Goal: Task Accomplishment & Management: Manage account settings

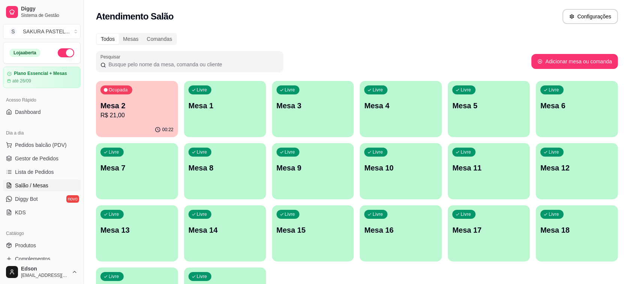
click at [128, 100] on p "Mesa 2" at bounding box center [136, 105] width 73 height 10
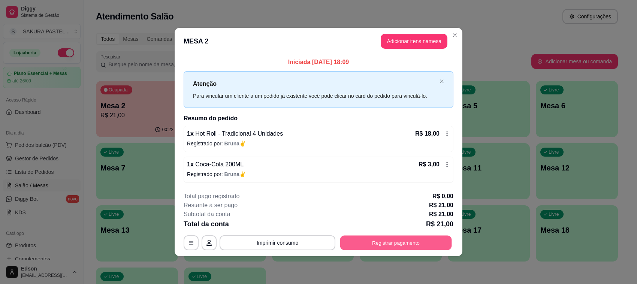
click at [409, 237] on button "Registrar pagamento" at bounding box center [396, 242] width 112 height 15
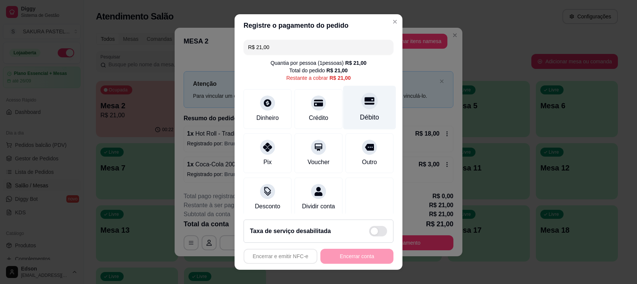
click at [361, 103] on div at bounding box center [369, 101] width 16 height 16
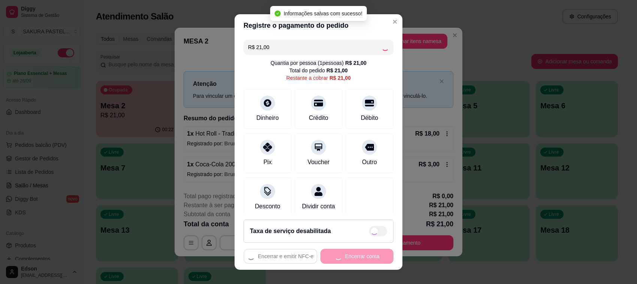
type input "R$ 0,00"
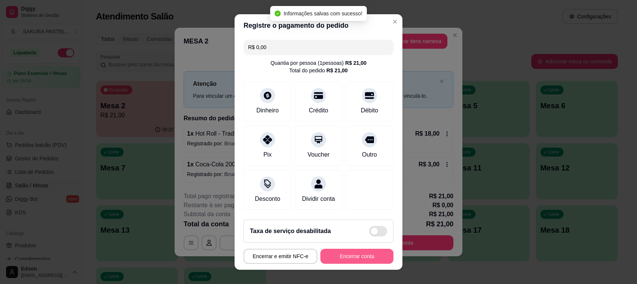
click at [345, 259] on button "Encerrar conta" at bounding box center [356, 256] width 73 height 15
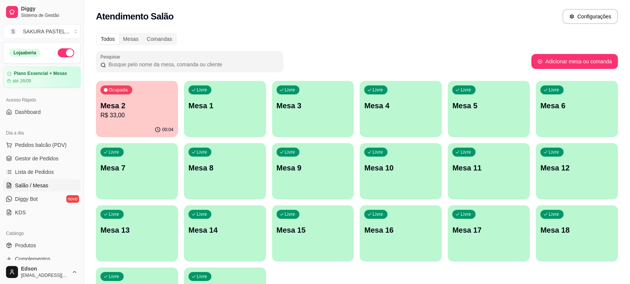
click at [48, 145] on span "Pedidos balcão (PDV)" at bounding box center [41, 144] width 52 height 7
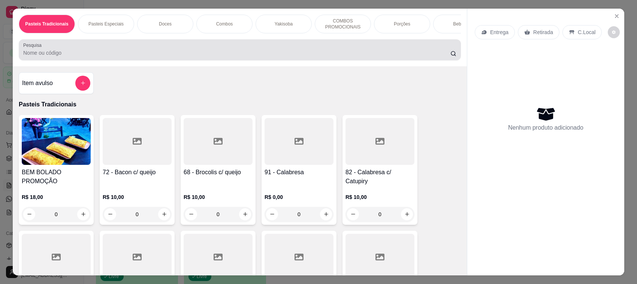
click at [76, 60] on div "Pesquisa" at bounding box center [240, 49] width 442 height 21
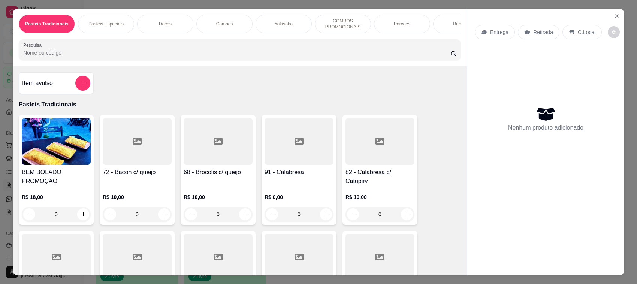
click at [94, 57] on input "Pesquisa" at bounding box center [236, 52] width 427 height 7
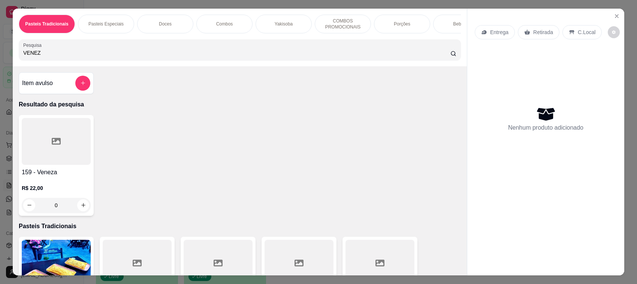
type input "VENEZ"
click at [79, 212] on div "0" at bounding box center [56, 205] width 69 height 15
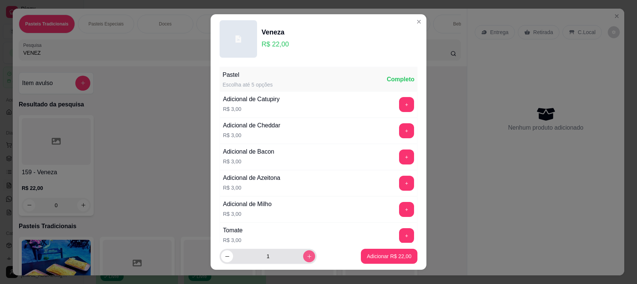
click at [307, 257] on icon "increase-product-quantity" at bounding box center [309, 256] width 4 height 4
type input "2"
click at [368, 253] on p "Adicionar R$ 44,00" at bounding box center [389, 255] width 45 height 7
type input "2"
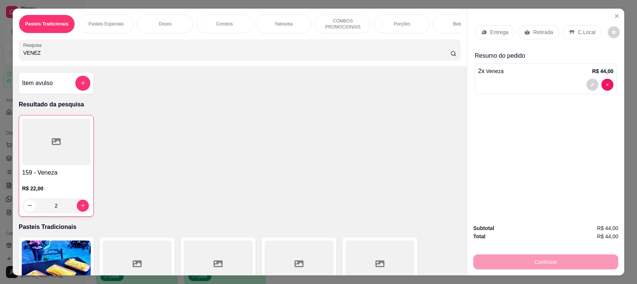
click at [543, 36] on p "Retirada" at bounding box center [543, 31] width 20 height 7
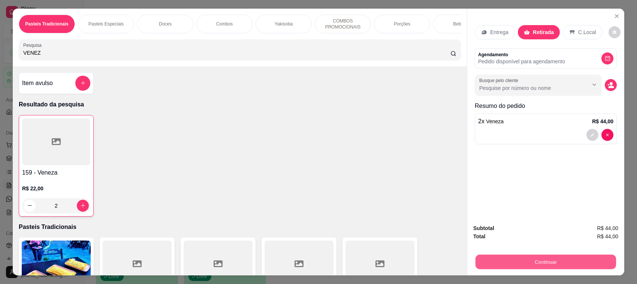
click at [564, 262] on button "Continuar" at bounding box center [545, 262] width 140 height 15
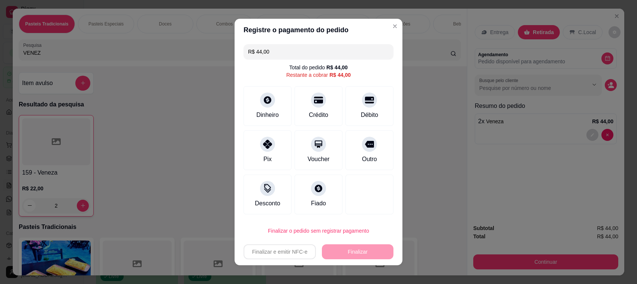
click at [328, 58] on input "R$ 44,00" at bounding box center [318, 51] width 141 height 15
click at [334, 82] on div "R$ 44,00 Total do pedido R$ 44,00 Restante a cobrar R$ 44,00 Dinheiro Crédito D…" at bounding box center [318, 129] width 168 height 176
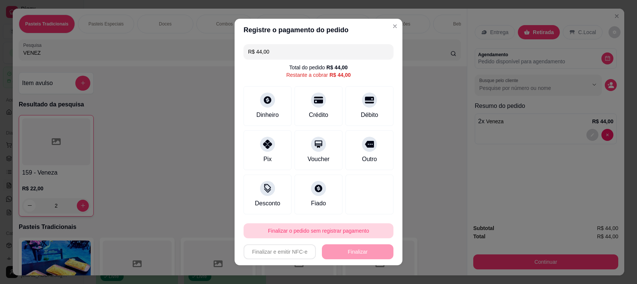
click at [325, 231] on button "Finalizar o pedido sem registrar pagamento" at bounding box center [318, 230] width 150 height 15
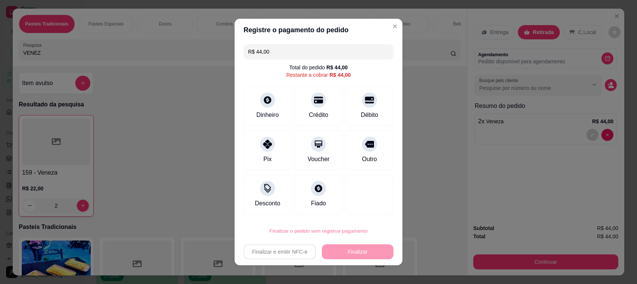
click at [366, 208] on button "Confirmar" at bounding box center [359, 210] width 28 height 12
type input "0"
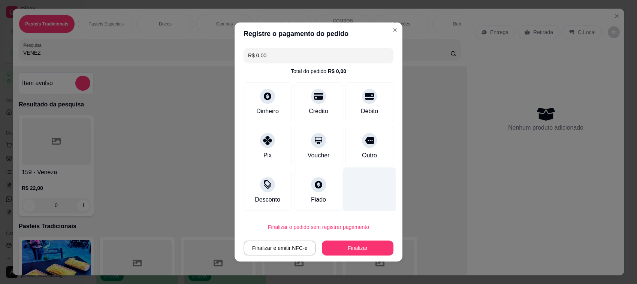
type input "R$ 0,00"
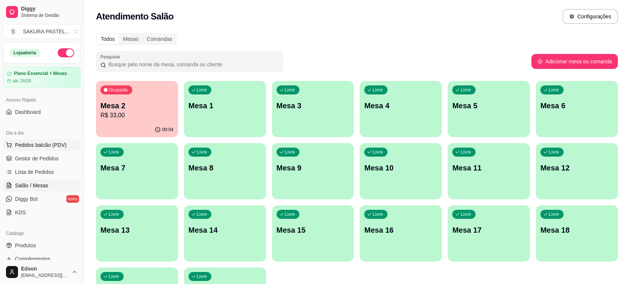
click at [43, 148] on span "Pedidos balcão (PDV)" at bounding box center [41, 144] width 52 height 7
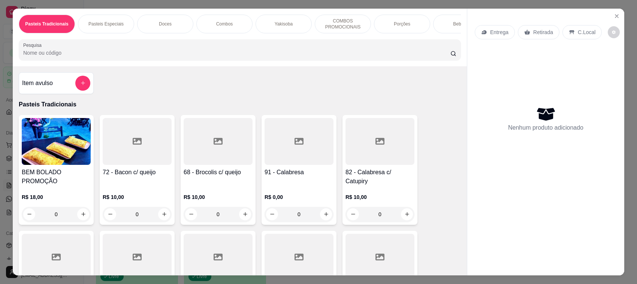
click at [536, 38] on div "Retirada" at bounding box center [539, 32] width 42 height 14
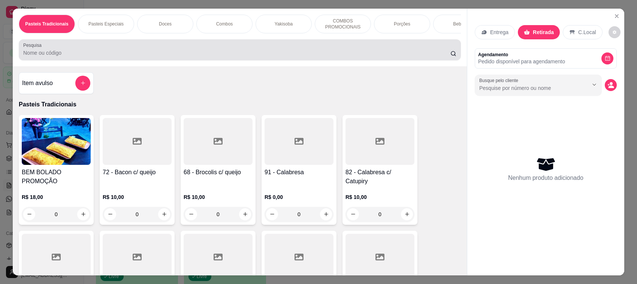
click at [326, 57] on input "Pesquisa" at bounding box center [236, 52] width 427 height 7
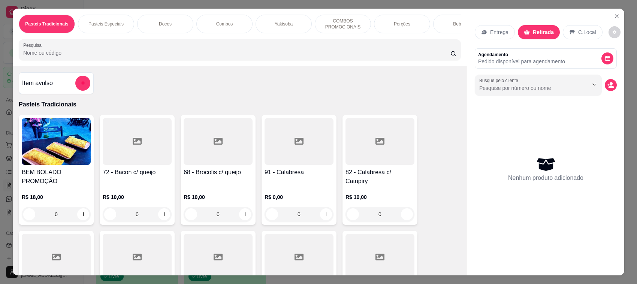
click at [240, 57] on input "Pesquisa" at bounding box center [236, 52] width 427 height 7
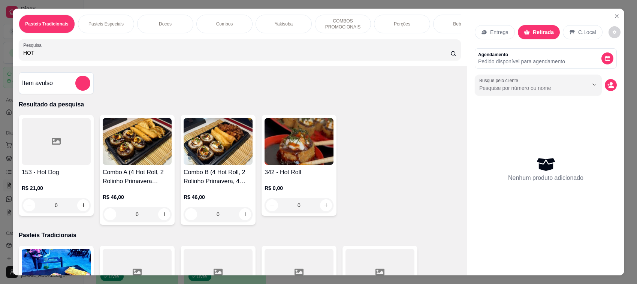
type input "HOT"
click at [278, 149] on img at bounding box center [298, 141] width 69 height 47
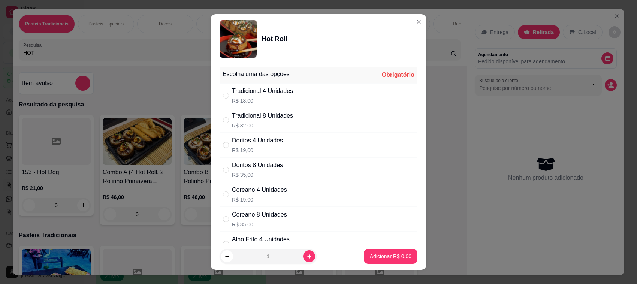
click at [269, 100] on p "R$ 18,00" at bounding box center [262, 100] width 61 height 7
radio input "true"
click at [397, 259] on p "Adicionar R$ 18,00" at bounding box center [388, 255] width 43 height 7
type input "1"
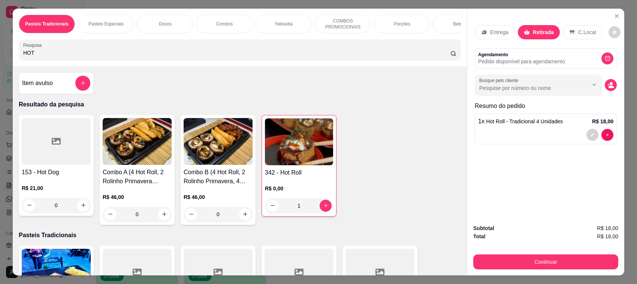
click at [257, 57] on input "HOT" at bounding box center [236, 52] width 427 height 7
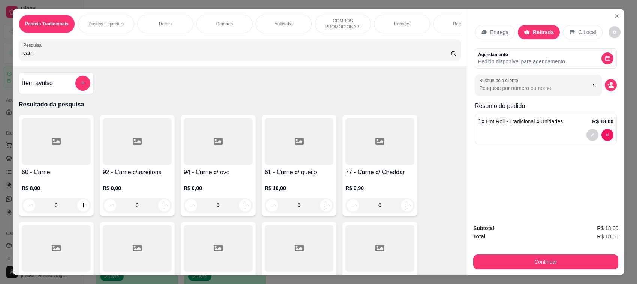
type input "carn"
click at [291, 173] on div "61 - Carne c/ queijo R$ 10,00 0" at bounding box center [298, 165] width 75 height 101
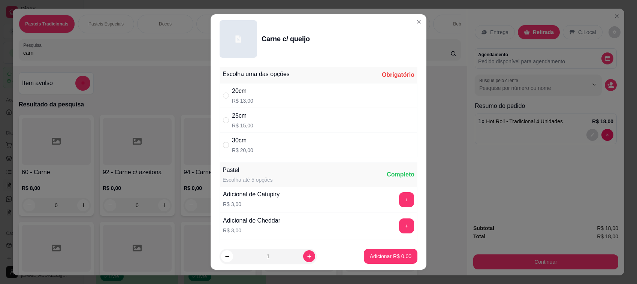
click at [299, 102] on div "20cm R$ 13,00" at bounding box center [318, 95] width 198 height 25
radio input "true"
click at [394, 254] on p "Adicionar R$ 13,00" at bounding box center [388, 255] width 43 height 7
type input "1"
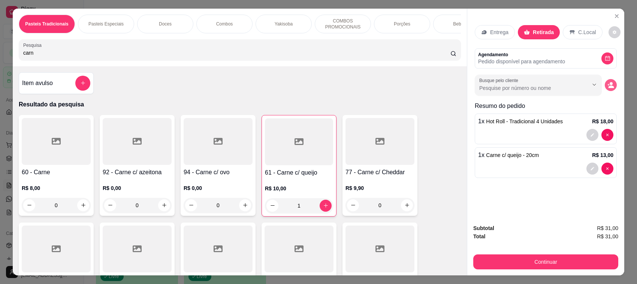
click at [609, 88] on icon "decrease-product-quantity" at bounding box center [610, 85] width 7 height 7
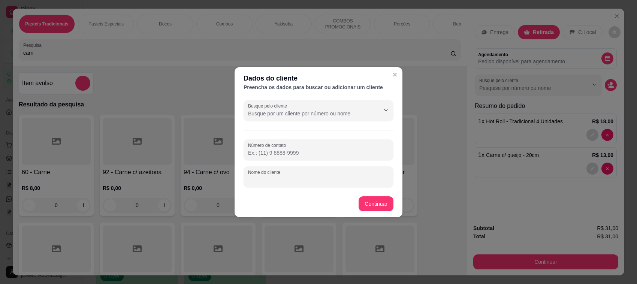
click at [354, 177] on input "Nome do cliente" at bounding box center [318, 179] width 141 height 7
type input "[PERSON_NAME]"
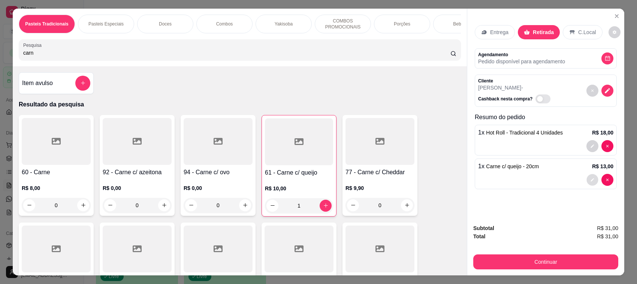
click at [589, 178] on button "decrease-product-quantity" at bounding box center [592, 180] width 12 height 12
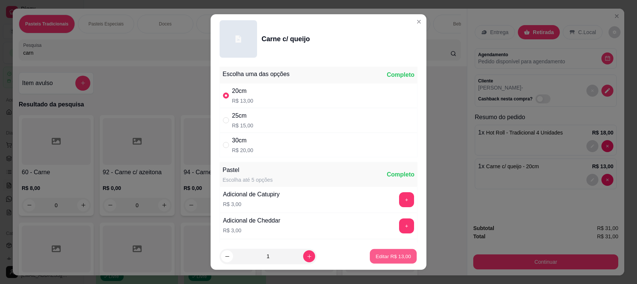
click at [386, 258] on p "Editar R$ 13,00" at bounding box center [392, 255] width 35 height 7
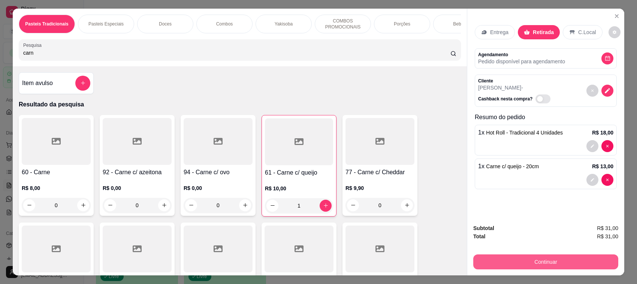
click at [555, 264] on button "Continuar" at bounding box center [545, 261] width 145 height 15
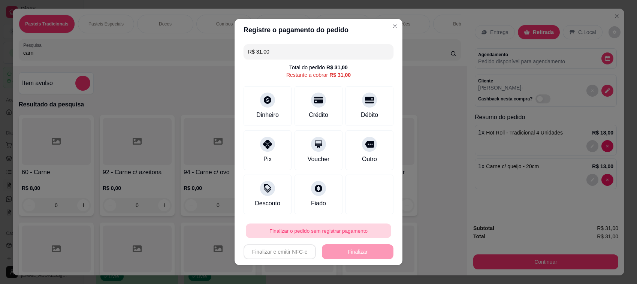
click at [322, 230] on button "Finalizar o pedido sem registrar pagamento" at bounding box center [318, 231] width 145 height 15
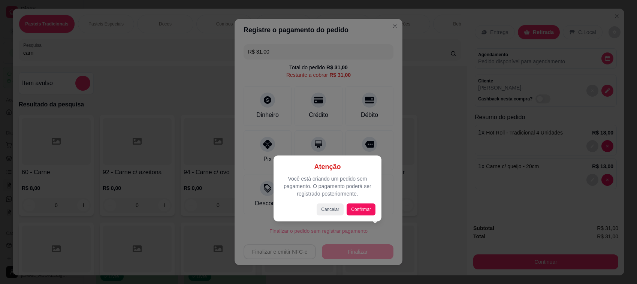
click at [353, 216] on div "Atenção Você está criando um pedido sem pagamento. O pagamento poderá ser regis…" at bounding box center [327, 188] width 108 height 66
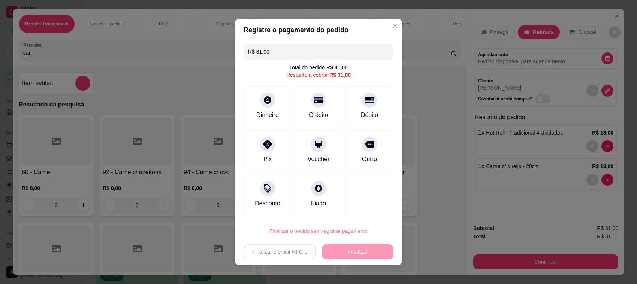
click at [354, 213] on button "Confirmar" at bounding box center [360, 210] width 28 height 12
type input "0"
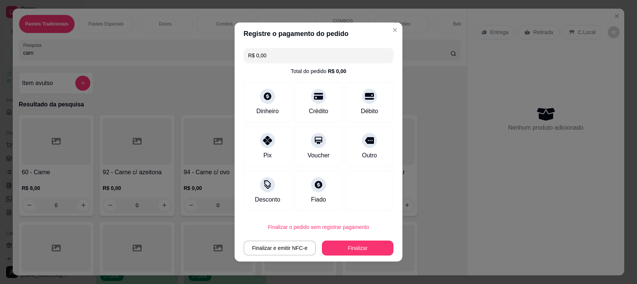
type input "R$ 0,00"
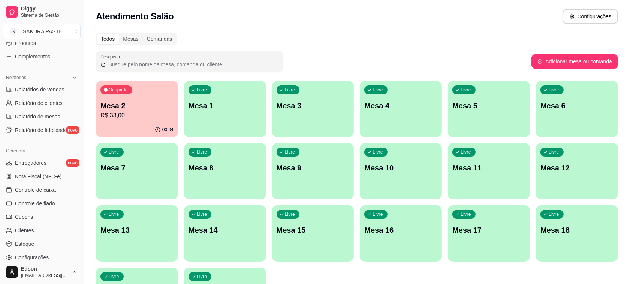
scroll to position [203, 0]
click at [57, 201] on link "Controle de fiado" at bounding box center [42, 202] width 78 height 12
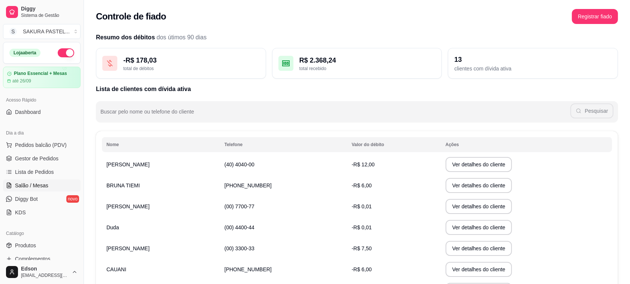
click at [49, 183] on link "Salão / Mesas" at bounding box center [42, 185] width 78 height 12
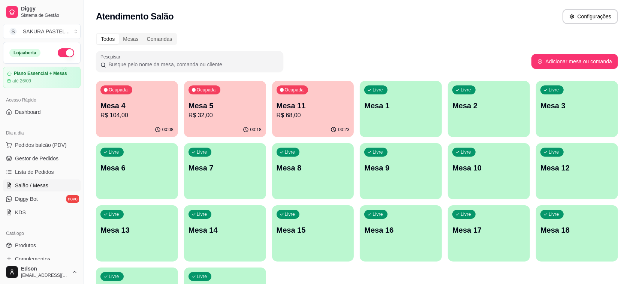
click at [252, 113] on p "R$ 32,00" at bounding box center [224, 115] width 73 height 9
drag, startPoint x: 184, startPoint y: 13, endPoint x: 81, endPoint y: 24, distance: 103.2
click at [81, 24] on div "Diggy Sistema de Gestão S SAKURA PASTEL ... Loja aberta Plano Essencial + Mesas…" at bounding box center [315, 177] width 630 height 354
click at [294, 24] on div "Atendimento Salão Configurações" at bounding box center [357, 14] width 546 height 28
click at [232, 14] on div "Atendimento Salão Configurações" at bounding box center [357, 16] width 522 height 15
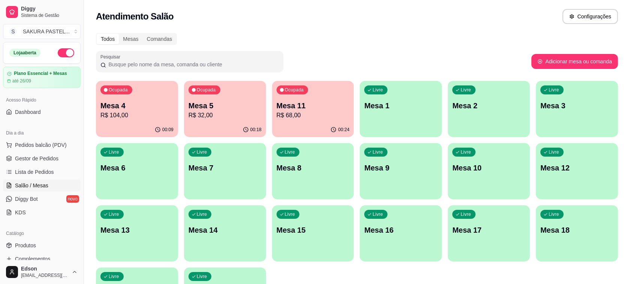
click at [204, 40] on div "Todos Mesas Comandas" at bounding box center [357, 39] width 522 height 12
drag, startPoint x: 257, startPoint y: 48, endPoint x: 261, endPoint y: 61, distance: 13.3
click at [259, 49] on div "Todos Mesas Comandas Pesquisar Adicionar mesa ou comanda Ocupada Mesa 4 R$ 104,…" at bounding box center [357, 180] width 546 height 304
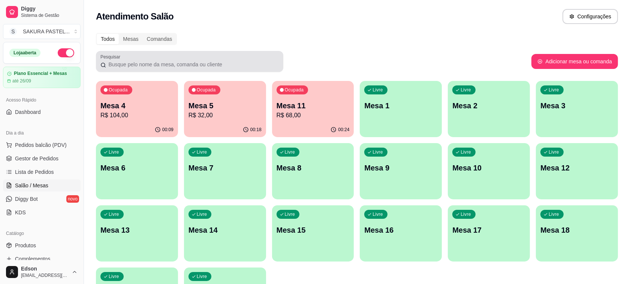
click at [246, 59] on div at bounding box center [189, 61] width 178 height 15
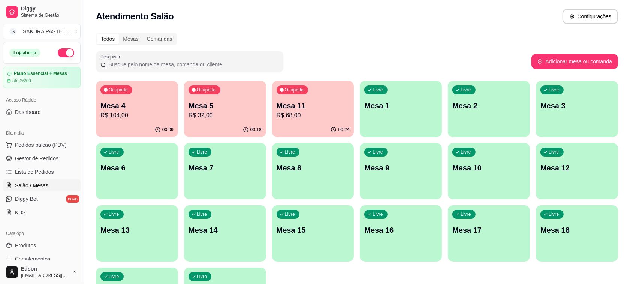
click at [250, 49] on div "Todos Mesas Comandas Pesquisar Adicionar mesa ou comanda Ocupada Mesa 4 R$ 104,…" at bounding box center [357, 180] width 546 height 304
click at [253, 41] on div "Todos Mesas Comandas" at bounding box center [357, 39] width 522 height 12
click at [356, 122] on div "Ocupada Mesa 4 R$ 104,00 00:09 Ocupada Mesa 5 R$ 32,00 00:18 Ocupada Mesa 11 R$…" at bounding box center [357, 202] width 522 height 243
click at [322, 104] on p "Mesa 11" at bounding box center [313, 106] width 71 height 10
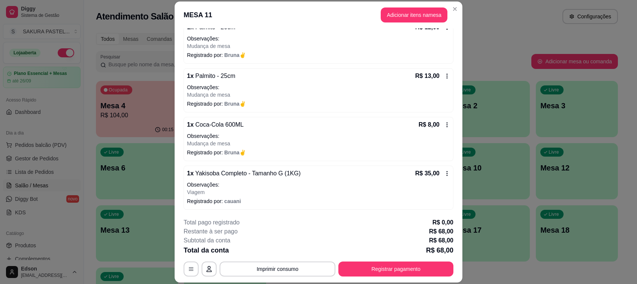
scroll to position [81, 0]
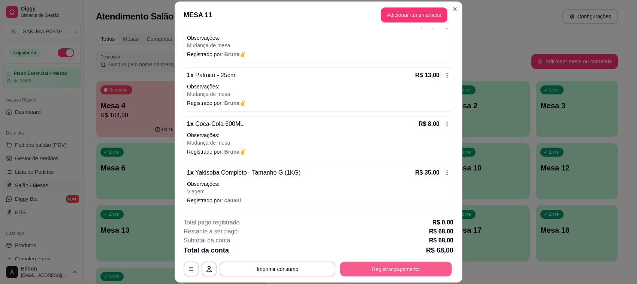
click at [390, 274] on button "Registrar pagamento" at bounding box center [396, 269] width 112 height 15
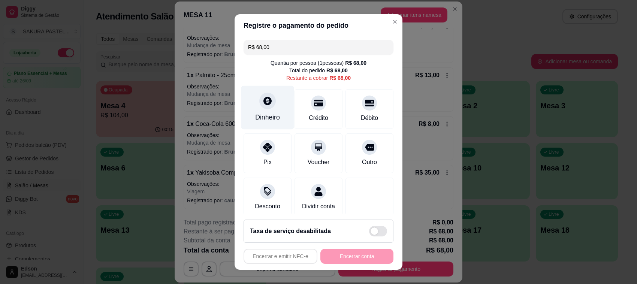
click at [263, 103] on icon at bounding box center [268, 101] width 10 height 10
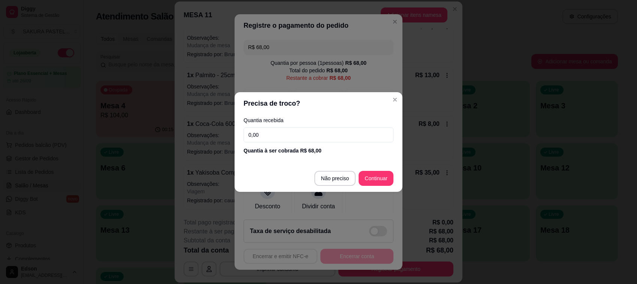
click at [298, 141] on input "0,00" at bounding box center [318, 134] width 150 height 15
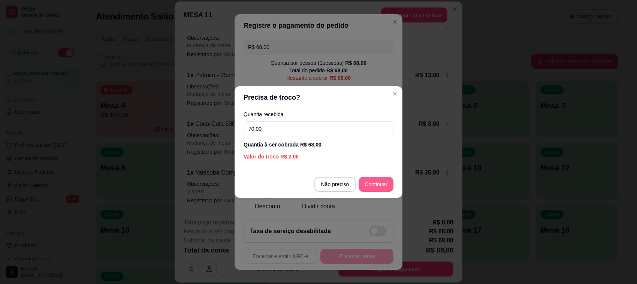
type input "70,00"
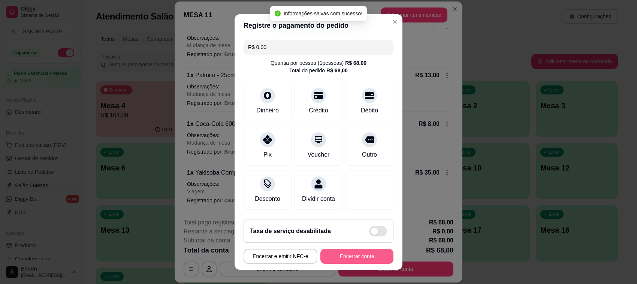
type input "R$ 0,00"
click at [361, 257] on button "Encerrar conta" at bounding box center [356, 256] width 71 height 15
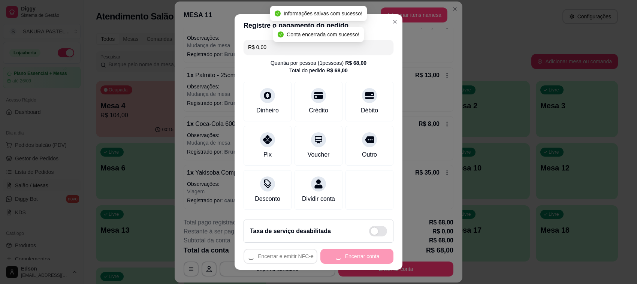
scroll to position [0, 0]
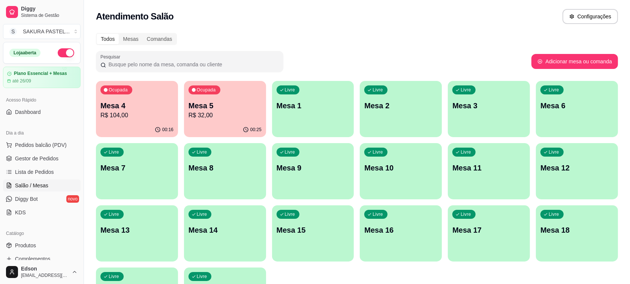
click at [146, 105] on p "Mesa 4" at bounding box center [136, 105] width 73 height 10
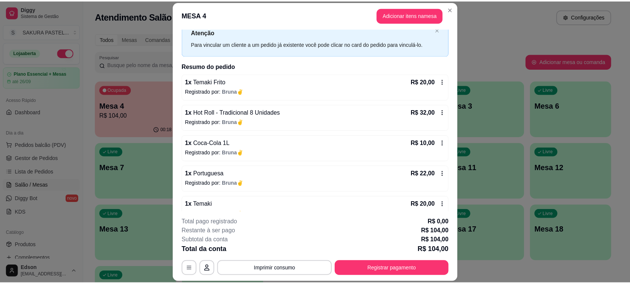
scroll to position [40, 0]
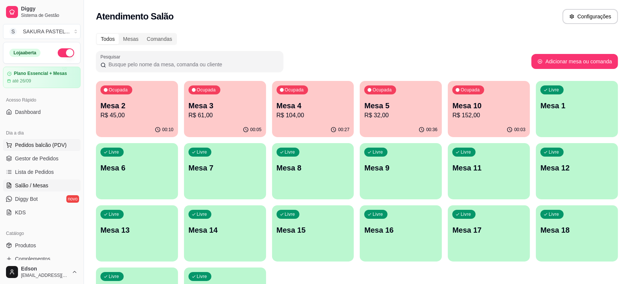
click at [31, 145] on span "Pedidos balcão (PDV)" at bounding box center [41, 144] width 52 height 7
click at [57, 248] on link "Produtos" at bounding box center [42, 245] width 78 height 12
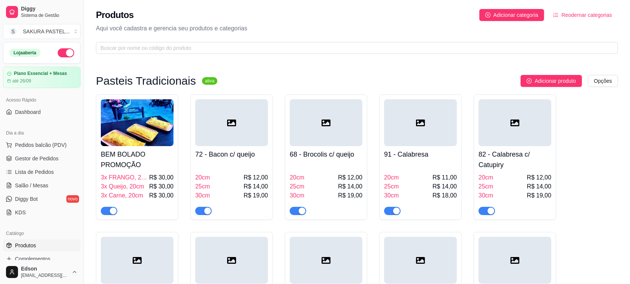
click at [302, 33] on p "Aqui você cadastra e gerencia seu produtos e categorias" at bounding box center [357, 28] width 522 height 9
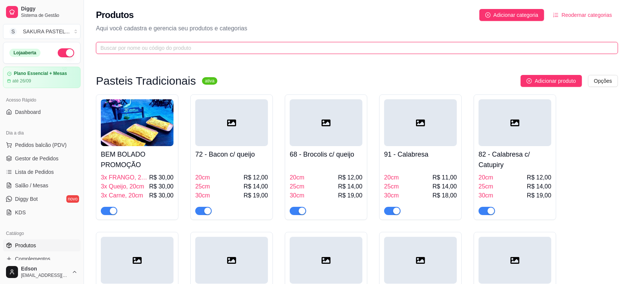
click at [311, 51] on input "text" at bounding box center [353, 48] width 507 height 8
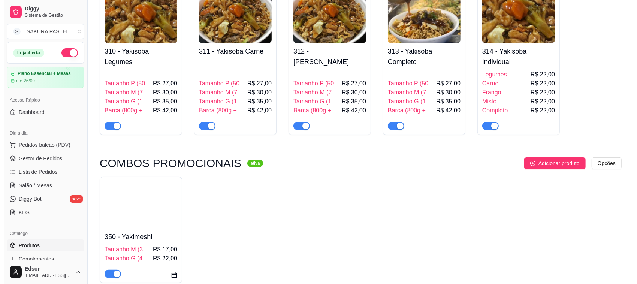
scroll to position [76, 0]
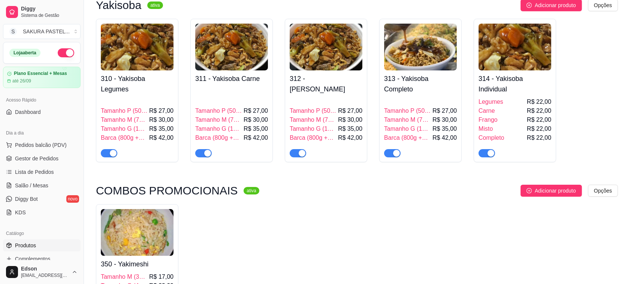
type input "ya"
click at [423, 88] on h4 "313 - Yakisoba Completo" at bounding box center [420, 83] width 73 height 21
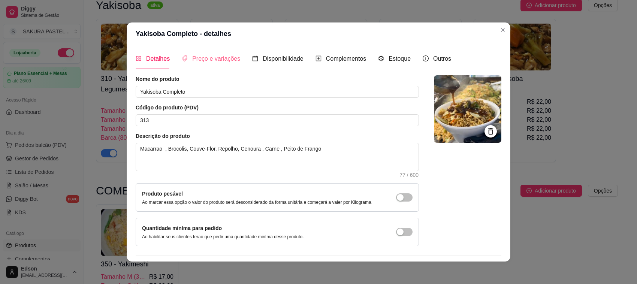
click at [219, 53] on div "Preço e variações" at bounding box center [211, 58] width 58 height 21
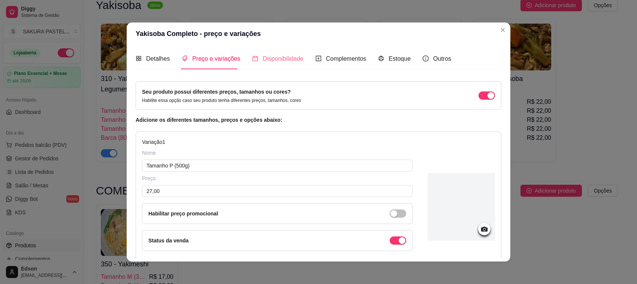
click at [265, 64] on div "Disponibilidade" at bounding box center [277, 58] width 51 height 21
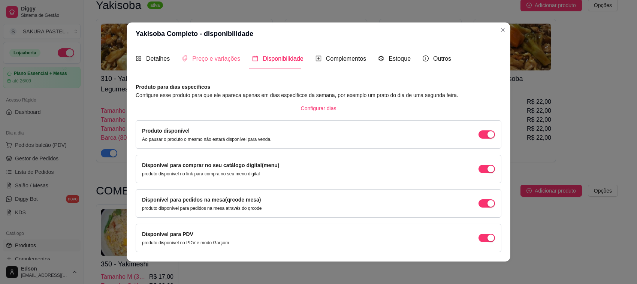
click at [225, 64] on div "Preço e variações" at bounding box center [211, 58] width 58 height 21
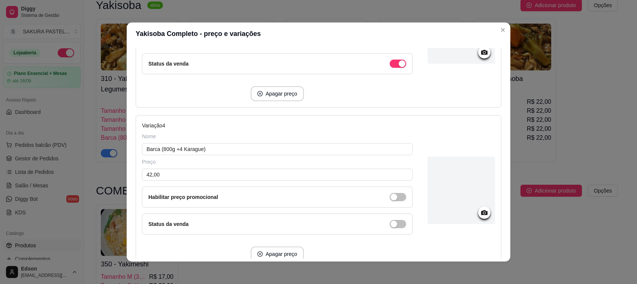
scroll to position [564, 0]
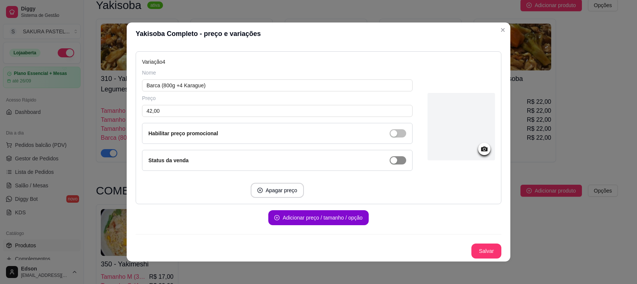
click at [390, 161] on span "button" at bounding box center [398, 160] width 16 height 8
click at [471, 246] on button "Salvar" at bounding box center [486, 250] width 30 height 15
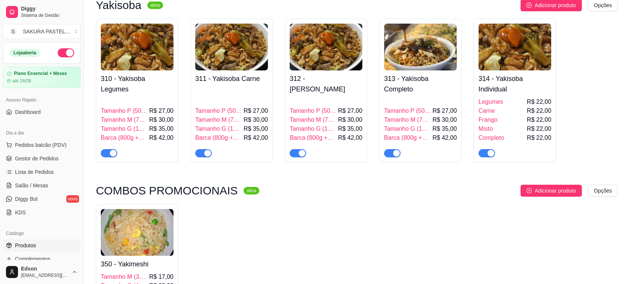
click at [260, 98] on div "Tamanho P (500g) R$ 27,00 Tamanho M (750g) R$ 30,00 Tamanho G (1KG) R$ 35,00 Ba…" at bounding box center [231, 122] width 73 height 70
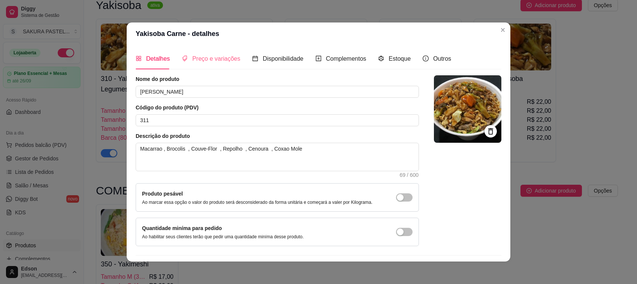
click at [200, 52] on div "Preço e variações" at bounding box center [211, 58] width 58 height 21
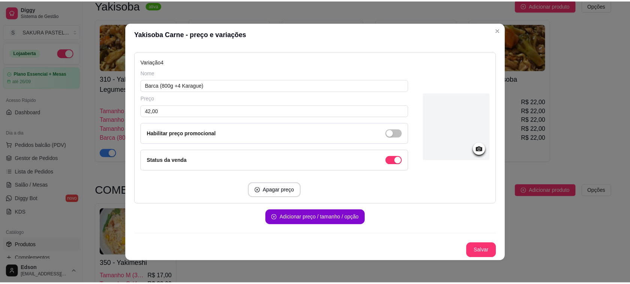
scroll to position [529, 0]
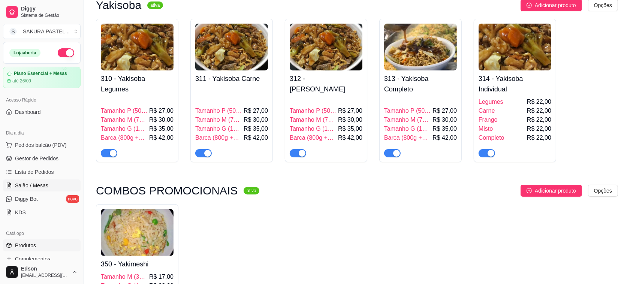
drag, startPoint x: 32, startPoint y: 188, endPoint x: 47, endPoint y: 192, distance: 15.5
click at [32, 187] on span "Salão / Mesas" at bounding box center [31, 185] width 33 height 7
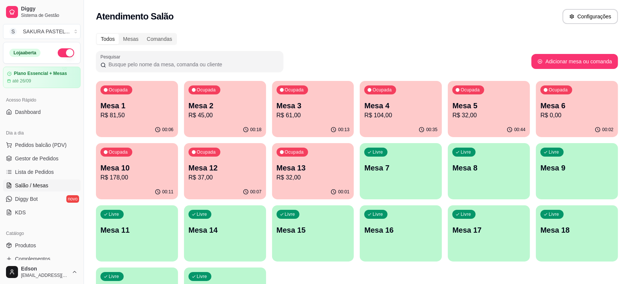
click at [143, 173] on div "Mesa 10 R$ 178,00" at bounding box center [136, 172] width 73 height 19
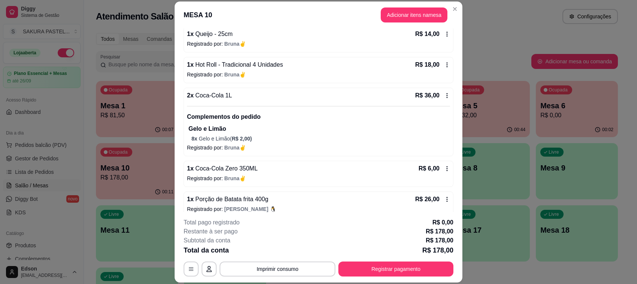
scroll to position [267, 0]
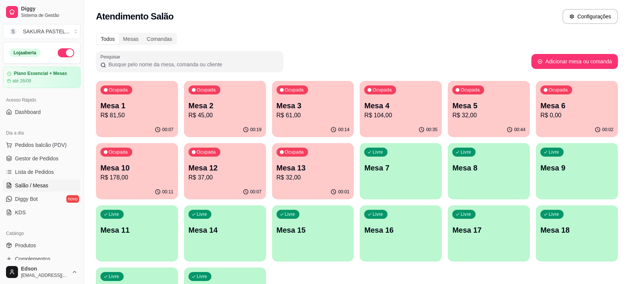
click at [315, 165] on p "Mesa 13" at bounding box center [312, 168] width 73 height 10
click at [296, 184] on div "Ocupada Mesa 13 R$ 32,00" at bounding box center [313, 164] width 82 height 42
click at [338, 194] on div "00:04" at bounding box center [339, 192] width 19 height 6
click at [339, 166] on p "Mesa 13" at bounding box center [313, 168] width 71 height 10
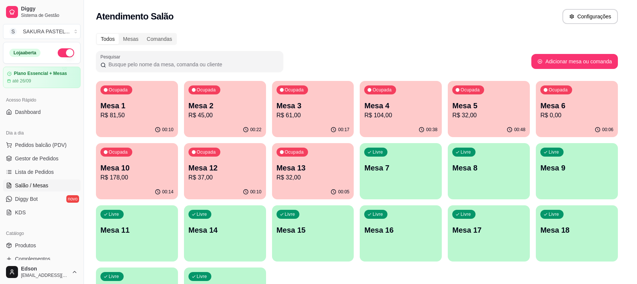
drag, startPoint x: 460, startPoint y: 172, endPoint x: 492, endPoint y: 172, distance: 31.8
click at [463, 172] on div "**********" at bounding box center [318, 142] width 637 height 284
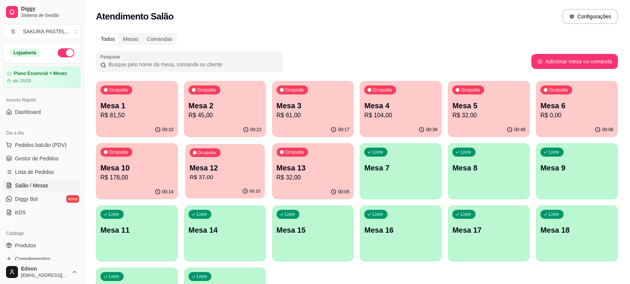
click at [236, 167] on p "Mesa 12" at bounding box center [225, 168] width 71 height 10
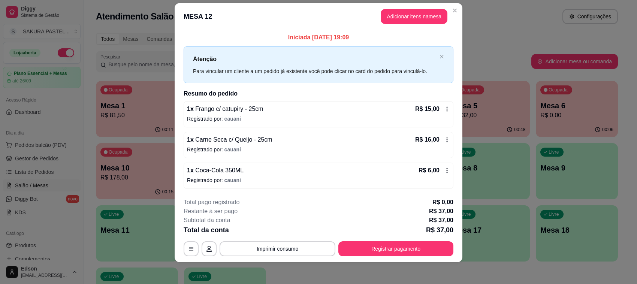
scroll to position [12, 0]
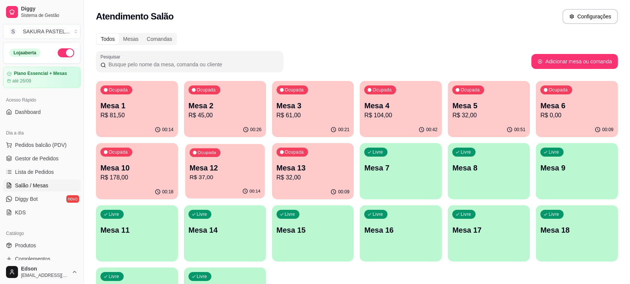
click at [245, 189] on icon "button" at bounding box center [245, 191] width 6 height 6
click at [404, 105] on p "Mesa 4" at bounding box center [400, 105] width 73 height 10
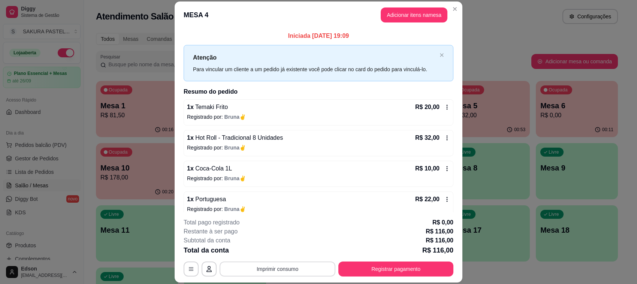
click at [283, 263] on button "Imprimir consumo" at bounding box center [277, 268] width 116 height 15
click at [281, 253] on button "Balcão" at bounding box center [276, 252] width 54 height 12
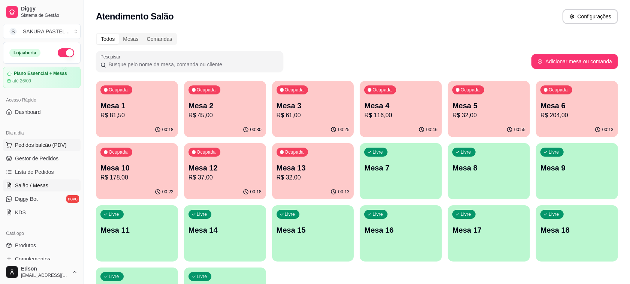
click at [35, 145] on span "Pedidos balcão (PDV)" at bounding box center [41, 144] width 52 height 7
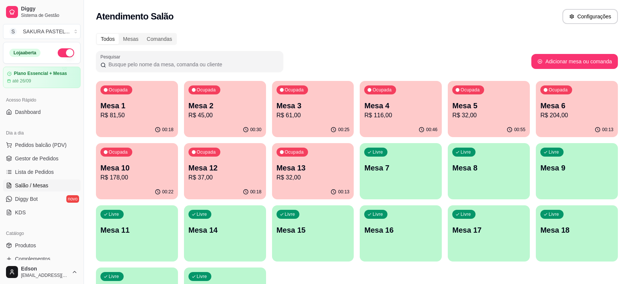
click at [533, 33] on p "Retirada" at bounding box center [543, 31] width 20 height 7
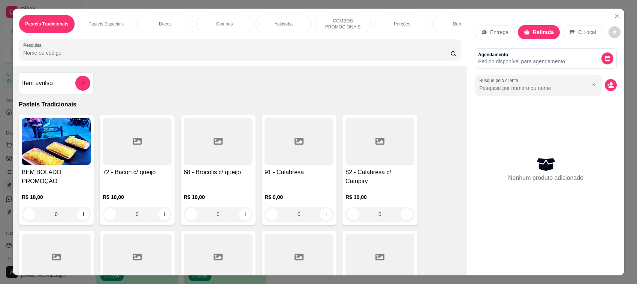
click at [361, 57] on input "Pesquisa" at bounding box center [236, 52] width 427 height 7
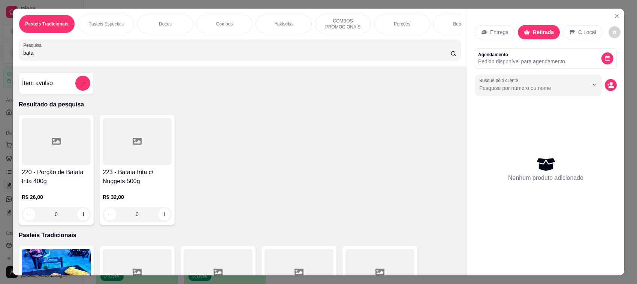
type input "bata"
click at [40, 177] on h4 "220 - Porção de Batata frita 400g" at bounding box center [56, 177] width 69 height 18
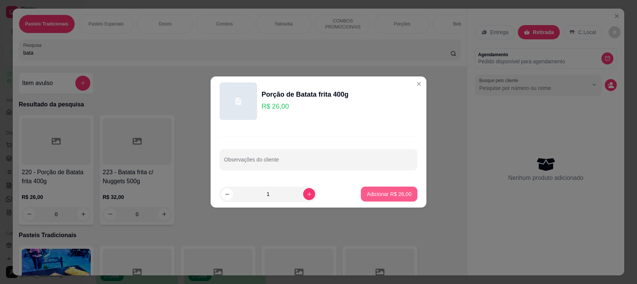
click at [388, 199] on button "Adicionar R$ 26,00" at bounding box center [389, 194] width 57 height 15
type input "1"
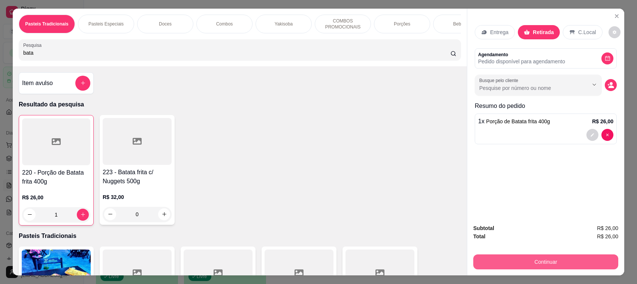
click at [561, 259] on button "Continuar" at bounding box center [545, 261] width 145 height 15
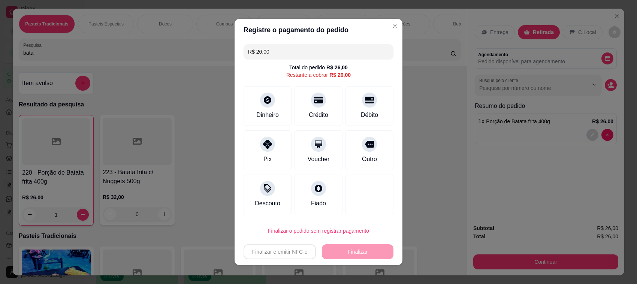
click at [358, 216] on div "R$ 26,00 Total do pedido R$ 26,00 Restante a cobrar R$ 26,00 Dinheiro Crédito D…" at bounding box center [318, 129] width 168 height 176
click at [322, 109] on div "Crédito" at bounding box center [318, 105] width 53 height 44
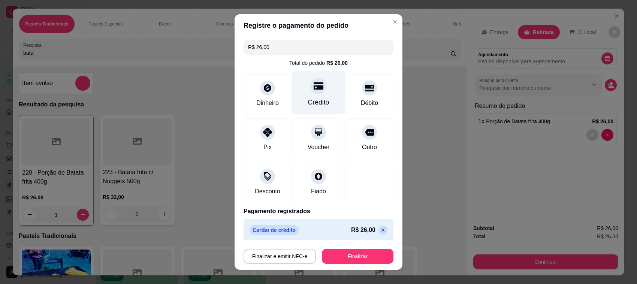
type input "R$ 0,00"
click at [313, 87] on icon at bounding box center [318, 86] width 10 height 10
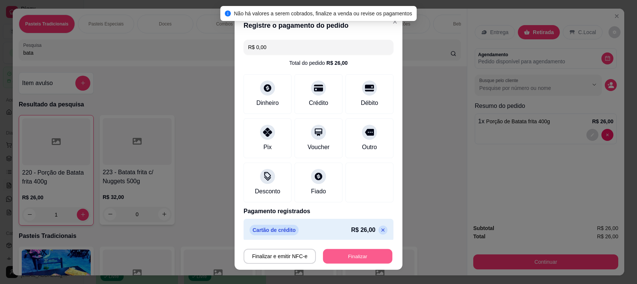
click at [350, 257] on button "Finalizar" at bounding box center [357, 256] width 69 height 15
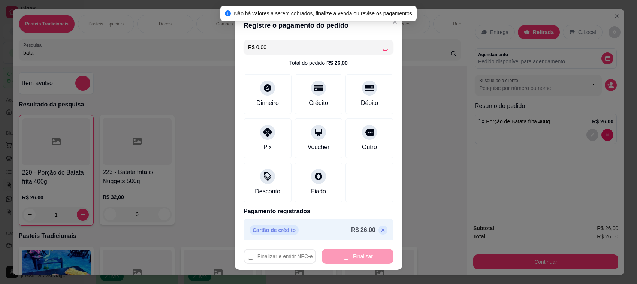
type input "0"
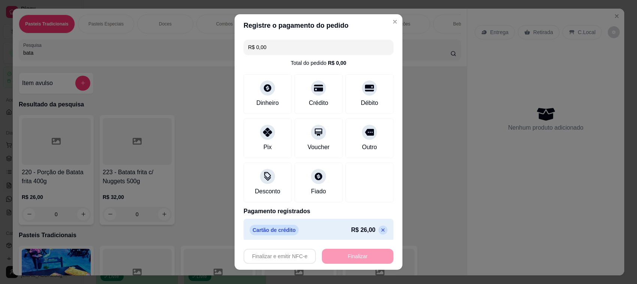
type input "-R$ 26,00"
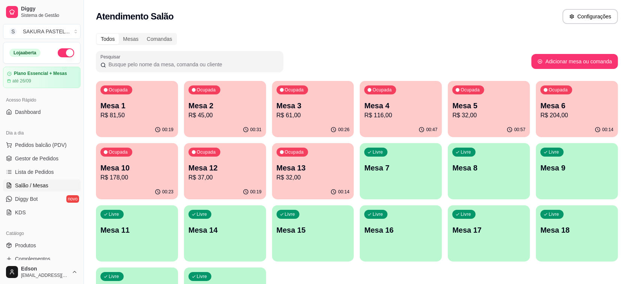
click at [317, 122] on div "Ocupada Mesa 3 R$ 61,00" at bounding box center [313, 102] width 82 height 42
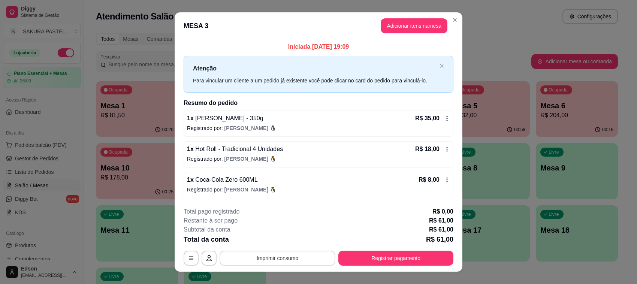
click at [290, 255] on button "Imprimir consumo" at bounding box center [277, 258] width 116 height 15
click at [279, 240] on button "Balcão" at bounding box center [276, 241] width 52 height 12
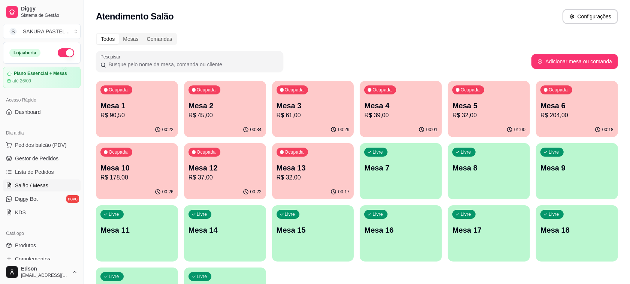
click at [233, 107] on p "Mesa 2" at bounding box center [224, 105] width 73 height 10
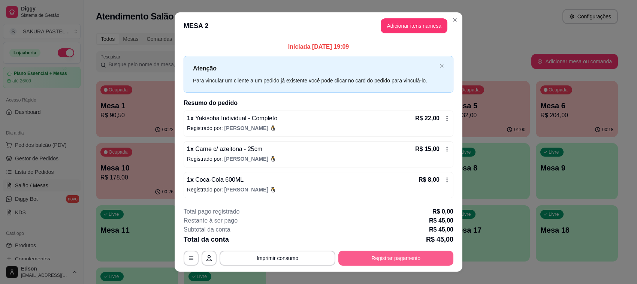
click at [430, 257] on button "Registrar pagamento" at bounding box center [395, 258] width 115 height 15
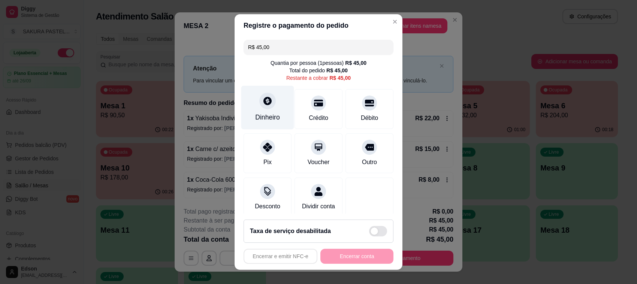
click at [253, 110] on div "Dinheiro" at bounding box center [267, 108] width 53 height 44
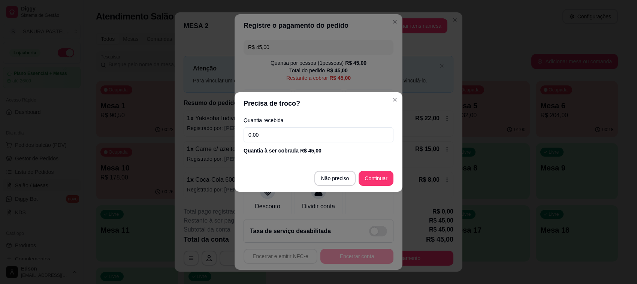
click at [272, 131] on input "0,00" at bounding box center [318, 134] width 150 height 15
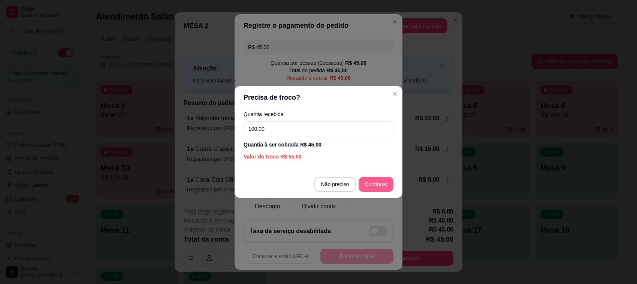
type input "100,00"
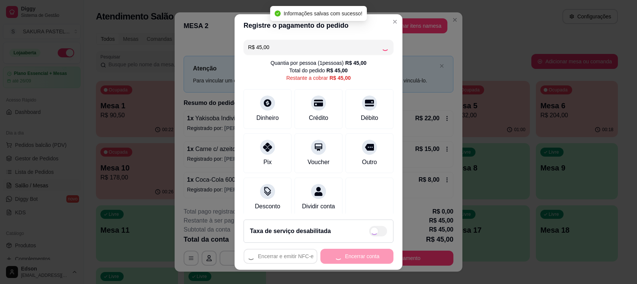
type input "R$ 0,00"
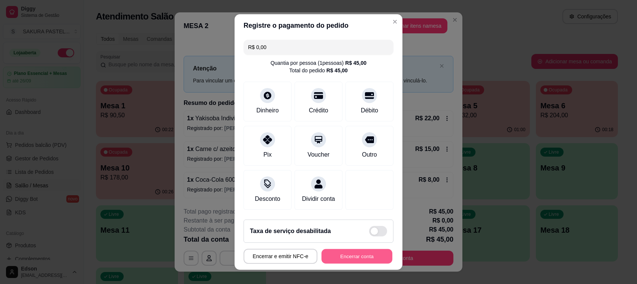
click at [347, 255] on button "Encerrar conta" at bounding box center [356, 256] width 71 height 15
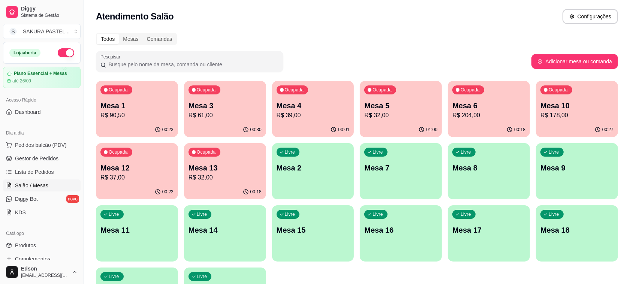
click at [278, 61] on input "Pesquisar" at bounding box center [192, 64] width 173 height 7
click at [304, 105] on p "Mesa 4" at bounding box center [313, 106] width 71 height 10
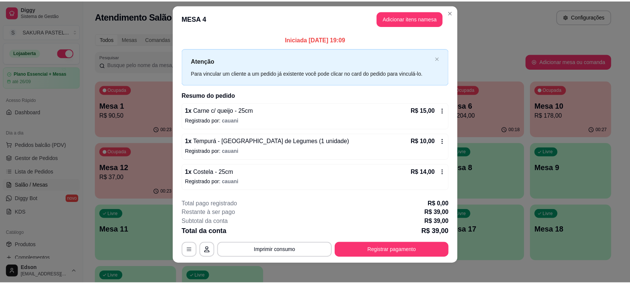
scroll to position [12, 0]
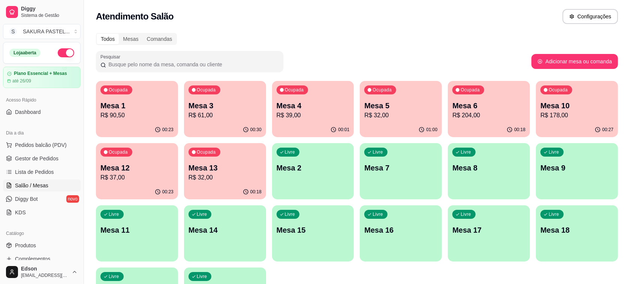
click at [409, 118] on p "R$ 32,00" at bounding box center [400, 115] width 73 height 9
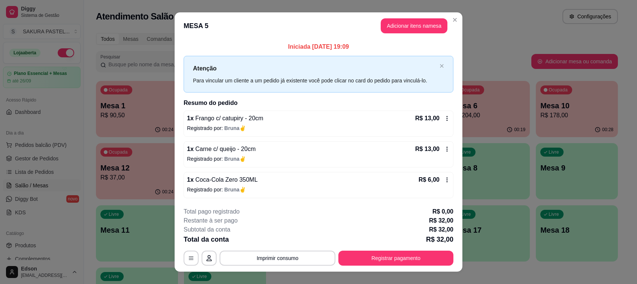
click at [428, 267] on footer "**********" at bounding box center [319, 236] width 288 height 70
click at [629, 239] on div "**********" at bounding box center [318, 142] width 637 height 284
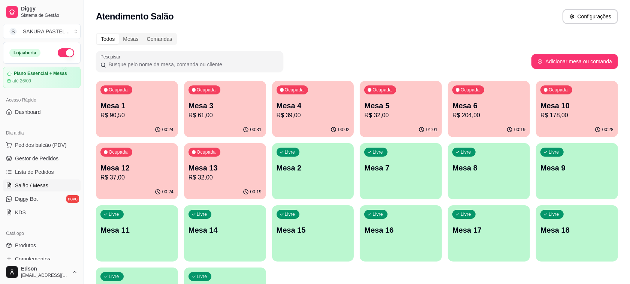
click at [393, 115] on p "R$ 32,00" at bounding box center [400, 115] width 73 height 9
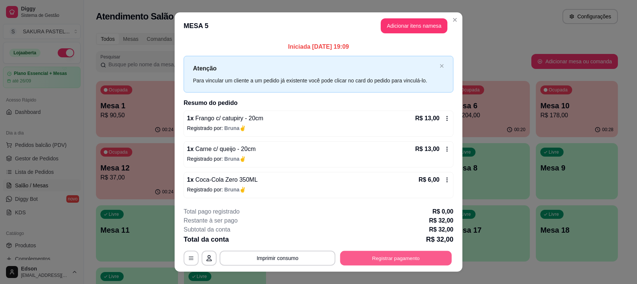
click at [423, 254] on button "Registrar pagamento" at bounding box center [396, 258] width 112 height 15
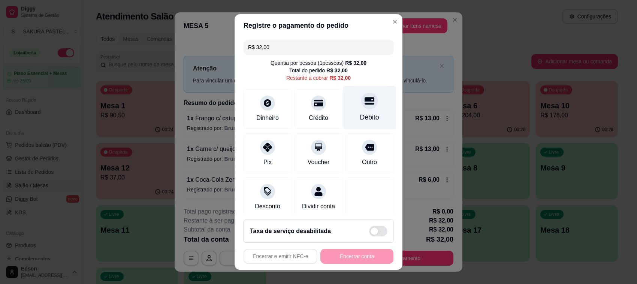
click at [343, 109] on div "Débito" at bounding box center [369, 108] width 53 height 44
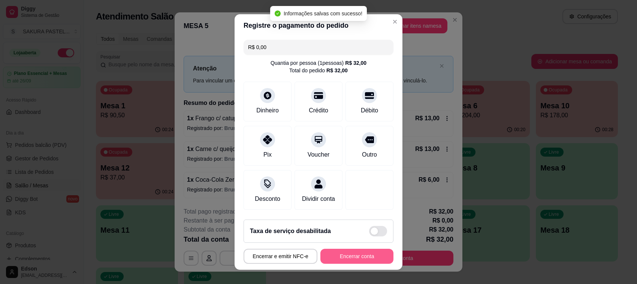
type input "R$ 0,00"
click at [360, 258] on button "Encerrar conta" at bounding box center [356, 256] width 71 height 15
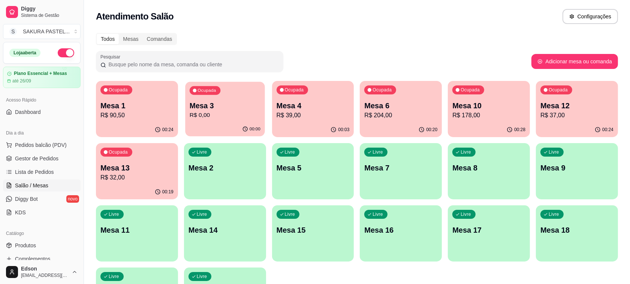
click at [208, 116] on p "R$ 0,00" at bounding box center [225, 115] width 71 height 9
click at [244, 115] on p "R$ 0,00" at bounding box center [224, 115] width 73 height 9
click at [540, 106] on p "Mesa 12" at bounding box center [576, 105] width 73 height 10
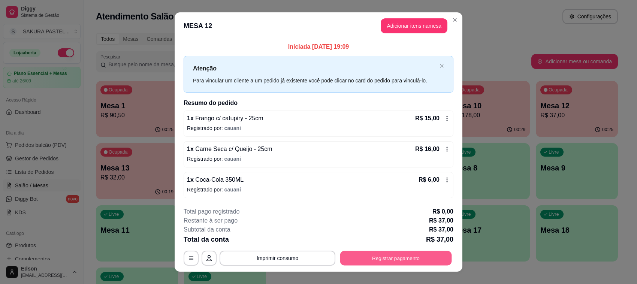
click at [392, 254] on button "Registrar pagamento" at bounding box center [396, 258] width 112 height 15
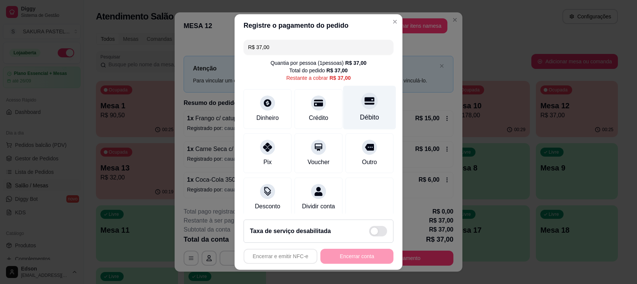
click at [343, 103] on div "Débito" at bounding box center [369, 108] width 53 height 44
type input "R$ 0,00"
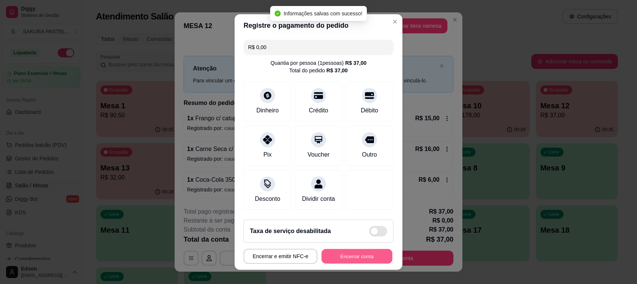
click at [349, 258] on button "Encerrar conta" at bounding box center [356, 256] width 71 height 15
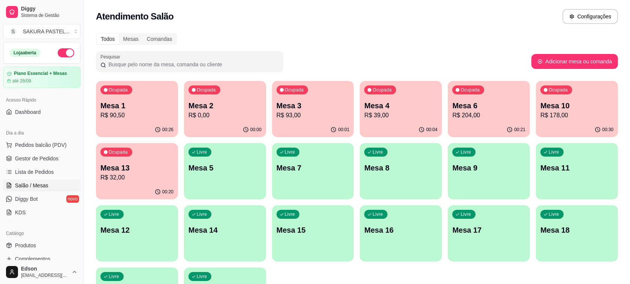
click at [152, 113] on p "R$ 90,50" at bounding box center [136, 115] width 73 height 9
click at [119, 116] on p "R$ 90,50" at bounding box center [136, 115] width 71 height 9
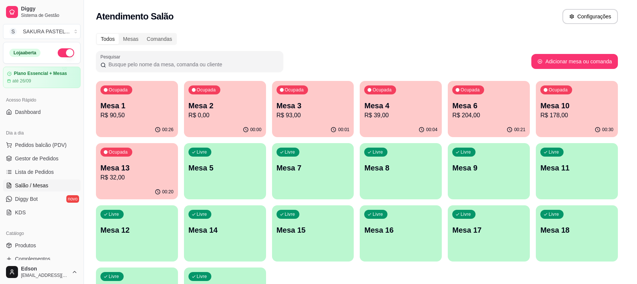
scroll to position [101, 0]
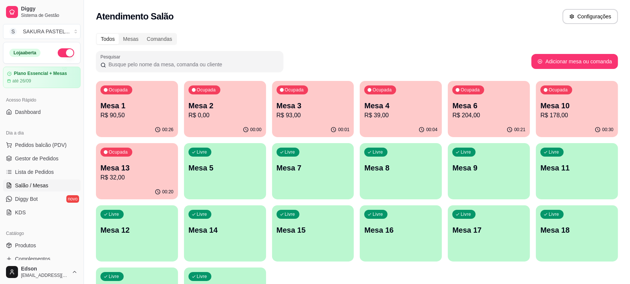
click at [151, 164] on p "Mesa 13" at bounding box center [136, 168] width 73 height 10
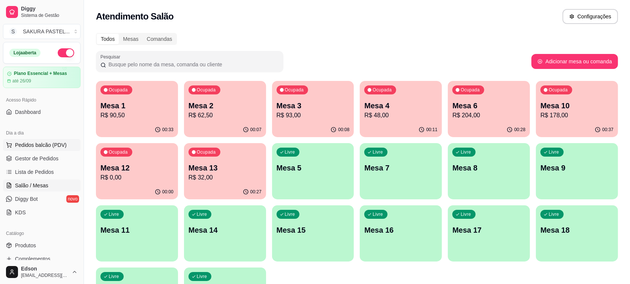
click at [58, 142] on span "Pedidos balcão (PDV)" at bounding box center [41, 144] width 52 height 7
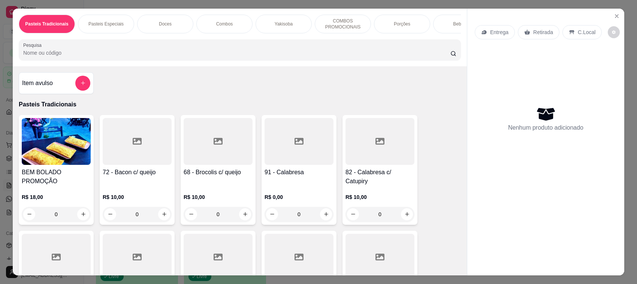
click at [544, 36] on p "Retirada" at bounding box center [543, 31] width 20 height 7
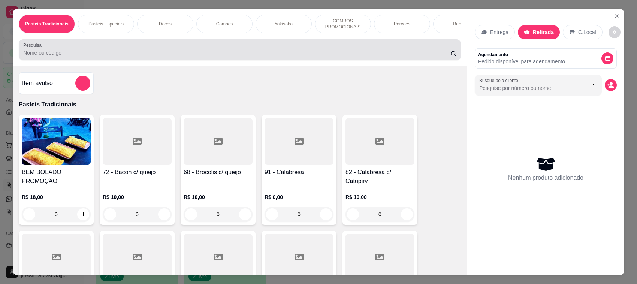
click at [261, 53] on div at bounding box center [239, 49] width 433 height 15
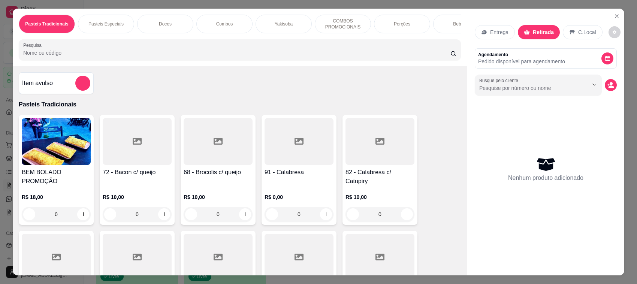
click at [259, 57] on input "Pesquisa" at bounding box center [236, 52] width 427 height 7
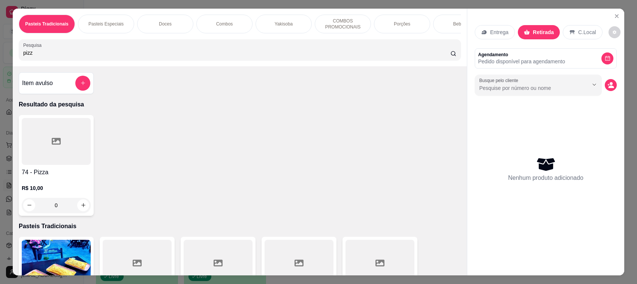
type input "pizz"
click at [42, 176] on h4 "74 - Pizza" at bounding box center [56, 172] width 69 height 9
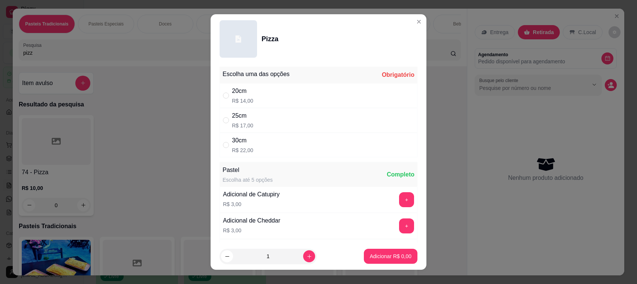
click at [270, 110] on div "25cm R$ 17,00" at bounding box center [318, 120] width 198 height 25
radio input "true"
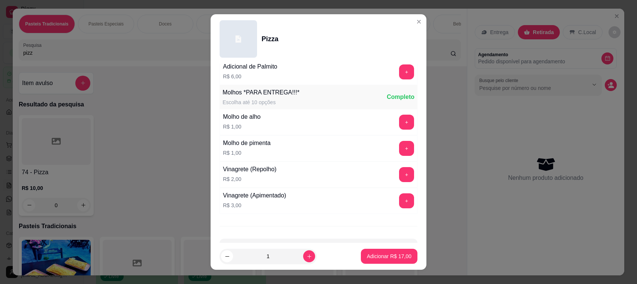
scroll to position [525, 0]
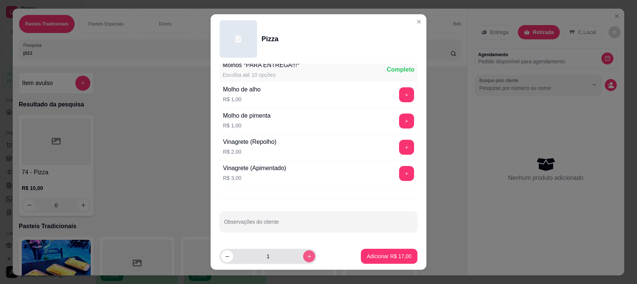
click at [306, 254] on icon "increase-product-quantity" at bounding box center [309, 257] width 6 height 6
type input "2"
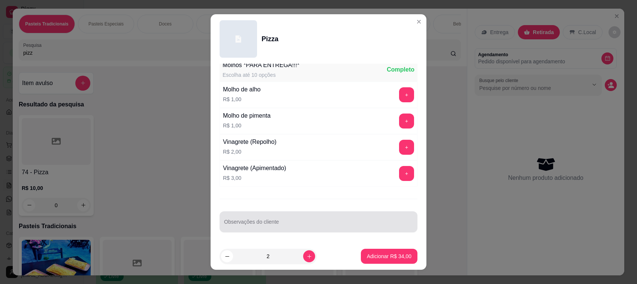
click at [306, 220] on div at bounding box center [318, 221] width 189 height 15
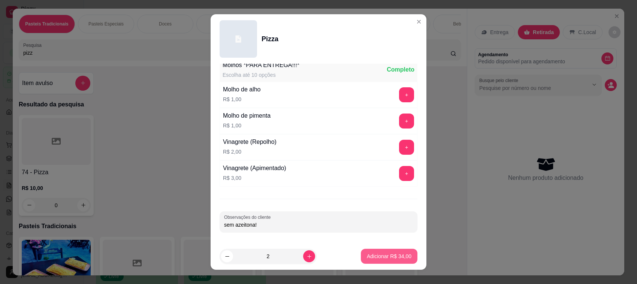
type input "sem azeitona!"
click at [389, 260] on p "Adicionar R$ 34,00" at bounding box center [389, 255] width 45 height 7
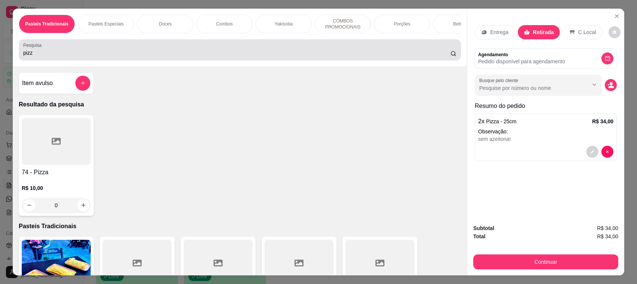
click at [200, 52] on div "pizz" at bounding box center [239, 49] width 433 height 15
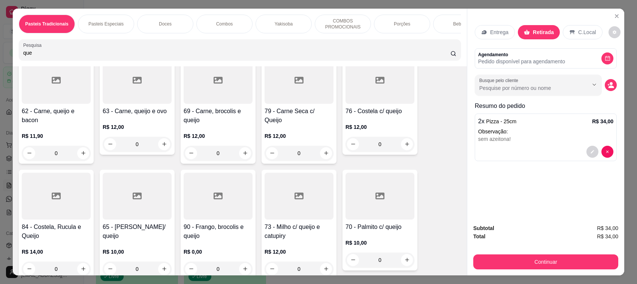
scroll to position [354, 0]
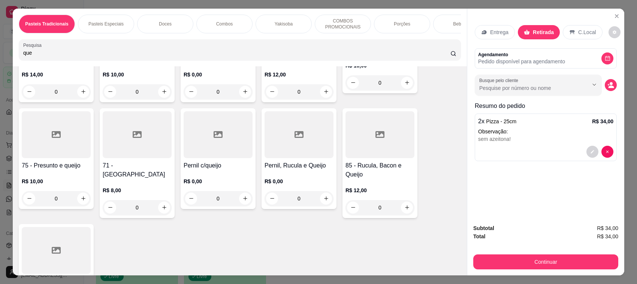
type input "que"
click at [138, 166] on div "71 - Queijo R$ 8,00 0" at bounding box center [137, 163] width 75 height 110
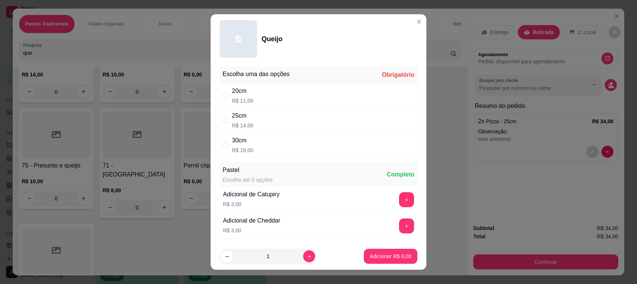
click at [268, 130] on div "25cm R$ 14,00" at bounding box center [318, 120] width 198 height 25
radio input "true"
click at [370, 258] on p "Adicionar R$ 14,00" at bounding box center [389, 255] width 45 height 7
type input "1"
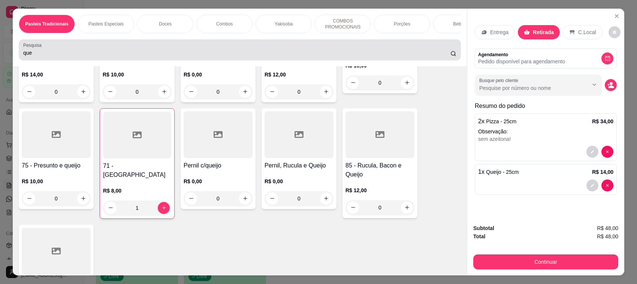
click at [151, 53] on div "que" at bounding box center [239, 49] width 433 height 15
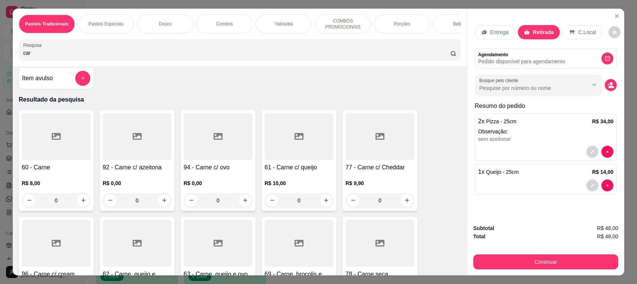
scroll to position [0, 0]
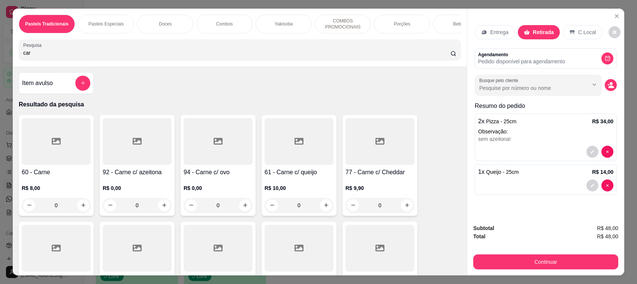
type input "car"
click at [206, 165] on div at bounding box center [218, 141] width 69 height 47
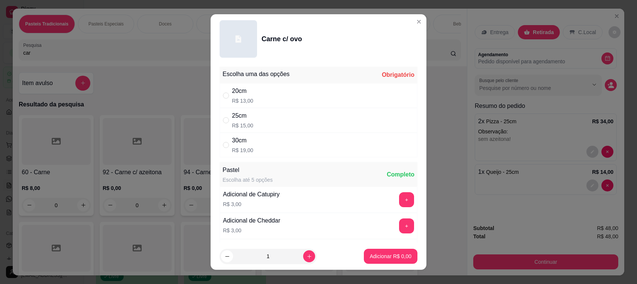
click at [256, 127] on div "25cm R$ 15,00" at bounding box center [318, 120] width 198 height 25
radio input "true"
click at [387, 259] on p "Adicionar R$ 15,00" at bounding box center [388, 255] width 43 height 7
type input "1"
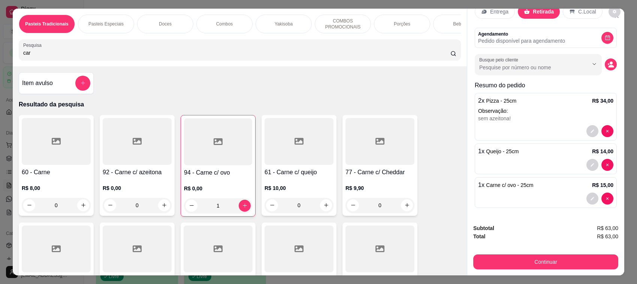
scroll to position [21, 0]
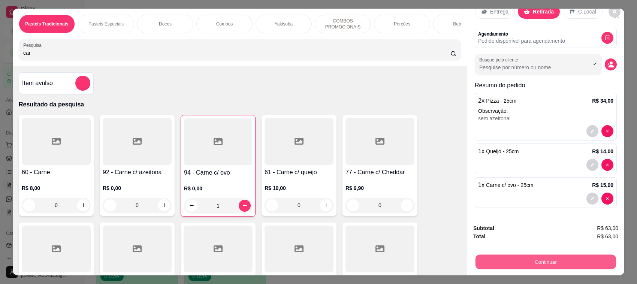
click at [579, 267] on button "Continuar" at bounding box center [545, 262] width 140 height 15
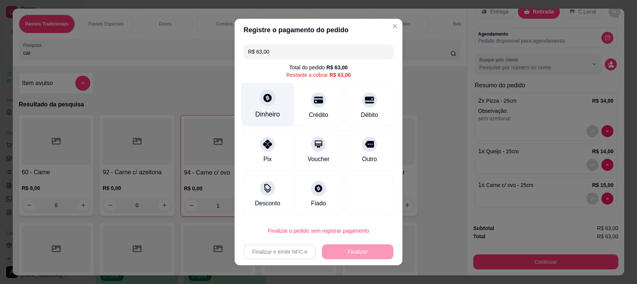
click at [266, 110] on div "Dinheiro" at bounding box center [267, 114] width 25 height 10
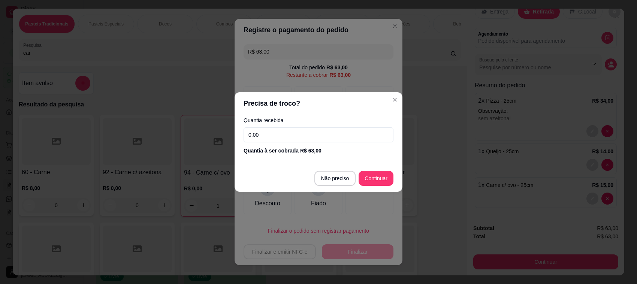
click at [319, 131] on input "0,00" at bounding box center [318, 134] width 150 height 15
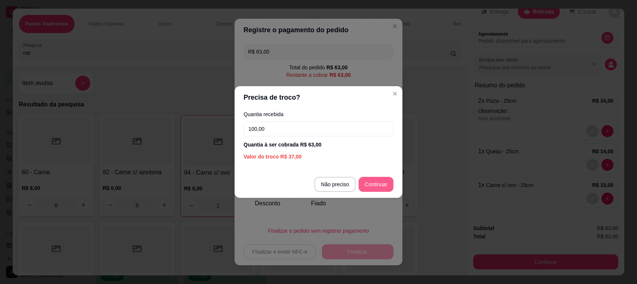
type input "100,00"
type input "R$ 0,00"
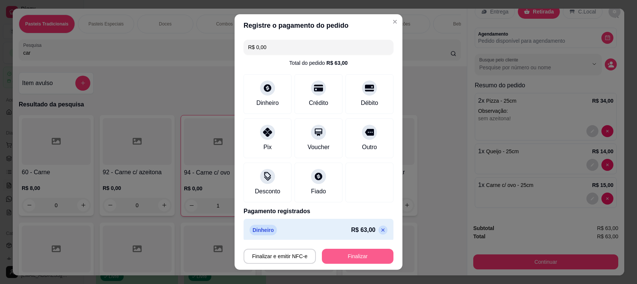
click at [353, 261] on button "Finalizar" at bounding box center [358, 256] width 72 height 15
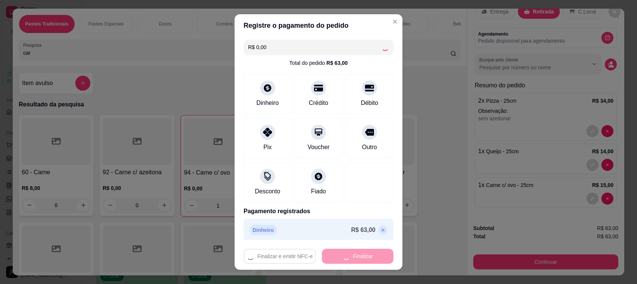
type input "0"
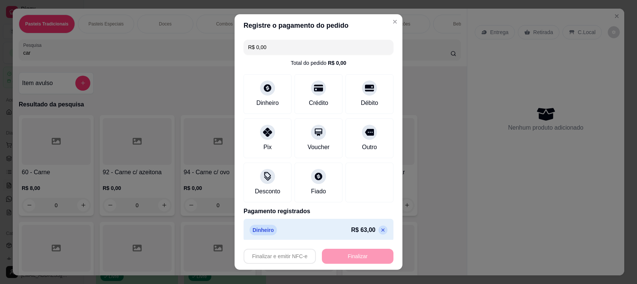
type input "-R$ 63,00"
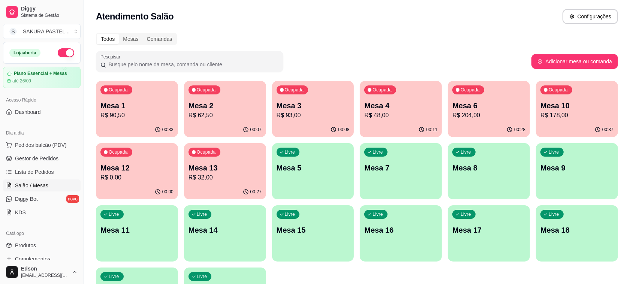
click at [132, 115] on p "R$ 90,50" at bounding box center [136, 115] width 73 height 9
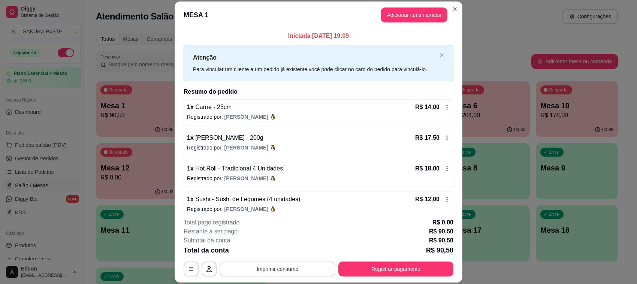
click at [285, 269] on button "Imprimir consumo" at bounding box center [277, 268] width 116 height 15
click at [278, 255] on button "Balcão" at bounding box center [276, 252] width 52 height 12
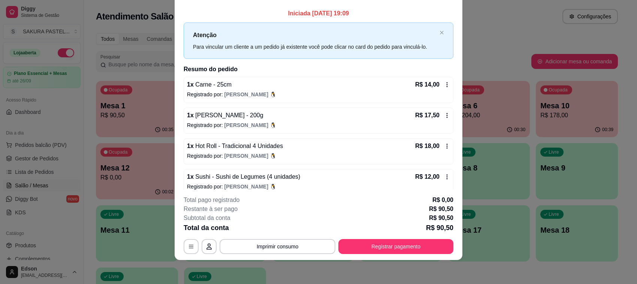
scroll to position [101, 0]
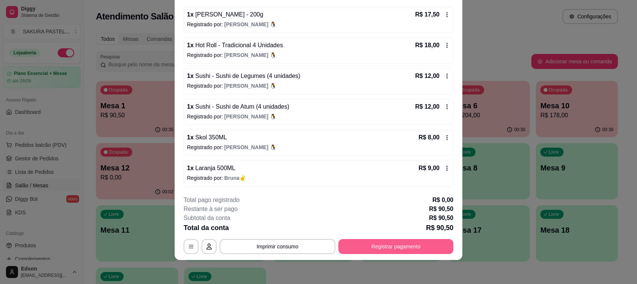
click at [387, 245] on button "Registrar pagamento" at bounding box center [395, 246] width 115 height 15
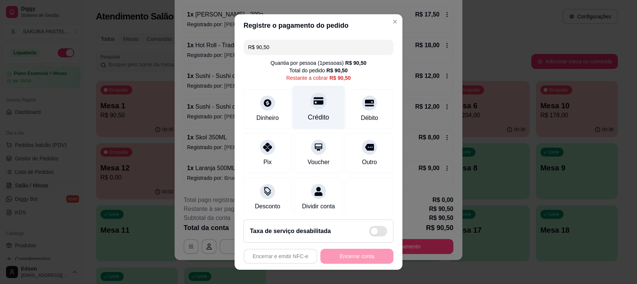
click at [313, 98] on icon at bounding box center [318, 100] width 10 height 7
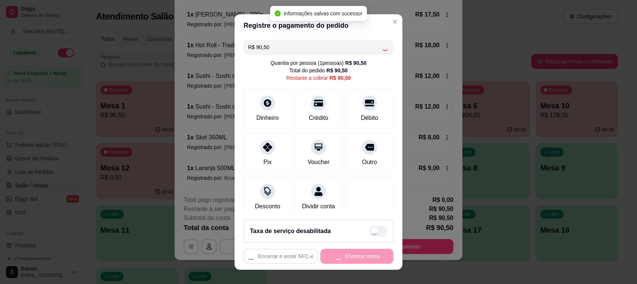
type input "R$ 0,00"
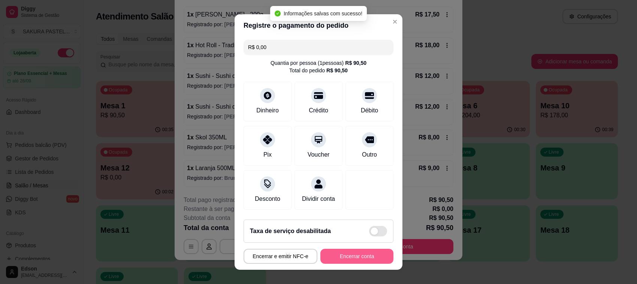
click at [343, 260] on button "Encerrar conta" at bounding box center [356, 256] width 73 height 15
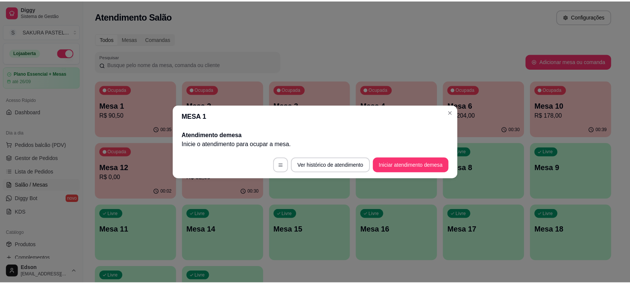
scroll to position [0, 0]
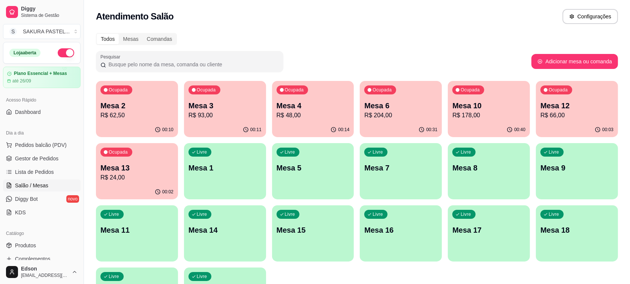
click at [570, 103] on p "Mesa 12" at bounding box center [576, 105] width 73 height 10
click at [143, 178] on p "R$ 24,00" at bounding box center [136, 177] width 73 height 9
click at [489, 105] on p "Mesa 10" at bounding box center [488, 105] width 73 height 10
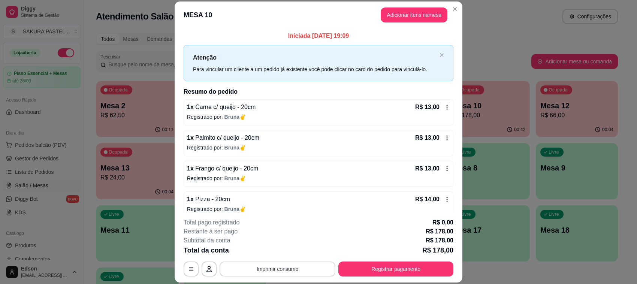
click at [285, 272] on button "Imprimir consumo" at bounding box center [277, 268] width 116 height 15
click at [285, 251] on button "Balcão" at bounding box center [276, 252] width 54 height 12
click at [378, 270] on button "Registrar pagamento" at bounding box center [395, 268] width 115 height 15
click at [310, 107] on div at bounding box center [318, 101] width 16 height 16
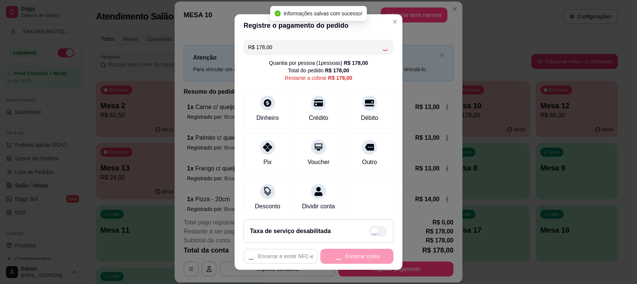
type input "R$ 0,00"
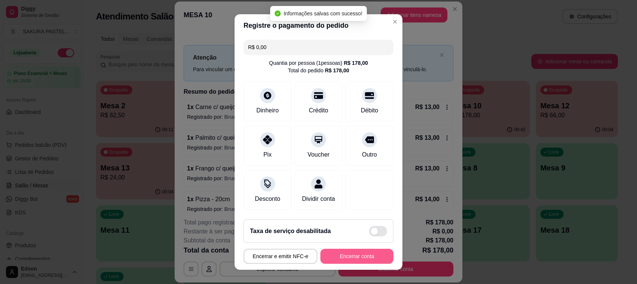
click at [361, 263] on button "Encerrar conta" at bounding box center [356, 256] width 73 height 15
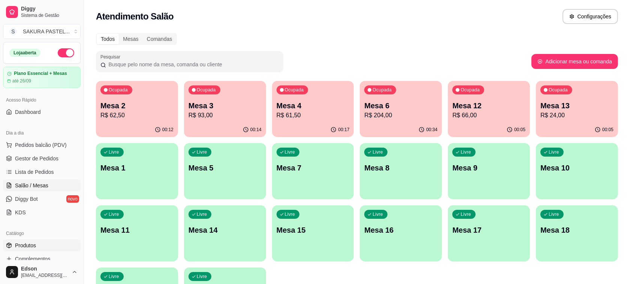
click at [39, 246] on link "Produtos" at bounding box center [42, 245] width 78 height 12
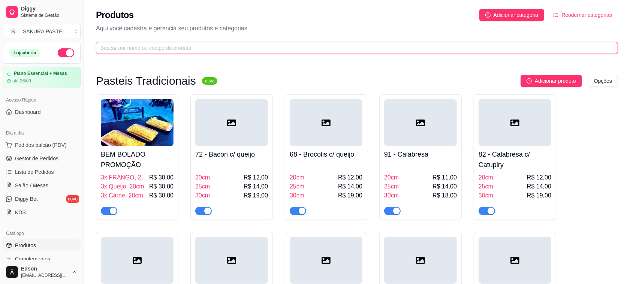
click at [278, 45] on input "text" at bounding box center [353, 48] width 507 height 8
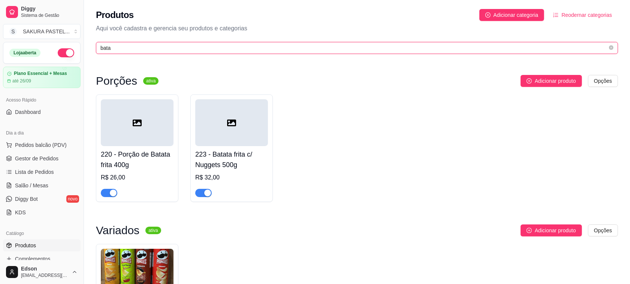
type input "bata"
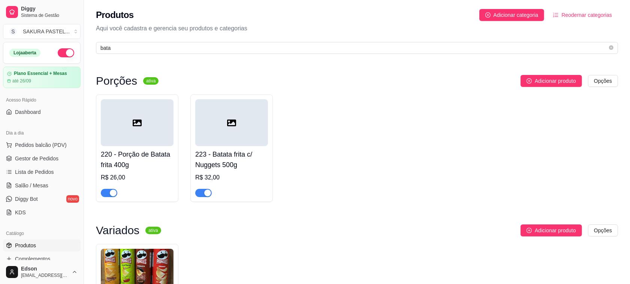
click at [110, 196] on div "button" at bounding box center [113, 193] width 7 height 7
click at [201, 193] on span "button" at bounding box center [203, 193] width 16 height 8
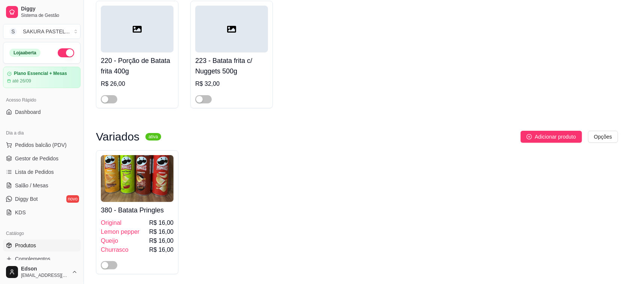
scroll to position [123, 0]
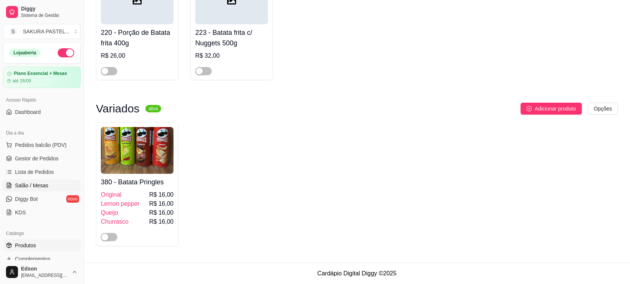
click at [33, 186] on span "Salão / Mesas" at bounding box center [31, 185] width 33 height 7
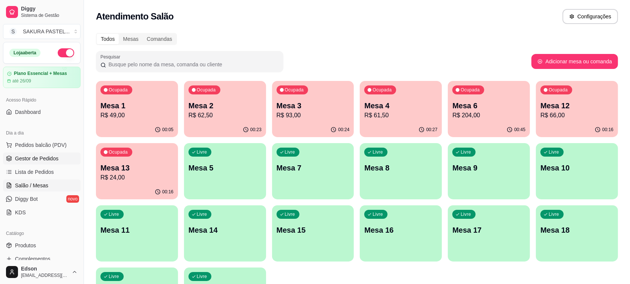
click at [54, 158] on span "Gestor de Pedidos" at bounding box center [36, 158] width 43 height 7
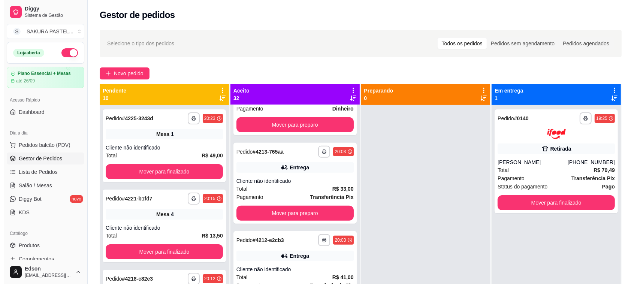
scroll to position [440, 0]
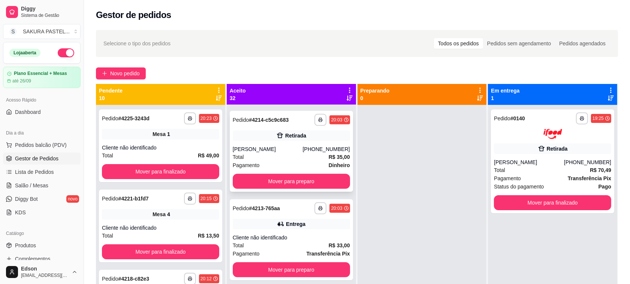
click at [317, 151] on div "[PHONE_NUMBER]" at bounding box center [325, 148] width 47 height 7
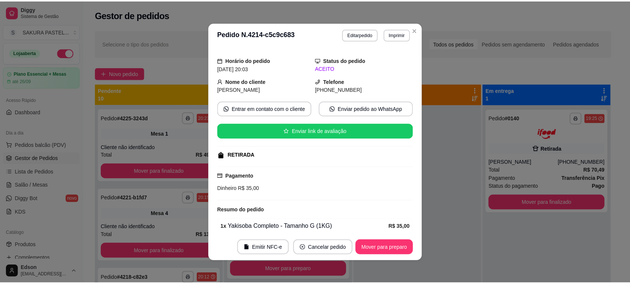
scroll to position [0, 0]
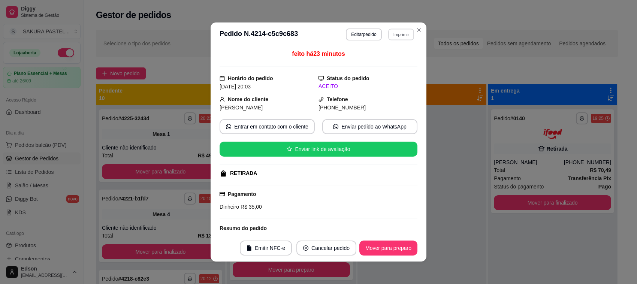
click at [394, 37] on button "Imprimir" at bounding box center [401, 34] width 26 height 12
click at [396, 79] on button "Balcão" at bounding box center [384, 76] width 52 height 12
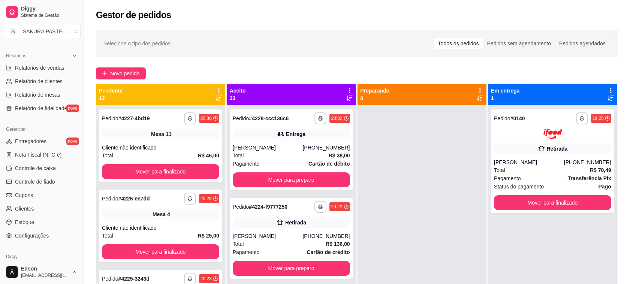
scroll to position [255, 0]
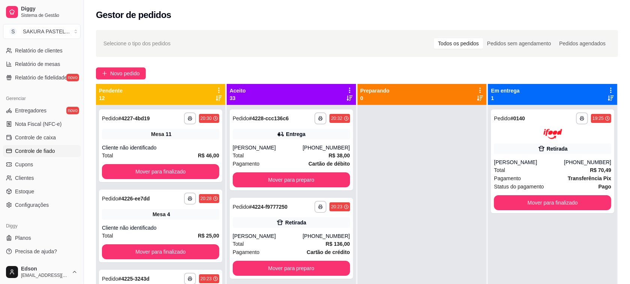
click at [49, 154] on span "Controle de fiado" at bounding box center [35, 150] width 40 height 7
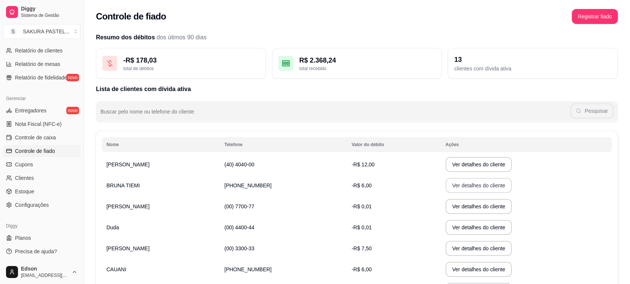
click at [461, 184] on button "Ver detalhes do cliente" at bounding box center [478, 185] width 67 height 15
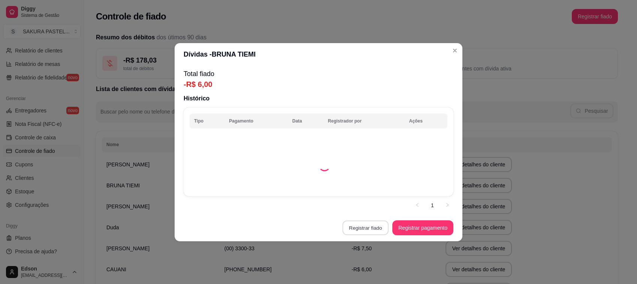
click at [381, 228] on button "Registrar fiado" at bounding box center [365, 227] width 46 height 15
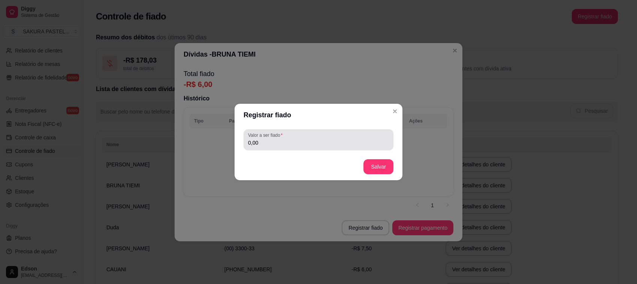
click at [278, 143] on input "0,00" at bounding box center [318, 142] width 141 height 7
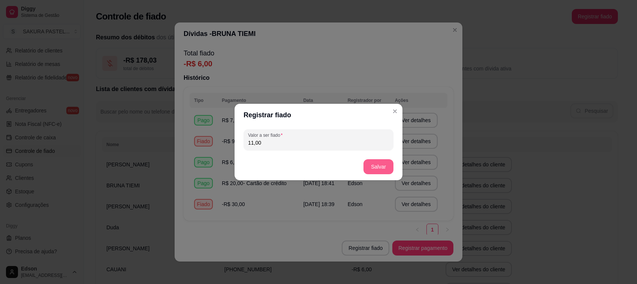
type input "11,00"
click at [377, 160] on button "Salvar" at bounding box center [378, 166] width 30 height 15
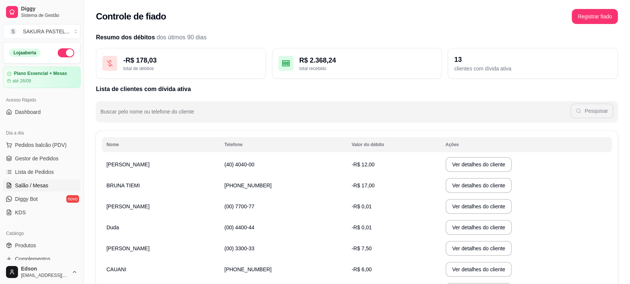
click at [49, 184] on link "Salão / Mesas" at bounding box center [42, 185] width 78 height 12
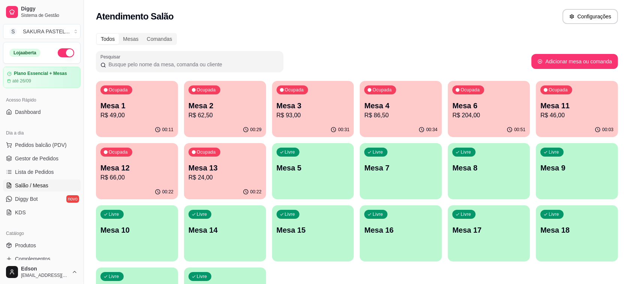
click at [334, 116] on p "R$ 93,00" at bounding box center [312, 115] width 73 height 9
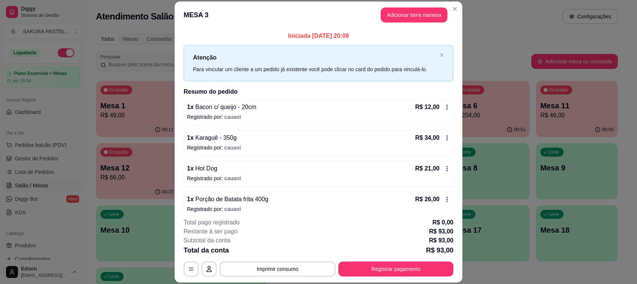
click at [284, 263] on button "Imprimir consumo" at bounding box center [277, 268] width 116 height 15
click at [277, 253] on button "Balcão" at bounding box center [276, 252] width 54 height 12
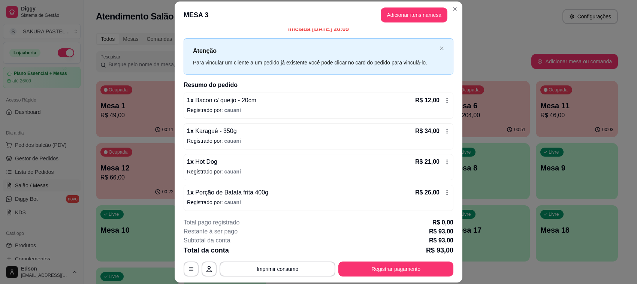
scroll to position [9, 0]
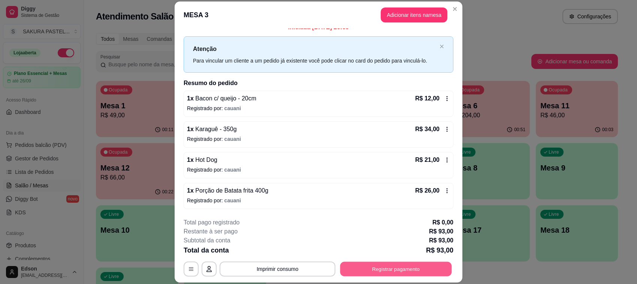
click at [380, 276] on div "**********" at bounding box center [319, 268] width 270 height 15
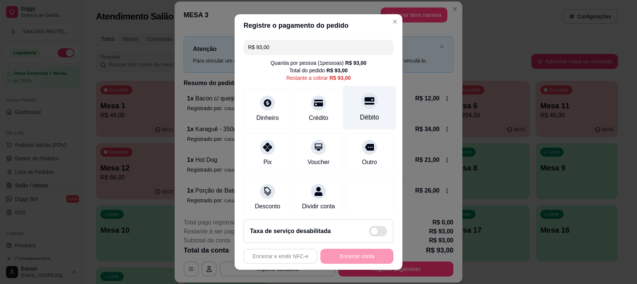
click at [364, 104] on icon at bounding box center [369, 100] width 10 height 7
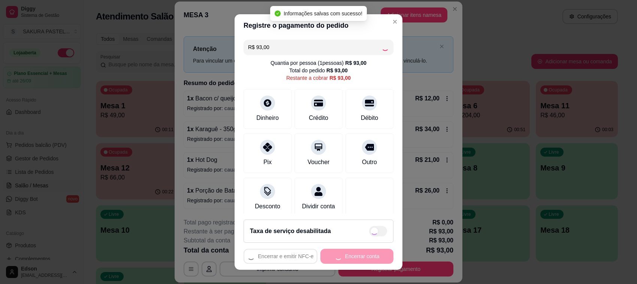
type input "R$ 0,00"
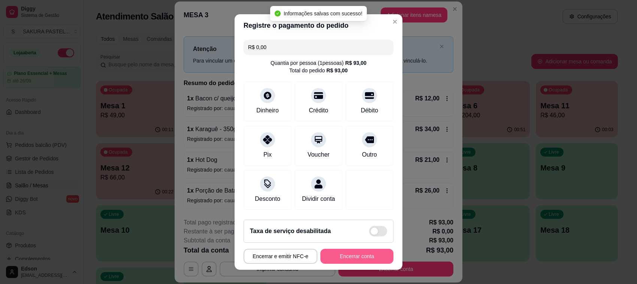
click at [355, 257] on button "Encerrar conta" at bounding box center [356, 256] width 73 height 15
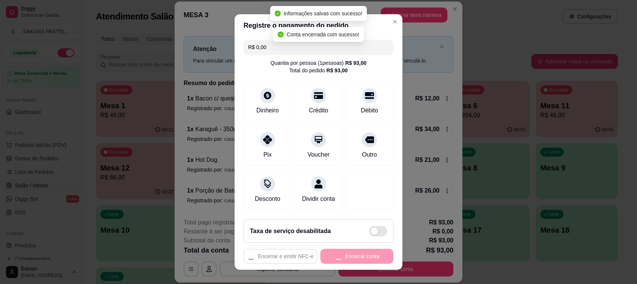
scroll to position [0, 0]
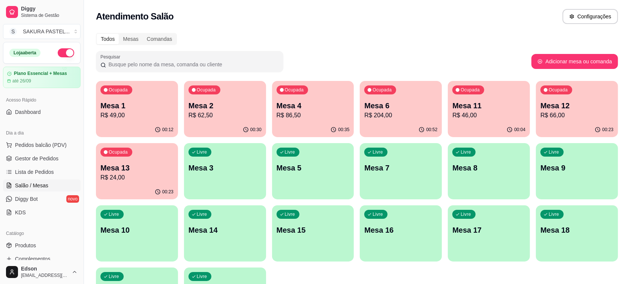
click at [547, 92] on div "Ocupada" at bounding box center [556, 89] width 32 height 9
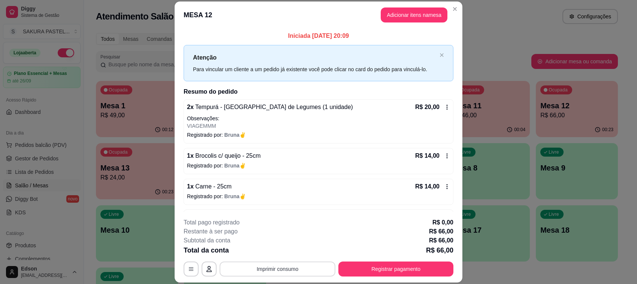
click at [263, 264] on button "Imprimir consumo" at bounding box center [277, 268] width 116 height 15
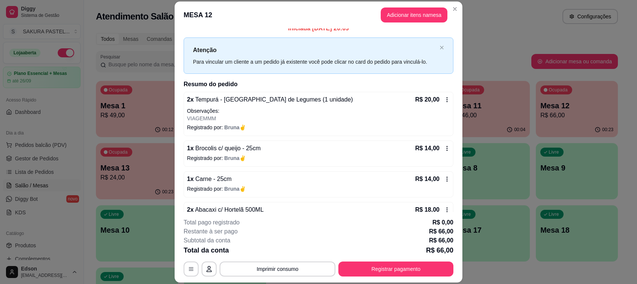
scroll to position [27, 0]
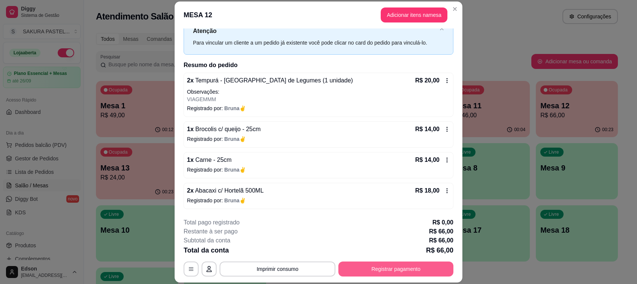
click at [396, 272] on button "Registrar pagamento" at bounding box center [395, 268] width 115 height 15
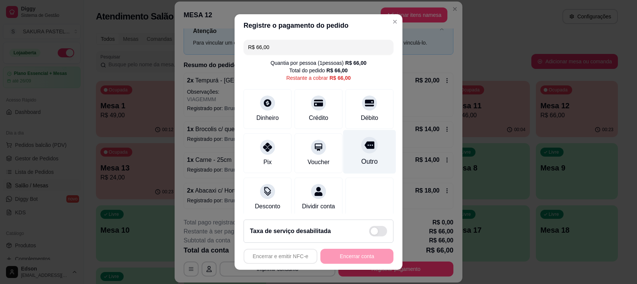
click at [361, 110] on div "Débito" at bounding box center [369, 109] width 48 height 40
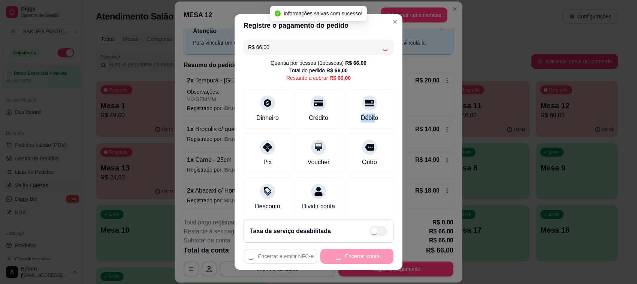
type input "R$ 0,00"
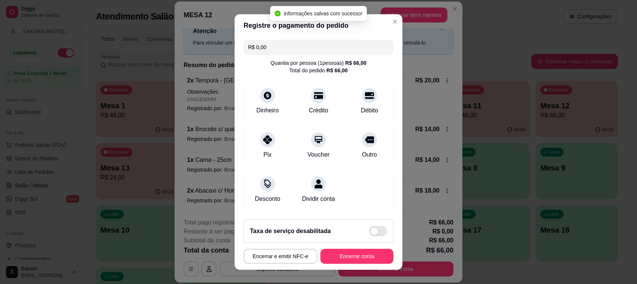
click at [335, 265] on footer "Taxa de serviço desabilitada Encerrar e emitir NFC-e Encerrar conta" at bounding box center [318, 241] width 168 height 56
click at [335, 261] on button "Encerrar conta" at bounding box center [356, 256] width 73 height 15
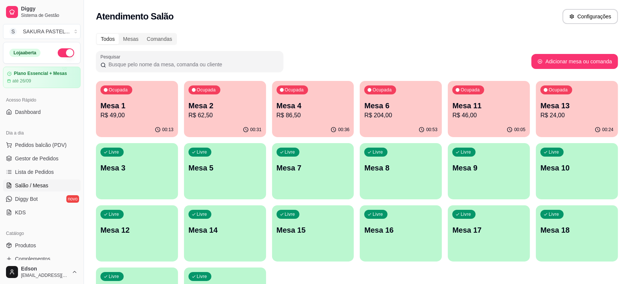
click at [167, 152] on div "Livre Mesa 3" at bounding box center [137, 166] width 82 height 47
click at [223, 96] on div "Ocupada Mesa 2 R$ 62,50" at bounding box center [225, 102] width 82 height 42
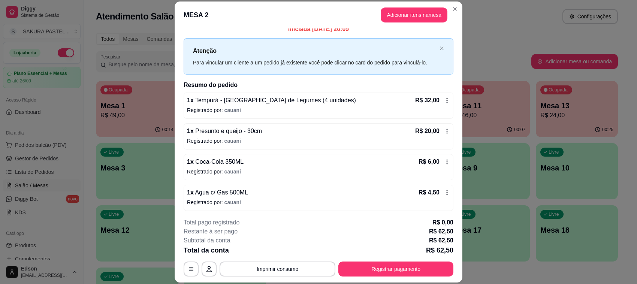
scroll to position [9, 0]
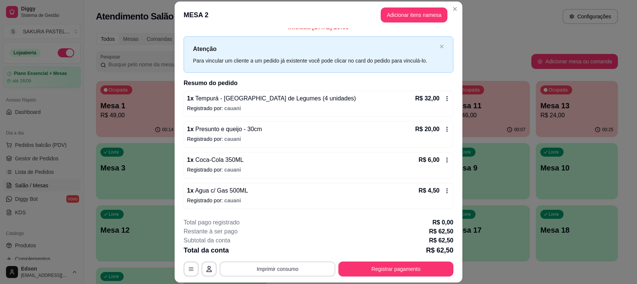
click at [280, 265] on button "Imprimir consumo" at bounding box center [277, 268] width 116 height 15
click at [284, 249] on button "Balcão" at bounding box center [275, 254] width 43 height 10
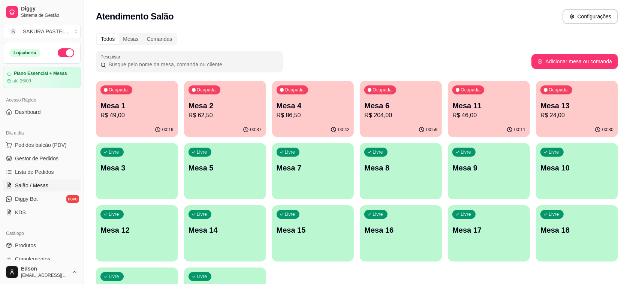
click at [299, 103] on p "Mesa 4" at bounding box center [312, 105] width 73 height 10
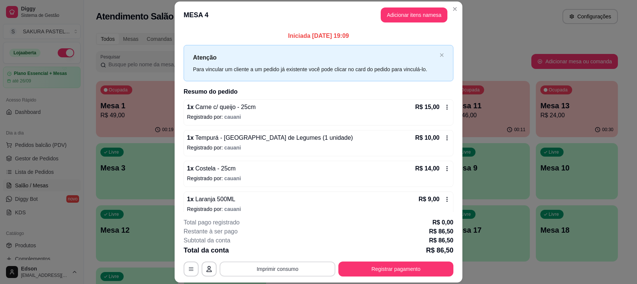
click at [266, 270] on button "Imprimir consumo" at bounding box center [277, 268] width 116 height 15
click at [268, 257] on button "Balcão" at bounding box center [276, 252] width 54 height 12
click at [433, 272] on button "Registrar pagamento" at bounding box center [395, 268] width 115 height 15
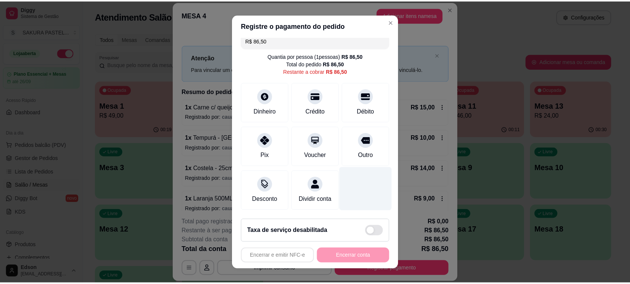
scroll to position [16, 0]
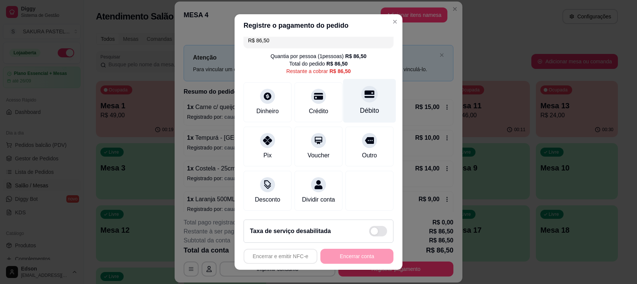
click at [361, 92] on div at bounding box center [369, 94] width 16 height 16
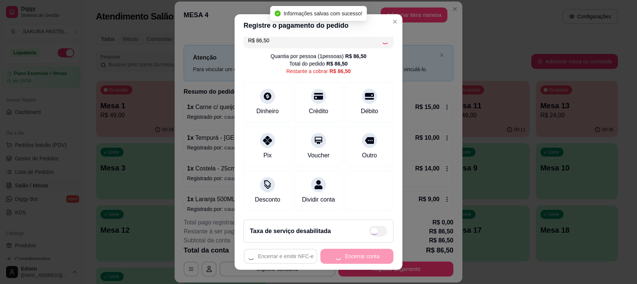
type input "R$ 0,00"
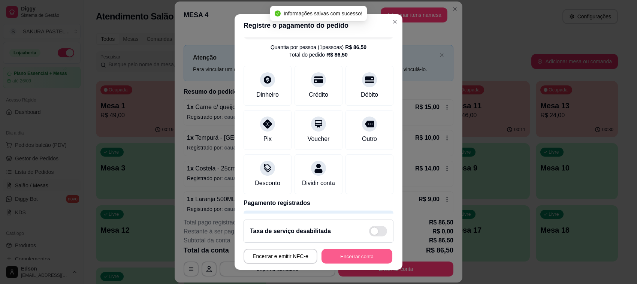
click at [361, 260] on button "Encerrar conta" at bounding box center [356, 256] width 71 height 15
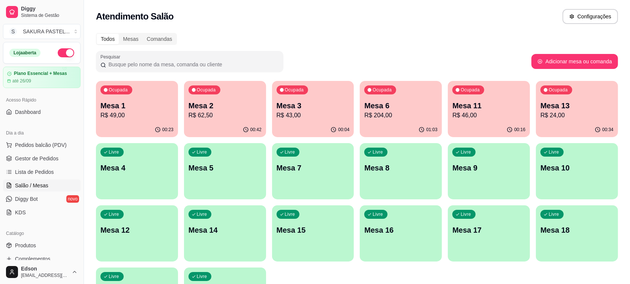
click at [305, 96] on div "Ocupada Mesa 3 R$ 43,00" at bounding box center [313, 102] width 82 height 42
click at [542, 104] on div "Ocupada Mesa 13 R$ 24,00" at bounding box center [576, 102] width 79 height 40
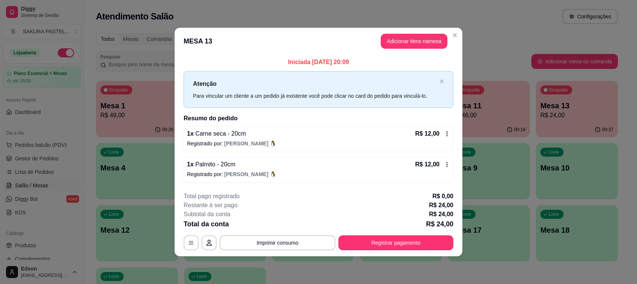
drag, startPoint x: 402, startPoint y: 227, endPoint x: 404, endPoint y: 234, distance: 7.6
click at [403, 230] on div "**********" at bounding box center [319, 221] width 270 height 58
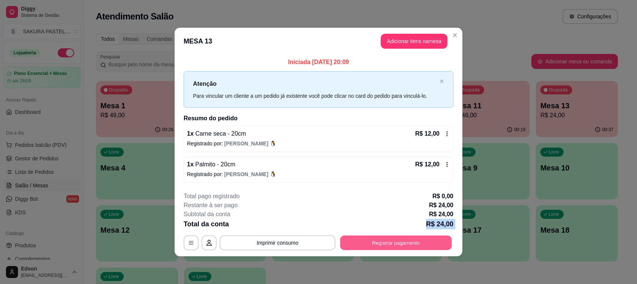
click at [406, 239] on button "Registrar pagamento" at bounding box center [396, 242] width 112 height 15
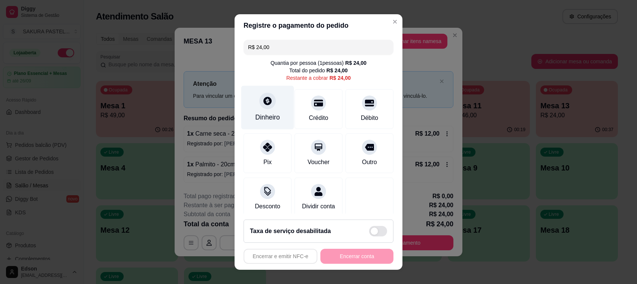
click at [259, 107] on div at bounding box center [267, 101] width 16 height 16
click at [323, 142] on input "0,00" at bounding box center [318, 134] width 150 height 15
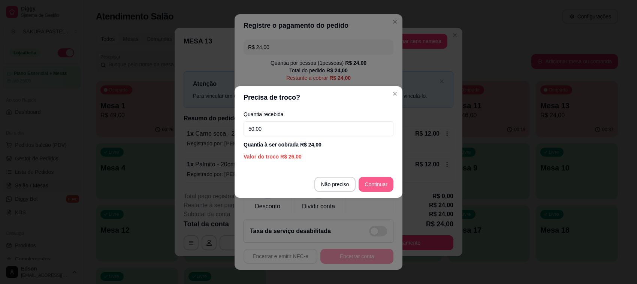
type input "50,00"
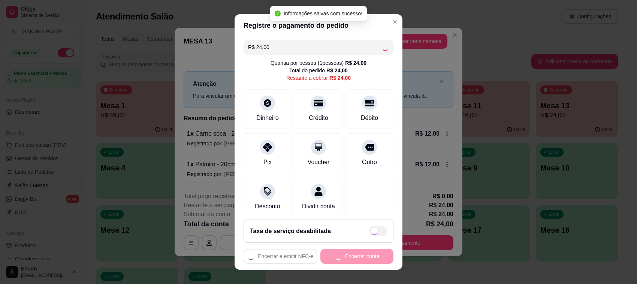
type input "R$ 0,00"
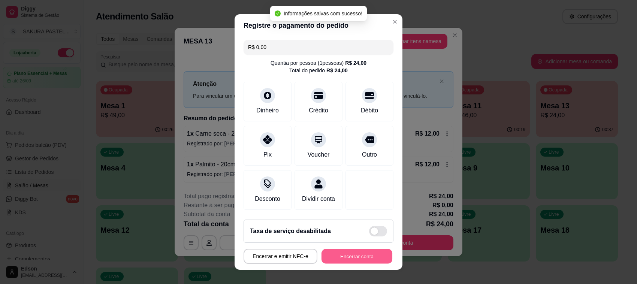
click at [352, 255] on button "Encerrar conta" at bounding box center [356, 256] width 71 height 15
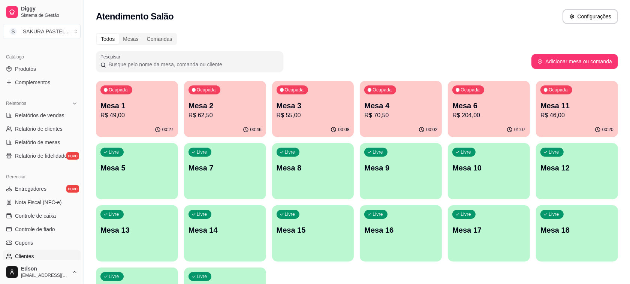
scroll to position [255, 0]
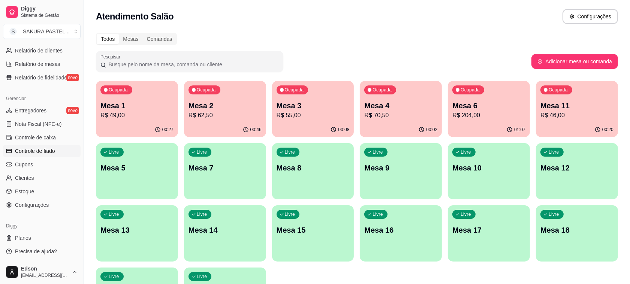
click at [44, 151] on span "Controle de fiado" at bounding box center [35, 150] width 40 height 7
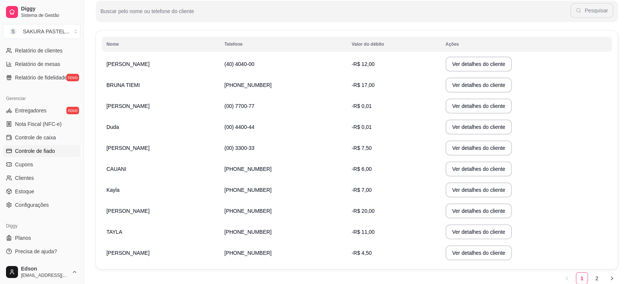
scroll to position [131, 0]
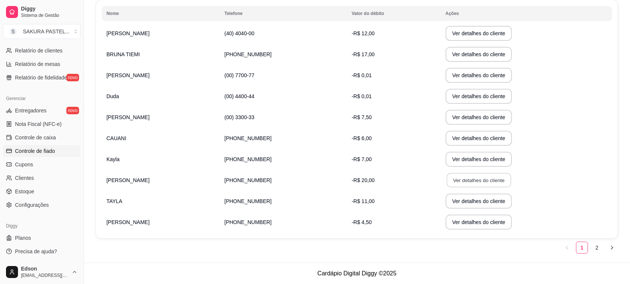
click at [466, 179] on button "Ver detalhes do cliente" at bounding box center [478, 180] width 64 height 15
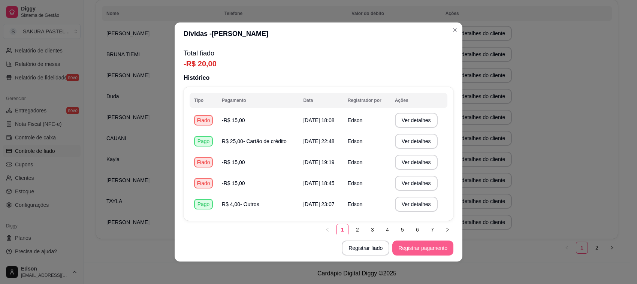
click at [403, 246] on button "Registrar pagamento" at bounding box center [422, 247] width 61 height 15
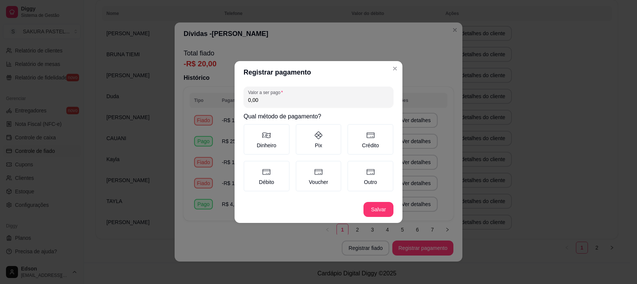
click at [289, 107] on div "Valor a ser pago 0,00" at bounding box center [318, 97] width 150 height 21
type input "10,00"
click at [379, 213] on button "Salvar" at bounding box center [378, 209] width 29 height 15
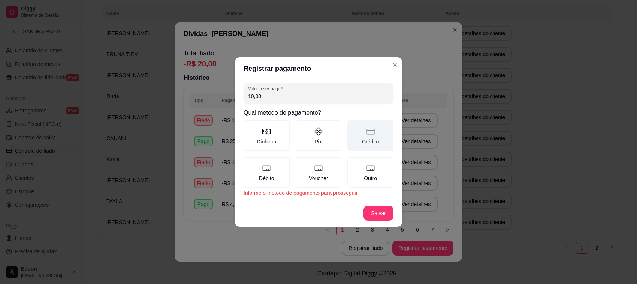
click at [361, 134] on label "Crédito" at bounding box center [370, 135] width 46 height 31
click at [353, 126] on button "Crédito" at bounding box center [350, 123] width 6 height 6
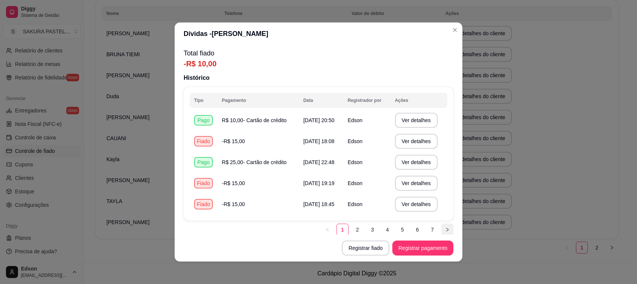
click at [445, 230] on icon "right" at bounding box center [447, 229] width 4 height 4
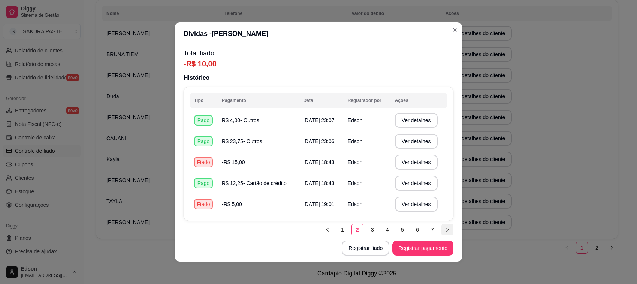
click at [445, 227] on icon "right" at bounding box center [447, 229] width 4 height 4
click at [427, 227] on link "7" at bounding box center [432, 229] width 11 height 11
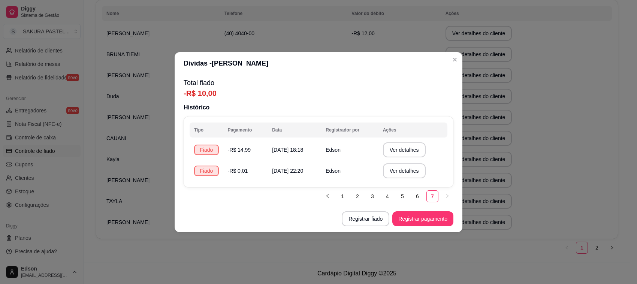
click at [420, 195] on link "6" at bounding box center [417, 196] width 11 height 11
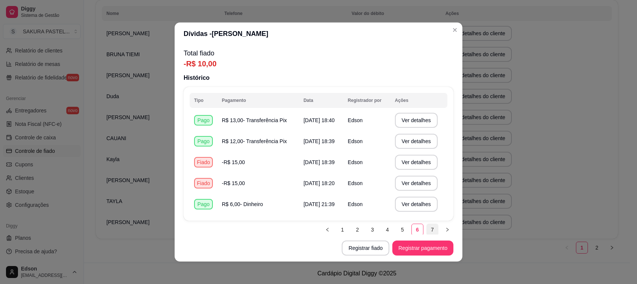
click at [427, 229] on link "7" at bounding box center [432, 229] width 11 height 11
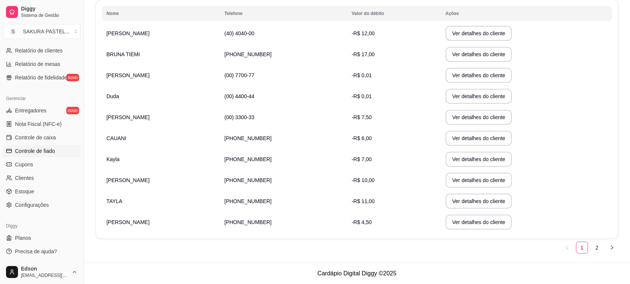
scroll to position [0, 0]
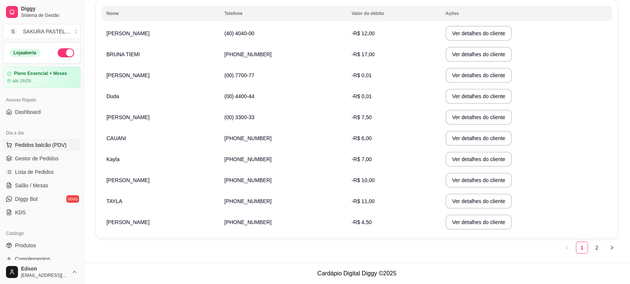
click at [49, 143] on span "Pedidos balcão (PDV)" at bounding box center [41, 144] width 52 height 7
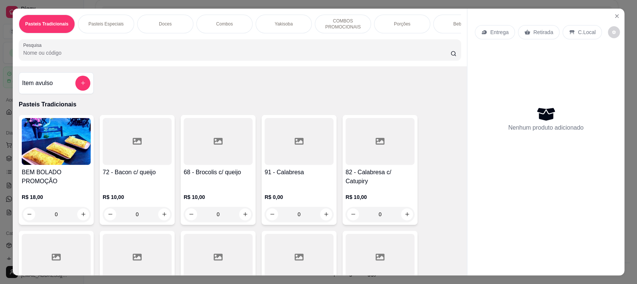
click at [529, 35] on div "Retirada" at bounding box center [539, 32] width 42 height 14
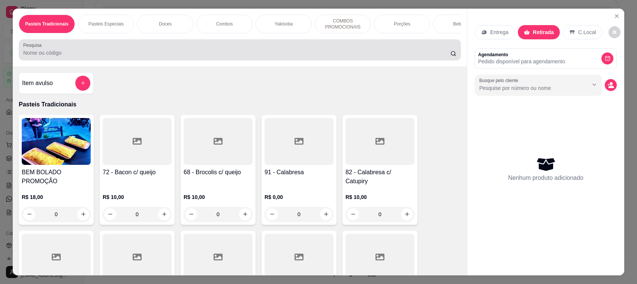
click at [274, 57] on input "Pesquisa" at bounding box center [236, 52] width 427 height 7
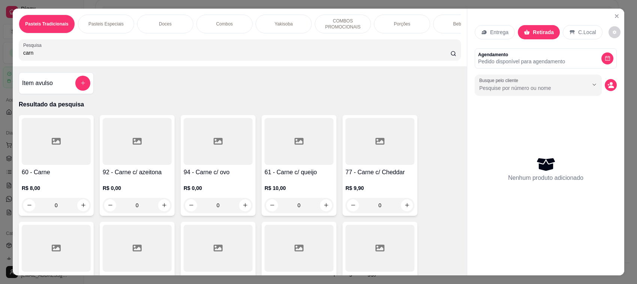
type input "carn"
click at [55, 172] on div "60 - Carne R$ 8,00 0" at bounding box center [56, 165] width 75 height 101
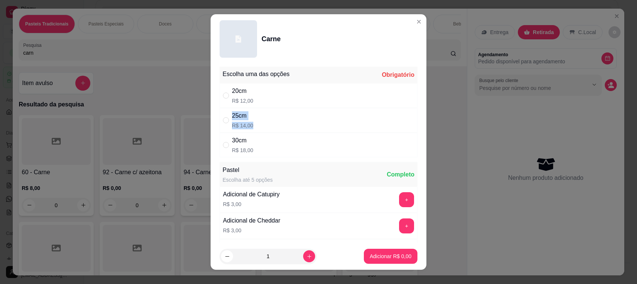
drag, startPoint x: 276, startPoint y: 98, endPoint x: 289, endPoint y: 122, distance: 26.8
click at [289, 122] on div "Escolha uma das opções Obrigatório 20cm R$ 12,00 25cm R$ 14,00 30cm R$ 18,00" at bounding box center [318, 112] width 198 height 91
click at [289, 122] on div "25cm R$ 14,00" at bounding box center [318, 120] width 198 height 25
radio input "true"
click at [373, 253] on p "Adicionar R$ 14,00" at bounding box center [388, 255] width 43 height 7
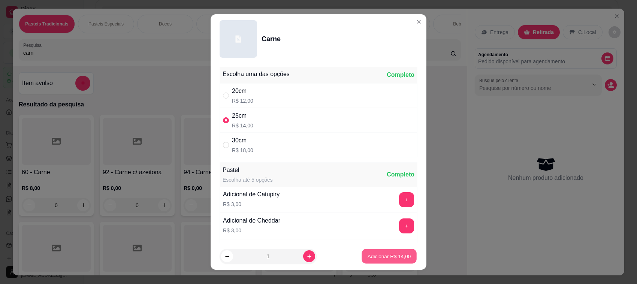
type input "1"
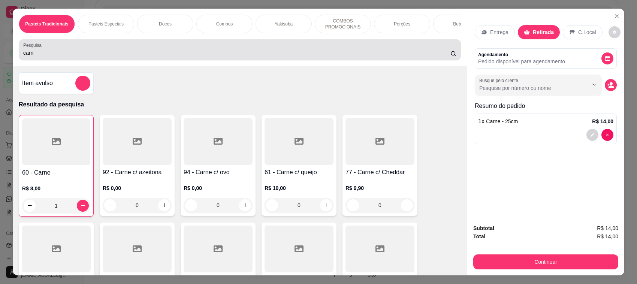
click at [209, 57] on input "carn" at bounding box center [236, 52] width 427 height 7
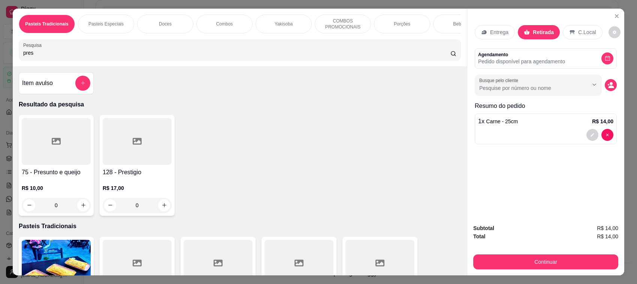
type input "pres"
click at [43, 156] on div at bounding box center [56, 141] width 69 height 47
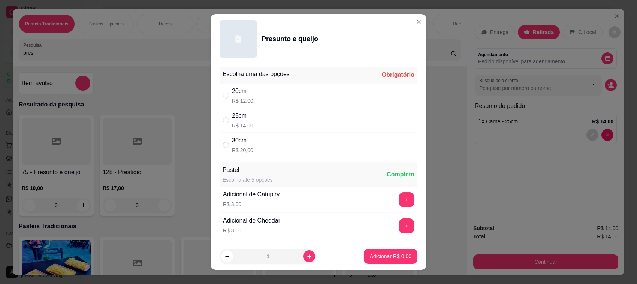
click at [315, 134] on div "30cm R$ 20,00" at bounding box center [318, 145] width 198 height 25
radio input "true"
click at [320, 118] on div "25cm R$ 14,00" at bounding box center [318, 120] width 198 height 25
radio input "true"
radio input "false"
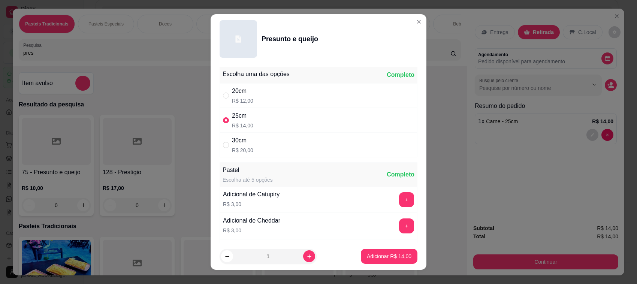
click at [387, 253] on p "Adicionar R$ 14,00" at bounding box center [389, 255] width 45 height 7
type input "1"
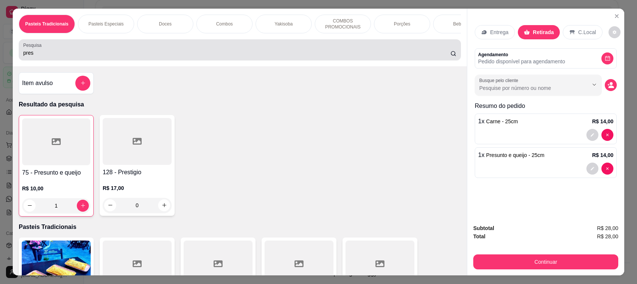
click at [230, 53] on div "pres" at bounding box center [239, 49] width 433 height 15
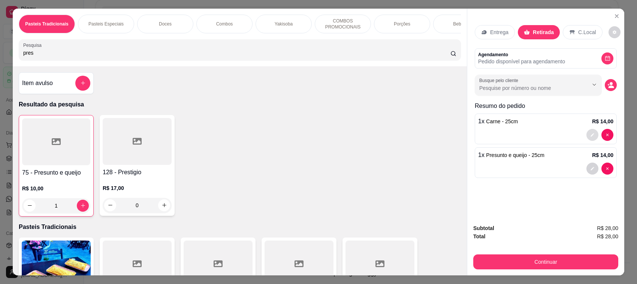
click at [586, 133] on button "decrease-product-quantity" at bounding box center [592, 135] width 12 height 12
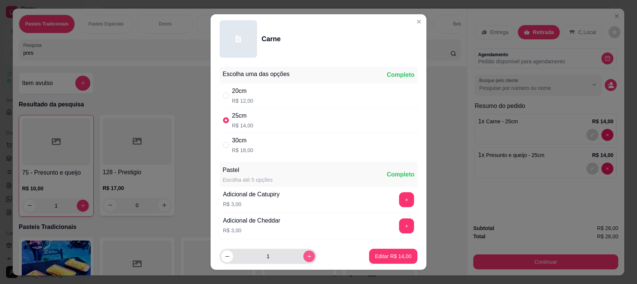
click at [306, 254] on icon "increase-product-quantity" at bounding box center [309, 257] width 6 height 6
type input "2"
click at [396, 255] on p "Editar R$ 28,00" at bounding box center [392, 255] width 35 height 7
type input "2"
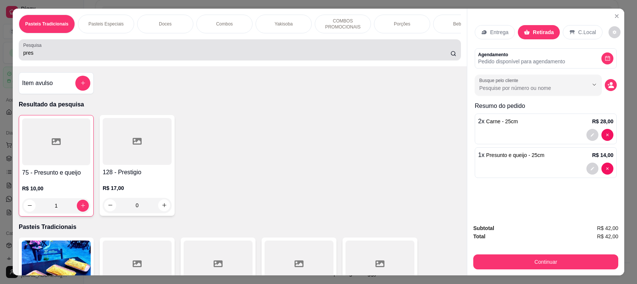
click at [263, 51] on div "pres" at bounding box center [239, 49] width 433 height 15
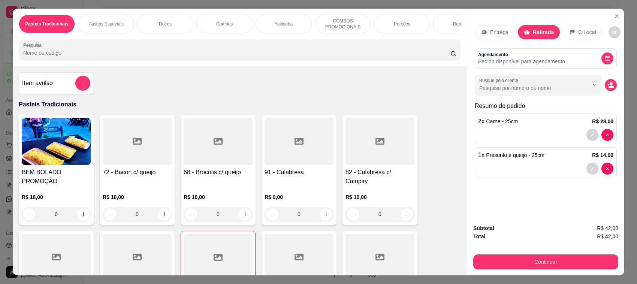
drag, startPoint x: 289, startPoint y: 25, endPoint x: 242, endPoint y: 54, distance: 54.3
click at [242, 54] on div at bounding box center [239, 49] width 433 height 15
click at [615, 14] on icon "Close" at bounding box center [616, 16] width 6 height 6
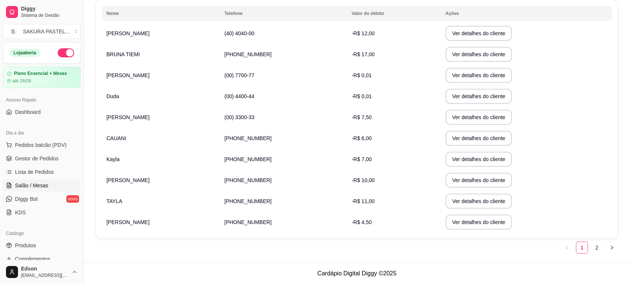
click at [25, 184] on span "Salão / Mesas" at bounding box center [31, 185] width 33 height 7
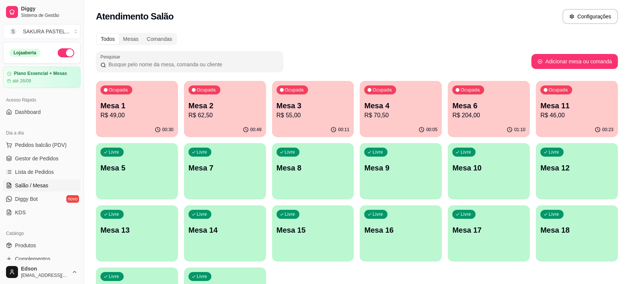
click at [209, 124] on div "00:49" at bounding box center [225, 129] width 82 height 15
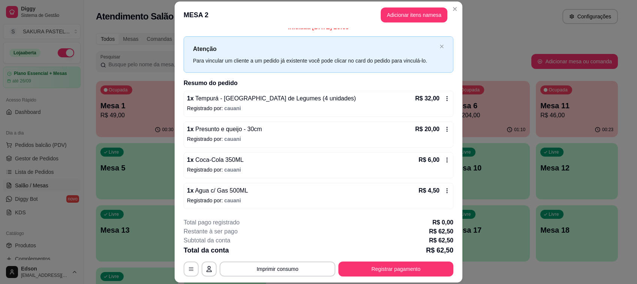
scroll to position [22, 0]
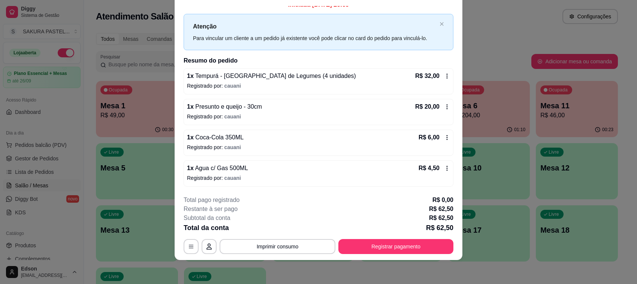
click at [472, 239] on div "**********" at bounding box center [318, 142] width 637 height 284
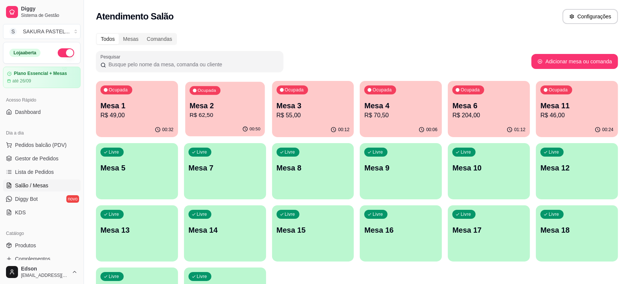
click at [222, 119] on p "R$ 62,50" at bounding box center [225, 115] width 71 height 9
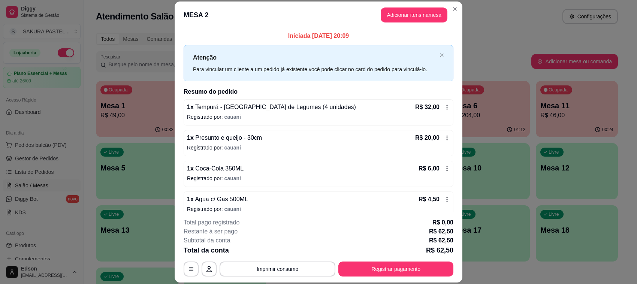
click at [398, 267] on button "Registrar pagamento" at bounding box center [395, 268] width 115 height 15
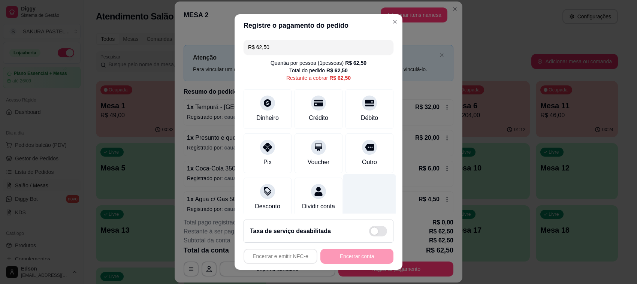
click at [365, 104] on icon at bounding box center [369, 103] width 9 height 7
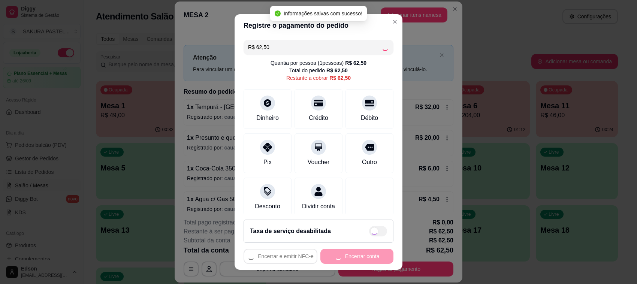
type input "R$ 0,00"
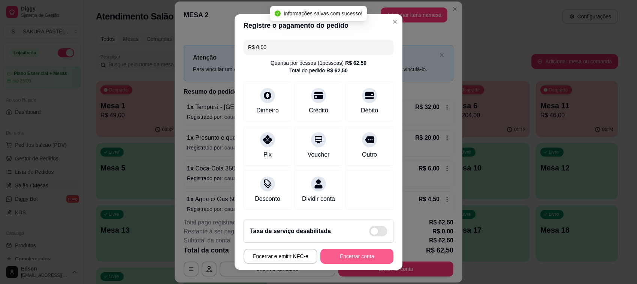
click at [358, 256] on button "Encerrar conta" at bounding box center [356, 256] width 73 height 15
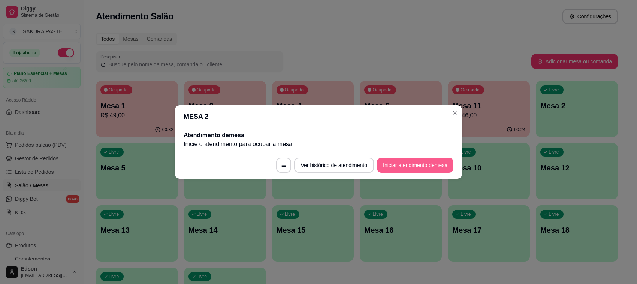
click at [420, 162] on button "Iniciar atendimento de mesa" at bounding box center [415, 165] width 76 height 15
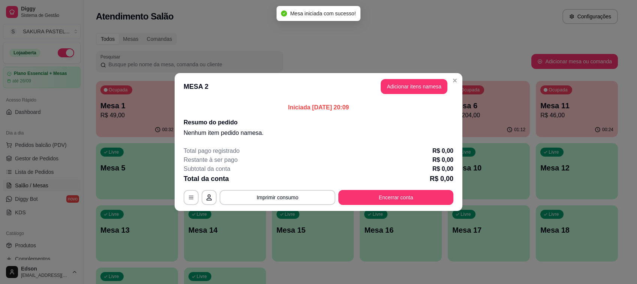
click at [422, 92] on button "Adicionar itens na mesa" at bounding box center [414, 86] width 67 height 15
click at [282, 60] on div "Pesquisa" at bounding box center [240, 49] width 442 height 21
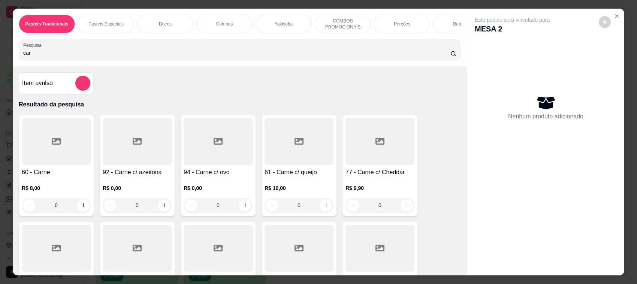
type input "car"
click at [62, 162] on div at bounding box center [56, 141] width 69 height 47
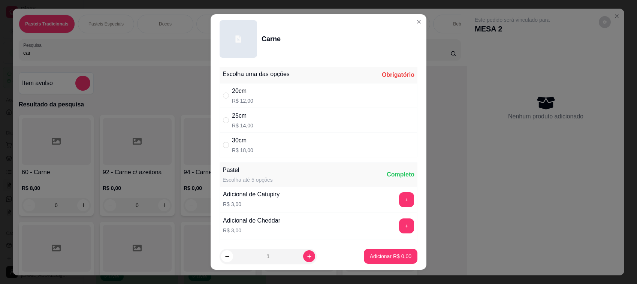
click at [232, 95] on div "20cm" at bounding box center [242, 91] width 21 height 9
click at [242, 94] on div "20cm" at bounding box center [242, 91] width 21 height 9
radio input "false"
click at [246, 121] on div "25cm R$ 14,00" at bounding box center [242, 120] width 21 height 18
radio input "true"
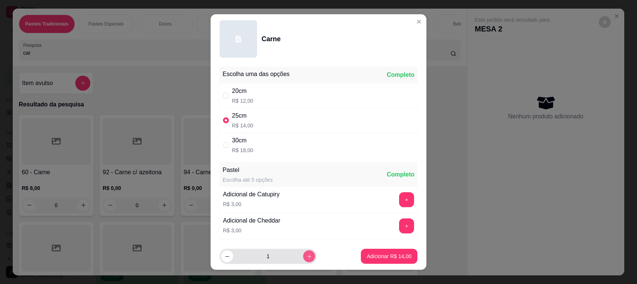
click at [307, 257] on icon "increase-product-quantity" at bounding box center [309, 256] width 4 height 4
type input "2"
click at [370, 255] on p "Adicionar R$ 28,00" at bounding box center [389, 255] width 45 height 7
type input "2"
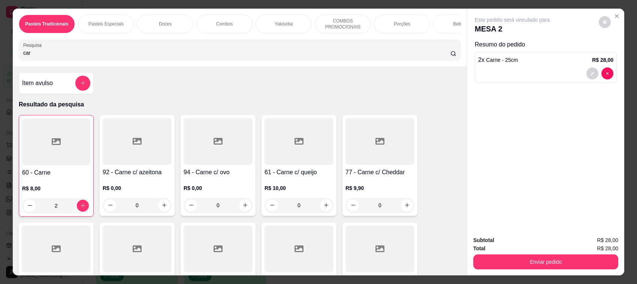
click at [203, 57] on input "car" at bounding box center [236, 52] width 427 height 7
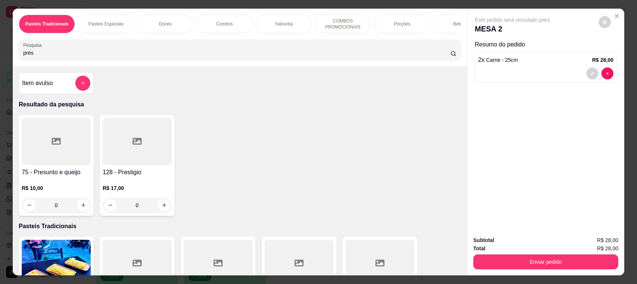
type input "pres"
click at [72, 158] on div at bounding box center [56, 141] width 69 height 47
click at [246, 132] on div "25cm R$ 14,00" at bounding box center [318, 120] width 198 height 25
radio input "true"
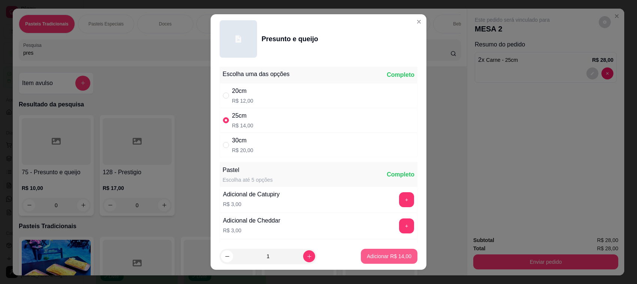
click at [393, 249] on button "Adicionar R$ 14,00" at bounding box center [389, 256] width 57 height 15
type input "1"
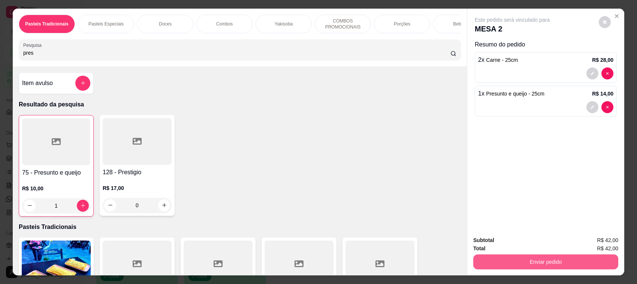
click at [508, 260] on button "Enviar pedido" at bounding box center [545, 261] width 145 height 15
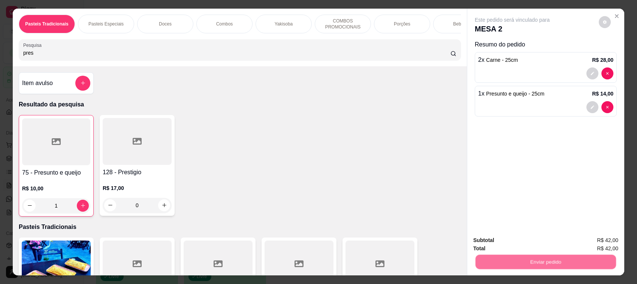
click at [504, 246] on button "Não registrar e enviar pedido" at bounding box center [520, 244] width 78 height 14
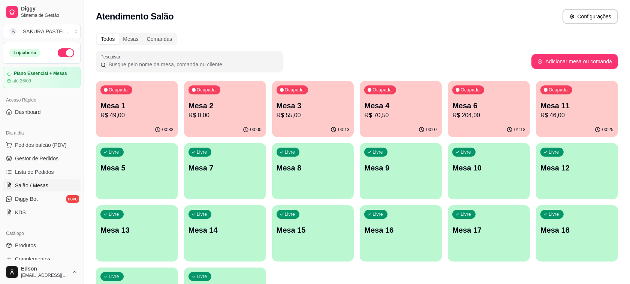
click at [126, 114] on p "R$ 49,00" at bounding box center [136, 115] width 73 height 9
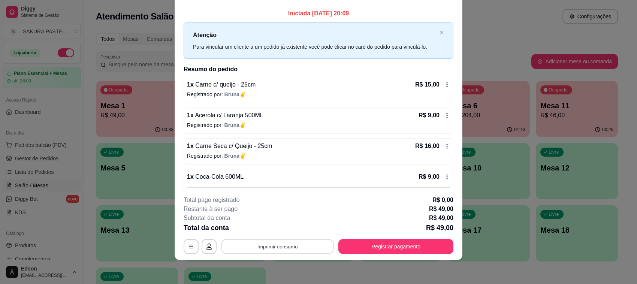
click at [303, 246] on button "Imprimir consumo" at bounding box center [277, 246] width 112 height 15
click at [285, 230] on button "Balcão" at bounding box center [276, 230] width 54 height 12
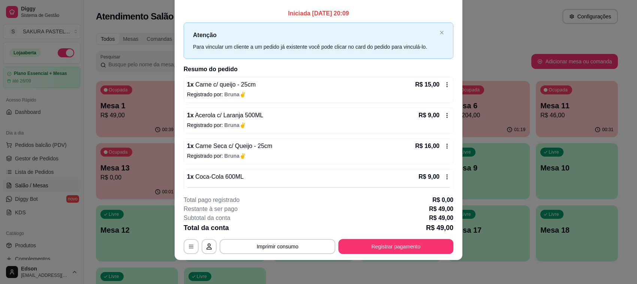
click at [105, 167] on div "**********" at bounding box center [318, 142] width 637 height 284
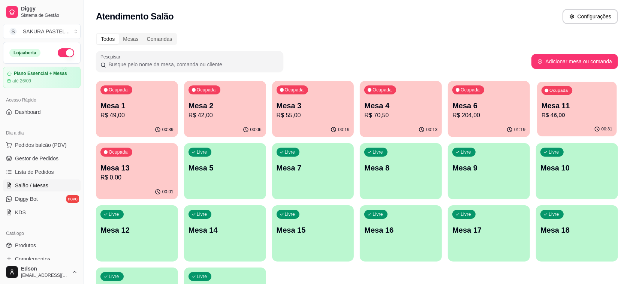
click at [612, 114] on p "R$ 46,00" at bounding box center [576, 115] width 71 height 9
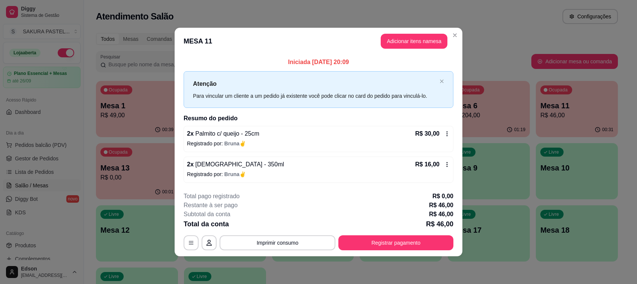
click at [300, 237] on button "Imprimir consumo" at bounding box center [277, 242] width 116 height 15
click at [290, 227] on button "Balcão" at bounding box center [279, 225] width 52 height 12
click at [393, 242] on button "Registrar pagamento" at bounding box center [395, 242] width 115 height 15
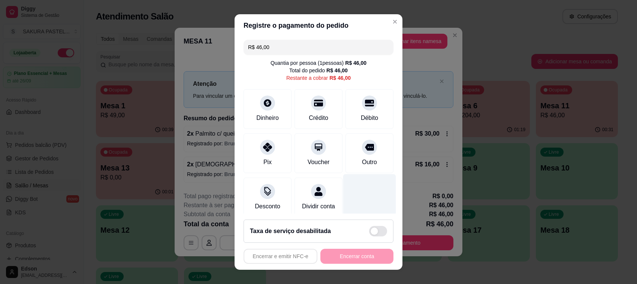
drag, startPoint x: 349, startPoint y: 104, endPoint x: 334, endPoint y: 194, distance: 91.5
click at [365, 104] on icon at bounding box center [369, 103] width 9 height 9
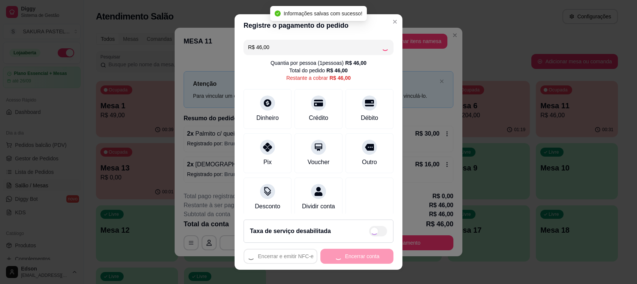
type input "R$ 0,00"
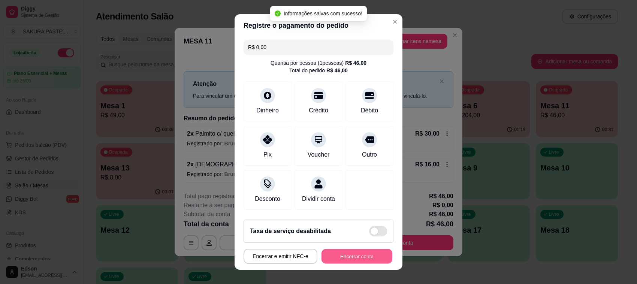
click at [343, 262] on button "Encerrar conta" at bounding box center [356, 256] width 71 height 15
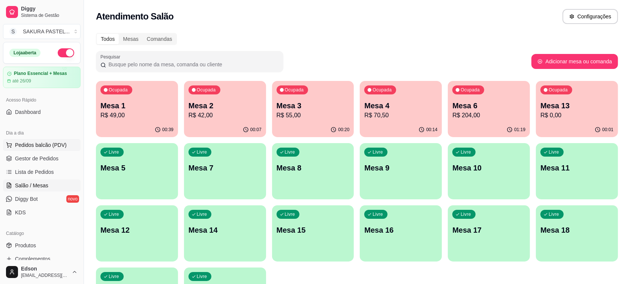
click at [38, 145] on span "Pedidos balcão (PDV)" at bounding box center [41, 144] width 52 height 7
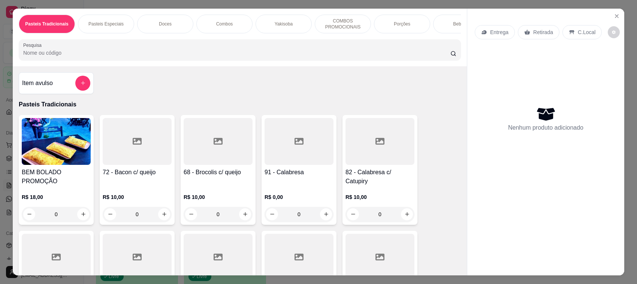
click at [527, 27] on div "Retirada" at bounding box center [539, 32] width 42 height 14
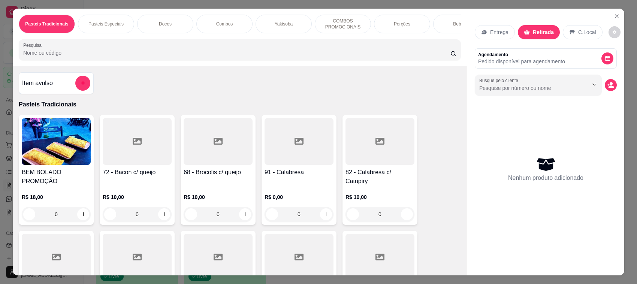
click at [364, 55] on div at bounding box center [239, 49] width 433 height 15
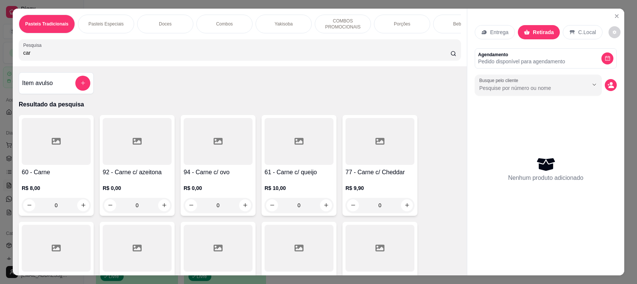
type input "car"
click at [62, 165] on div at bounding box center [56, 141] width 69 height 47
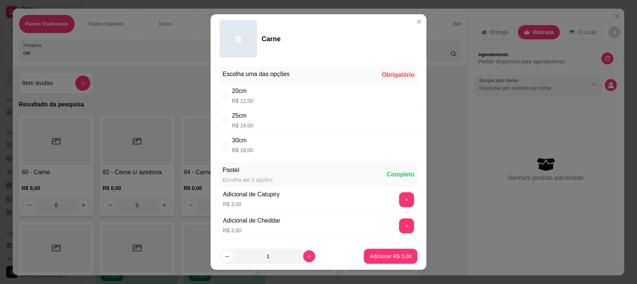
click at [270, 133] on div "30cm R$ 18,00" at bounding box center [318, 145] width 198 height 25
radio input "true"
click at [270, 123] on div "25cm R$ 14,00" at bounding box center [318, 120] width 198 height 25
radio input "true"
radio input "false"
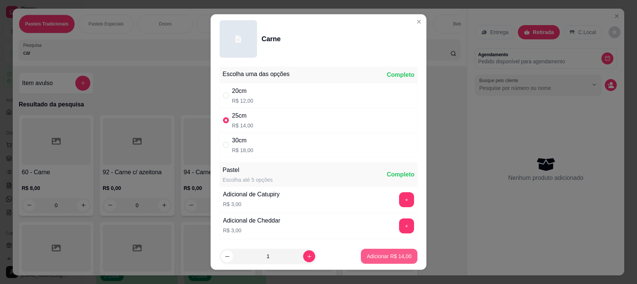
click at [386, 261] on button "Adicionar R$ 14,00" at bounding box center [389, 256] width 57 height 15
type input "1"
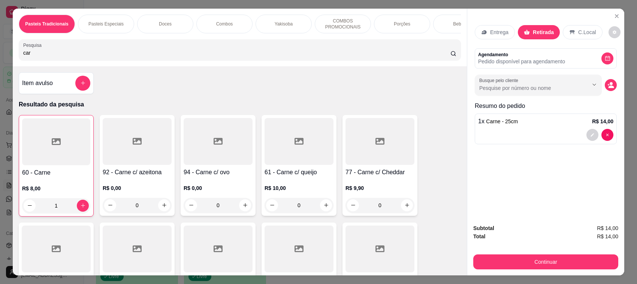
click at [237, 56] on input "car" at bounding box center [236, 52] width 427 height 7
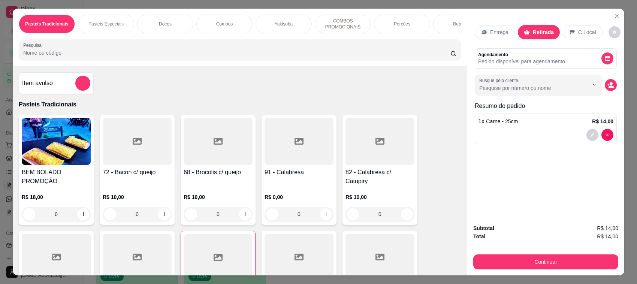
click at [299, 56] on input "Pesquisa" at bounding box center [236, 52] width 427 height 7
type input "car"
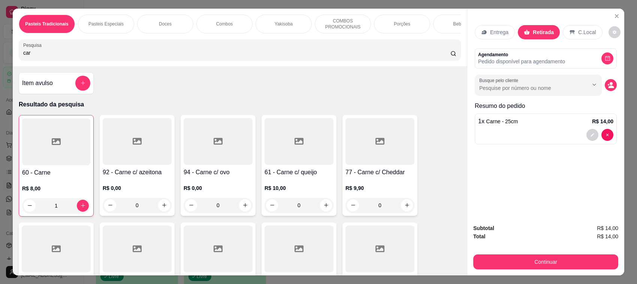
scroll to position [177, 0]
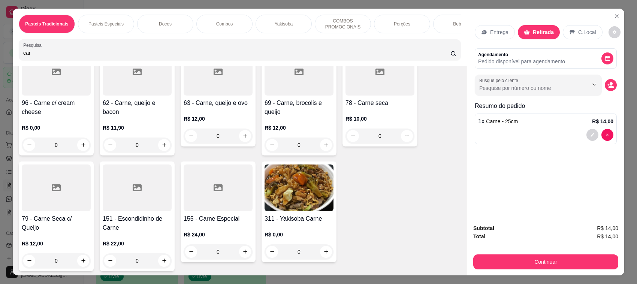
click at [281, 116] on h4 "69 - Carne, brocolis e queijo" at bounding box center [298, 108] width 69 height 18
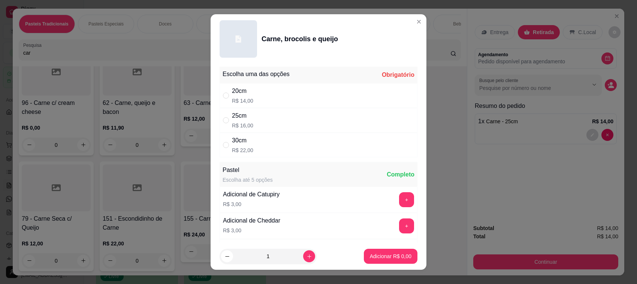
click at [268, 115] on div "25cm R$ 16,00" at bounding box center [318, 120] width 198 height 25
radio input "true"
click at [381, 252] on button "Adicionar R$ 16,00" at bounding box center [388, 256] width 55 height 15
type input "1"
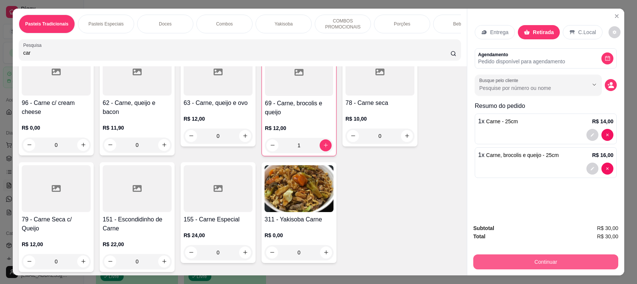
click at [541, 265] on button "Continuar" at bounding box center [545, 261] width 145 height 15
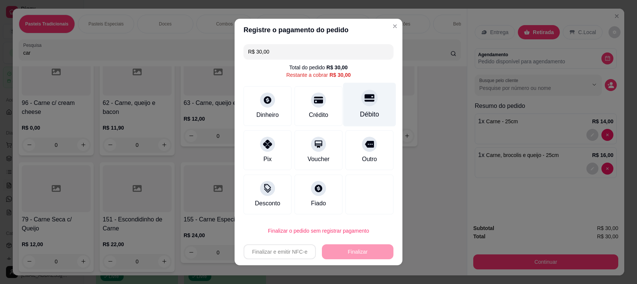
click at [368, 109] on div "Débito" at bounding box center [369, 105] width 53 height 44
type input "R$ 0,00"
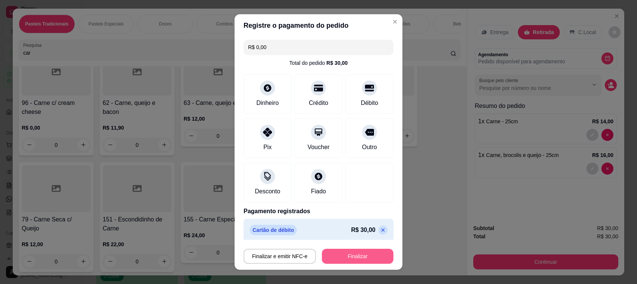
click at [361, 257] on button "Finalizar" at bounding box center [358, 256] width 72 height 15
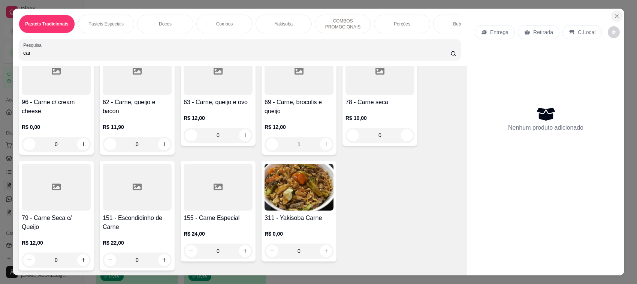
type input "0"
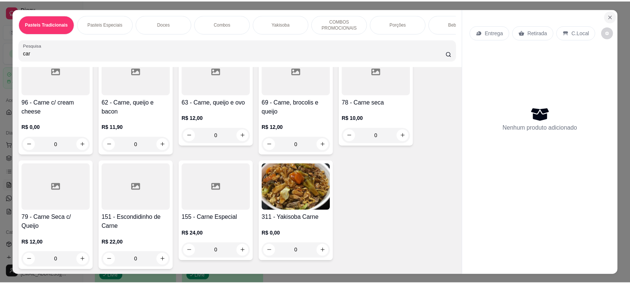
scroll to position [176, 0]
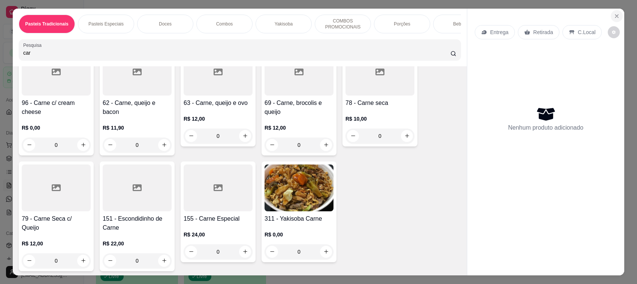
click at [613, 15] on icon "Close" at bounding box center [616, 16] width 6 height 6
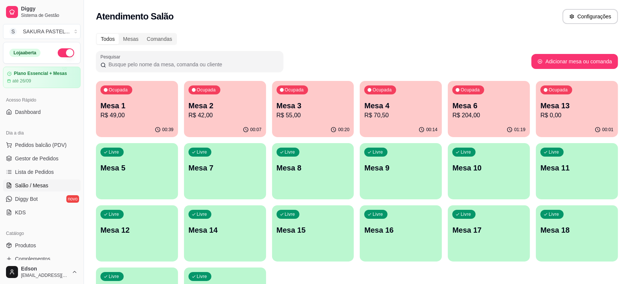
click at [321, 106] on p "Mesa 3" at bounding box center [312, 105] width 73 height 10
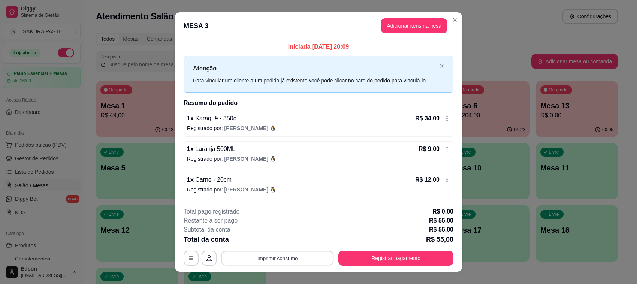
click at [303, 257] on button "Imprimir consumo" at bounding box center [277, 258] width 112 height 15
click at [291, 240] on button "Balcão" at bounding box center [276, 241] width 52 height 12
click at [394, 258] on button "Registrar pagamento" at bounding box center [395, 258] width 115 height 15
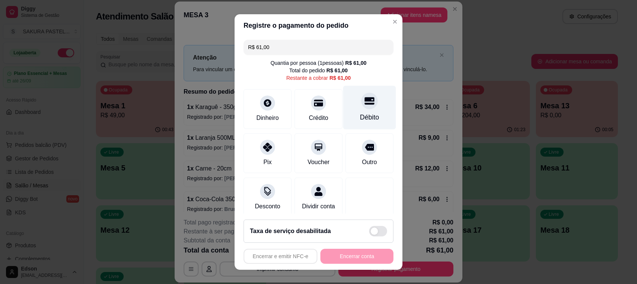
click at [364, 101] on icon at bounding box center [369, 100] width 10 height 7
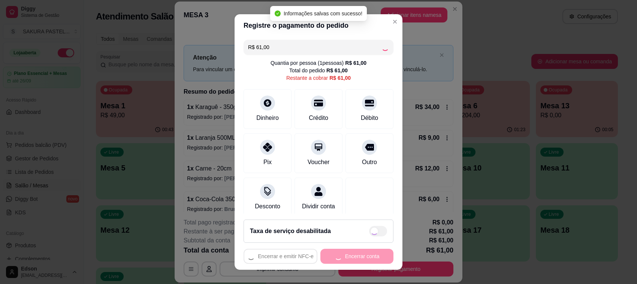
type input "R$ 0,00"
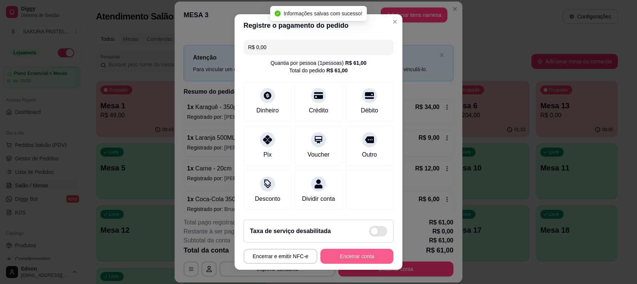
click at [372, 258] on button "Encerrar conta" at bounding box center [356, 256] width 73 height 15
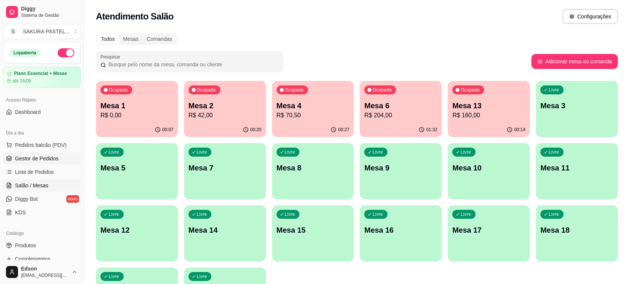
click at [46, 163] on link "Gestor de Pedidos" at bounding box center [42, 158] width 78 height 12
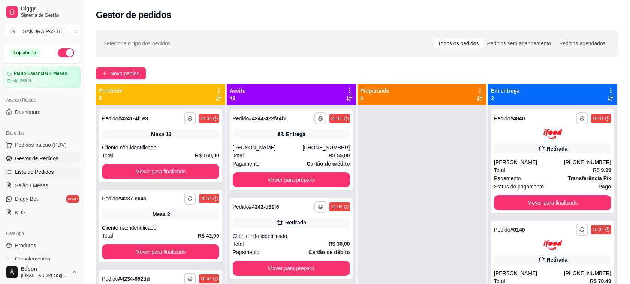
click at [28, 168] on span "Lista de Pedidos" at bounding box center [34, 171] width 39 height 7
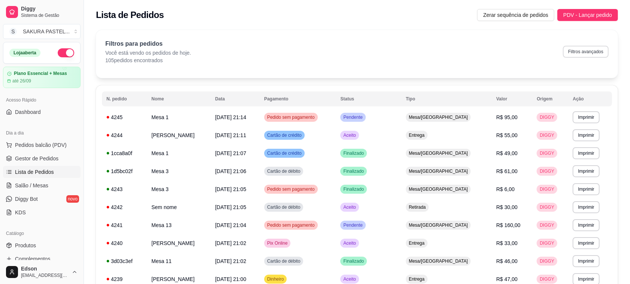
click at [598, 51] on button "Filtros avançados" at bounding box center [586, 52] width 46 height 12
select select "0"
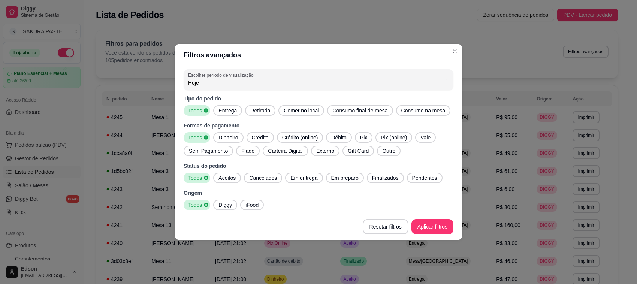
click at [233, 112] on span "Entrega" at bounding box center [227, 110] width 24 height 7
click at [232, 207] on span "Diggy" at bounding box center [224, 204] width 19 height 7
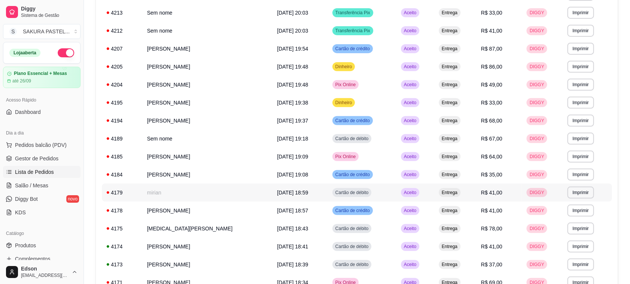
scroll to position [310, 0]
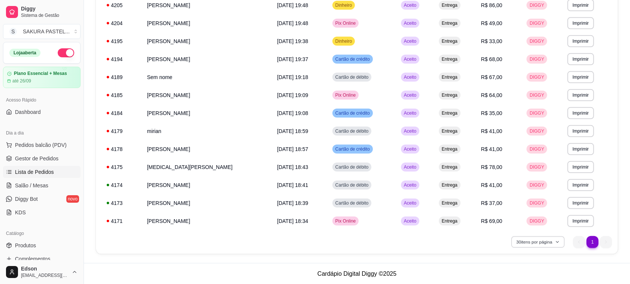
click at [546, 241] on button "30 itens por página" at bounding box center [537, 242] width 53 height 12
click at [598, 241] on li "1" at bounding box center [592, 242] width 12 height 12
click at [605, 239] on ul "1 1" at bounding box center [592, 242] width 39 height 12
click at [606, 239] on ul "1 1" at bounding box center [592, 242] width 39 height 12
click at [553, 241] on button "30 itens por página" at bounding box center [537, 242] width 53 height 12
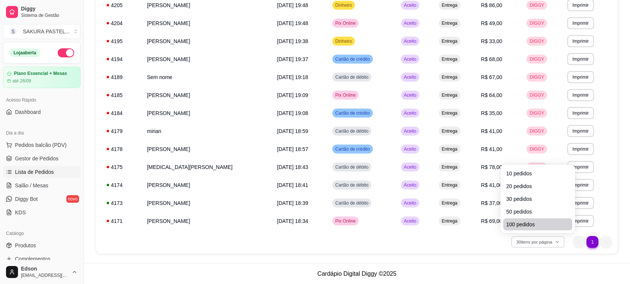
click at [530, 224] on span "100 pedidos" at bounding box center [537, 224] width 63 height 7
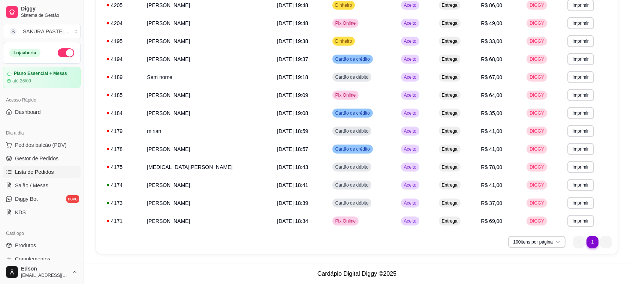
click at [594, 240] on li "1" at bounding box center [592, 242] width 12 height 12
click at [599, 240] on ul "1 1" at bounding box center [592, 242] width 39 height 12
click at [603, 240] on ul "1 1" at bounding box center [592, 242] width 39 height 12
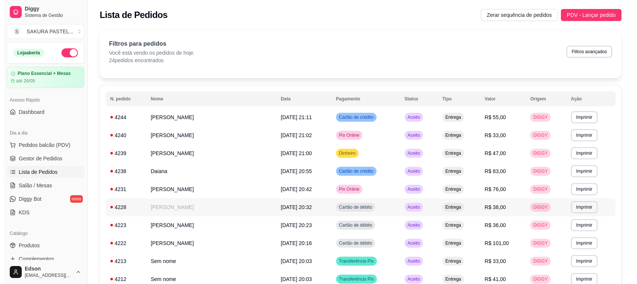
scroll to position [248, 0]
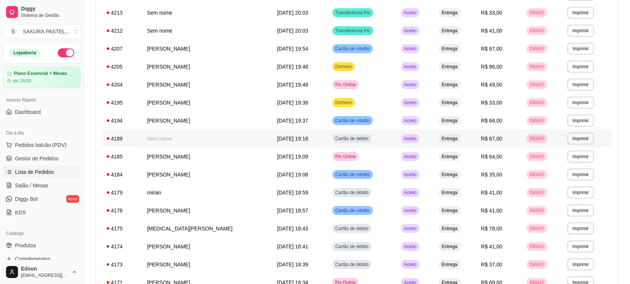
click at [170, 133] on td "Sem nome" at bounding box center [207, 139] width 130 height 18
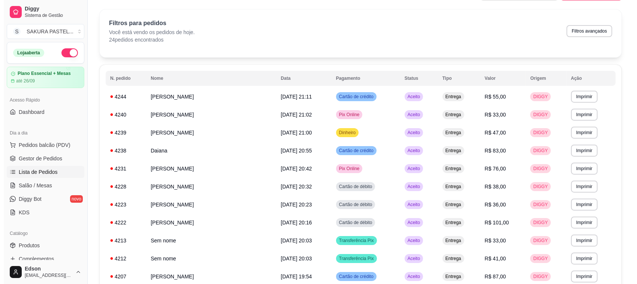
scroll to position [0, 0]
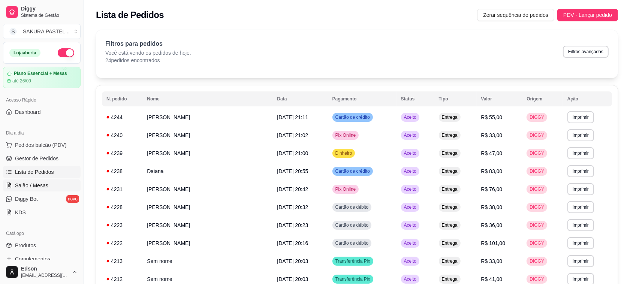
click at [13, 187] on link "Salão / Mesas" at bounding box center [42, 185] width 78 height 12
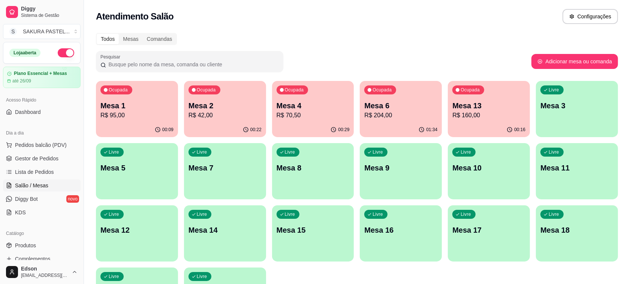
click at [478, 105] on p "Mesa 13" at bounding box center [488, 105] width 73 height 10
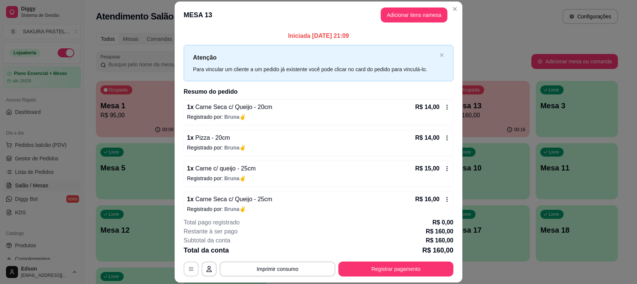
click at [188, 271] on icon "button" at bounding box center [191, 269] width 6 height 6
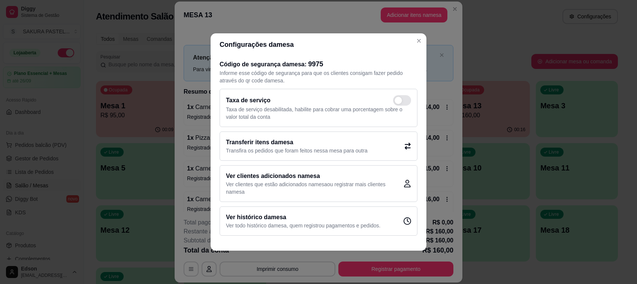
click at [341, 147] on p "Transfira os pedidos que foram feitos nessa mesa para outra" at bounding box center [297, 150] width 142 height 7
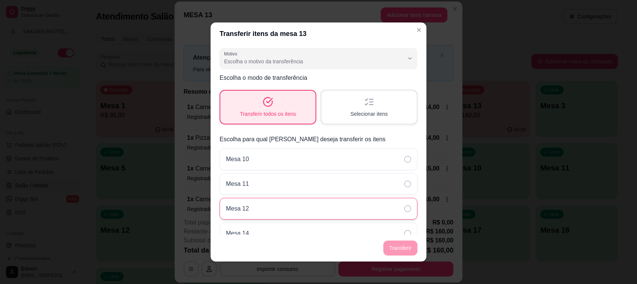
click at [264, 204] on div "Mesa 12" at bounding box center [318, 209] width 198 height 22
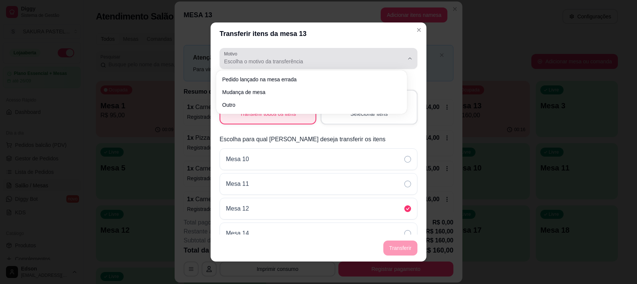
click at [398, 53] on button "Motivo Escolha o motivo da transferência" at bounding box center [318, 58] width 198 height 21
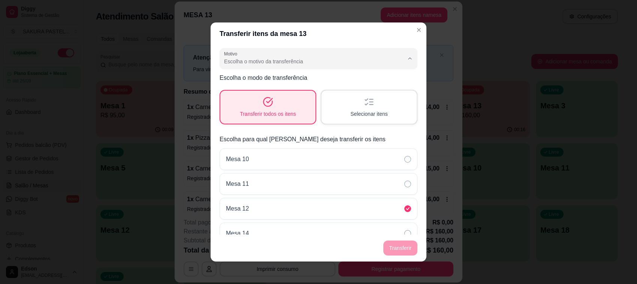
click at [222, 89] on li "Mudança de mesa" at bounding box center [311, 91] width 178 height 12
type input "TABLE_TRANSFER"
select select "TABLE_TRANSFER"
click at [398, 246] on button "Transferir" at bounding box center [400, 247] width 34 height 15
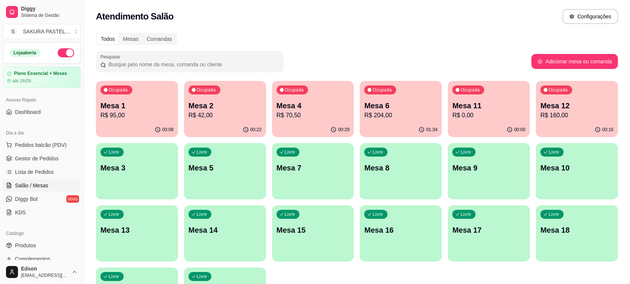
click at [566, 113] on p "R$ 160,00" at bounding box center [576, 115] width 73 height 9
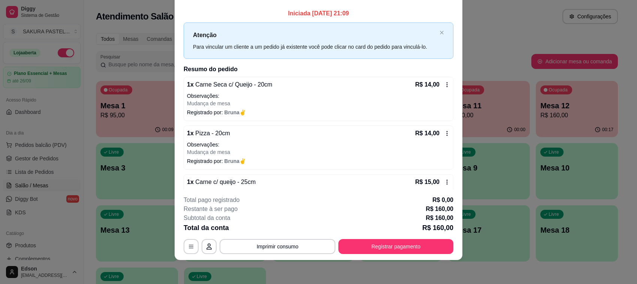
scroll to position [161, 0]
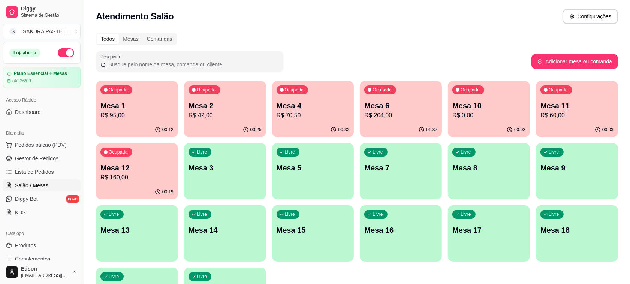
click at [576, 116] on p "R$ 60,00" at bounding box center [576, 115] width 73 height 9
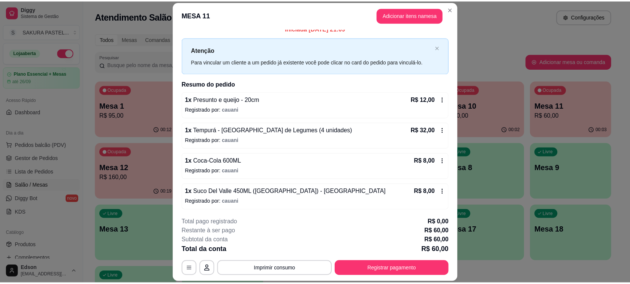
scroll to position [9, 0]
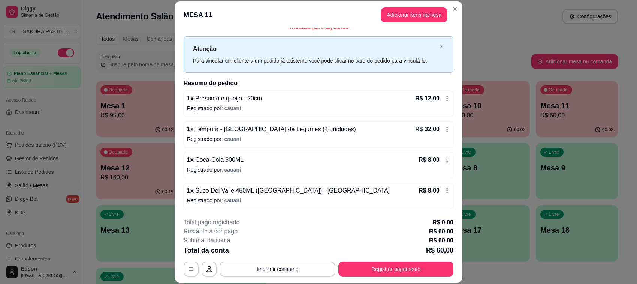
click at [444, 163] on icon at bounding box center [447, 160] width 6 height 6
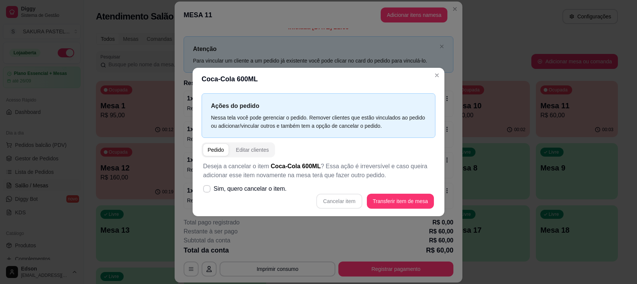
drag, startPoint x: 287, startPoint y: 190, endPoint x: 278, endPoint y: 188, distance: 9.2
click at [278, 188] on div "Deseja a cancelar o item Coca-Cola 600ML ? Essa ação é irreversível e caso quei…" at bounding box center [318, 185] width 234 height 56
click at [222, 187] on span "Sim, quero cancelar o item." at bounding box center [249, 188] width 73 height 9
click at [207, 190] on input "Sim, quero cancelar o item." at bounding box center [205, 192] width 5 height 5
checkbox input "true"
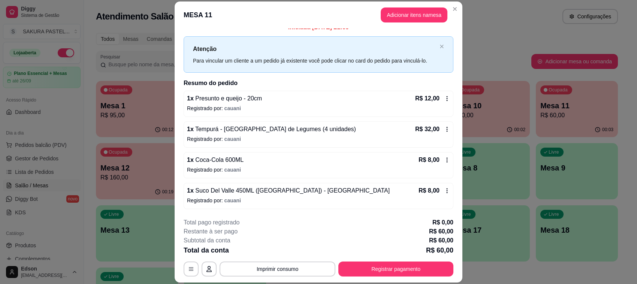
drag, startPoint x: 406, startPoint y: 170, endPoint x: 400, endPoint y: 175, distance: 7.6
click at [400, 175] on div "1 x Coca-Cola 600ML R$ 8,00 Registrado por: cauani" at bounding box center [319, 165] width 270 height 26
click at [256, 192] on span "Sim, quero cancelar o item." at bounding box center [249, 188] width 73 height 9
click at [207, 192] on input "Sim, quero cancelar o item." at bounding box center [205, 192] width 5 height 5
checkbox input "true"
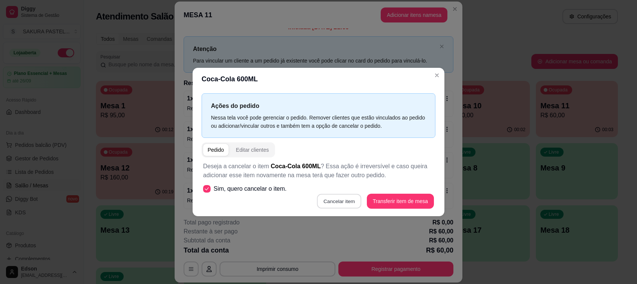
click at [353, 206] on button "Cancelar item" at bounding box center [339, 201] width 45 height 15
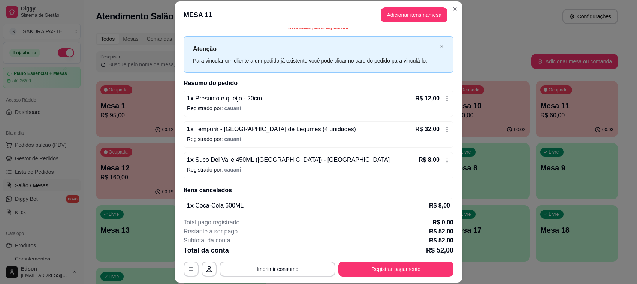
click at [252, 159] on span "Suco Del Valle 450ML ([GEOGRAPHIC_DATA]) - [GEOGRAPHIC_DATA]" at bounding box center [292, 160] width 196 height 6
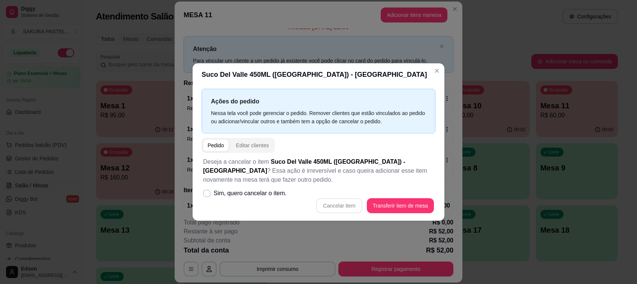
click at [336, 203] on div "Cancelar item Transferir item de mesa" at bounding box center [318, 205] width 231 height 15
click at [205, 188] on label "Sim, quero cancelar o item." at bounding box center [245, 193] width 90 height 15
click at [205, 195] on input "Sim, quero cancelar o item." at bounding box center [205, 197] width 5 height 5
checkbox input "true"
click at [342, 198] on button "Cancelar item" at bounding box center [339, 205] width 46 height 15
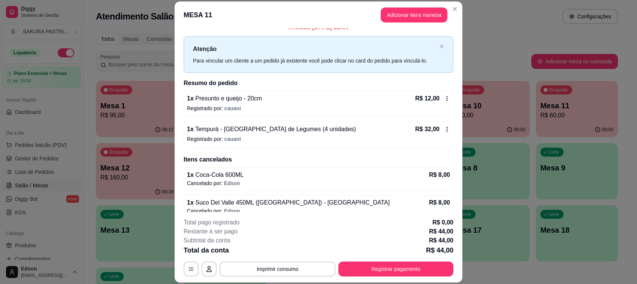
click at [345, 240] on div "Subtotal da conta R$ 44,00" at bounding box center [319, 240] width 270 height 9
click at [394, 16] on button "Adicionar itens na mesa" at bounding box center [414, 14] width 67 height 15
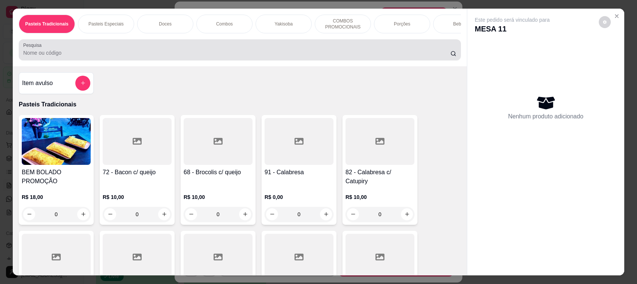
click at [351, 54] on div at bounding box center [239, 49] width 433 height 15
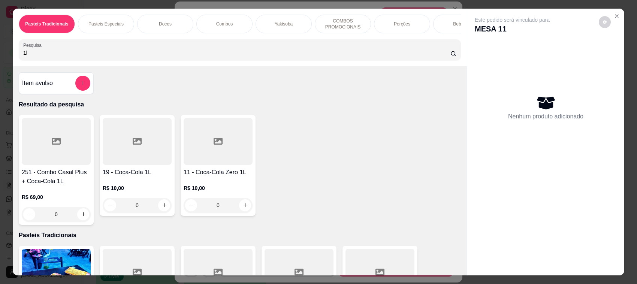
type input "1l"
click at [130, 142] on div at bounding box center [137, 141] width 69 height 47
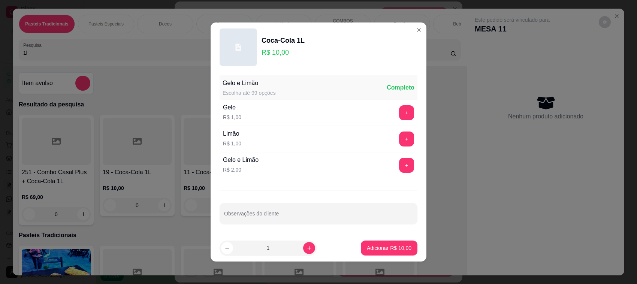
click at [390, 260] on footer "1 Adicionar R$ 10,00" at bounding box center [318, 247] width 216 height 27
click at [389, 255] on button "Adicionar R$ 10,00" at bounding box center [388, 248] width 55 height 15
type input "1"
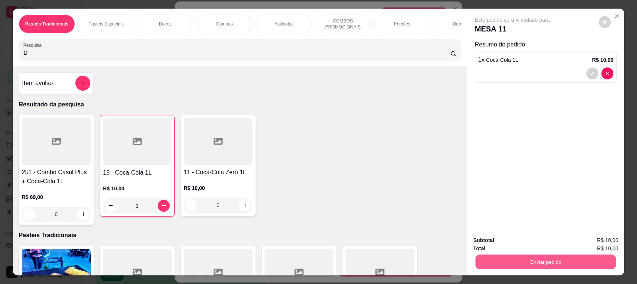
click at [509, 266] on button "Enviar pedido" at bounding box center [545, 262] width 140 height 15
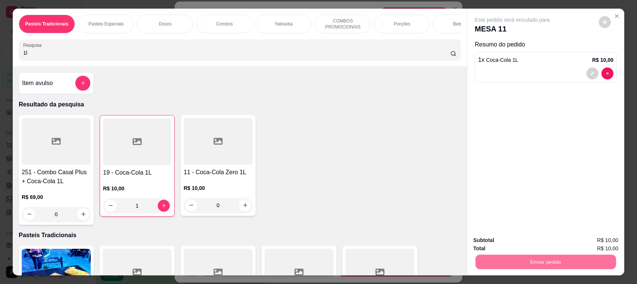
click at [497, 242] on button "Não registrar e enviar pedido" at bounding box center [520, 244] width 76 height 14
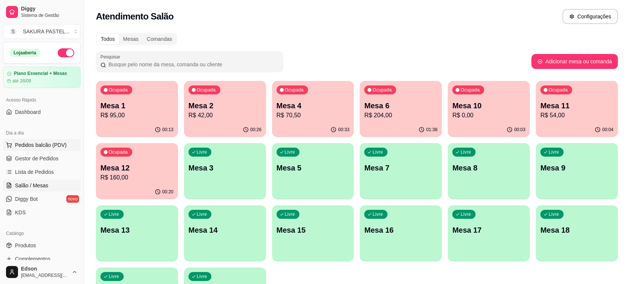
click at [49, 143] on span "Pedidos balcão (PDV)" at bounding box center [41, 144] width 52 height 7
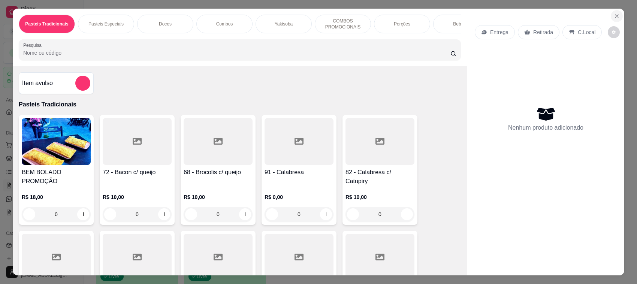
click at [613, 15] on icon "Close" at bounding box center [616, 16] width 6 height 6
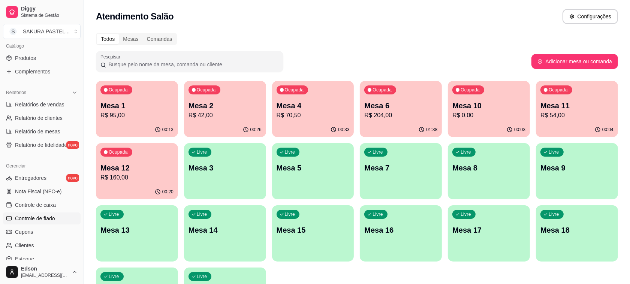
scroll to position [191, 0]
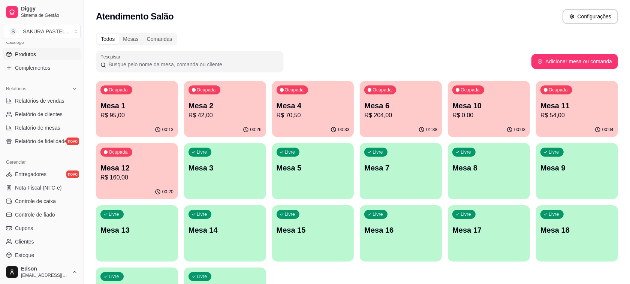
click at [28, 49] on link "Produtos" at bounding box center [42, 54] width 78 height 12
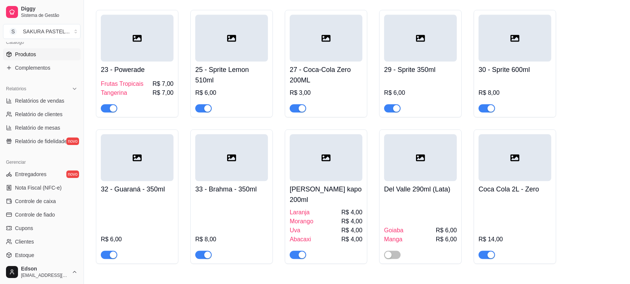
scroll to position [4140, 0]
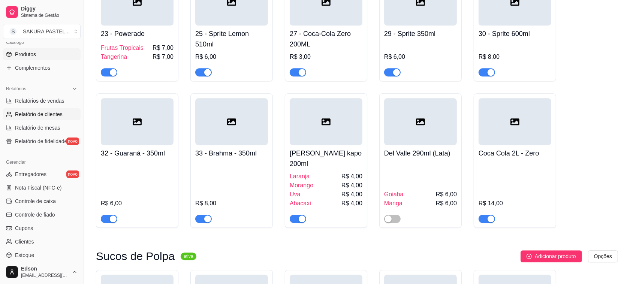
click at [41, 117] on span "Relatório de clientes" at bounding box center [39, 113] width 48 height 7
select select "30"
select select "HIGHEST_TOTAL_SPENT_WITH_ORDERS"
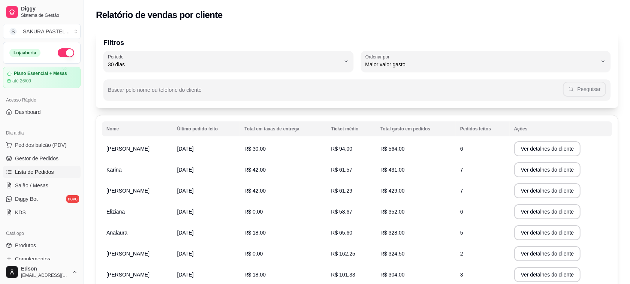
click at [39, 171] on span "Lista de Pedidos" at bounding box center [34, 171] width 39 height 7
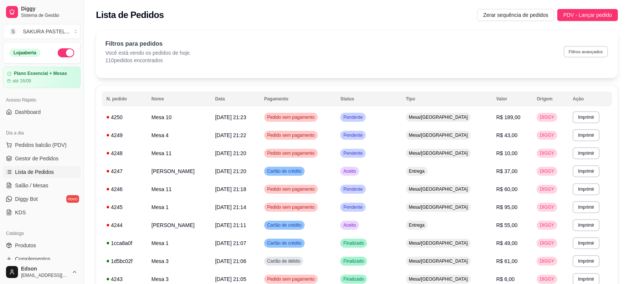
click at [593, 48] on button "Filtros avançados" at bounding box center [585, 52] width 44 height 12
select select "0"
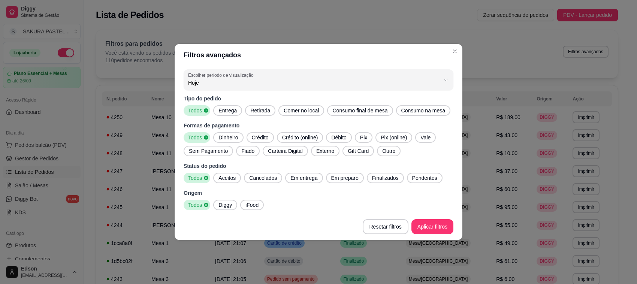
click at [230, 113] on span "Entrega" at bounding box center [227, 110] width 24 height 7
click at [360, 141] on span "Pix" at bounding box center [363, 137] width 13 height 7
click at [229, 206] on span "Diggy" at bounding box center [224, 204] width 19 height 7
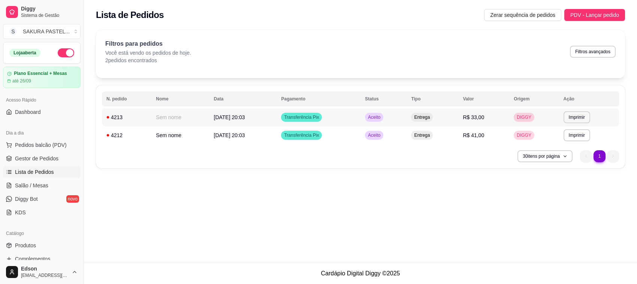
click at [520, 116] on span "DIGGY" at bounding box center [524, 117] width 18 height 6
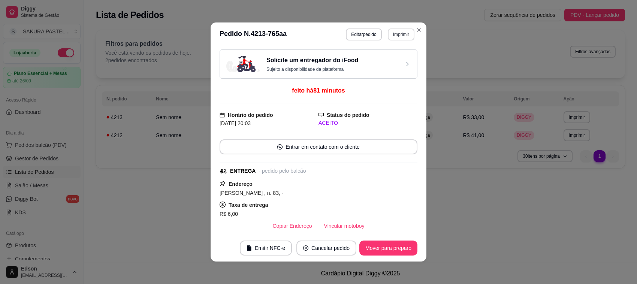
click at [391, 39] on button "Imprimir" at bounding box center [401, 34] width 27 height 12
click at [393, 77] on button "Balcão" at bounding box center [384, 76] width 54 height 12
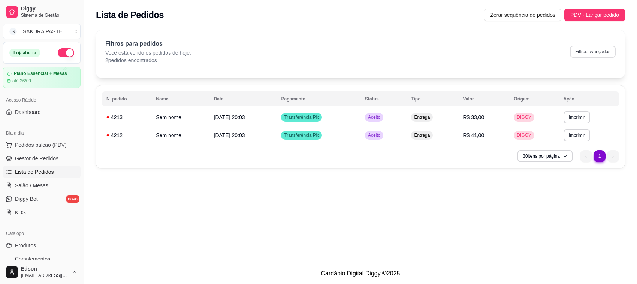
click at [587, 52] on button "Filtros avançados" at bounding box center [593, 52] width 46 height 12
select select "0"
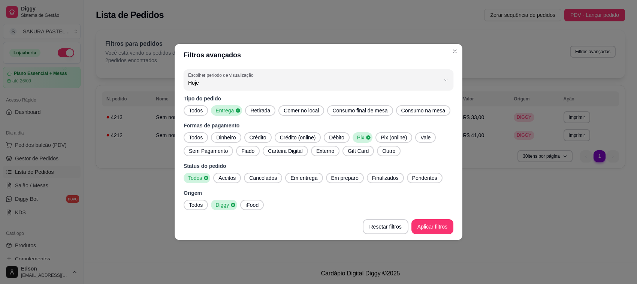
click at [203, 137] on span "Todos" at bounding box center [196, 137] width 20 height 7
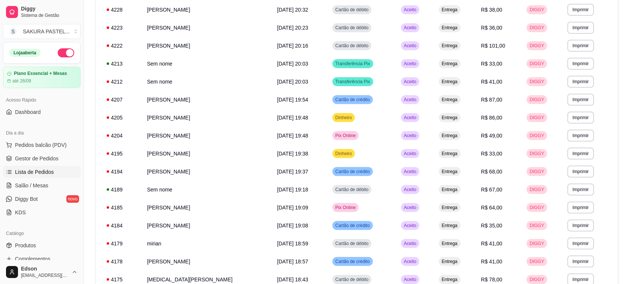
scroll to position [328, 0]
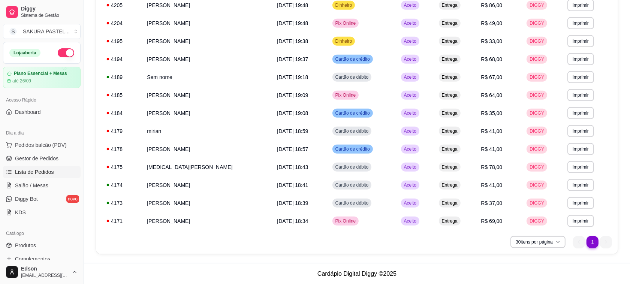
click at [527, 242] on button "30 itens por página" at bounding box center [537, 242] width 55 height 12
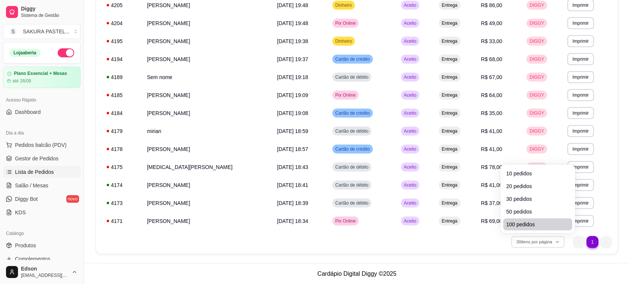
click at [524, 218] on li "50 pedidos" at bounding box center [537, 212] width 69 height 12
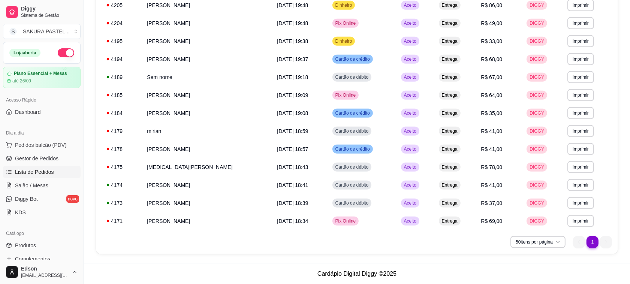
click at [487, 245] on div "50 itens por página 1 1" at bounding box center [357, 242] width 510 height 12
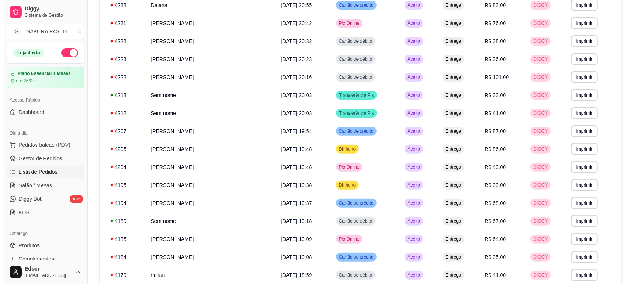
scroll to position [176, 0]
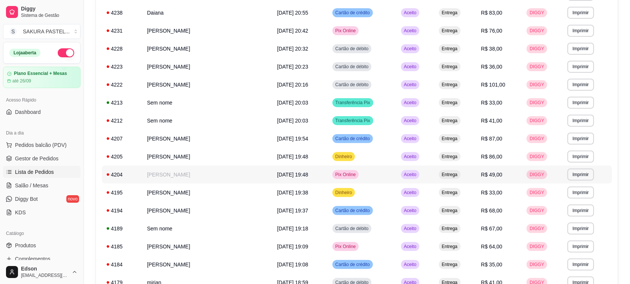
click at [158, 170] on td "[PERSON_NAME]" at bounding box center [207, 175] width 130 height 18
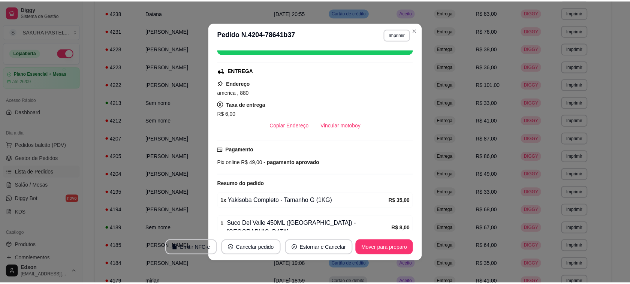
scroll to position [159, 0]
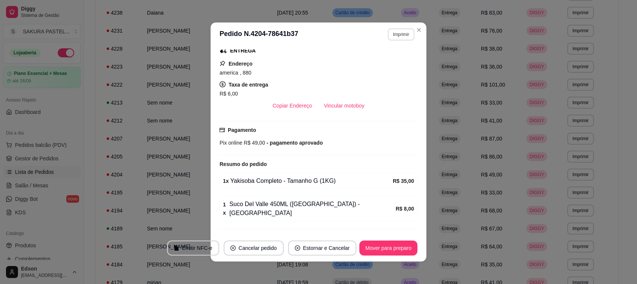
click at [391, 38] on button "Imprimir" at bounding box center [401, 34] width 27 height 12
click at [379, 75] on button "Balcão" at bounding box center [384, 76] width 52 height 12
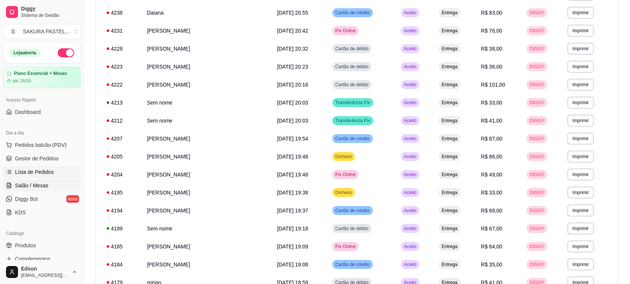
click at [49, 184] on link "Salão / Mesas" at bounding box center [42, 185] width 78 height 12
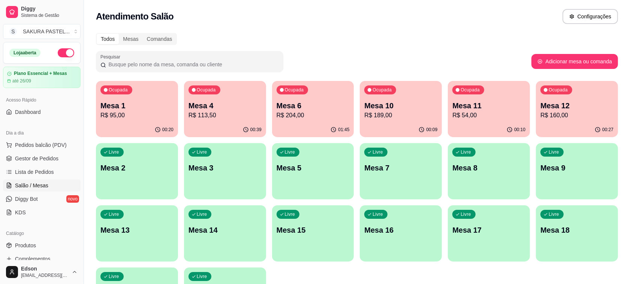
click at [395, 109] on p "Mesa 10" at bounding box center [400, 105] width 73 height 10
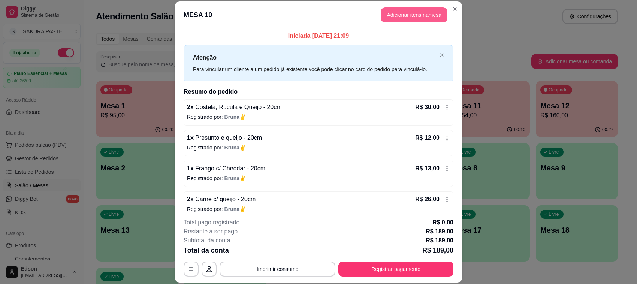
click at [401, 10] on button "Adicionar itens na mesa" at bounding box center [414, 14] width 67 height 15
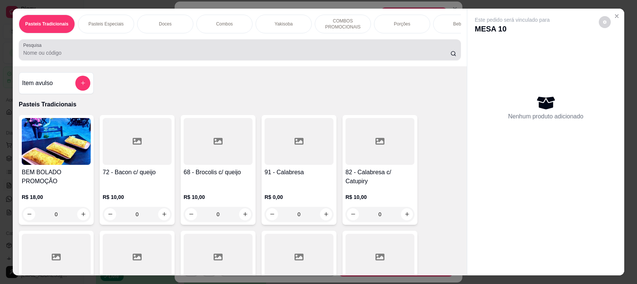
click at [157, 57] on input "Pesquisa" at bounding box center [236, 52] width 427 height 7
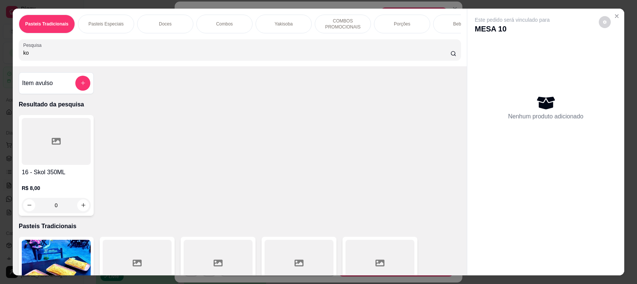
type input "k"
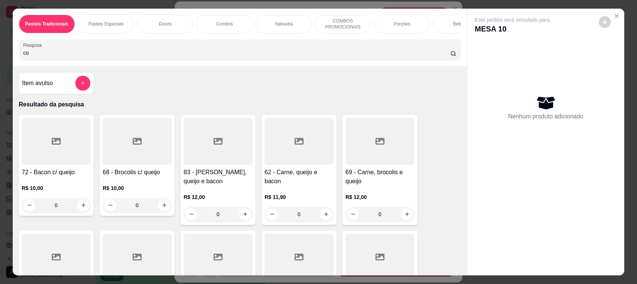
type input "c"
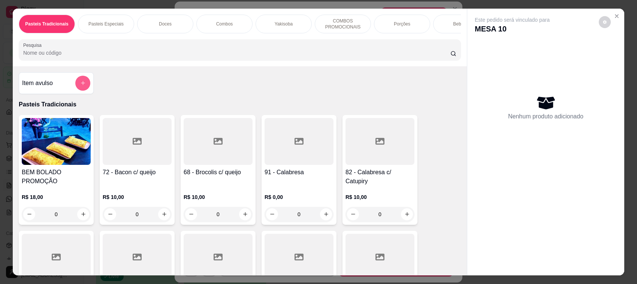
click at [80, 86] on icon "add-separate-item" at bounding box center [83, 83] width 6 height 6
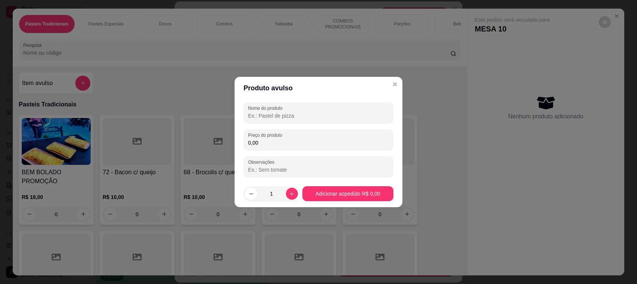
click at [312, 142] on input "0,00" at bounding box center [318, 142] width 141 height 7
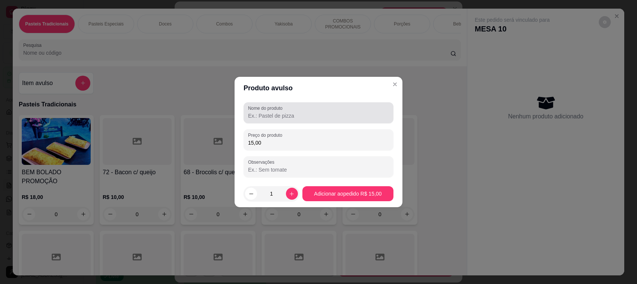
type input "15,00"
click at [256, 108] on label "Nome do produto" at bounding box center [266, 108] width 37 height 6
click at [256, 112] on input "Nome do produto" at bounding box center [318, 115] width 141 height 7
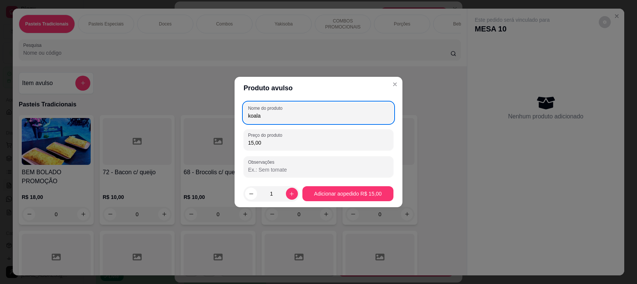
type input "koala"
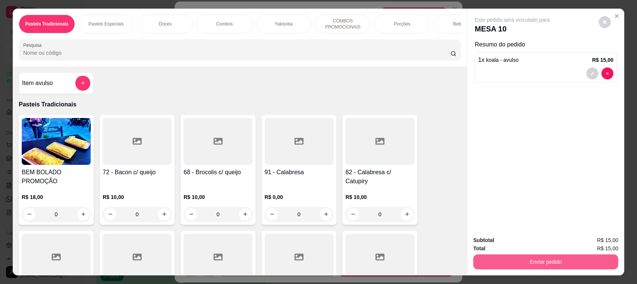
click at [538, 268] on button "Enviar pedido" at bounding box center [545, 261] width 145 height 15
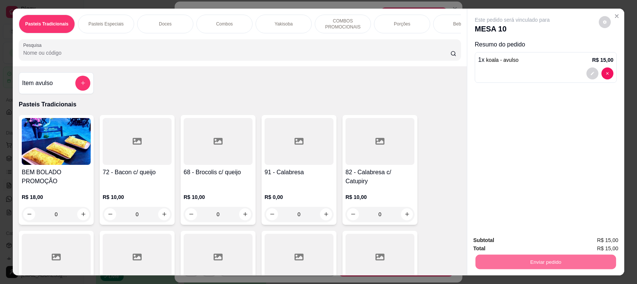
click at [532, 248] on button "Não registrar e enviar pedido" at bounding box center [520, 244] width 78 height 14
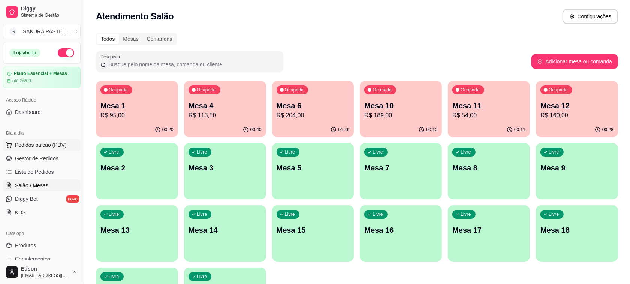
drag, startPoint x: 8, startPoint y: 140, endPoint x: 12, endPoint y: 142, distance: 4.2
click at [8, 141] on button "Pedidos balcão (PDV)" at bounding box center [42, 145] width 78 height 12
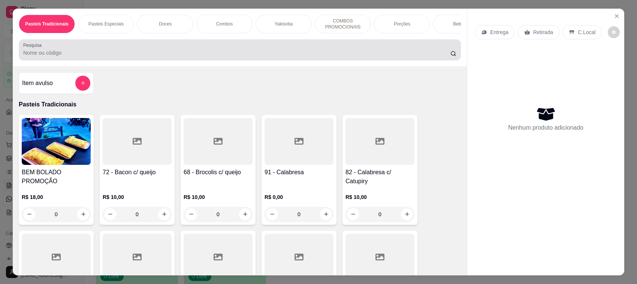
click at [110, 60] on div "Pesquisa" at bounding box center [240, 49] width 442 height 21
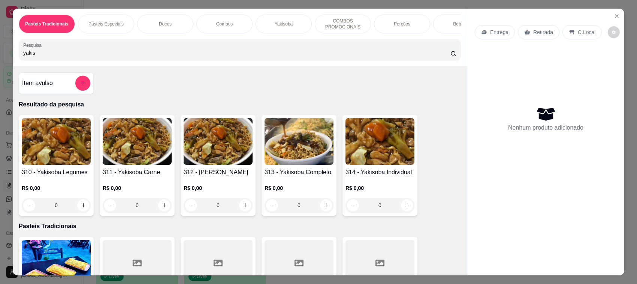
type input "yakis"
click at [306, 163] on img at bounding box center [298, 141] width 69 height 47
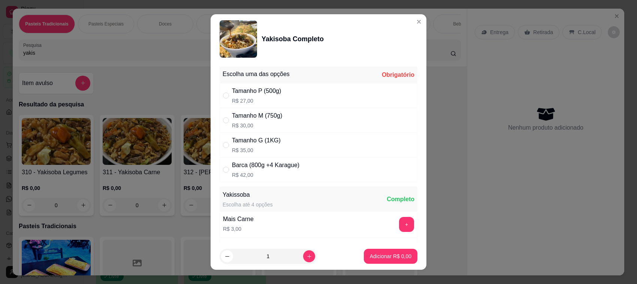
drag, startPoint x: 257, startPoint y: 127, endPoint x: 282, endPoint y: 209, distance: 85.7
click at [258, 126] on p "R$ 30,00" at bounding box center [257, 125] width 50 height 7
radio input "true"
click at [303, 257] on button "increase-product-quantity" at bounding box center [309, 256] width 12 height 12
type input "2"
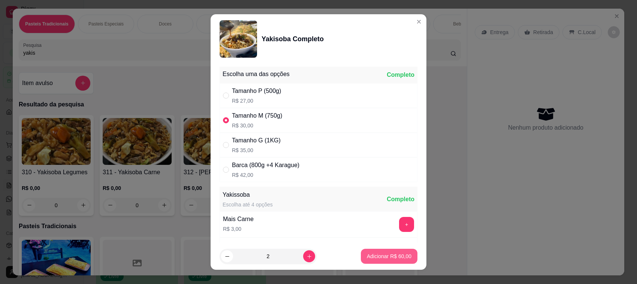
click at [381, 262] on button "Adicionar R$ 60,00" at bounding box center [389, 256] width 57 height 15
type input "2"
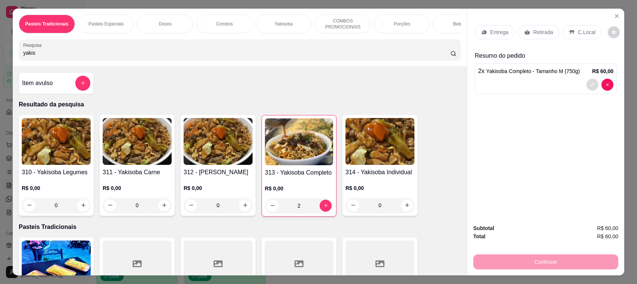
click at [593, 87] on button "decrease-product-quantity" at bounding box center [592, 85] width 12 height 12
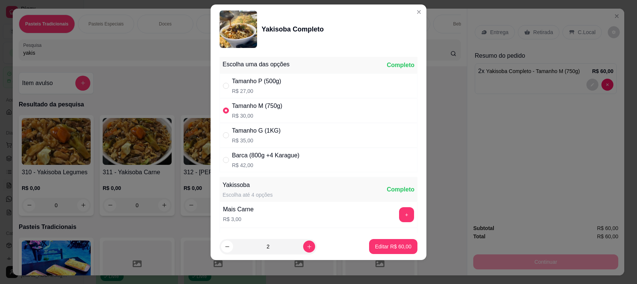
scroll to position [131, 0]
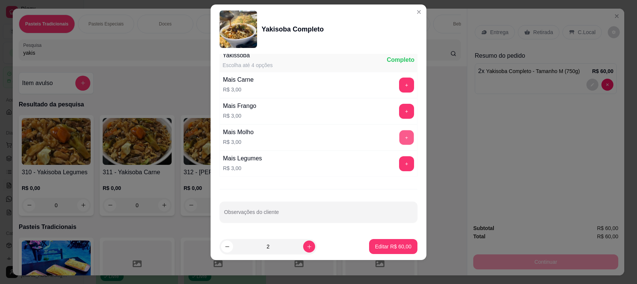
click at [399, 139] on button "+" at bounding box center [406, 137] width 15 height 15
click at [392, 247] on p "Editar R$ 66,00" at bounding box center [393, 246] width 36 height 7
type input "0"
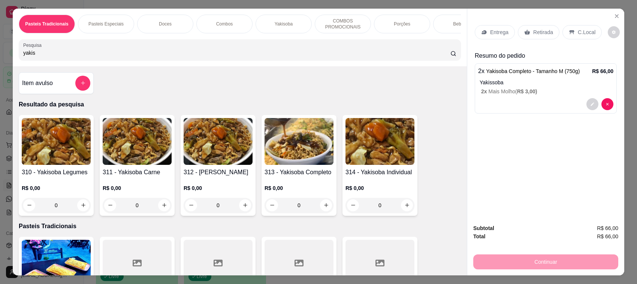
click at [149, 57] on input "yakis" at bounding box center [236, 52] width 427 height 7
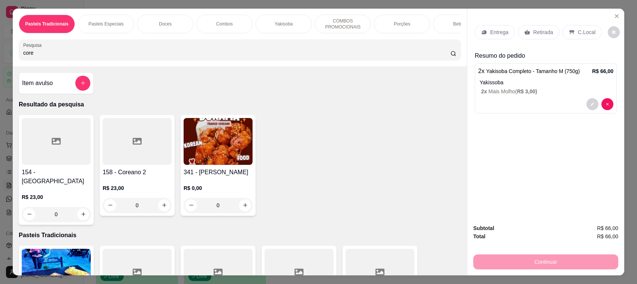
type input "core"
click at [218, 176] on h4 "341 - [PERSON_NAME]" at bounding box center [218, 172] width 69 height 9
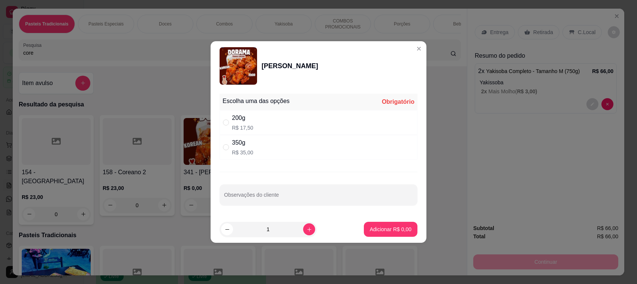
click at [287, 157] on div "350g R$ 35,00" at bounding box center [318, 147] width 198 height 25
radio input "true"
click at [386, 230] on p "Adicionar R$ 35,00" at bounding box center [388, 228] width 43 height 7
type input "1"
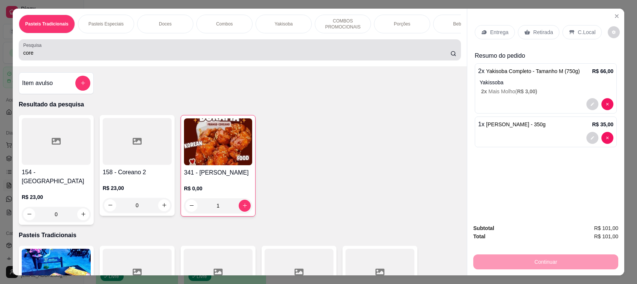
click at [150, 55] on div "core" at bounding box center [239, 49] width 433 height 15
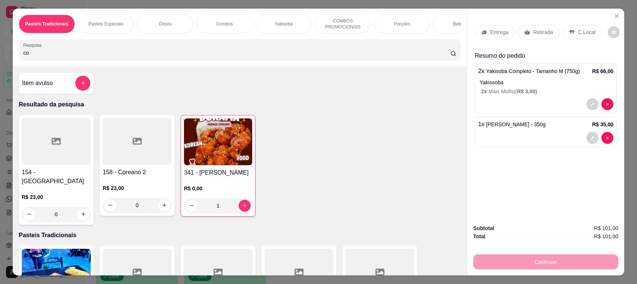
type input "c"
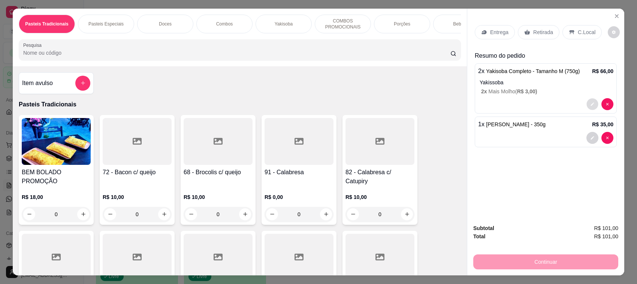
click at [589, 99] on button "decrease-product-quantity" at bounding box center [592, 104] width 12 height 12
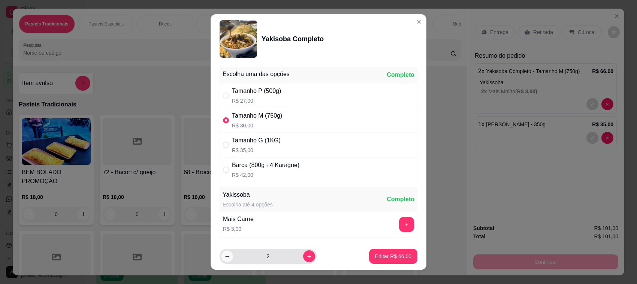
click at [221, 255] on button "decrease-product-quantity" at bounding box center [227, 257] width 12 height 12
click at [303, 261] on button "increase-product-quantity" at bounding box center [309, 257] width 12 height 12
click at [225, 259] on icon "decrease-product-quantity" at bounding box center [227, 257] width 6 height 6
type input "1"
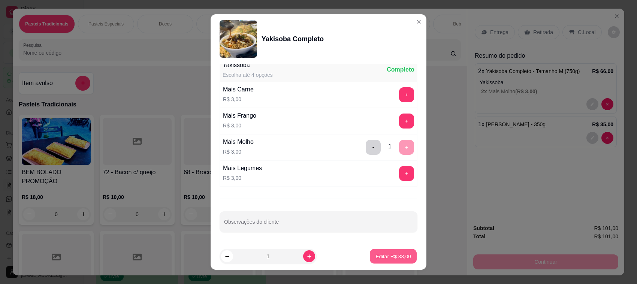
click at [386, 257] on p "Editar R$ 33,00" at bounding box center [392, 255] width 35 height 7
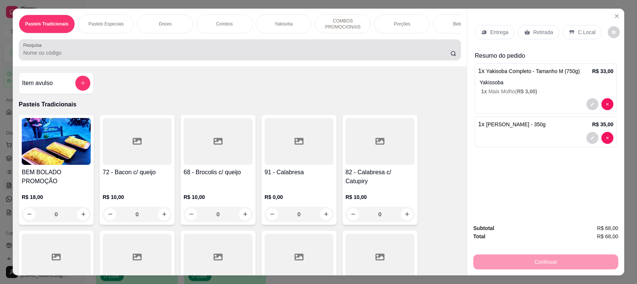
click at [237, 57] on input "Pesquisa" at bounding box center [236, 52] width 427 height 7
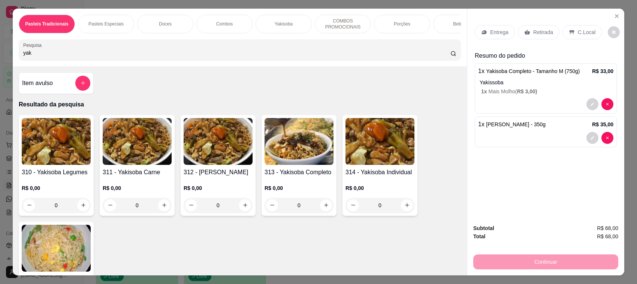
type input "yak"
click at [288, 148] on img at bounding box center [298, 141] width 69 height 47
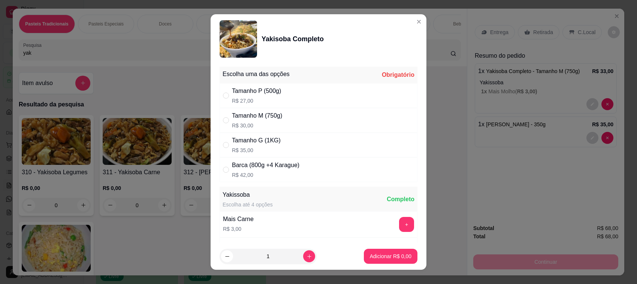
click at [253, 115] on div "Tamanho M (750g)" at bounding box center [257, 115] width 50 height 9
radio input "true"
click at [372, 259] on p "Adicionar R$ 30,00" at bounding box center [389, 255] width 45 height 7
type input "1"
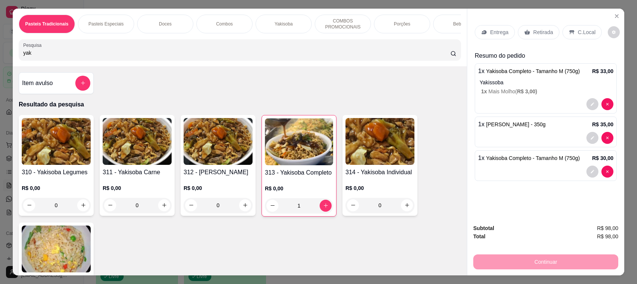
click at [533, 30] on p "Retirada" at bounding box center [543, 31] width 20 height 7
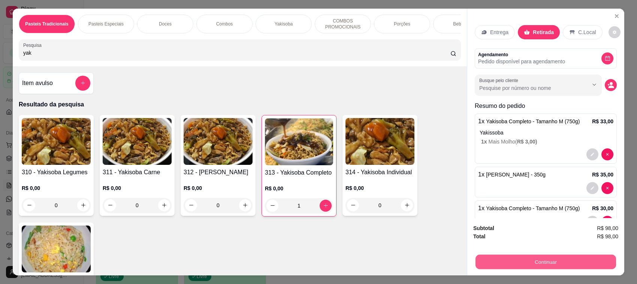
click at [510, 256] on button "Continuar" at bounding box center [545, 262] width 140 height 15
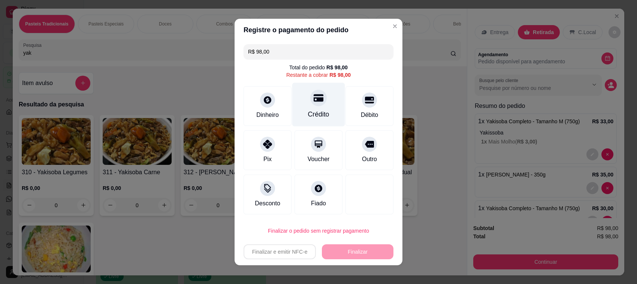
click at [310, 107] on div "Crédito" at bounding box center [318, 105] width 53 height 44
type input "R$ 0,00"
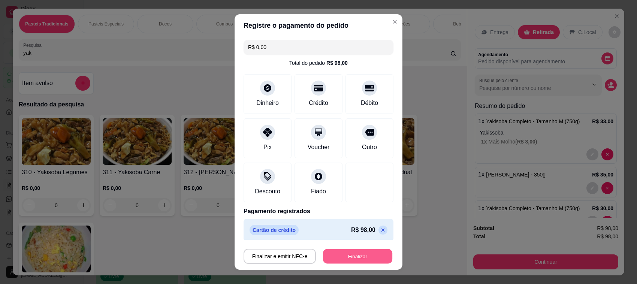
click at [347, 251] on button "Finalizar" at bounding box center [357, 256] width 69 height 15
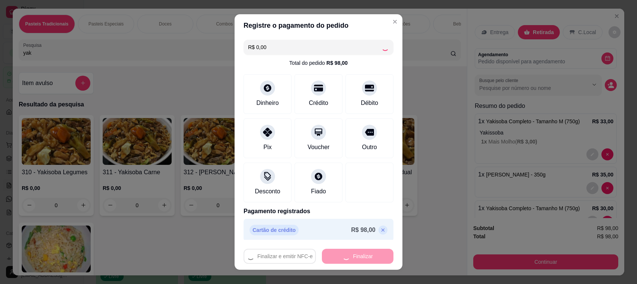
type input "0"
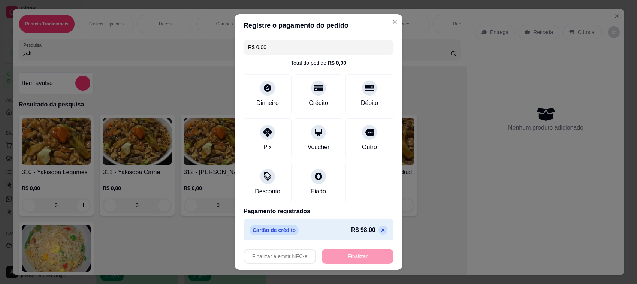
type input "-R$ 98,00"
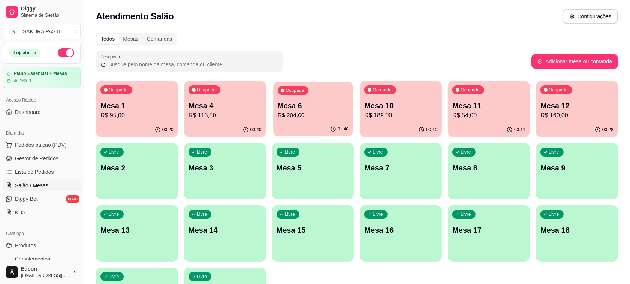
click at [319, 126] on div "01:46" at bounding box center [312, 129] width 79 height 14
click at [306, 126] on div "01:49" at bounding box center [313, 129] width 82 height 15
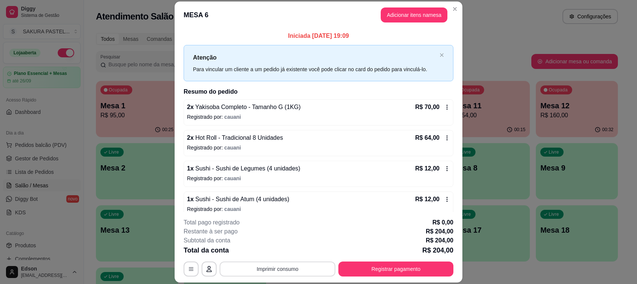
click at [306, 270] on button "Imprimir consumo" at bounding box center [277, 268] width 116 height 15
click at [285, 253] on button "Balcão" at bounding box center [276, 252] width 54 height 12
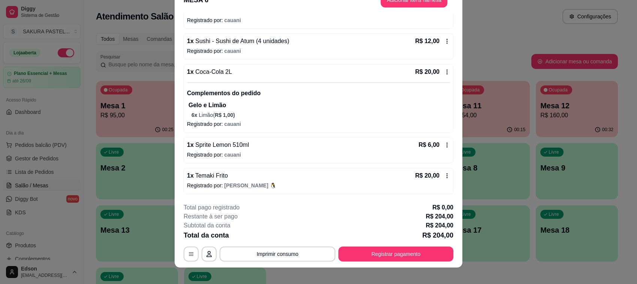
scroll to position [22, 0]
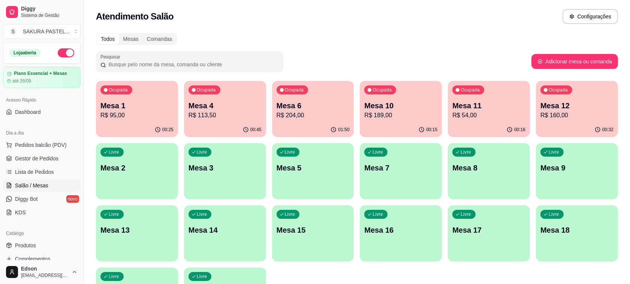
click at [327, 107] on p "Mesa 6" at bounding box center [312, 105] width 73 height 10
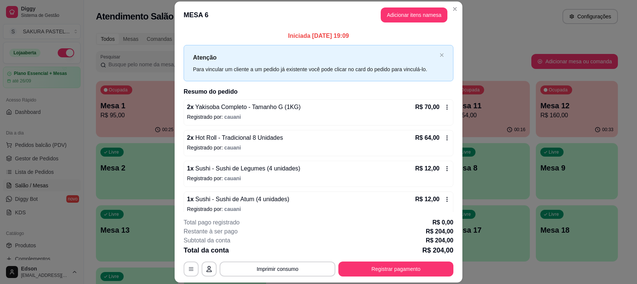
click at [383, 278] on footer "**********" at bounding box center [319, 247] width 288 height 70
click at [384, 272] on button "Registrar pagamento" at bounding box center [396, 269] width 112 height 15
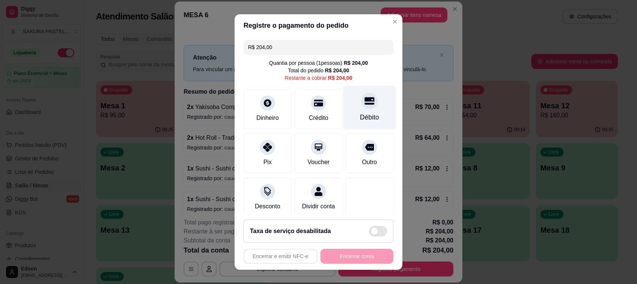
click at [364, 105] on icon at bounding box center [369, 101] width 10 height 10
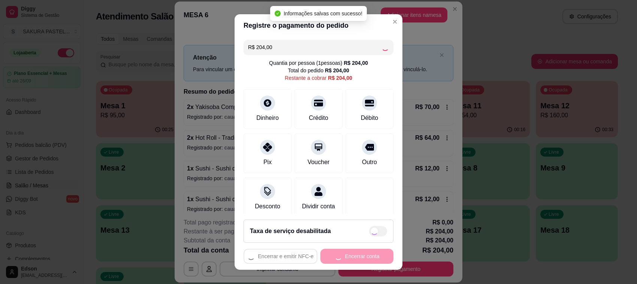
type input "R$ 0,00"
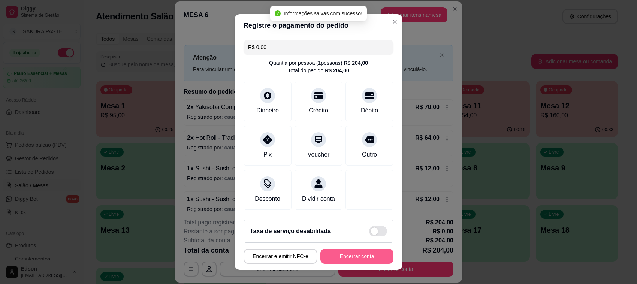
click at [349, 259] on button "Encerrar conta" at bounding box center [356, 256] width 73 height 15
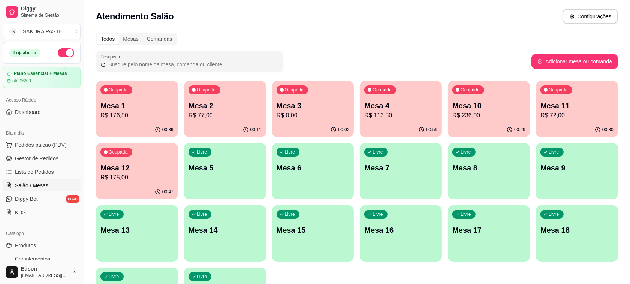
click at [454, 118] on p "R$ 236,00" at bounding box center [488, 115] width 73 height 9
click at [154, 185] on div "00:47" at bounding box center [136, 191] width 79 height 14
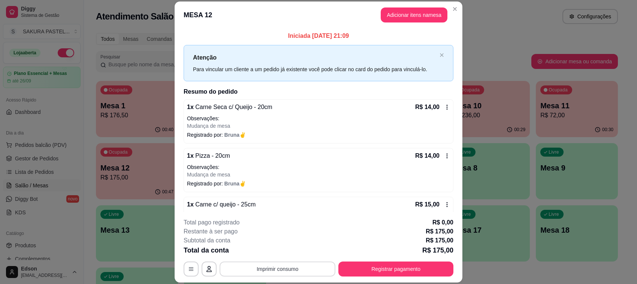
click at [287, 267] on button "Imprimir consumo" at bounding box center [277, 268] width 116 height 15
click at [277, 251] on button "Balcão" at bounding box center [276, 252] width 54 height 12
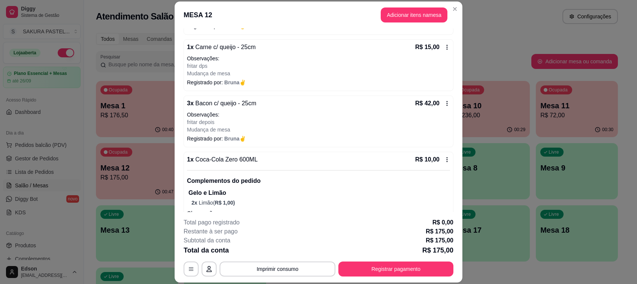
scroll to position [372, 0]
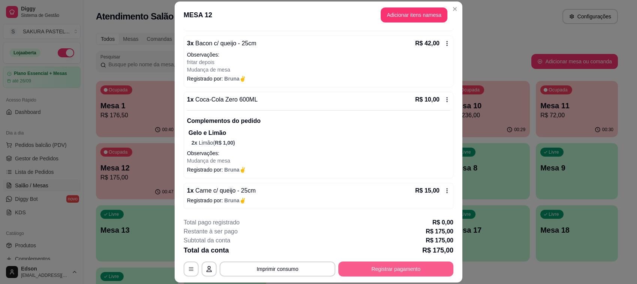
click at [434, 269] on button "Registrar pagamento" at bounding box center [395, 268] width 115 height 15
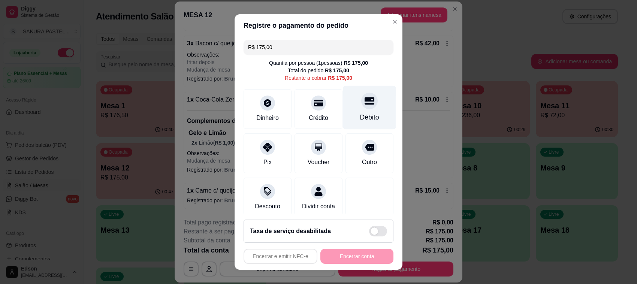
click at [354, 109] on div "Débito" at bounding box center [369, 108] width 53 height 44
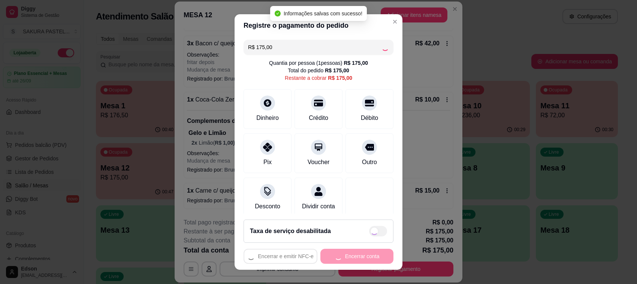
type input "R$ 0,00"
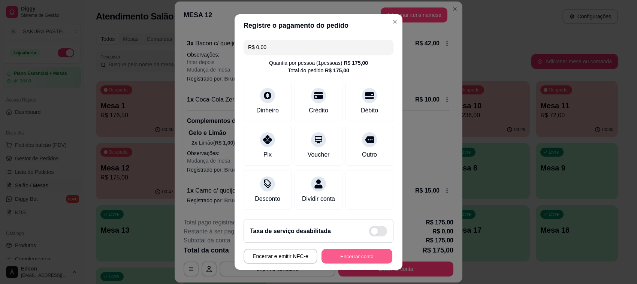
click at [367, 253] on button "Encerrar conta" at bounding box center [356, 256] width 71 height 15
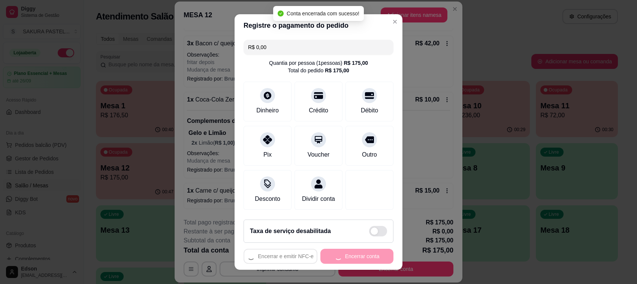
scroll to position [0, 0]
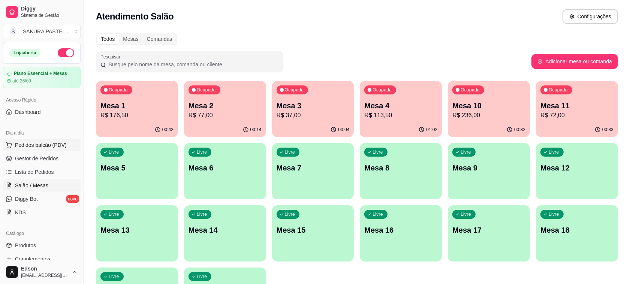
click at [43, 145] on span "Pedidos balcão (PDV)" at bounding box center [41, 144] width 52 height 7
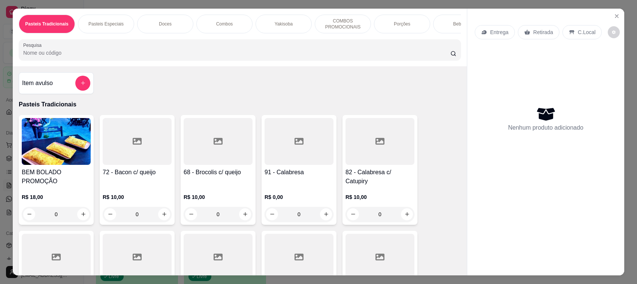
click at [533, 31] on p "Retirada" at bounding box center [543, 31] width 20 height 7
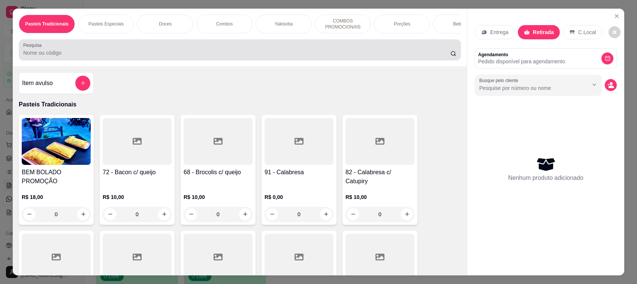
click at [364, 60] on div "Pesquisa" at bounding box center [240, 49] width 442 height 21
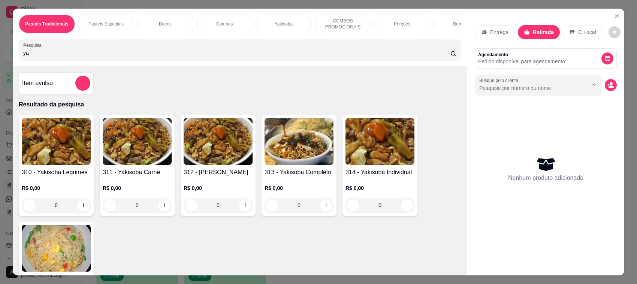
type input "y"
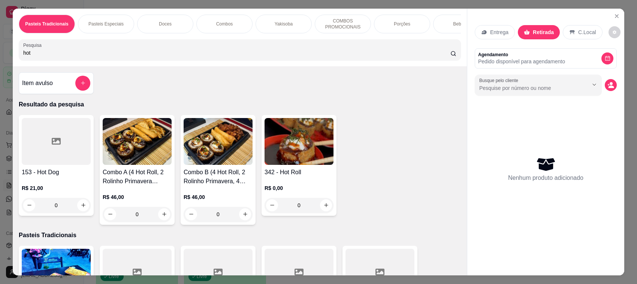
type input "hot"
click at [279, 156] on img at bounding box center [298, 141] width 69 height 47
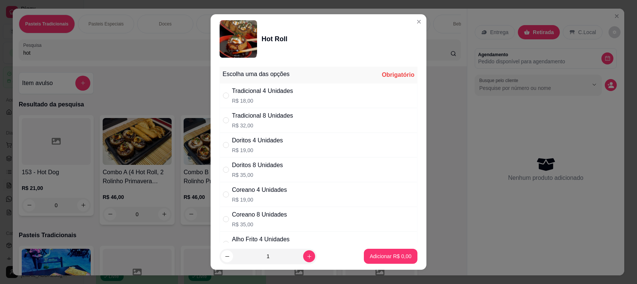
click at [273, 119] on div "Tradicional 8 Unidades" at bounding box center [262, 115] width 61 height 9
radio input "true"
click at [383, 259] on p "Adicionar R$ 32,00" at bounding box center [389, 255] width 45 height 7
type input "1"
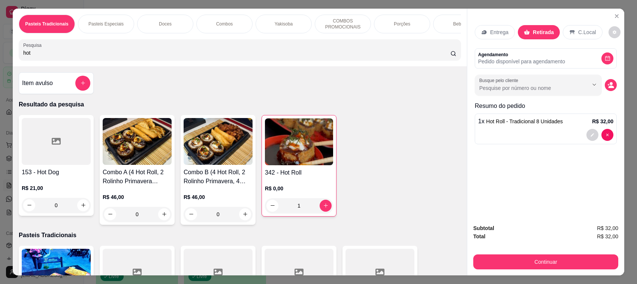
click at [315, 157] on img at bounding box center [299, 141] width 68 height 47
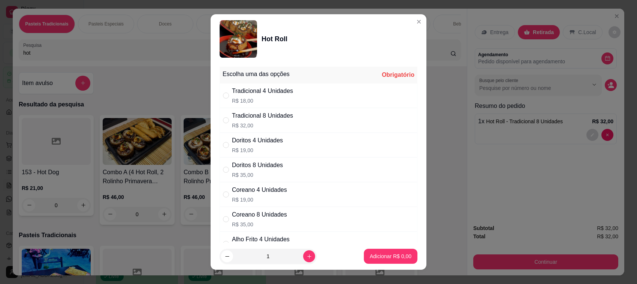
drag, startPoint x: 311, startPoint y: 98, endPoint x: 324, endPoint y: 125, distance: 30.1
click at [311, 100] on div "Tradicional 4 Unidades R$ 18,00" at bounding box center [318, 95] width 198 height 25
radio input "true"
click at [378, 257] on p "Adicionar R$ 18,00" at bounding box center [389, 255] width 45 height 7
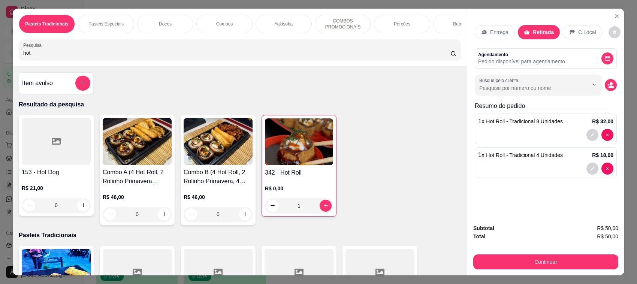
click at [495, 37] on div "Entrega" at bounding box center [495, 32] width 40 height 14
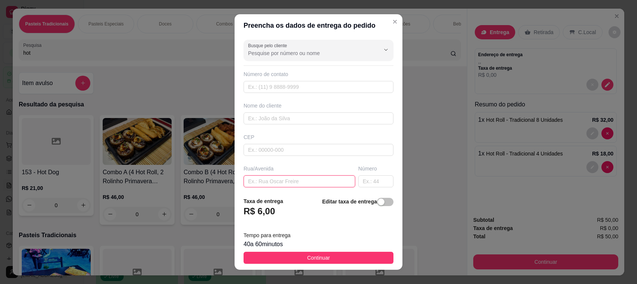
click at [309, 183] on input "text" at bounding box center [299, 181] width 112 height 12
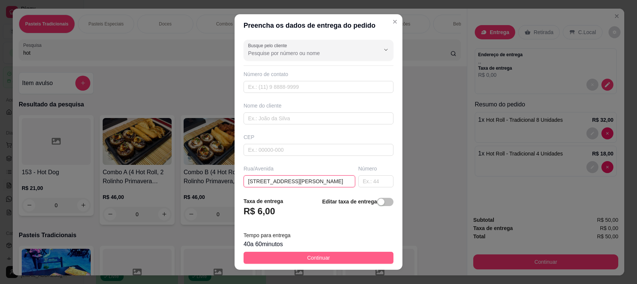
type input "[STREET_ADDRESS][PERSON_NAME]"
click at [298, 253] on button "Continuar" at bounding box center [318, 258] width 150 height 12
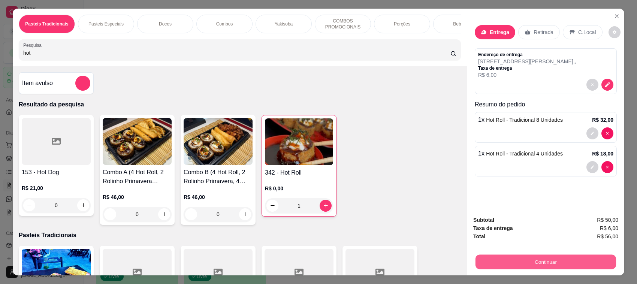
click at [534, 267] on button "Continuar" at bounding box center [545, 262] width 140 height 15
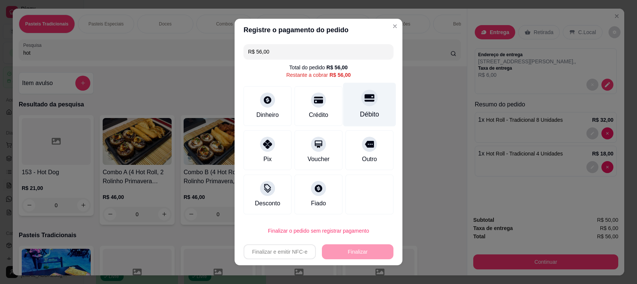
click at [350, 108] on div "Débito" at bounding box center [369, 105] width 53 height 44
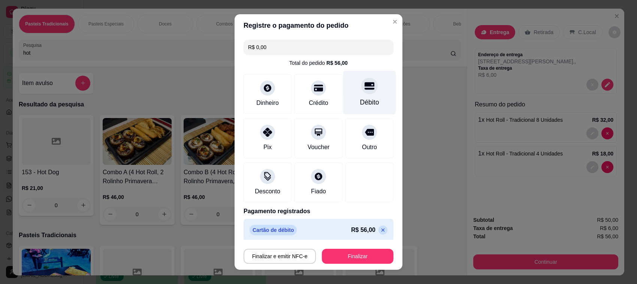
type input "R$ 0,00"
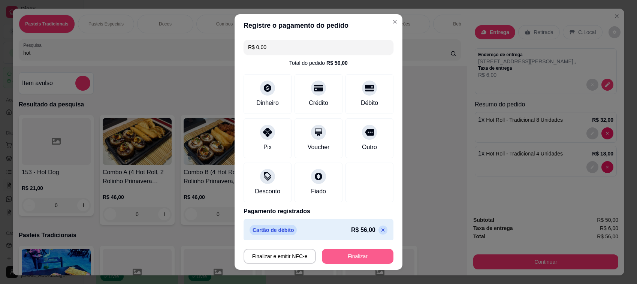
click at [350, 256] on button "Finalizar" at bounding box center [358, 256] width 72 height 15
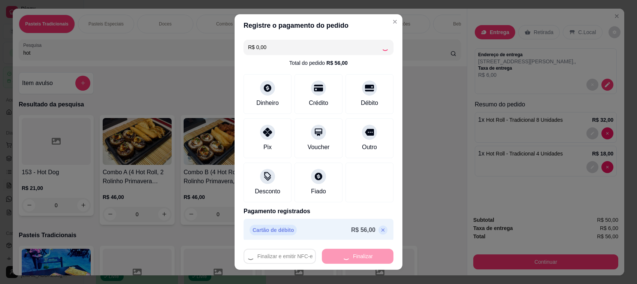
type input "0"
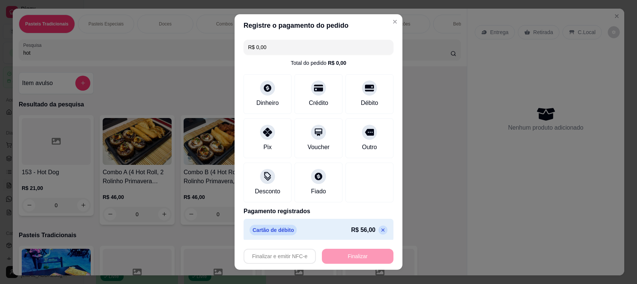
type input "-R$ 56,00"
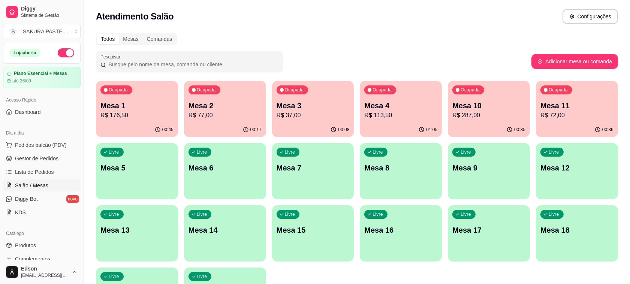
click at [405, 119] on p "R$ 113,50" at bounding box center [400, 115] width 73 height 9
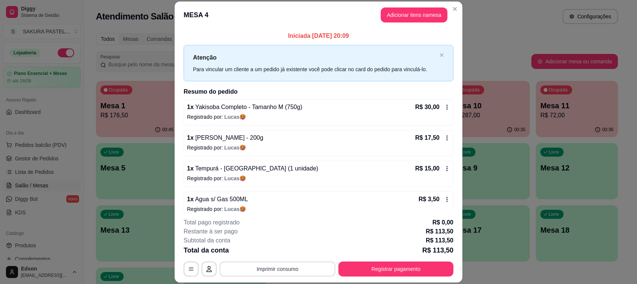
click at [310, 268] on button "Imprimir consumo" at bounding box center [277, 268] width 116 height 15
click at [289, 251] on button "Balcão" at bounding box center [275, 254] width 43 height 10
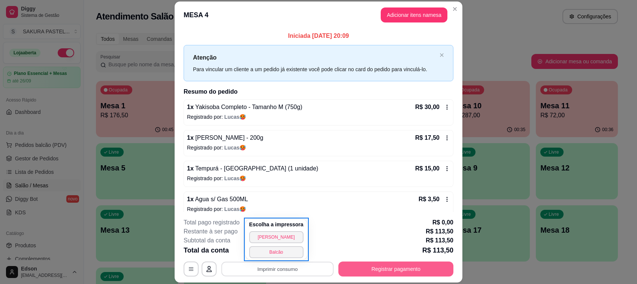
click at [421, 267] on button "Registrar pagamento" at bounding box center [395, 268] width 115 height 15
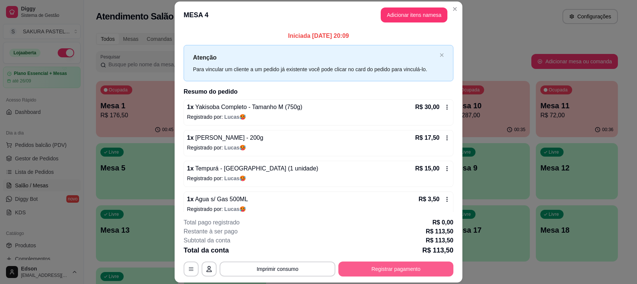
click at [377, 276] on button "Registrar pagamento" at bounding box center [395, 268] width 115 height 15
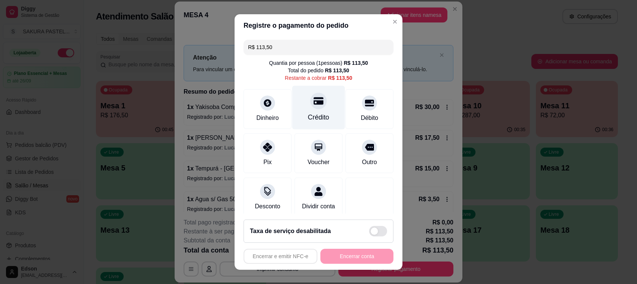
click at [313, 100] on div at bounding box center [318, 101] width 16 height 16
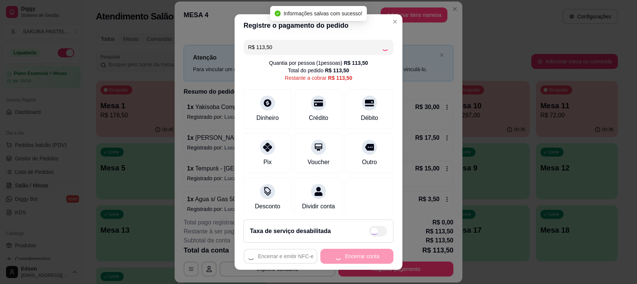
type input "R$ 0,00"
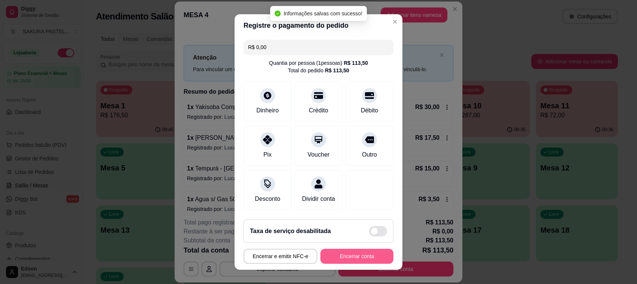
click at [351, 263] on button "Encerrar conta" at bounding box center [356, 256] width 73 height 15
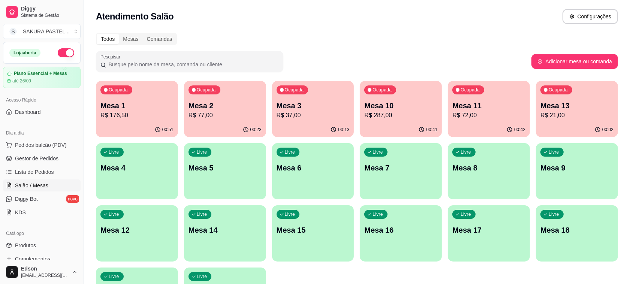
click at [495, 122] on div "Ocupada Mesa 11 R$ 72,00" at bounding box center [489, 102] width 82 height 42
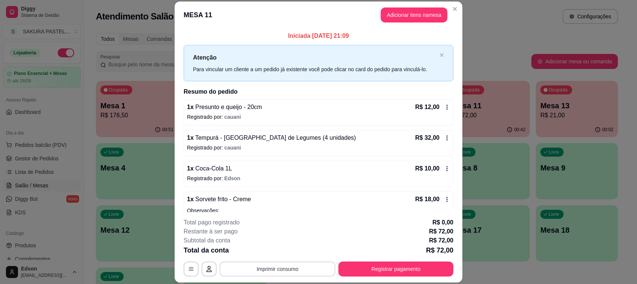
click at [300, 271] on button "Imprimir consumo" at bounding box center [277, 268] width 116 height 15
click at [288, 251] on button "Balcão" at bounding box center [276, 252] width 52 height 12
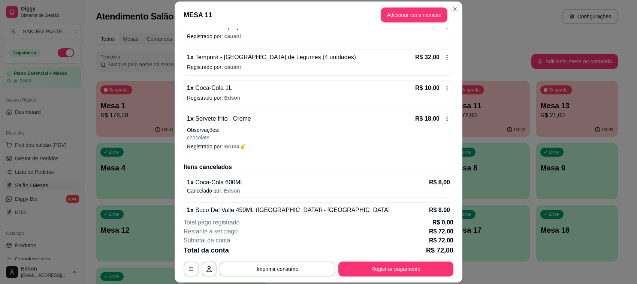
scroll to position [97, 0]
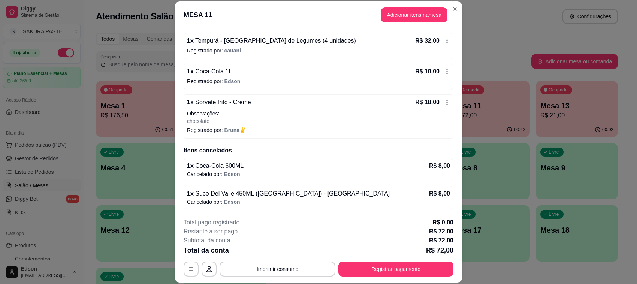
click at [352, 229] on div "Restante à ser pago R$ 72,00" at bounding box center [319, 231] width 270 height 9
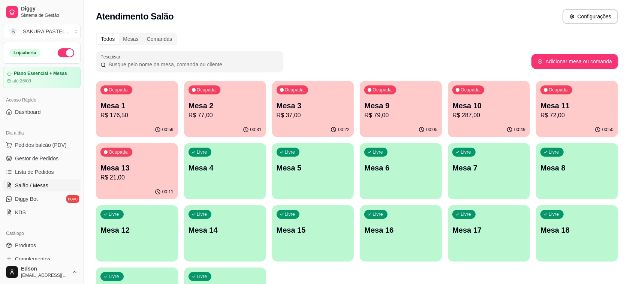
click at [208, 164] on p "Mesa 4" at bounding box center [224, 168] width 73 height 10
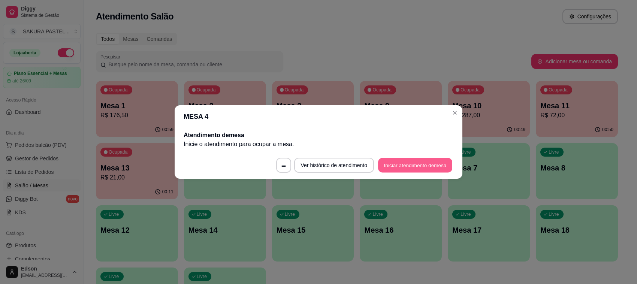
click at [431, 164] on button "Iniciar atendimento de mesa" at bounding box center [415, 165] width 74 height 15
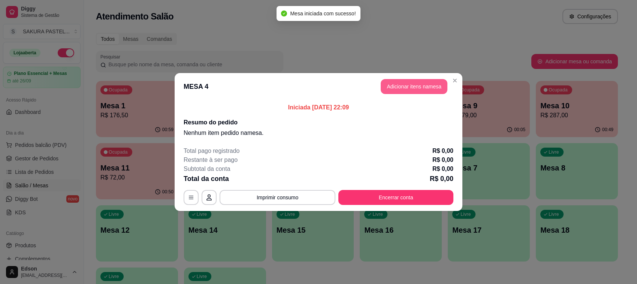
click at [406, 81] on button "Adicionar itens na mesa" at bounding box center [414, 86] width 67 height 15
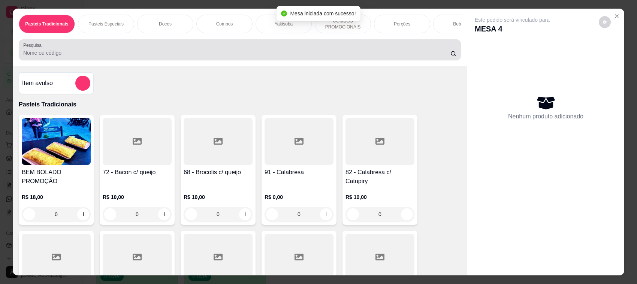
click at [251, 50] on div at bounding box center [239, 49] width 433 height 15
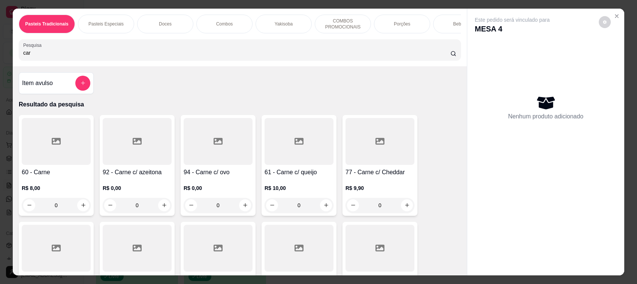
scroll to position [177, 0]
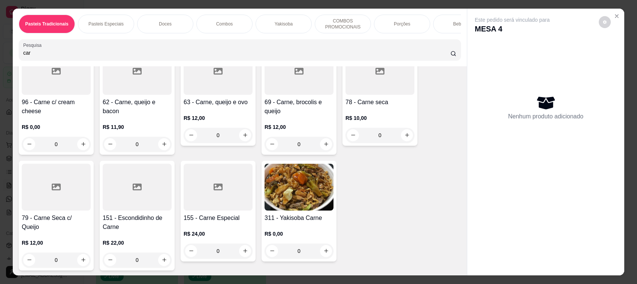
type input "car"
click at [137, 124] on div "R$ 11,90 0" at bounding box center [137, 134] width 69 height 36
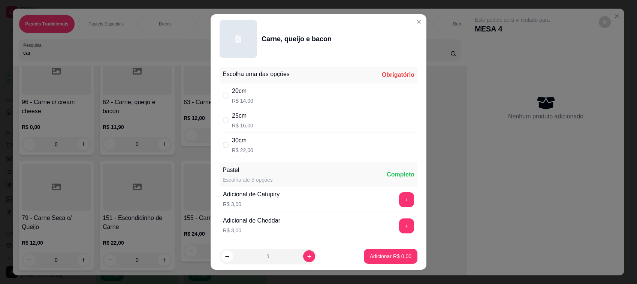
click at [272, 94] on div "20cm R$ 14,00" at bounding box center [318, 95] width 198 height 25
radio input "true"
click at [392, 258] on p "Adicionar R$ 14,00" at bounding box center [388, 255] width 43 height 7
type input "1"
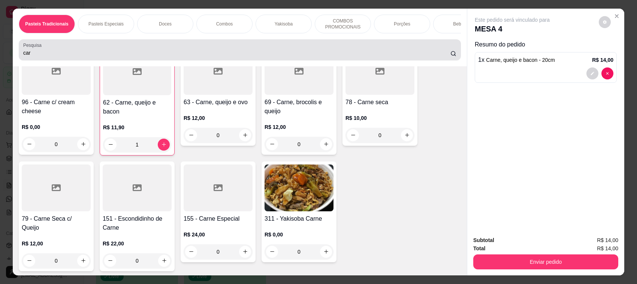
click at [214, 57] on input "car" at bounding box center [236, 52] width 427 height 7
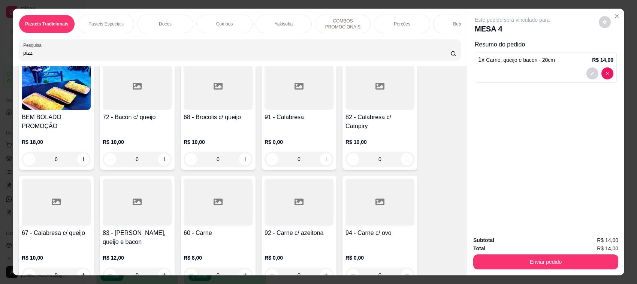
scroll to position [70, 0]
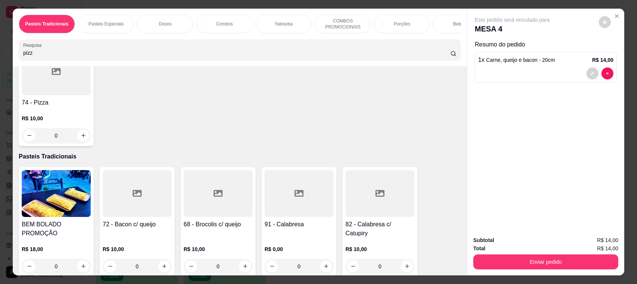
type input "pizz"
click at [54, 115] on div "R$ 10,00 0" at bounding box center [56, 125] width 69 height 36
click at [248, 101] on div "20cm R$ 14,00" at bounding box center [318, 95] width 198 height 25
radio input "true"
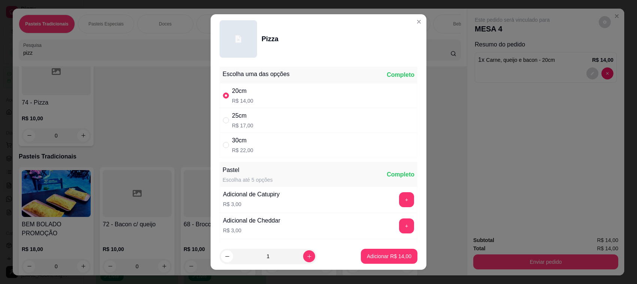
click at [371, 264] on footer "1 Adicionar R$ 14,00" at bounding box center [318, 256] width 216 height 27
click at [371, 255] on p "Adicionar R$ 14,00" at bounding box center [389, 255] width 45 height 7
type input "1"
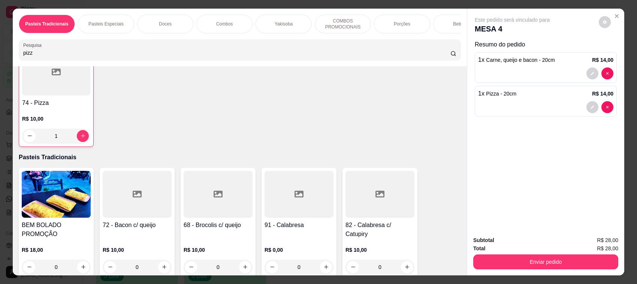
scroll to position [70, 0]
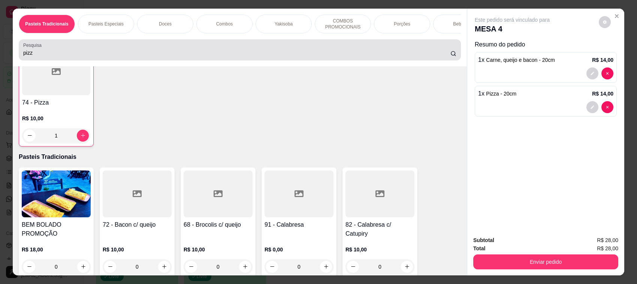
click at [148, 57] on input "pizz" at bounding box center [236, 52] width 427 height 7
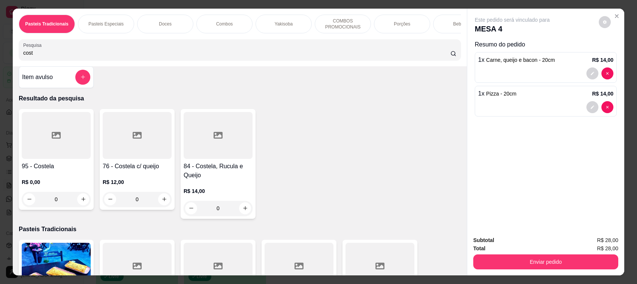
scroll to position [0, 0]
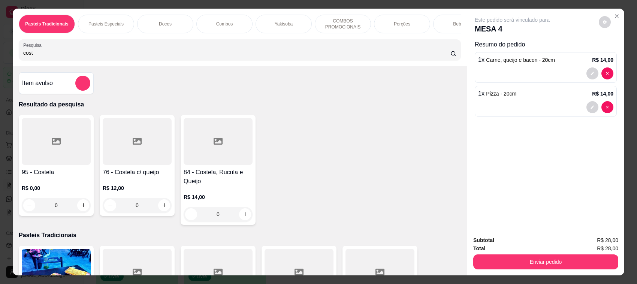
type input "cost"
click at [154, 165] on div at bounding box center [137, 141] width 69 height 47
click at [62, 160] on div at bounding box center [56, 141] width 69 height 47
click at [124, 163] on div at bounding box center [137, 141] width 69 height 47
click at [271, 98] on div "20cm R$ 14,00" at bounding box center [318, 95] width 198 height 25
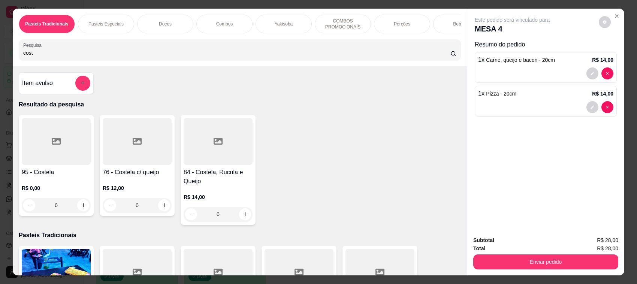
radio input "true"
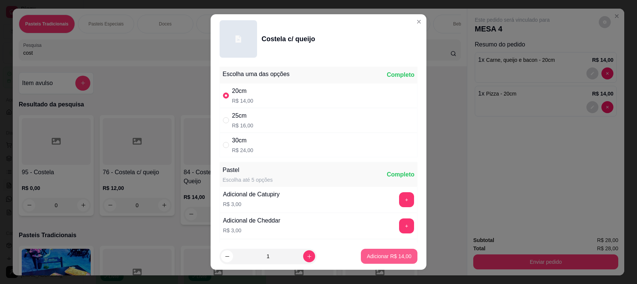
click at [382, 261] on button "Adicionar R$ 14,00" at bounding box center [389, 256] width 57 height 15
type input "1"
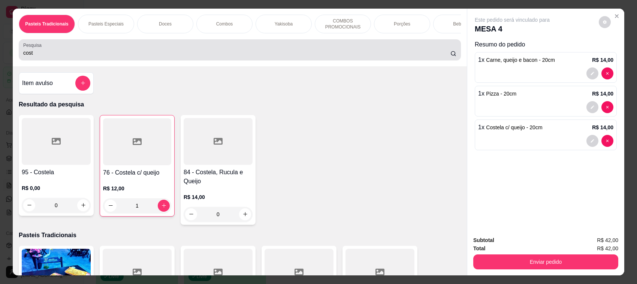
click at [285, 57] on input "cost" at bounding box center [236, 52] width 427 height 7
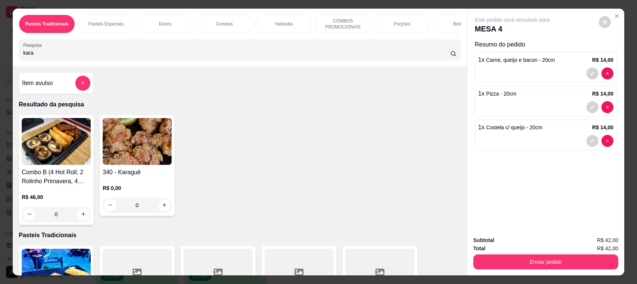
click at [120, 165] on img at bounding box center [137, 141] width 69 height 47
click at [130, 57] on input "kara" at bounding box center [236, 52] width 427 height 7
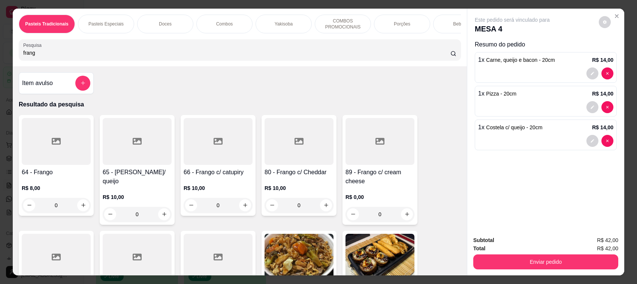
scroll to position [177, 0]
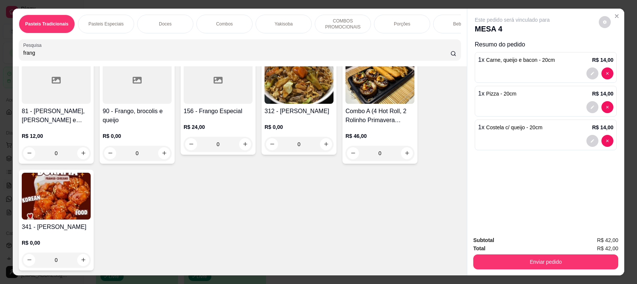
type input "frang"
click at [47, 219] on img at bounding box center [56, 196] width 69 height 47
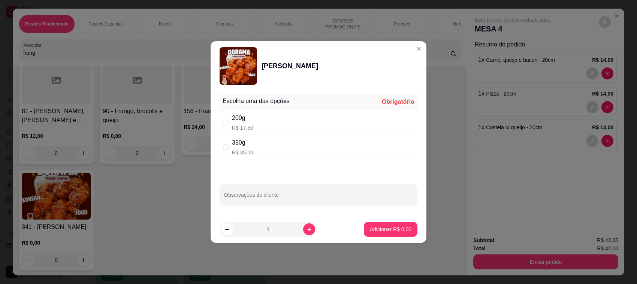
click at [299, 122] on div "200g R$ 17,50" at bounding box center [318, 122] width 198 height 25
radio input "true"
click at [382, 233] on p "Adicionar R$ 17,50" at bounding box center [389, 228] width 45 height 7
type input "1"
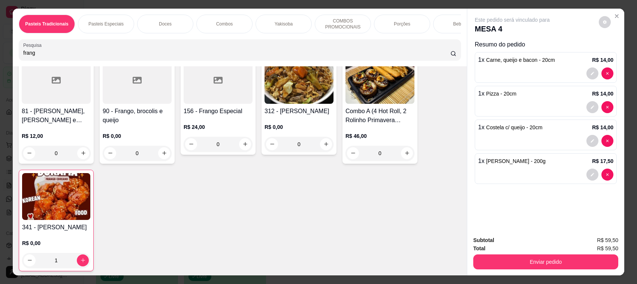
click at [299, 45] on div "Pasteis Tradicionais Pasteis Especiais Doces Combos Yakisoba COMBOS PROMOCIONAI…" at bounding box center [240, 38] width 454 height 58
click at [304, 49] on div "Pesquisa frang" at bounding box center [240, 49] width 442 height 21
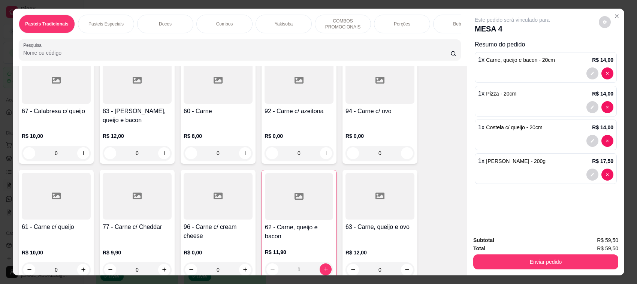
click at [218, 73] on div at bounding box center [218, 80] width 69 height 47
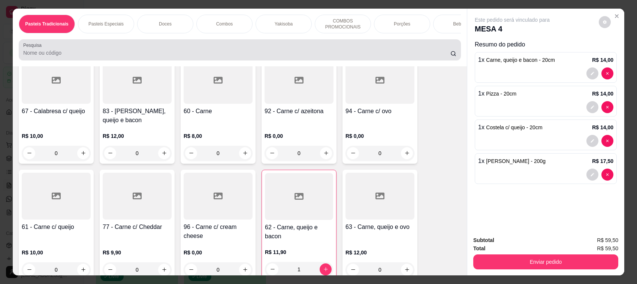
click at [151, 53] on div at bounding box center [239, 49] width 433 height 15
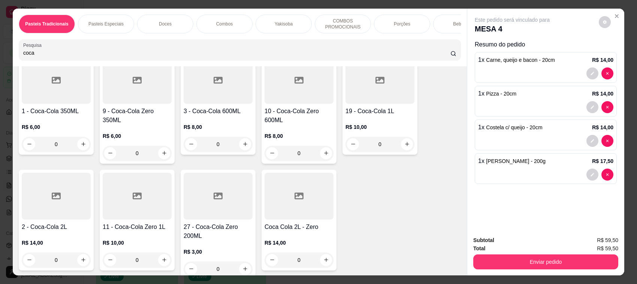
type input "coca"
click at [161, 267] on div "0" at bounding box center [137, 259] width 69 height 15
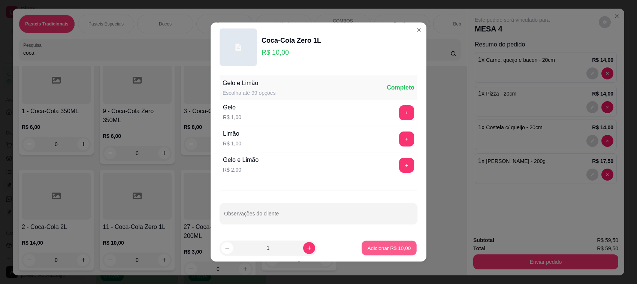
click at [392, 250] on p "Adicionar R$ 10,00" at bounding box center [388, 247] width 43 height 7
type input "1"
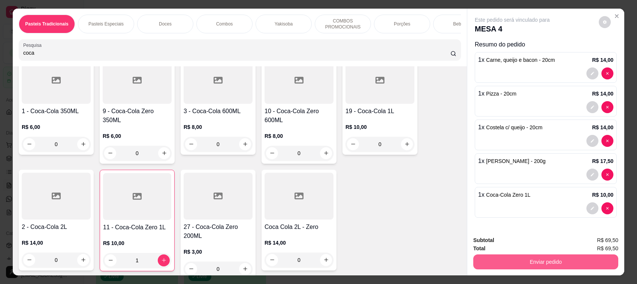
click at [555, 264] on button "Enviar pedido" at bounding box center [545, 261] width 145 height 15
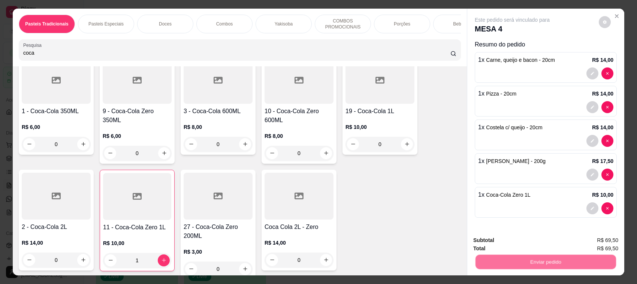
click at [512, 247] on button "Não registrar e enviar pedido" at bounding box center [520, 244] width 78 height 14
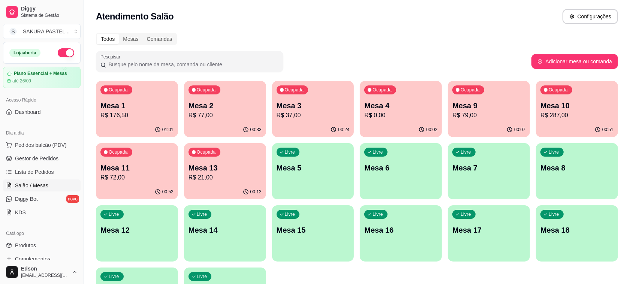
click at [121, 85] on div "Ocupada" at bounding box center [116, 89] width 32 height 9
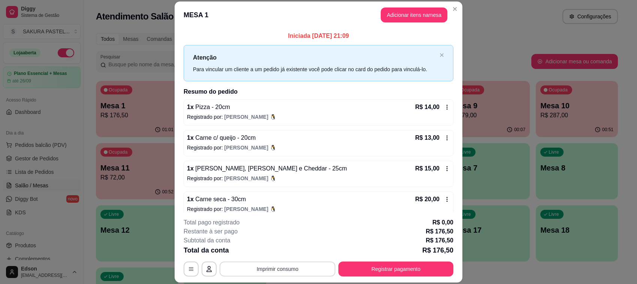
click at [292, 270] on button "Imprimir consumo" at bounding box center [277, 268] width 116 height 15
click at [281, 253] on button "Balcão" at bounding box center [276, 252] width 54 height 12
click at [430, 269] on button "Registrar pagamento" at bounding box center [396, 269] width 112 height 15
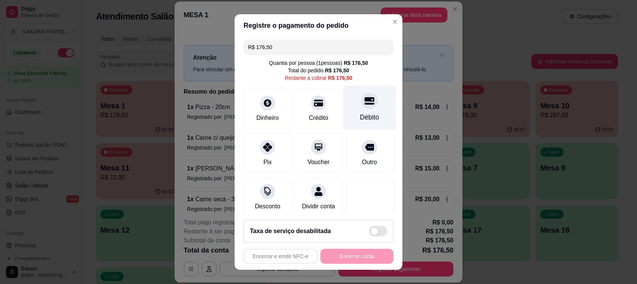
click at [361, 105] on div "Débito" at bounding box center [369, 108] width 53 height 44
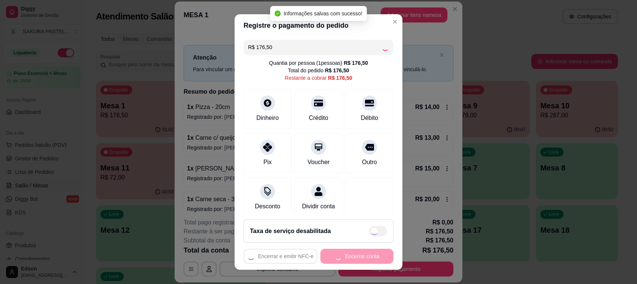
type input "R$ 0,00"
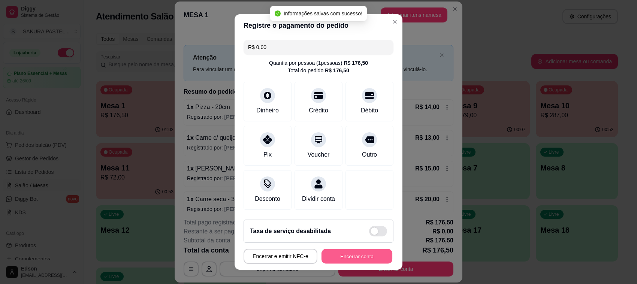
click at [343, 257] on button "Encerrar conta" at bounding box center [356, 256] width 71 height 15
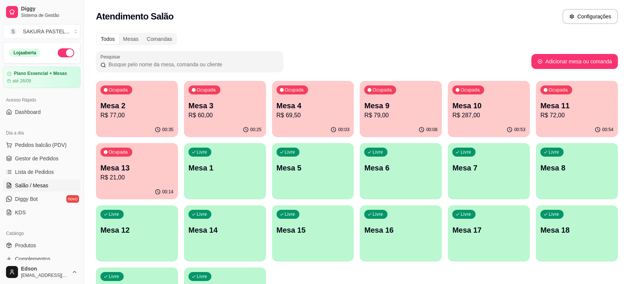
click at [221, 115] on p "R$ 60,00" at bounding box center [224, 115] width 73 height 9
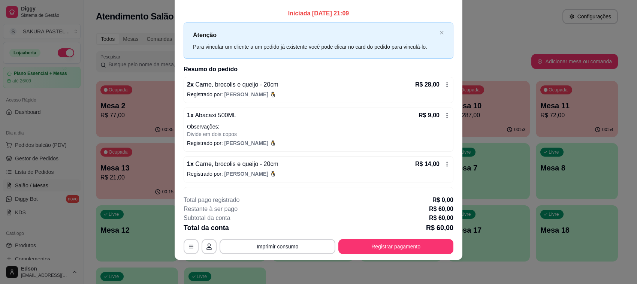
scroll to position [45, 0]
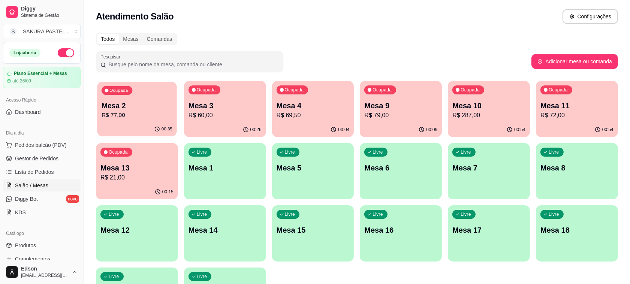
click at [153, 111] on p "R$ 77,00" at bounding box center [136, 115] width 71 height 9
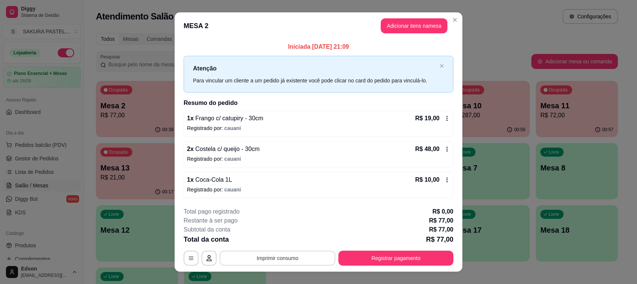
click at [303, 257] on button "Imprimir consumo" at bounding box center [277, 258] width 116 height 15
click at [275, 238] on button "Balcão" at bounding box center [276, 241] width 54 height 12
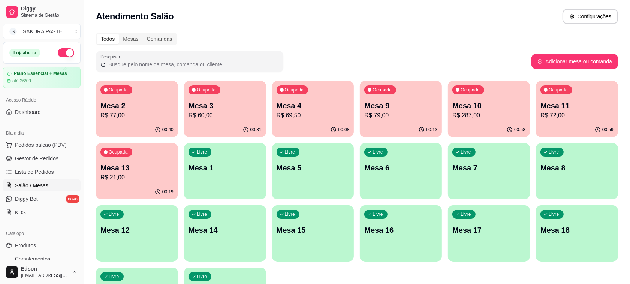
click at [494, 117] on p "R$ 287,00" at bounding box center [488, 115] width 73 height 9
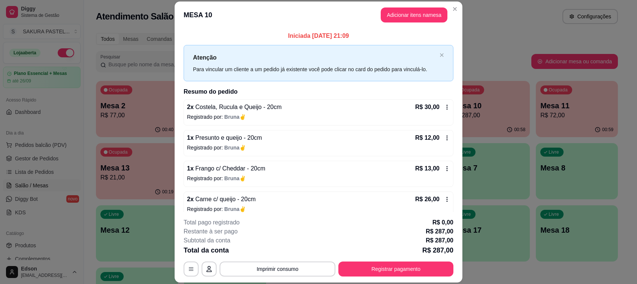
click at [290, 261] on div "**********" at bounding box center [319, 247] width 270 height 58
click at [289, 265] on button "Imprimir consumo" at bounding box center [277, 268] width 116 height 15
click at [284, 254] on button "Balcão" at bounding box center [275, 254] width 43 height 10
click at [425, 275] on button "Registrar pagamento" at bounding box center [395, 268] width 115 height 15
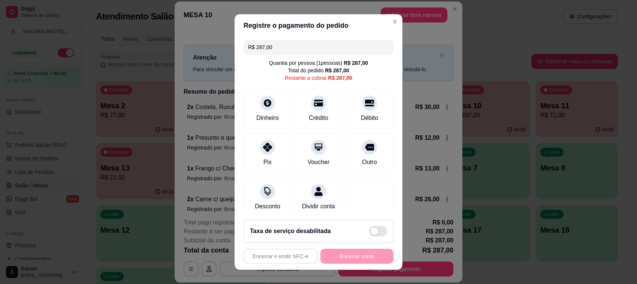
click at [291, 52] on input "R$ 287,00" at bounding box center [318, 47] width 141 height 15
click at [309, 113] on div "Crédito" at bounding box center [318, 117] width 21 height 10
click at [310, 106] on div at bounding box center [318, 101] width 16 height 16
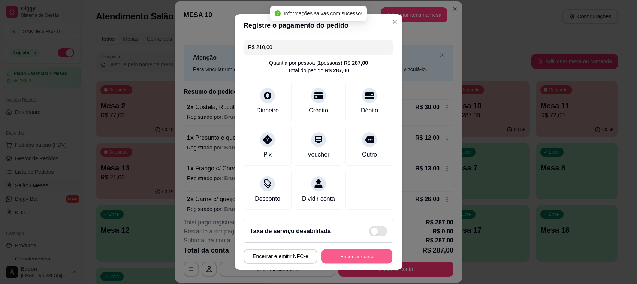
type input "R$ 0,00"
click at [360, 259] on button "Encerrar conta" at bounding box center [356, 256] width 71 height 15
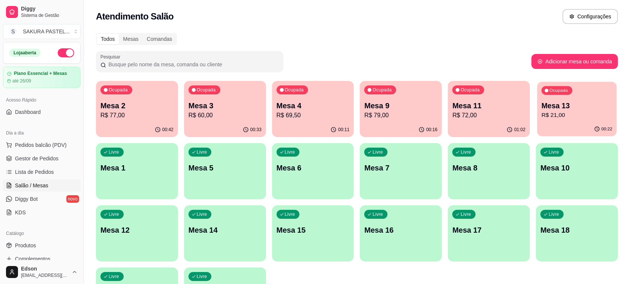
click at [569, 109] on p "Mesa 13" at bounding box center [576, 106] width 71 height 10
click at [409, 104] on p "Mesa 9" at bounding box center [400, 105] width 73 height 10
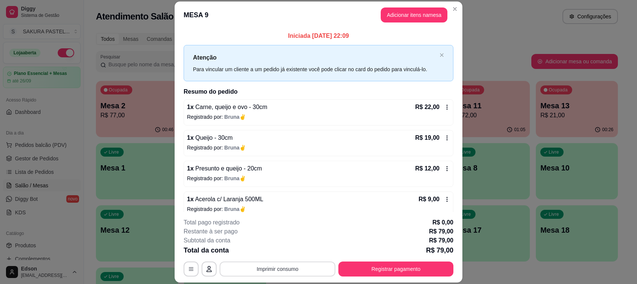
click at [285, 263] on button "Imprimir consumo" at bounding box center [277, 268] width 116 height 15
click at [283, 252] on button "Balcão" at bounding box center [276, 252] width 54 height 12
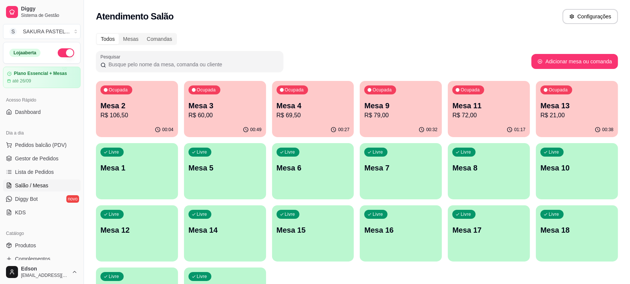
click at [289, 113] on p "R$ 69,50" at bounding box center [312, 115] width 73 height 9
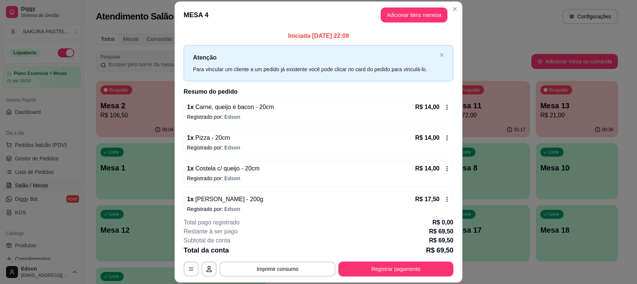
scroll to position [40, 0]
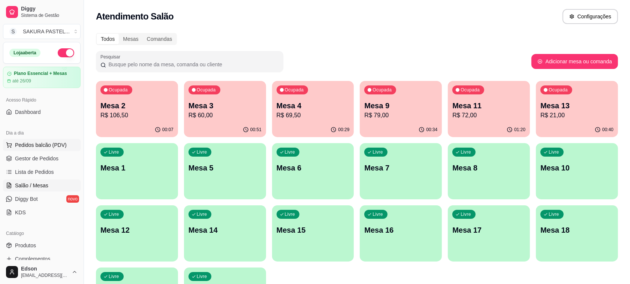
click at [55, 143] on span "Pedidos balcão (PDV)" at bounding box center [41, 144] width 52 height 7
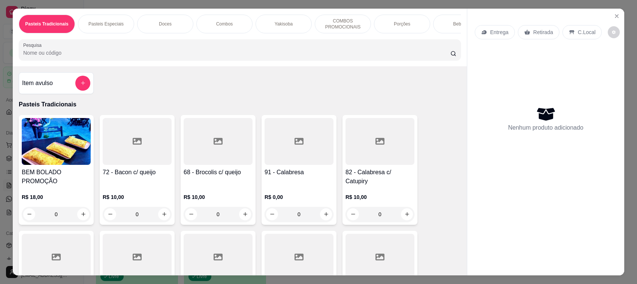
click at [222, 57] on input "Pesquisa" at bounding box center [236, 52] width 427 height 7
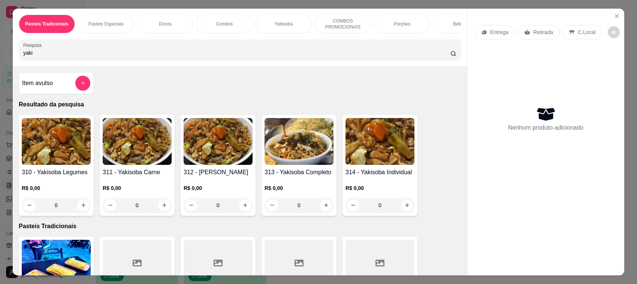
type input "yaki"
click at [295, 176] on h4 "313 - Yakisoba Completo" at bounding box center [298, 172] width 69 height 9
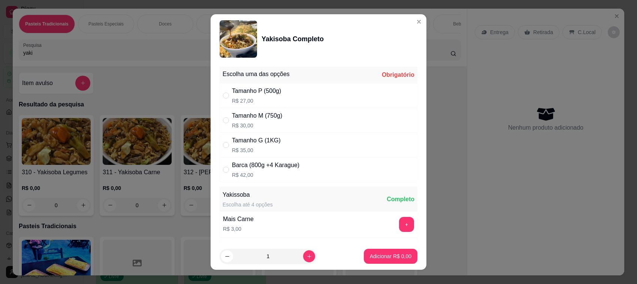
click at [259, 148] on p "R$ 35,00" at bounding box center [256, 149] width 49 height 7
radio input "true"
click at [393, 259] on p "Adicionar R$ 35,00" at bounding box center [388, 255] width 43 height 7
type input "1"
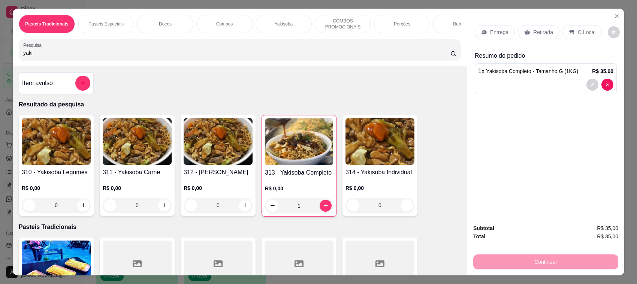
click at [197, 57] on input "yaki" at bounding box center [236, 52] width 427 height 7
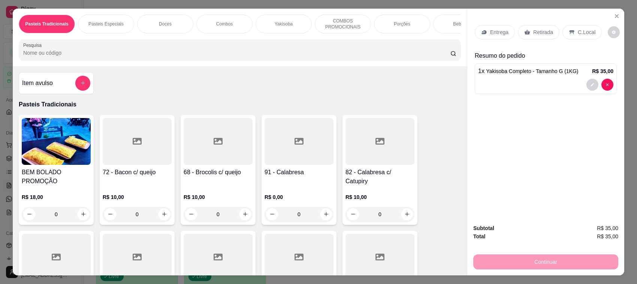
click at [150, 57] on input "Pesquisa" at bounding box center [236, 52] width 427 height 7
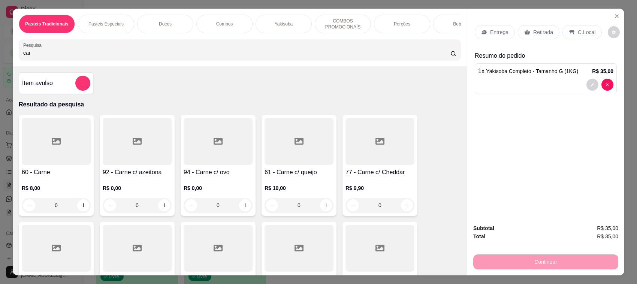
type input "car"
click at [285, 177] on h4 "61 - Carne c/ queijo" at bounding box center [298, 172] width 69 height 9
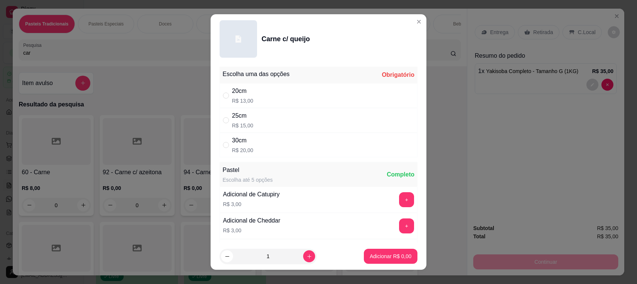
click at [257, 116] on div "25cm R$ 15,00" at bounding box center [318, 120] width 198 height 25
radio input "true"
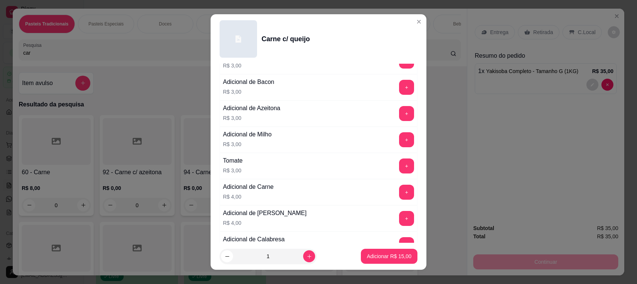
scroll to position [157, 0]
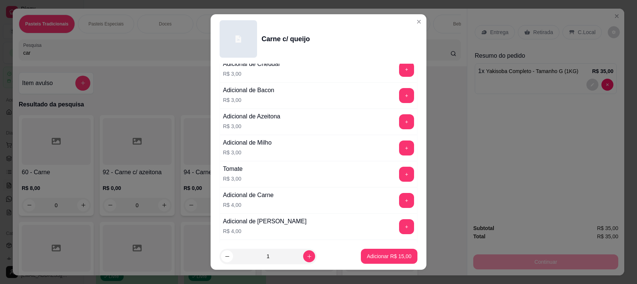
click at [399, 145] on button "+" at bounding box center [406, 147] width 15 height 15
click at [392, 260] on button "Adicionar R$ 18,00" at bounding box center [389, 256] width 57 height 15
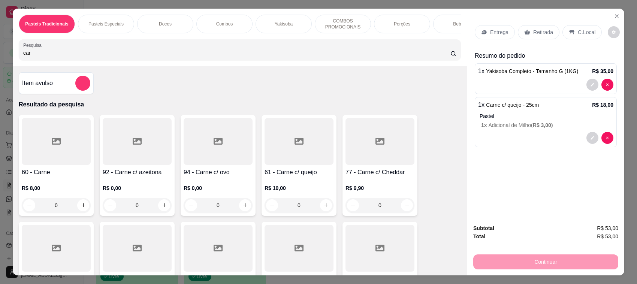
click at [539, 31] on p "Retirada" at bounding box center [543, 31] width 20 height 7
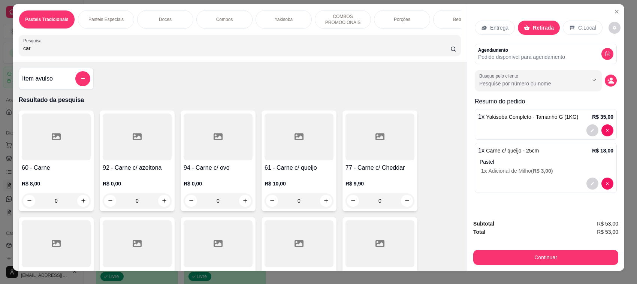
scroll to position [0, 0]
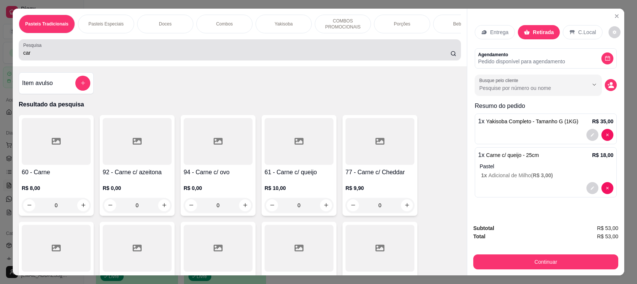
click at [258, 57] on input "car" at bounding box center [236, 52] width 427 height 7
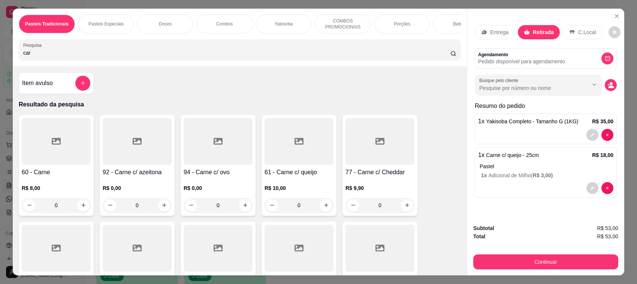
click at [259, 57] on input "car" at bounding box center [236, 52] width 427 height 7
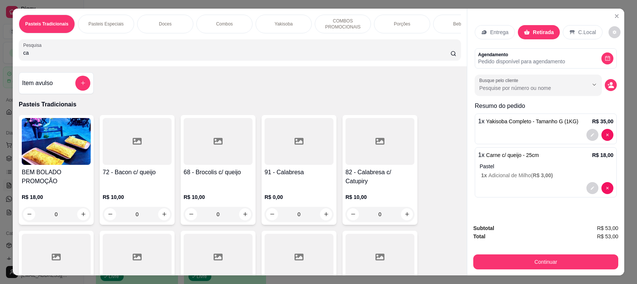
type input "car"
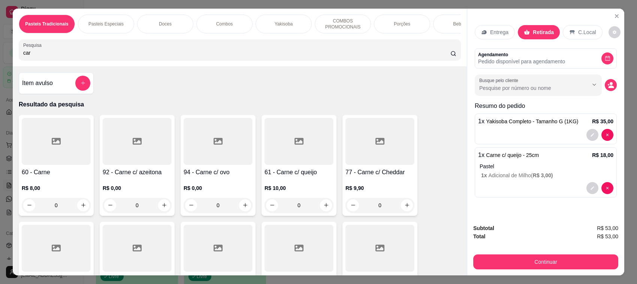
click at [36, 165] on div at bounding box center [56, 141] width 69 height 47
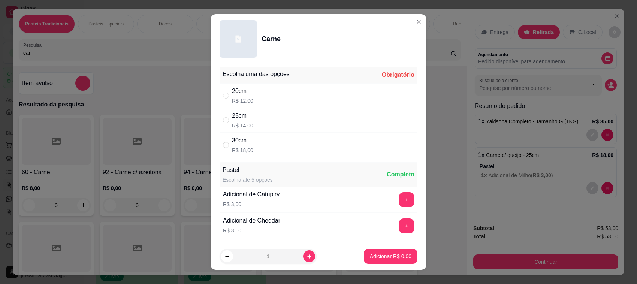
click at [300, 122] on div "25cm R$ 14,00" at bounding box center [318, 120] width 198 height 25
radio input "true"
click at [390, 257] on p "Adicionar R$ 14,00" at bounding box center [388, 255] width 43 height 7
type input "1"
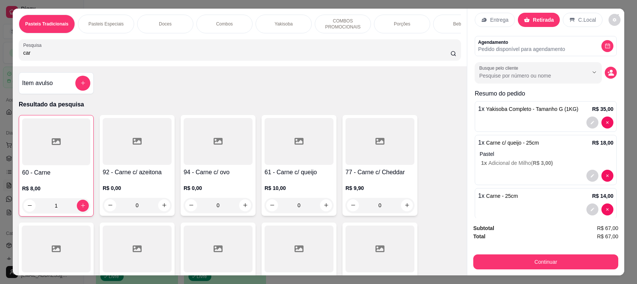
scroll to position [24, 0]
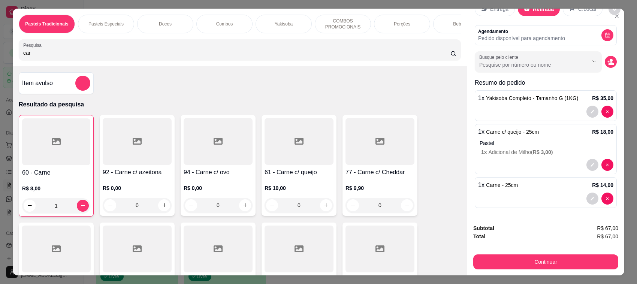
click at [534, 189] on div "1 x Carne - 25cm R$ 14,00" at bounding box center [545, 185] width 135 height 9
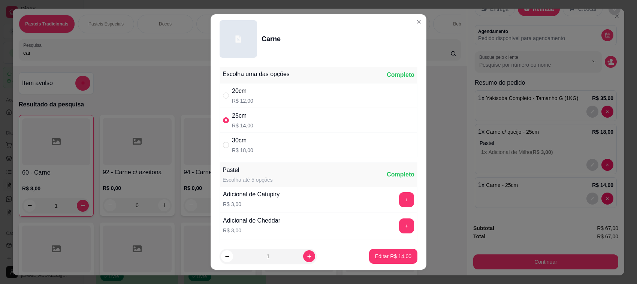
click at [287, 115] on div "25cm R$ 14,00" at bounding box center [318, 120] width 198 height 25
radio input "false"
click at [284, 98] on div "20cm R$ 12,00" at bounding box center [318, 95] width 198 height 25
radio input "true"
click at [385, 258] on p "Editar R$ 12,00" at bounding box center [393, 255] width 36 height 7
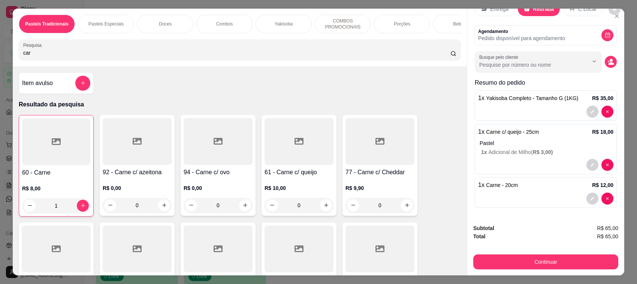
click at [516, 265] on button "Continuar" at bounding box center [545, 261] width 145 height 15
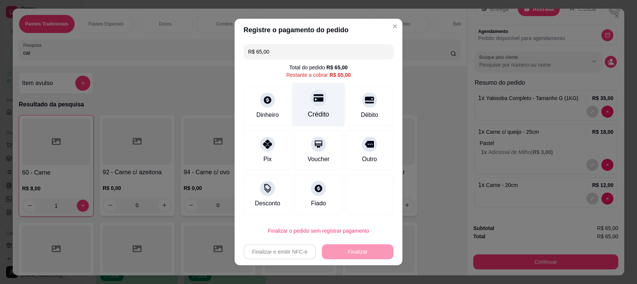
click at [319, 108] on div "Crédito" at bounding box center [318, 105] width 53 height 44
type input "R$ 0,00"
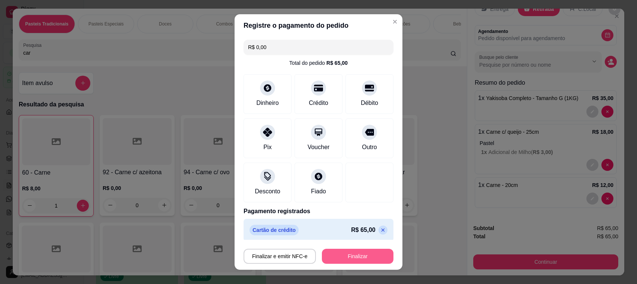
click at [366, 254] on button "Finalizar" at bounding box center [358, 256] width 72 height 15
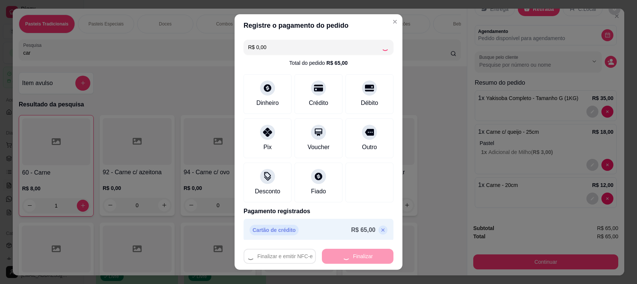
type input "0"
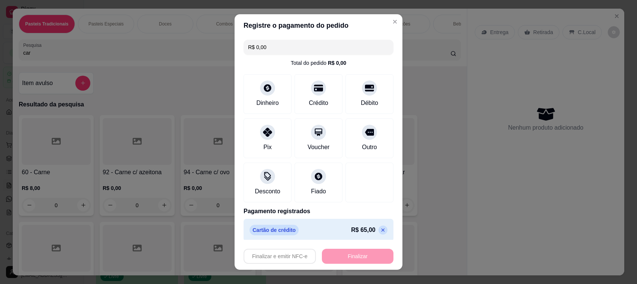
type input "-R$ 65,00"
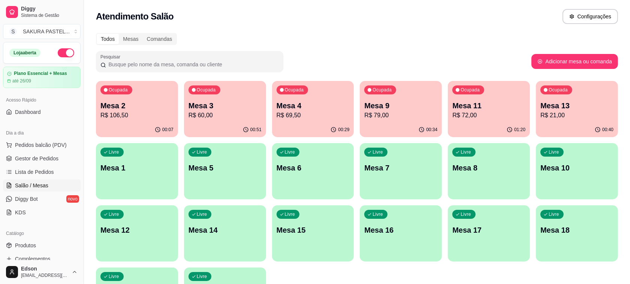
click at [227, 105] on p "Mesa 3" at bounding box center [224, 105] width 73 height 10
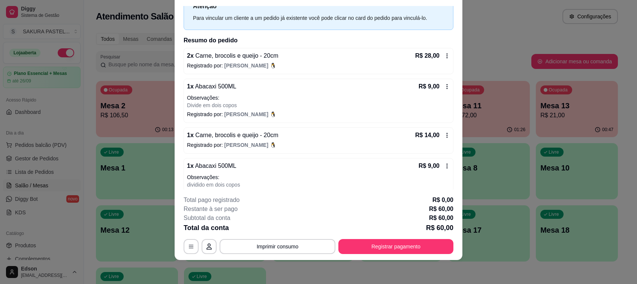
scroll to position [45, 0]
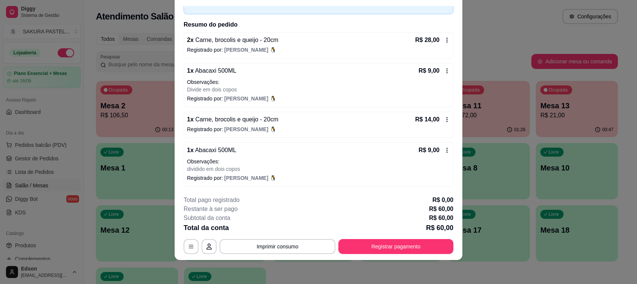
click at [386, 247] on button "Registrar pagamento" at bounding box center [395, 246] width 115 height 15
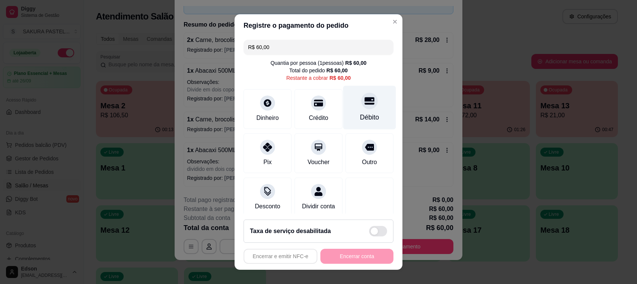
click at [361, 105] on div at bounding box center [369, 101] width 16 height 16
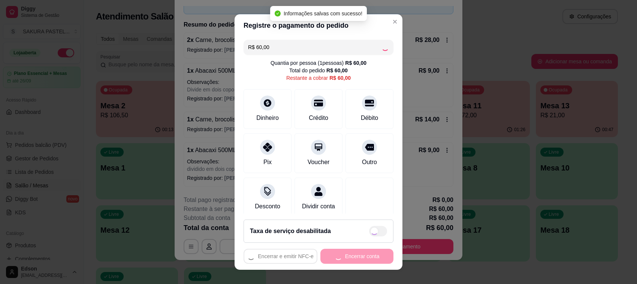
type input "R$ 0,00"
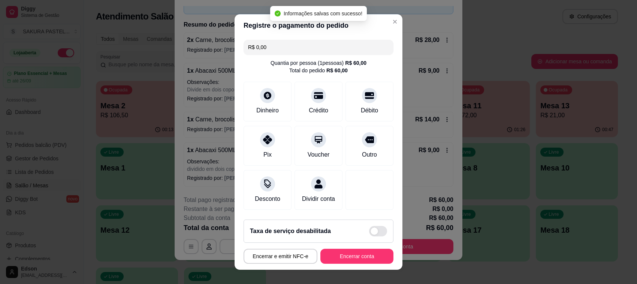
click at [347, 265] on footer "Taxa de serviço desabilitada Encerrar e emitir NFC-e Encerrar conta" at bounding box center [318, 241] width 168 height 56
click at [347, 261] on button "Encerrar conta" at bounding box center [356, 256] width 73 height 15
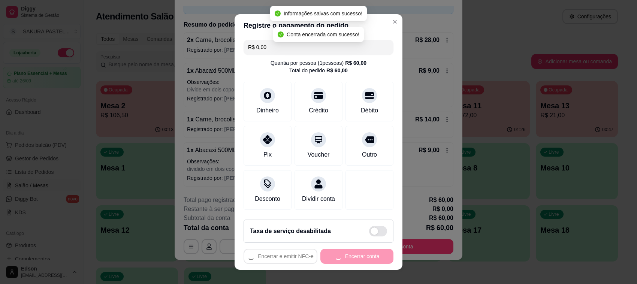
scroll to position [0, 0]
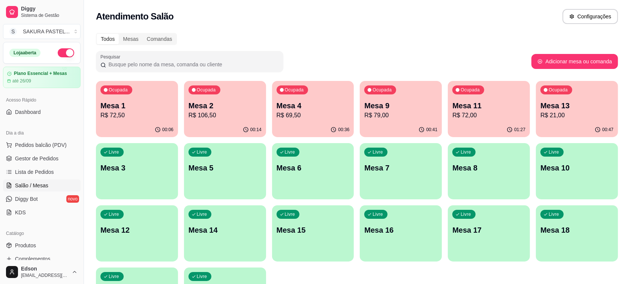
click at [409, 112] on p "R$ 79,00" at bounding box center [400, 115] width 73 height 9
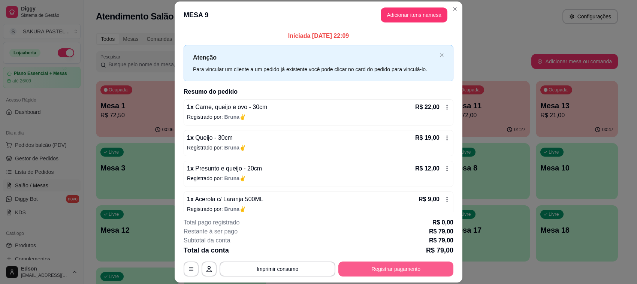
click at [379, 268] on button "Registrar pagamento" at bounding box center [395, 268] width 115 height 15
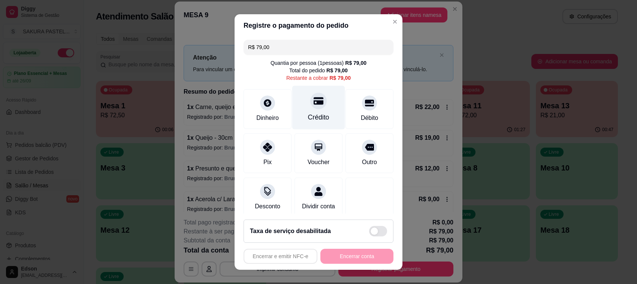
click at [310, 109] on div at bounding box center [318, 101] width 16 height 16
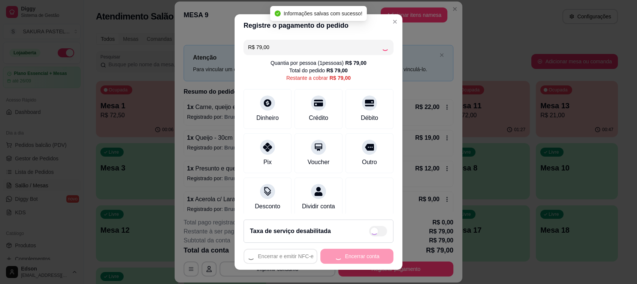
type input "R$ 0,00"
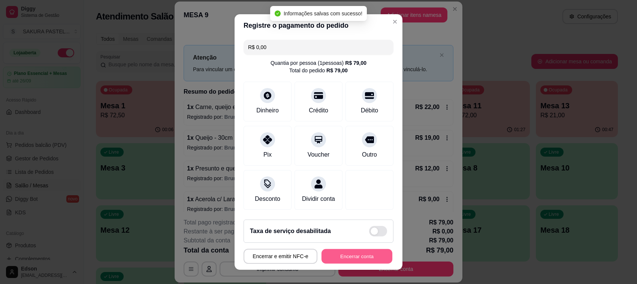
click at [347, 255] on button "Encerrar conta" at bounding box center [356, 256] width 71 height 15
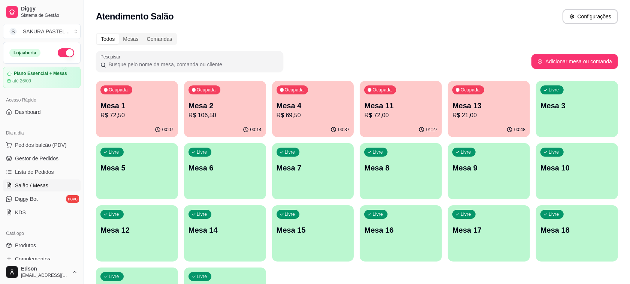
click at [485, 104] on p "Mesa 13" at bounding box center [488, 105] width 73 height 10
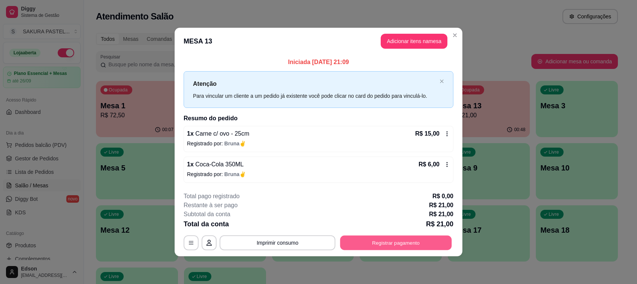
click at [400, 238] on button "Registrar pagamento" at bounding box center [396, 242] width 112 height 15
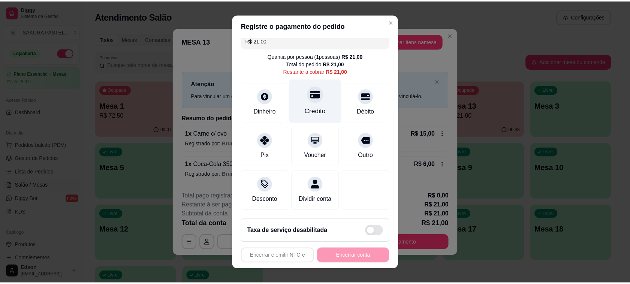
scroll to position [16, 0]
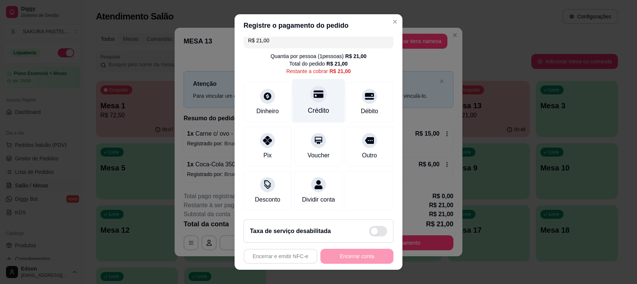
click at [310, 106] on div "Crédito" at bounding box center [318, 111] width 21 height 10
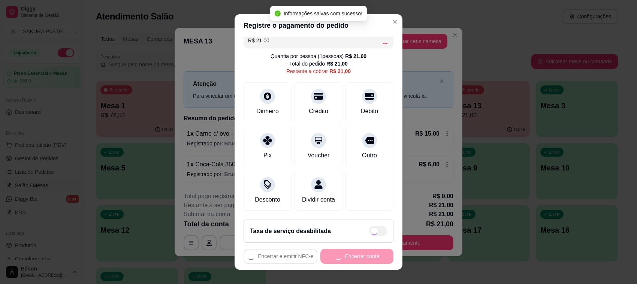
type input "R$ 0,00"
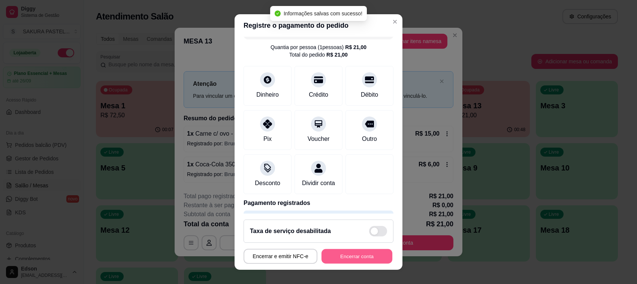
click at [359, 259] on button "Encerrar conta" at bounding box center [356, 256] width 71 height 15
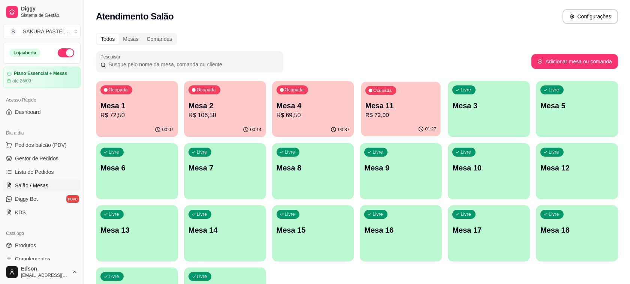
click at [403, 122] on div "01:27" at bounding box center [400, 129] width 79 height 14
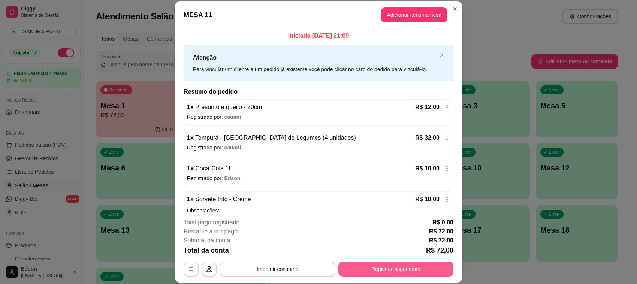
click at [397, 265] on button "Registrar pagamento" at bounding box center [395, 268] width 115 height 15
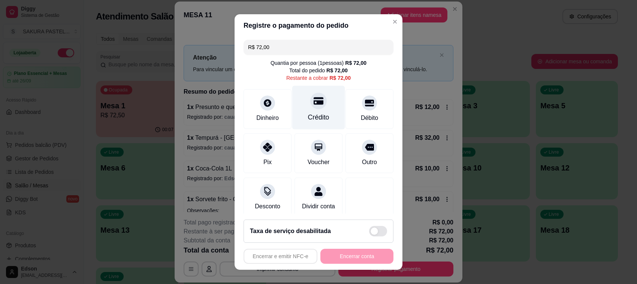
click at [313, 100] on div at bounding box center [318, 101] width 16 height 16
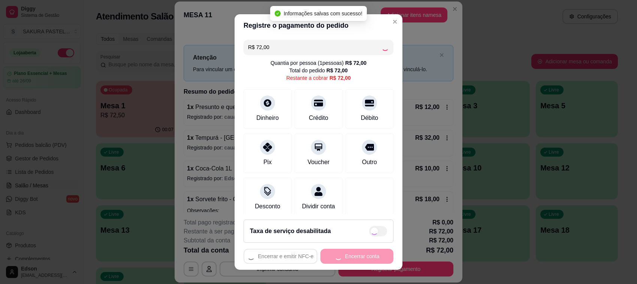
type input "R$ 0,00"
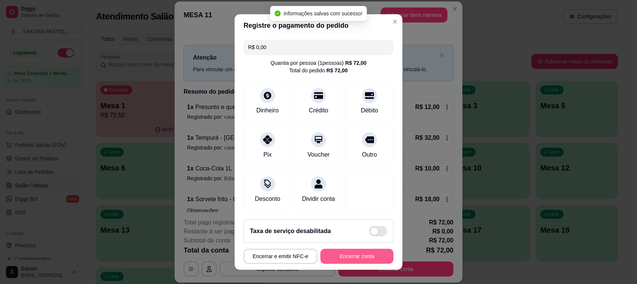
click at [347, 255] on button "Encerrar conta" at bounding box center [356, 256] width 73 height 15
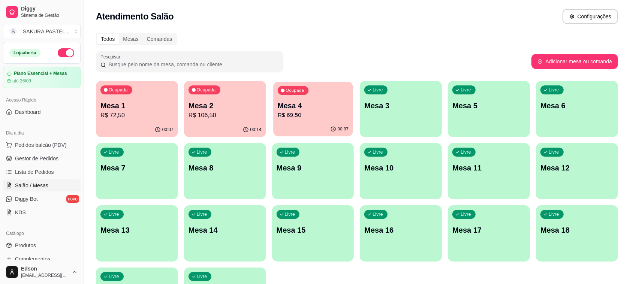
click at [311, 107] on p "Mesa 4" at bounding box center [313, 106] width 71 height 10
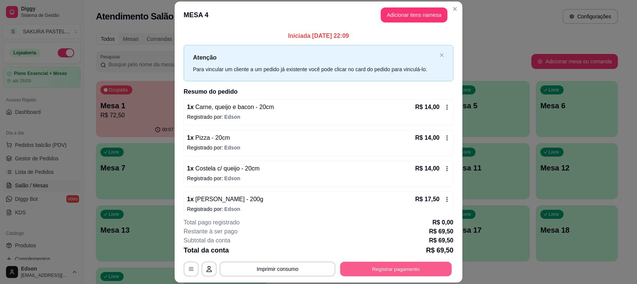
click at [403, 274] on button "Registrar pagamento" at bounding box center [396, 269] width 112 height 15
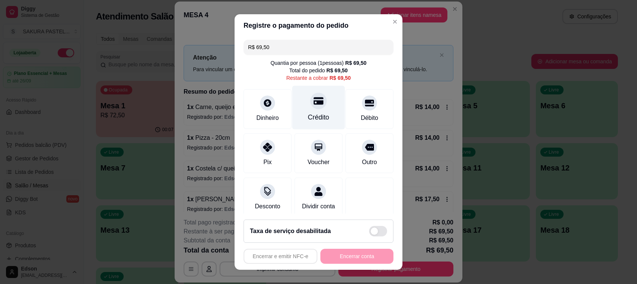
click at [311, 124] on div "Crédito" at bounding box center [318, 108] width 53 height 44
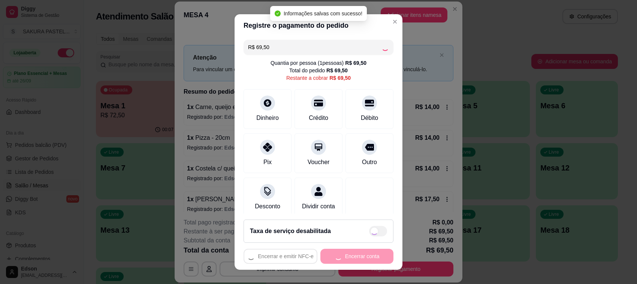
type input "R$ 0,00"
click at [366, 259] on div "Encerrar e emitir NFC-e Encerrar conta" at bounding box center [318, 256] width 150 height 15
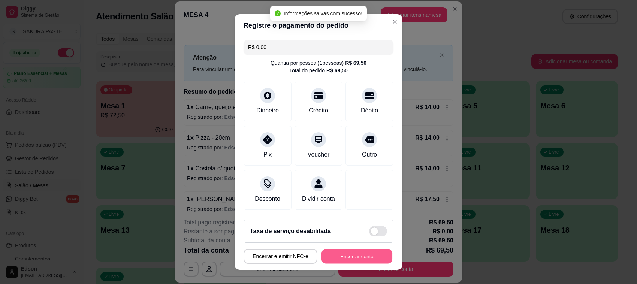
click at [367, 260] on button "Encerrar conta" at bounding box center [356, 256] width 71 height 15
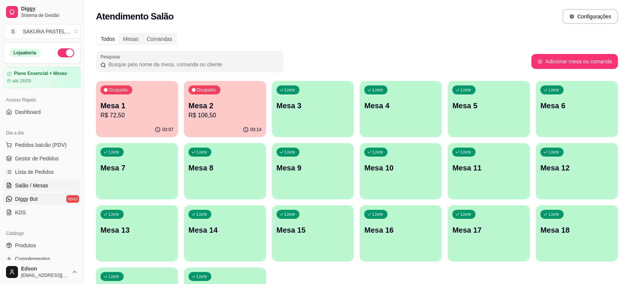
scroll to position [191, 0]
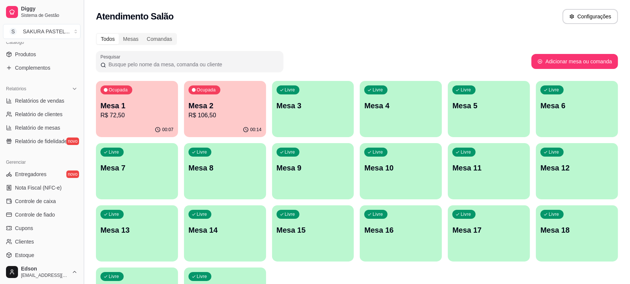
drag, startPoint x: 81, startPoint y: 200, endPoint x: 72, endPoint y: 204, distance: 10.2
click at [81, 203] on button "Toggle Sidebar" at bounding box center [84, 142] width 6 height 284
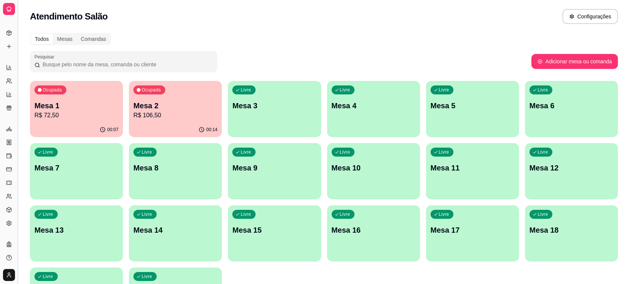
click at [15, 195] on button "Toggle Sidebar" at bounding box center [18, 142] width 6 height 284
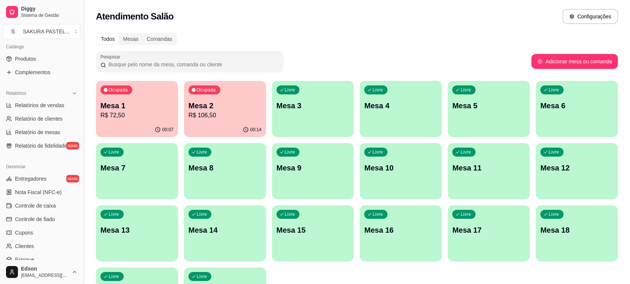
scroll to position [180, 0]
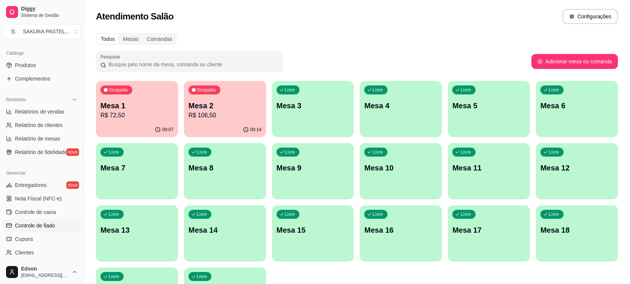
click at [41, 228] on span "Controle de fiado" at bounding box center [35, 225] width 40 height 7
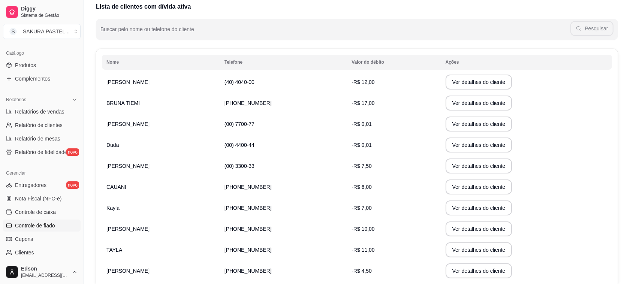
scroll to position [131, 0]
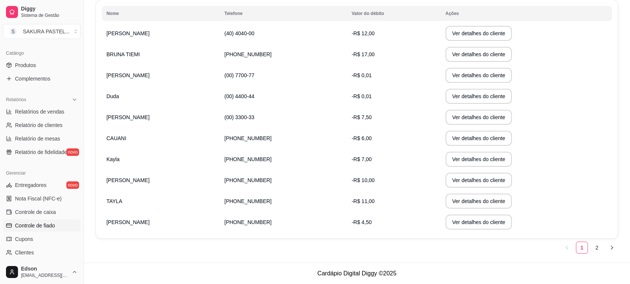
click at [258, 29] on td "(40) 4040-00" at bounding box center [283, 33] width 127 height 21
click at [482, 31] on button "Ver detalhes do cliente" at bounding box center [478, 33] width 67 height 15
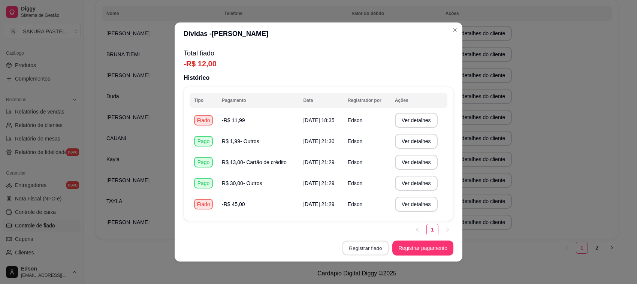
click at [372, 246] on button "Registrar fiado" at bounding box center [365, 248] width 46 height 15
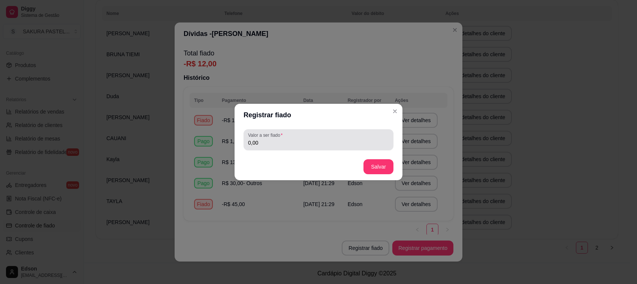
click at [346, 141] on input "0,00" at bounding box center [318, 142] width 141 height 7
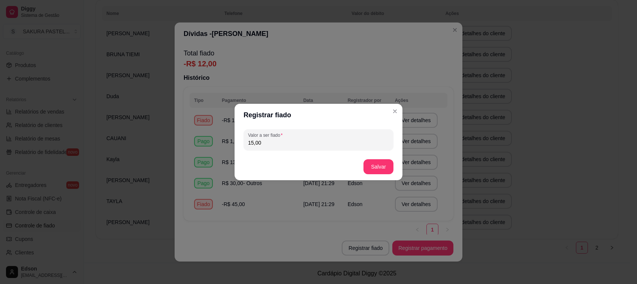
type input "15,00"
click at [371, 173] on button "Salvar" at bounding box center [378, 167] width 29 height 15
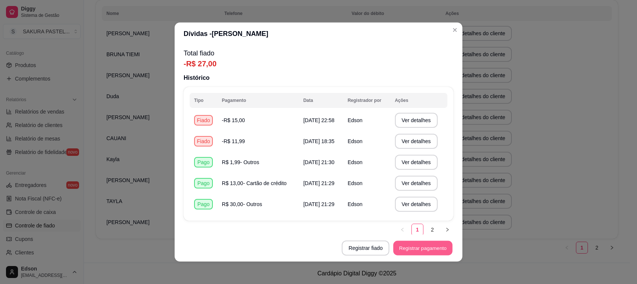
click at [418, 248] on button "Registrar pagamento" at bounding box center [422, 248] width 59 height 15
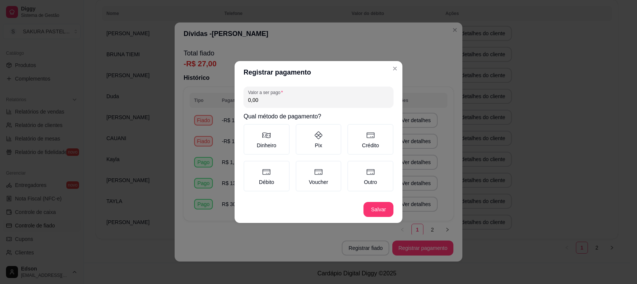
click at [307, 106] on div "Valor a ser pago 0,00" at bounding box center [318, 97] width 150 height 21
type input "6,00"
click at [356, 130] on label "Crédito" at bounding box center [370, 139] width 46 height 31
click at [353, 130] on button "Crédito" at bounding box center [350, 127] width 6 height 6
click at [366, 134] on icon at bounding box center [370, 135] width 9 height 9
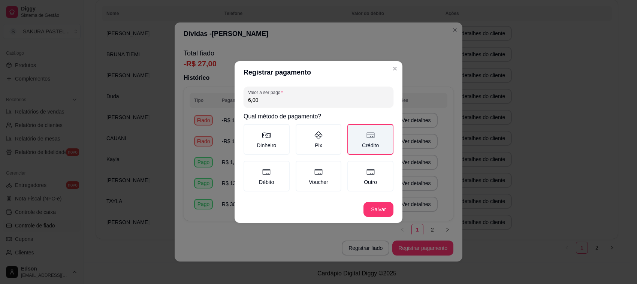
click at [353, 130] on button "Crédito" at bounding box center [350, 127] width 6 height 6
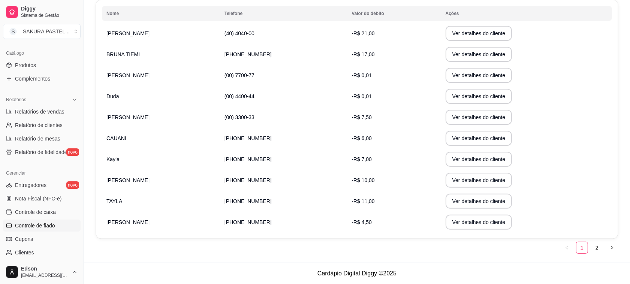
click at [349, 137] on td "-R$ 6,00" at bounding box center [394, 138] width 94 height 21
click at [482, 227] on button "Ver detalhes do cliente" at bounding box center [478, 222] width 64 height 15
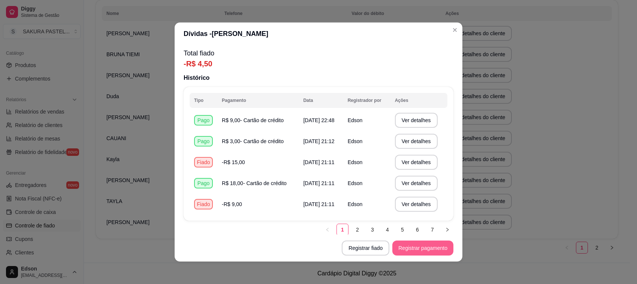
click at [421, 248] on button "Registrar pagamento" at bounding box center [422, 247] width 61 height 15
click at [375, 249] on button "Registrar fiado" at bounding box center [365, 248] width 46 height 15
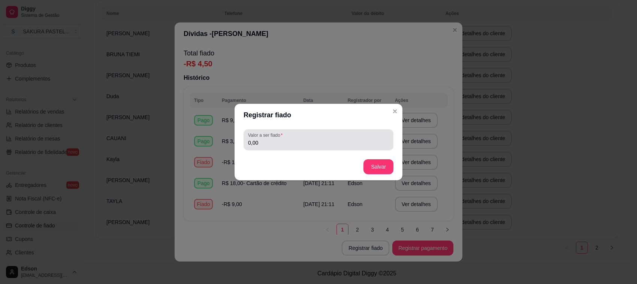
click at [325, 139] on input "0,00" at bounding box center [318, 142] width 141 height 7
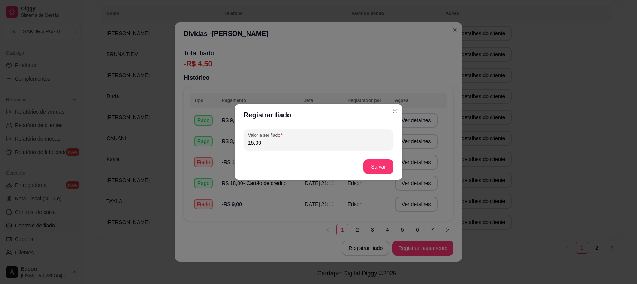
type input "15,00"
click at [365, 162] on button "Salvar" at bounding box center [378, 166] width 30 height 15
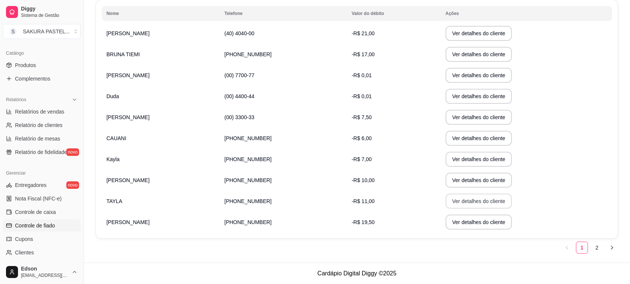
click at [476, 200] on button "Ver detalhes do cliente" at bounding box center [478, 201] width 67 height 15
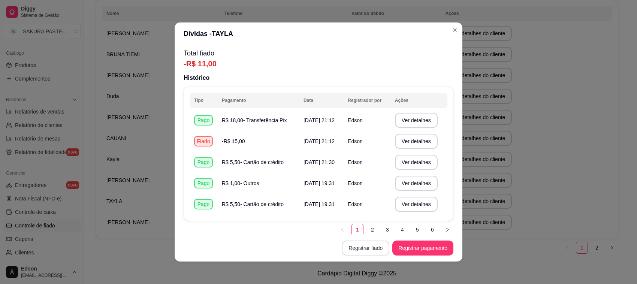
click at [363, 252] on button "Registrar fiado" at bounding box center [366, 247] width 48 height 15
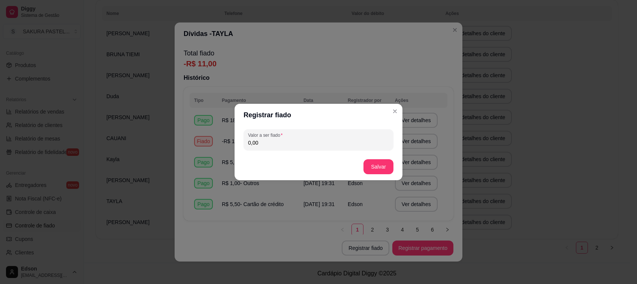
click at [293, 144] on input "0,00" at bounding box center [318, 142] width 141 height 7
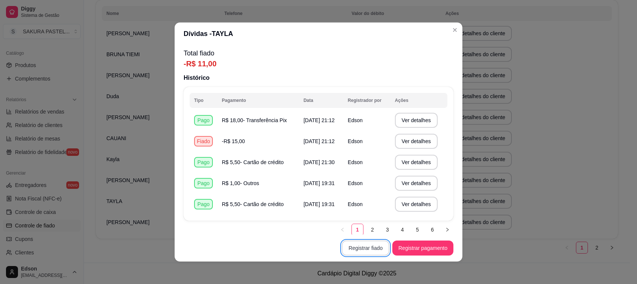
click at [368, 248] on button "Registrar fiado" at bounding box center [366, 247] width 48 height 15
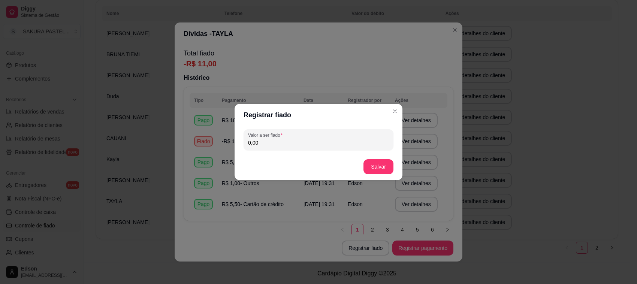
click at [307, 141] on input "0,00" at bounding box center [318, 142] width 141 height 7
type input "15,00"
click at [373, 169] on button "Salvar" at bounding box center [378, 166] width 30 height 15
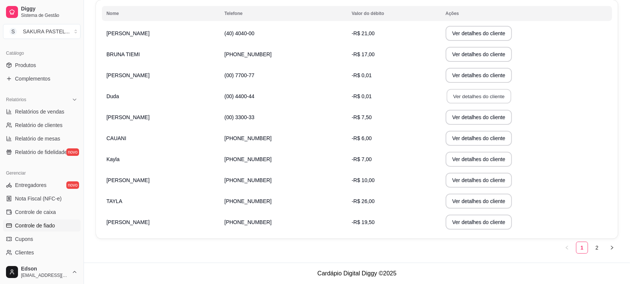
click at [465, 103] on button "Ver detalhes do cliente" at bounding box center [478, 96] width 64 height 15
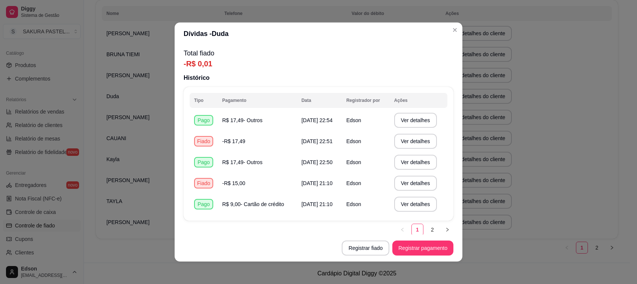
click at [353, 244] on button "Registrar fiado" at bounding box center [366, 247] width 48 height 15
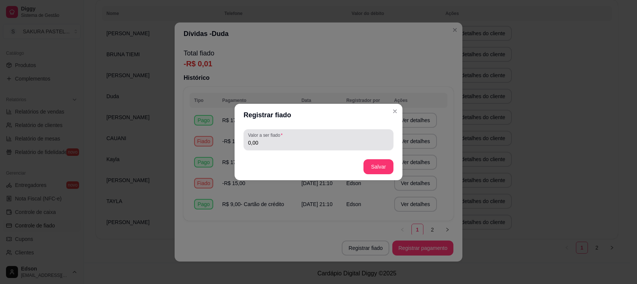
click at [313, 141] on input "0,00" at bounding box center [318, 142] width 141 height 7
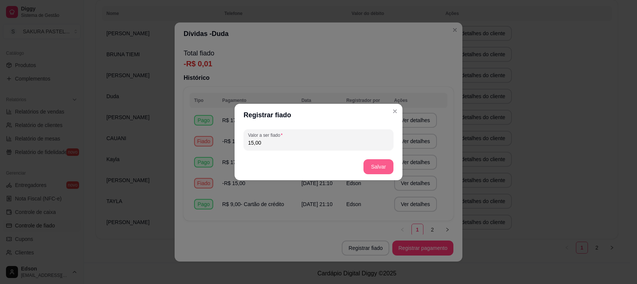
type input "15,00"
click at [386, 163] on button "Salvar" at bounding box center [378, 166] width 30 height 15
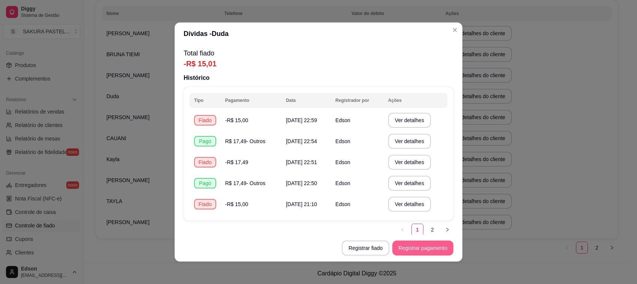
click at [411, 243] on button "Registrar pagamento" at bounding box center [422, 247] width 61 height 15
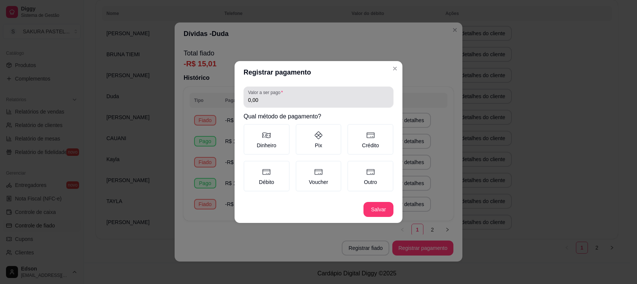
click at [284, 94] on label "Valor a ser pago" at bounding box center [266, 92] width 37 height 6
click at [284, 96] on input "0,00" at bounding box center [318, 99] width 141 height 7
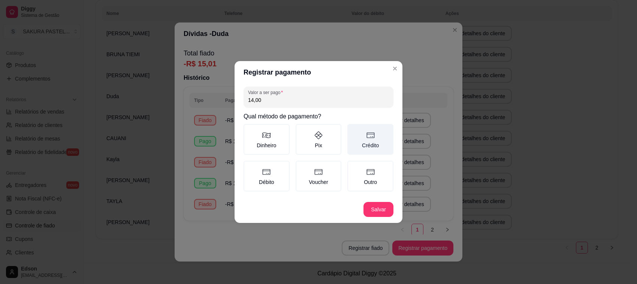
type input "14,00"
click at [371, 142] on label "Crédito" at bounding box center [370, 139] width 46 height 31
click at [353, 130] on button "Crédito" at bounding box center [350, 127] width 6 height 6
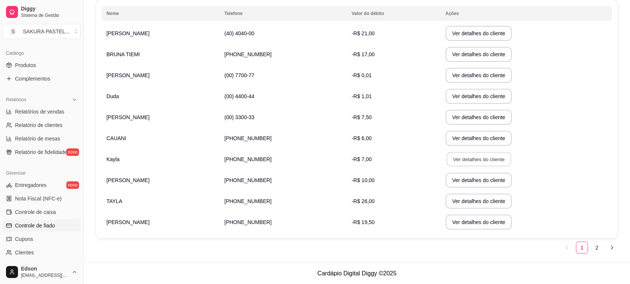
click at [474, 158] on button "Ver detalhes do cliente" at bounding box center [478, 159] width 64 height 15
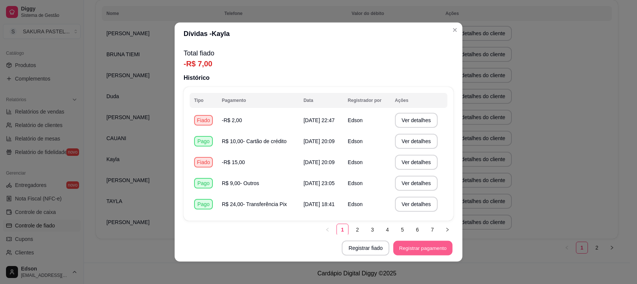
click at [432, 245] on button "Registrar pagamento" at bounding box center [422, 248] width 59 height 15
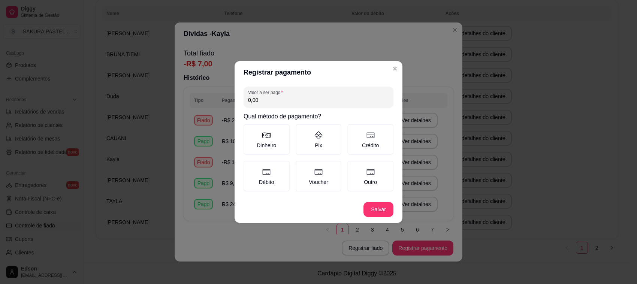
click at [287, 101] on input "0,00" at bounding box center [318, 99] width 141 height 7
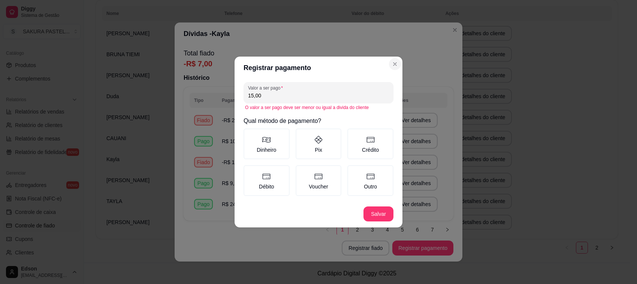
type input "15,00"
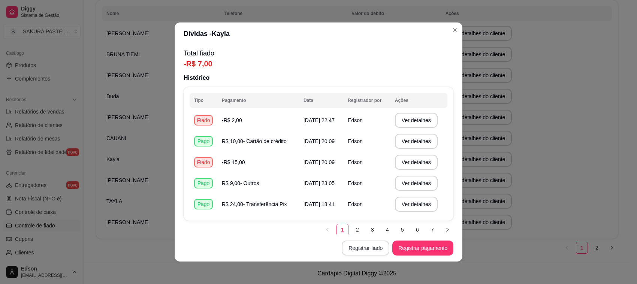
click at [371, 243] on button "Registrar fiado" at bounding box center [366, 247] width 48 height 15
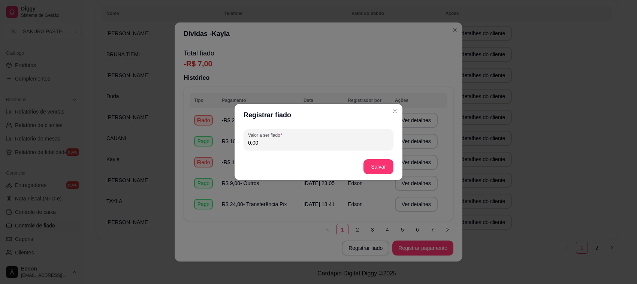
click at [304, 149] on div "Valor a ser fiado 0,00" at bounding box center [318, 139] width 150 height 21
type input "15,00"
click at [375, 164] on button "Salvar" at bounding box center [378, 166] width 30 height 15
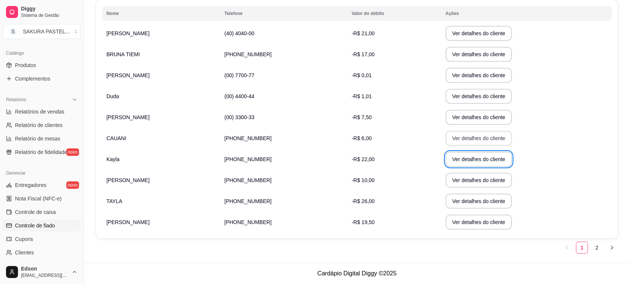
click at [482, 139] on button "Ver detalhes do cliente" at bounding box center [478, 138] width 67 height 15
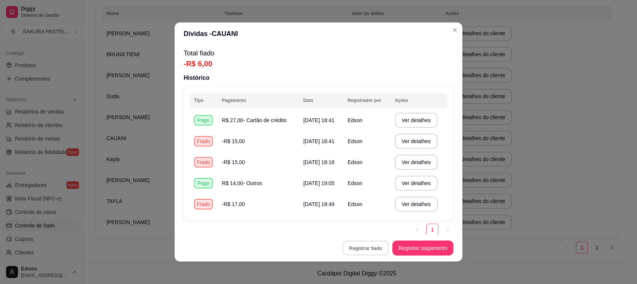
click at [375, 250] on button "Registrar fiado" at bounding box center [365, 248] width 46 height 15
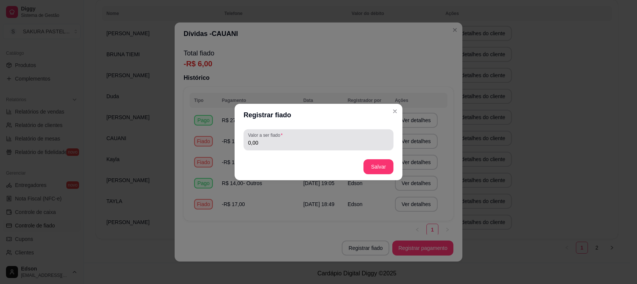
click at [294, 132] on div "0,00" at bounding box center [318, 139] width 141 height 15
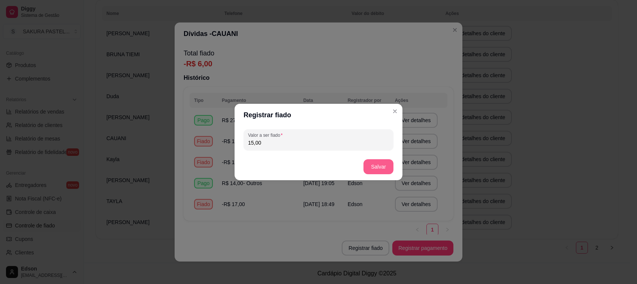
type input "15,00"
click at [386, 174] on footer "Salvar" at bounding box center [318, 166] width 168 height 27
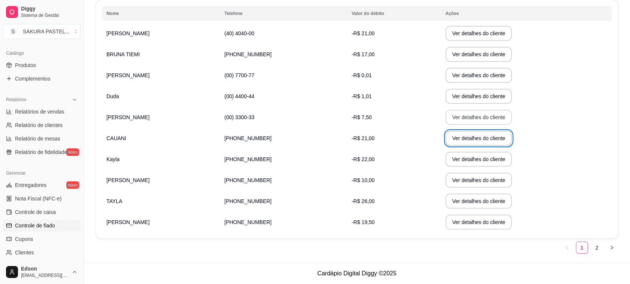
click at [492, 113] on button "Ver detalhes do cliente" at bounding box center [478, 117] width 67 height 15
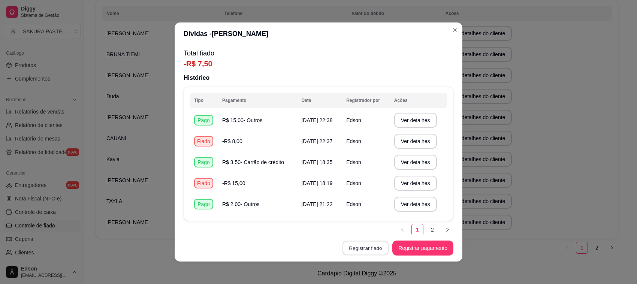
click at [376, 244] on button "Registrar fiado" at bounding box center [365, 248] width 46 height 15
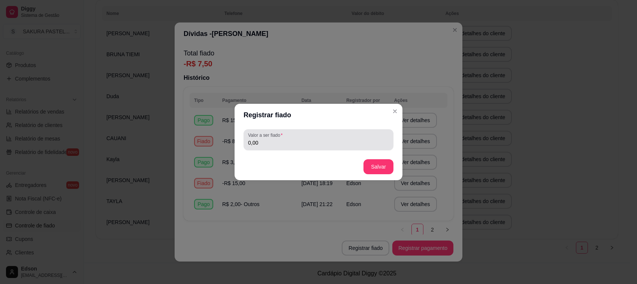
click at [336, 136] on div "0,00" at bounding box center [318, 139] width 141 height 15
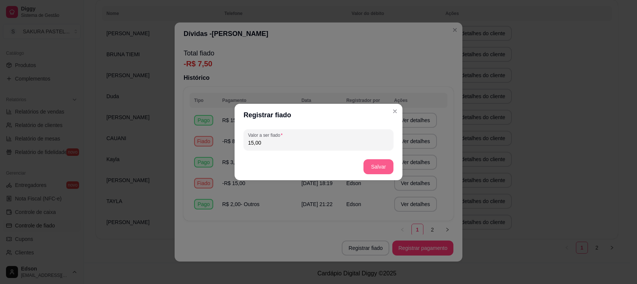
type input "15,00"
click at [379, 166] on button "Salvar" at bounding box center [378, 166] width 30 height 15
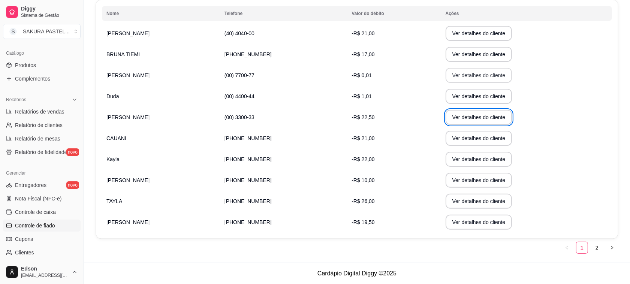
click at [450, 77] on button "Ver detalhes do cliente" at bounding box center [478, 75] width 67 height 15
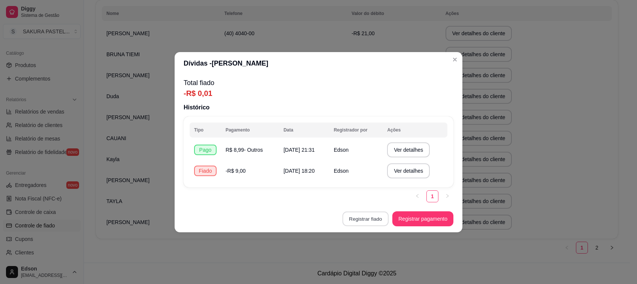
click at [379, 224] on button "Registrar fiado" at bounding box center [365, 218] width 46 height 15
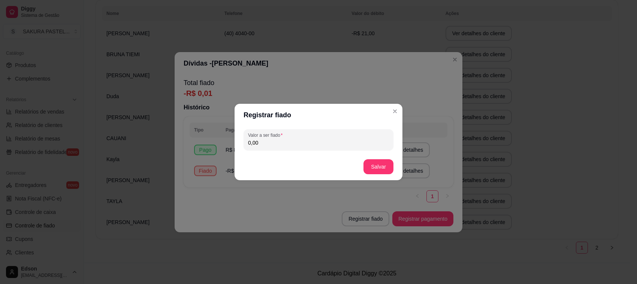
click at [298, 144] on input "0,00" at bounding box center [318, 142] width 141 height 7
type input "15,00"
click at [376, 169] on button "Salvar" at bounding box center [378, 167] width 29 height 15
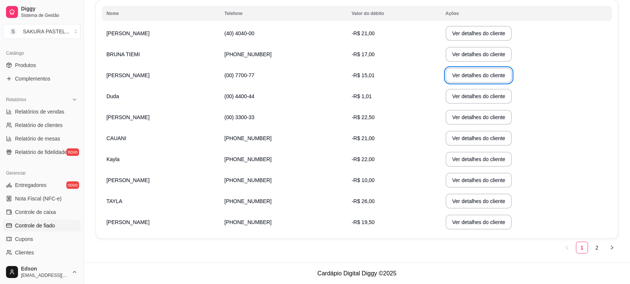
scroll to position [0, 0]
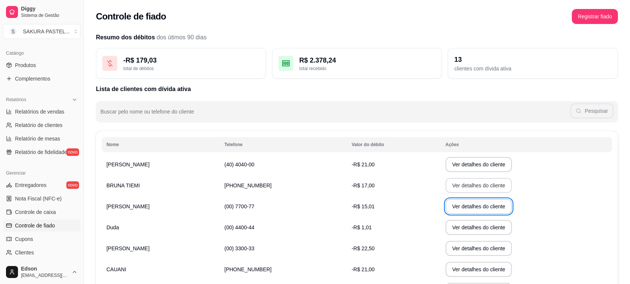
click at [466, 186] on button "Ver detalhes do cliente" at bounding box center [478, 185] width 67 height 15
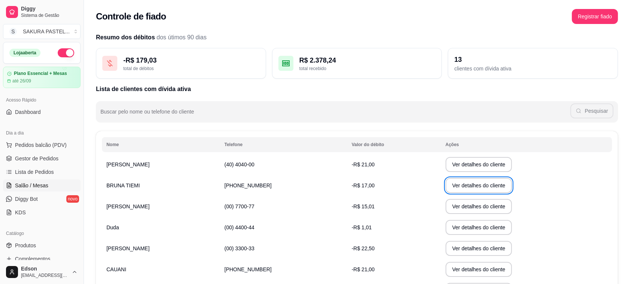
click at [42, 181] on link "Salão / Mesas" at bounding box center [42, 185] width 78 height 12
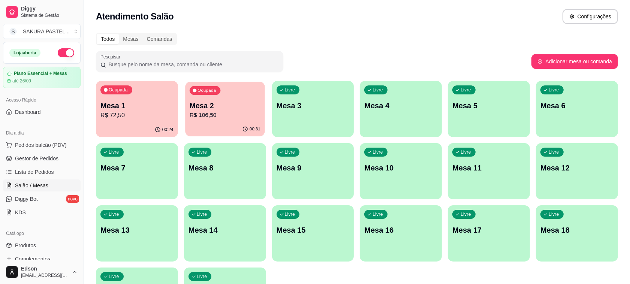
click at [235, 111] on p "R$ 106,50" at bounding box center [225, 115] width 71 height 9
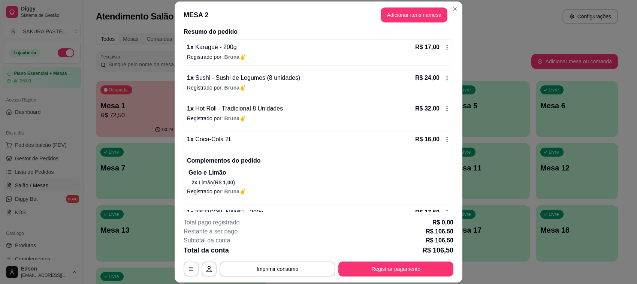
scroll to position [82, 0]
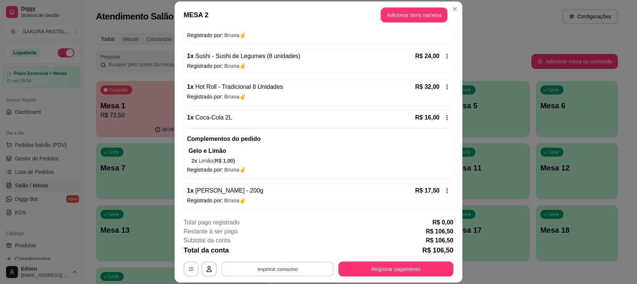
click at [284, 271] on button "Imprimir consumo" at bounding box center [277, 269] width 112 height 15
click at [275, 253] on button "Balcão" at bounding box center [276, 252] width 52 height 12
click at [398, 273] on button "Registrar pagamento" at bounding box center [395, 268] width 115 height 15
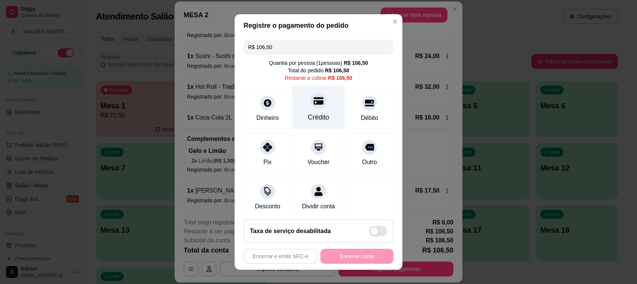
click at [313, 115] on div "Crédito" at bounding box center [318, 117] width 21 height 10
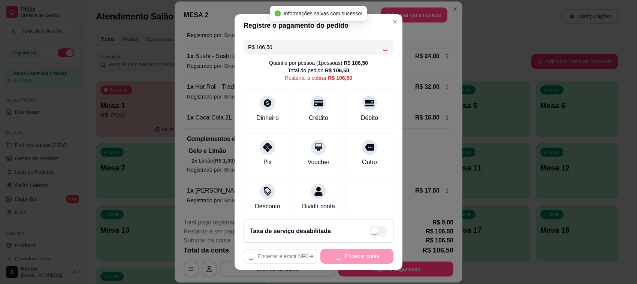
type input "R$ 0,00"
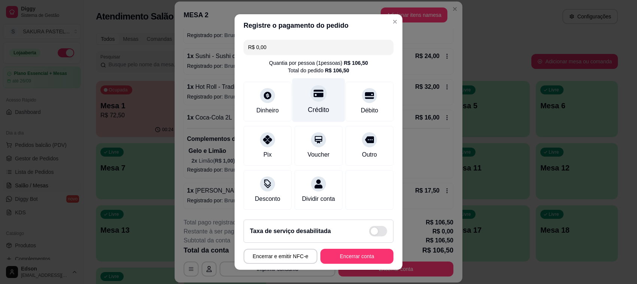
click at [318, 102] on div "Crédito" at bounding box center [318, 100] width 53 height 44
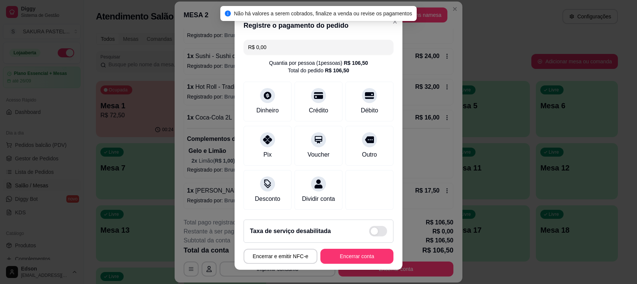
click at [358, 253] on button "Encerrar conta" at bounding box center [356, 256] width 73 height 15
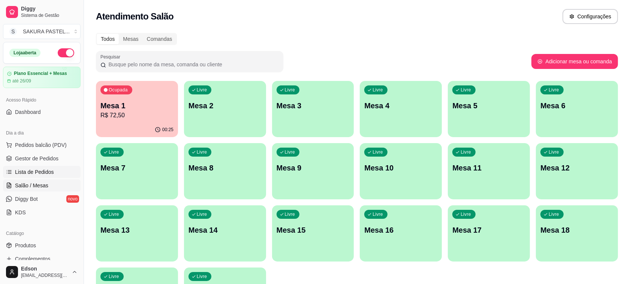
scroll to position [191, 0]
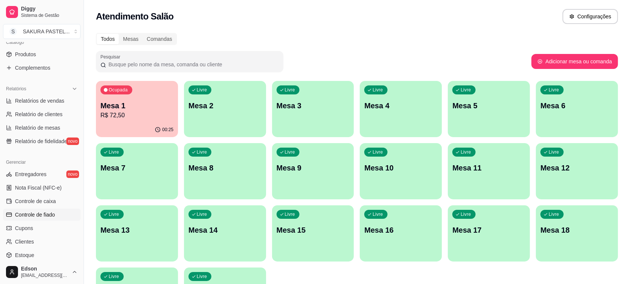
click at [55, 214] on span "Controle de fiado" at bounding box center [35, 214] width 40 height 7
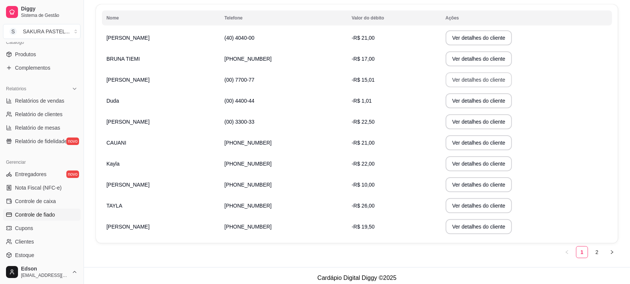
scroll to position [131, 0]
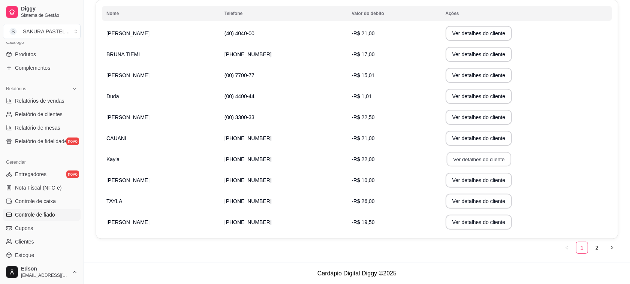
click at [472, 160] on button "Ver detalhes do cliente" at bounding box center [478, 159] width 64 height 15
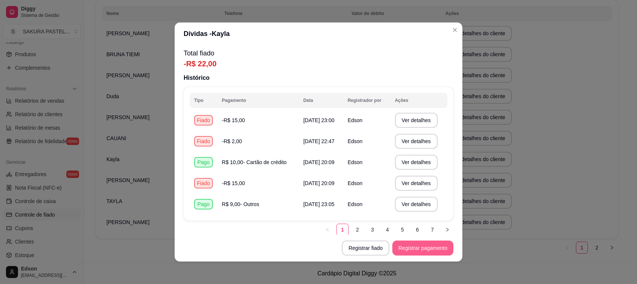
click at [405, 250] on button "Registrar pagamento" at bounding box center [422, 247] width 61 height 15
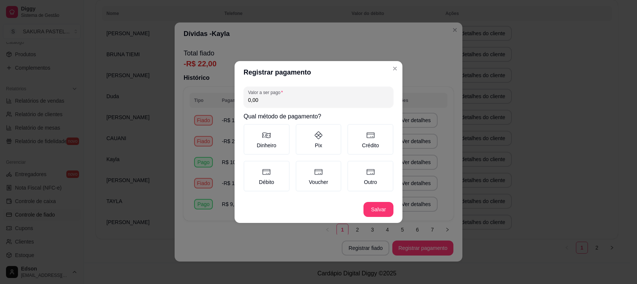
click at [277, 104] on input "0,00" at bounding box center [318, 99] width 141 height 7
type input "14,00"
click at [263, 180] on label "Débito" at bounding box center [266, 176] width 46 height 31
click at [249, 166] on button "Débito" at bounding box center [246, 163] width 6 height 6
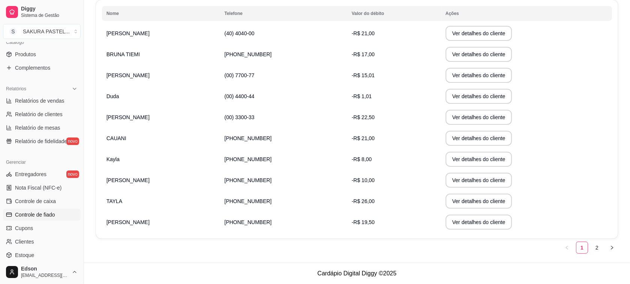
scroll to position [0, 0]
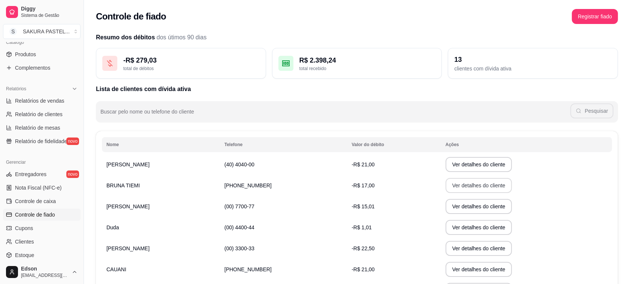
click at [452, 181] on button "Ver detalhes do cliente" at bounding box center [478, 185] width 67 height 15
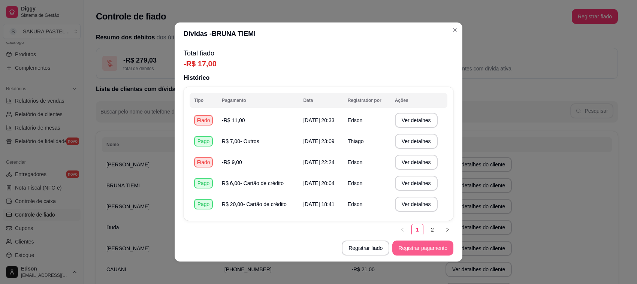
click at [422, 250] on button "Registrar pagamento" at bounding box center [422, 247] width 61 height 15
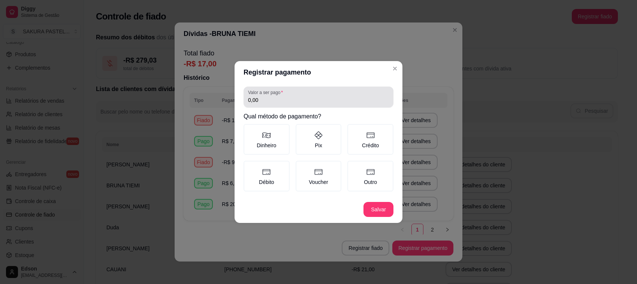
click at [318, 101] on input "0,00" at bounding box center [318, 99] width 141 height 7
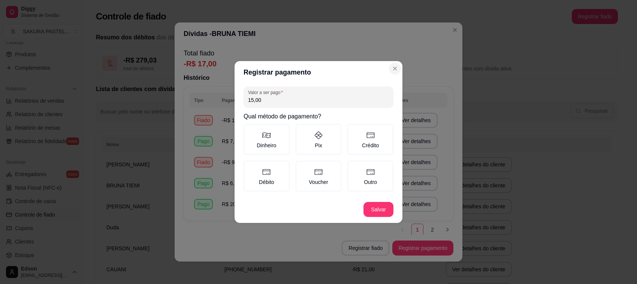
type input "15,00"
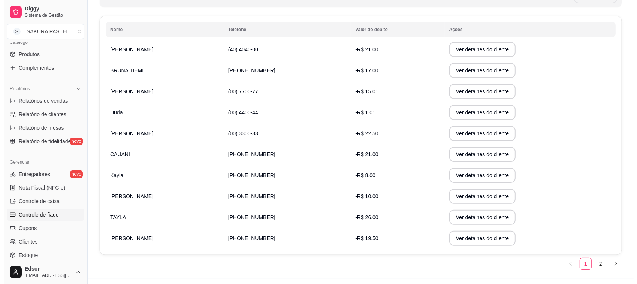
scroll to position [131, 0]
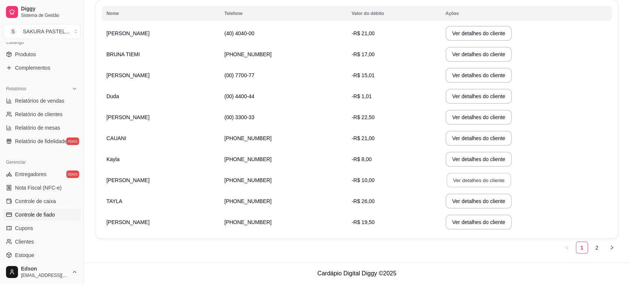
click at [465, 180] on button "Ver detalhes do cliente" at bounding box center [478, 180] width 64 height 15
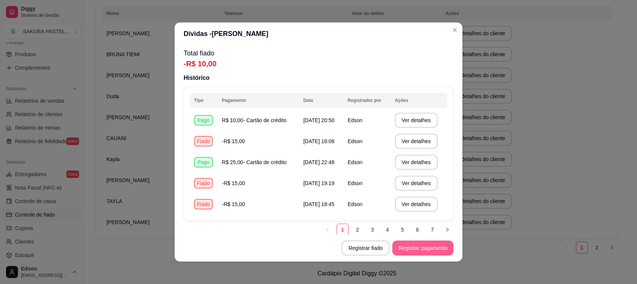
click at [414, 255] on footer "Registrar fiado Registrar pagamento" at bounding box center [319, 247] width 288 height 27
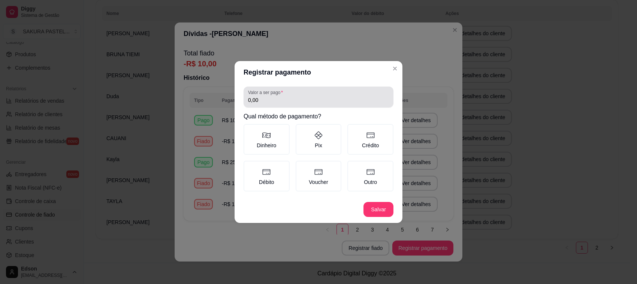
click at [280, 100] on input "0,00" at bounding box center [318, 99] width 141 height 7
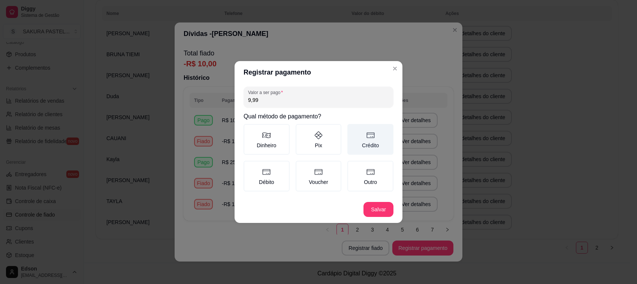
type input "9,99"
click at [379, 136] on label "Crédito" at bounding box center [370, 139] width 46 height 31
click at [353, 130] on button "Crédito" at bounding box center [350, 127] width 6 height 6
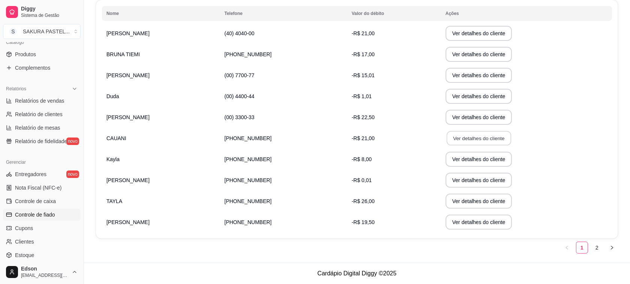
click at [446, 141] on button "Ver detalhes do cliente" at bounding box center [478, 138] width 64 height 15
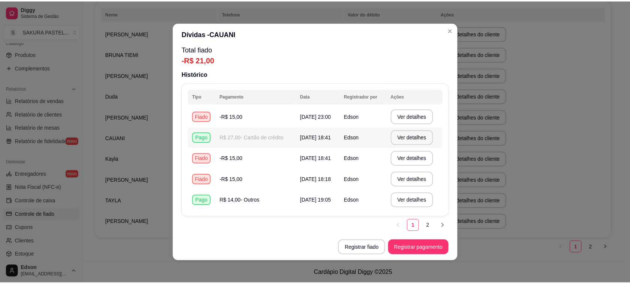
scroll to position [0, 0]
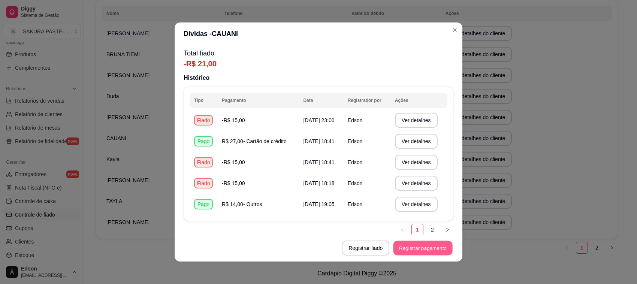
click at [439, 245] on button "Registrar pagamento" at bounding box center [422, 248] width 59 height 15
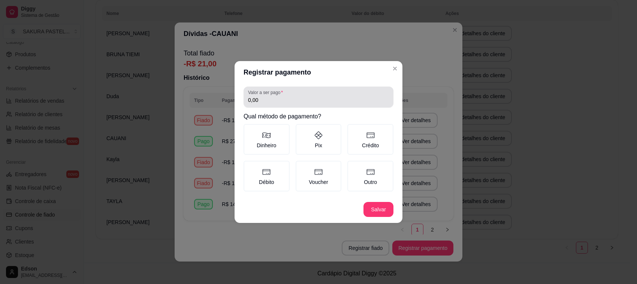
click at [285, 100] on input "0,00" at bounding box center [318, 99] width 141 height 7
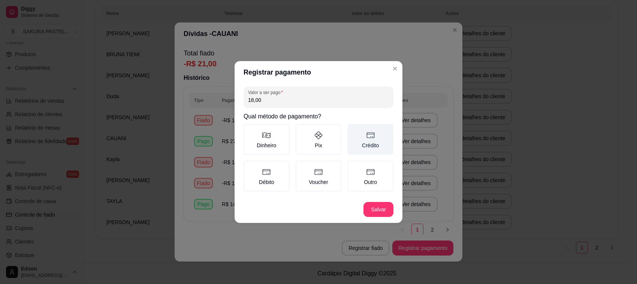
type input "18,00"
click at [353, 139] on label "Crédito" at bounding box center [370, 139] width 46 height 31
click at [353, 130] on button "Crédito" at bounding box center [350, 127] width 6 height 6
click at [359, 146] on label "Crédito" at bounding box center [370, 139] width 46 height 31
click at [353, 130] on button "Crédito" at bounding box center [350, 127] width 6 height 6
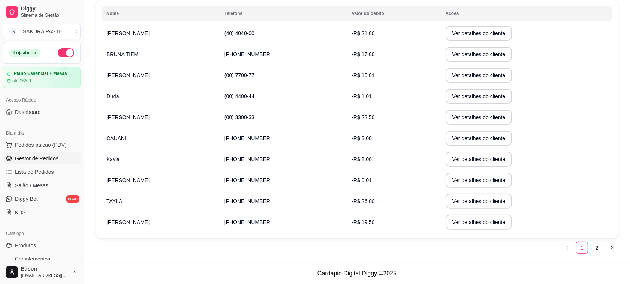
click at [46, 158] on span "Gestor de Pedidos" at bounding box center [36, 158] width 43 height 7
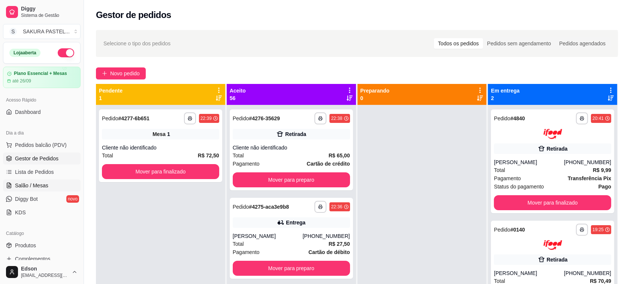
click at [47, 184] on span "Salão / Mesas" at bounding box center [31, 185] width 33 height 7
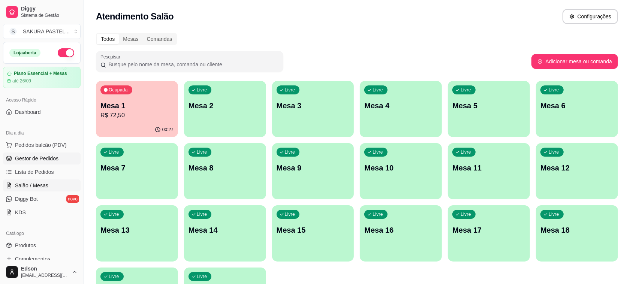
click at [44, 163] on link "Gestor de Pedidos" at bounding box center [42, 158] width 78 height 12
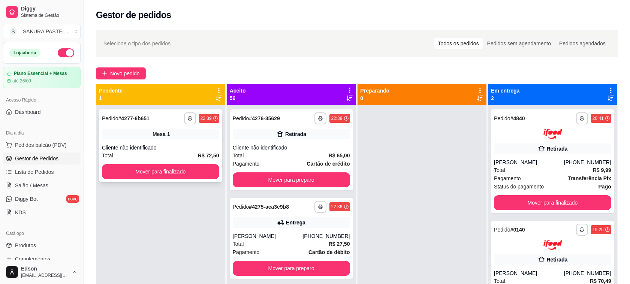
click at [154, 172] on button "Mover para finalizado" at bounding box center [160, 171] width 117 height 15
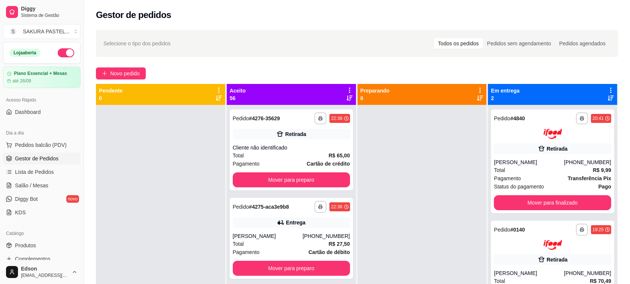
click at [348, 88] on icon at bounding box center [349, 90] width 7 height 7
click at [302, 111] on span "Com essa opção você tem a opção de mover todos os pedidos que estão em uma etap…" at bounding box center [300, 113] width 89 height 14
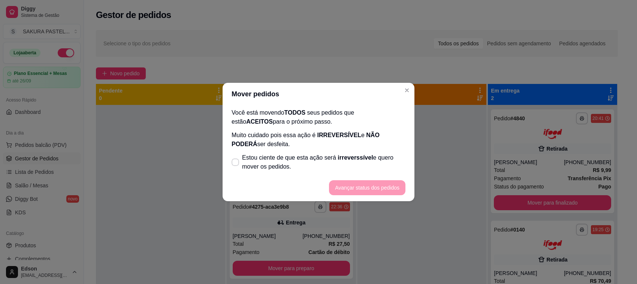
click at [231, 149] on div "Você está movendo TODOS seus pedidos que estão ACEITOS para o próximo passo. Mu…" at bounding box center [318, 139] width 192 height 69
click at [240, 157] on label "Estou ciente de que esta ação será irreverssível e quero mover os pedidos." at bounding box center [318, 162] width 180 height 24
click at [236, 164] on input "Estou ciente de que esta ação será irreverssível e quero mover os pedidos." at bounding box center [233, 166] width 5 height 5
checkbox input "true"
click at [393, 190] on button "Avançar status dos pedidos" at bounding box center [367, 187] width 76 height 15
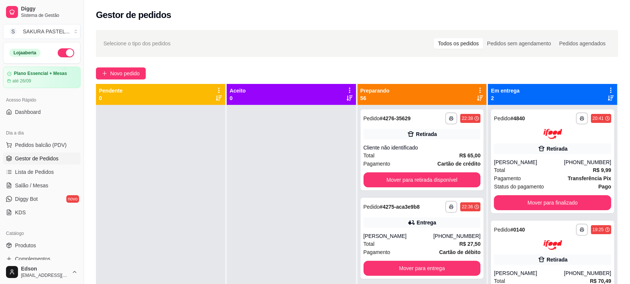
click at [476, 66] on div "**********" at bounding box center [357, 200] width 546 height 351
click at [477, 90] on icon at bounding box center [479, 90] width 7 height 7
click at [442, 111] on span "Com essa opção você tem a opção de mover todos os pedidos que estão em uma etap…" at bounding box center [429, 113] width 89 height 14
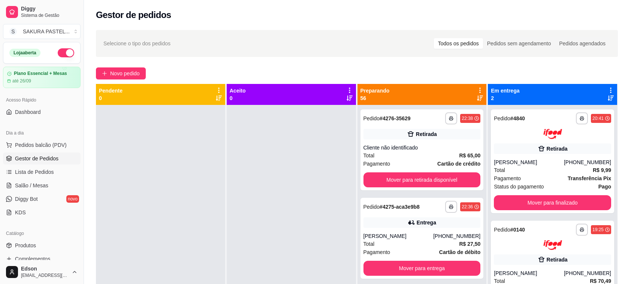
click at [306, 167] on span "Estou ciente de que esta ação será irreverssível e quero mover os pedidos." at bounding box center [323, 162] width 163 height 18
click at [236, 167] on input "Estou ciente de que esta ação será irreverssível e quero mover os pedidos." at bounding box center [233, 166] width 5 height 5
checkbox input "true"
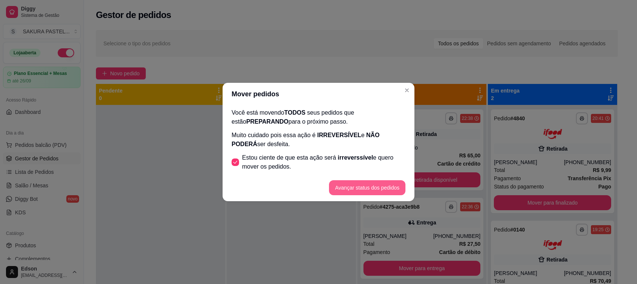
click at [360, 181] on button "Avançar status dos pedidos" at bounding box center [367, 187] width 76 height 15
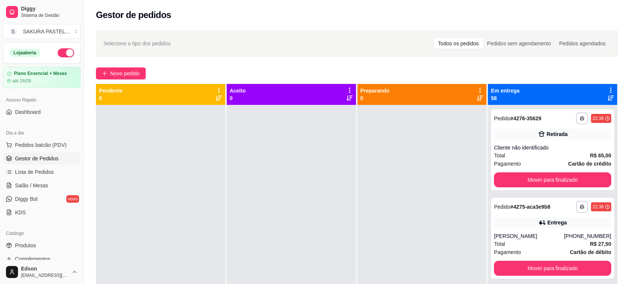
click at [607, 90] on icon at bounding box center [610, 90] width 7 height 7
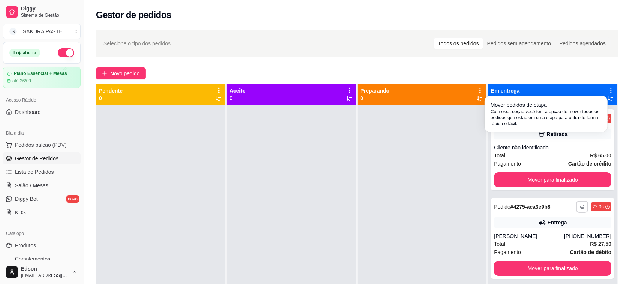
click at [587, 99] on li "Mover pedidos de etapa Com essa opção você tem a opção de mover todos os pedido…" at bounding box center [545, 114] width 117 height 30
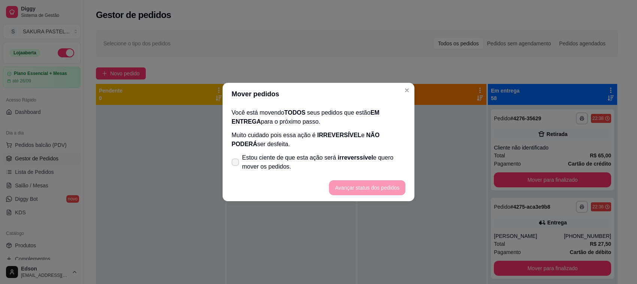
click at [321, 152] on label "Estou ciente de que esta ação será irreverssível e quero mover os pedidos." at bounding box center [318, 162] width 180 height 24
click at [236, 164] on input "Estou ciente de que esta ação será irreverssível e quero mover os pedidos." at bounding box center [233, 166] width 5 height 5
checkbox input "true"
click at [363, 190] on button "Avançar status dos pedidos" at bounding box center [367, 187] width 76 height 15
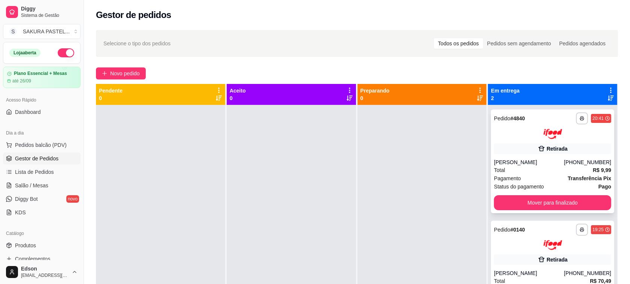
click at [538, 199] on button "Mover para finalizado" at bounding box center [552, 202] width 117 height 15
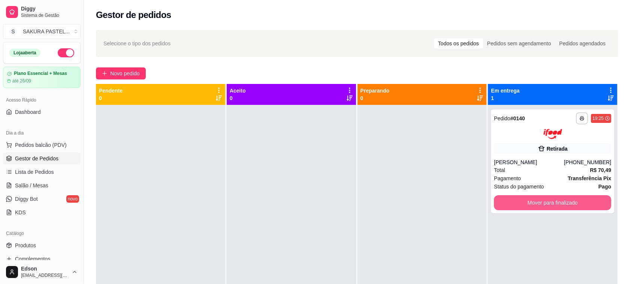
click at [538, 199] on button "Mover para finalizado" at bounding box center [552, 202] width 117 height 15
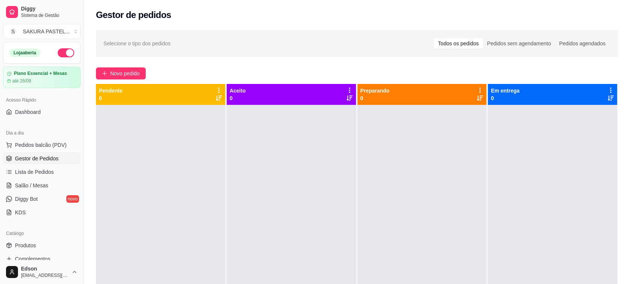
click at [469, 186] on div at bounding box center [421, 247] width 129 height 284
click at [42, 179] on link "Salão / Mesas" at bounding box center [42, 185] width 78 height 12
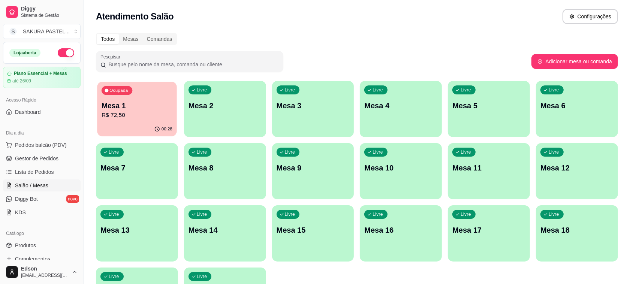
click at [139, 95] on div "Ocupada Mesa 1 R$ 72,50" at bounding box center [136, 102] width 79 height 40
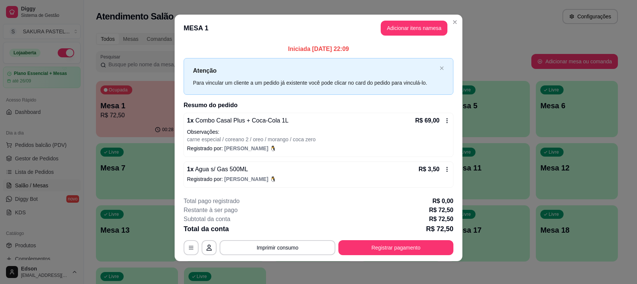
scroll to position [5, 0]
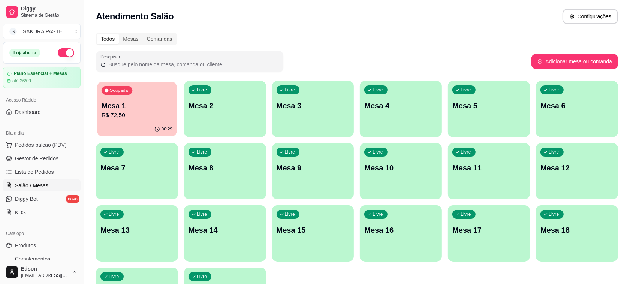
click at [135, 82] on div "Ocupada Mesa 1 R$ 72,50" at bounding box center [136, 102] width 79 height 40
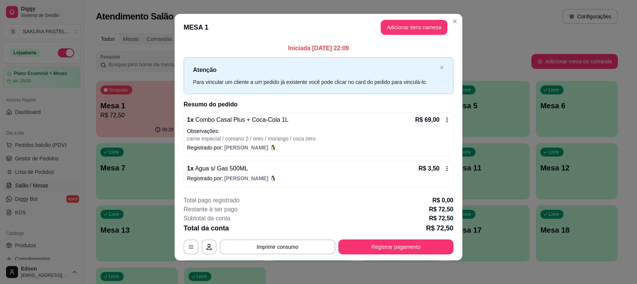
click at [377, 255] on footer "**********" at bounding box center [319, 225] width 288 height 70
click at [378, 255] on footer "**********" at bounding box center [319, 225] width 288 height 70
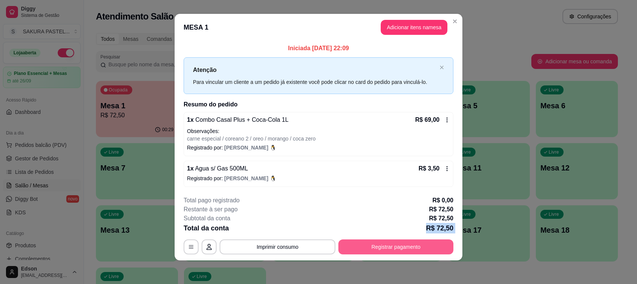
click at [378, 251] on button "Registrar pagamento" at bounding box center [395, 246] width 115 height 15
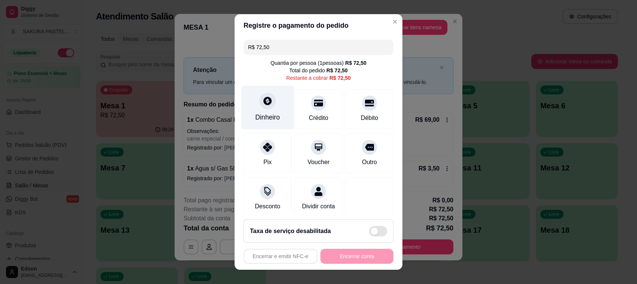
click at [245, 94] on div "Dinheiro" at bounding box center [267, 108] width 53 height 44
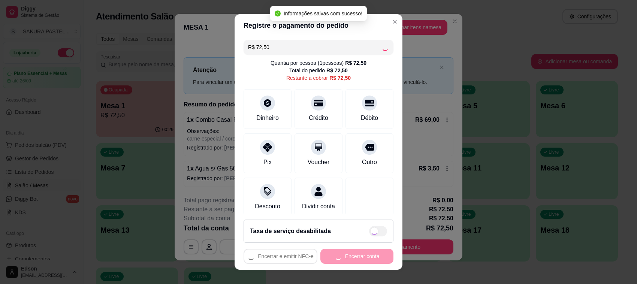
type input "R$ 0,00"
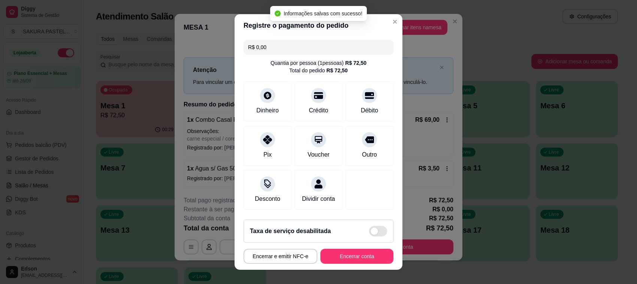
click at [349, 248] on footer "Taxa de serviço desabilitada Encerrar e emitir NFC-e Encerrar conta" at bounding box center [318, 241] width 168 height 56
click at [351, 252] on button "Encerrar conta" at bounding box center [356, 256] width 73 height 15
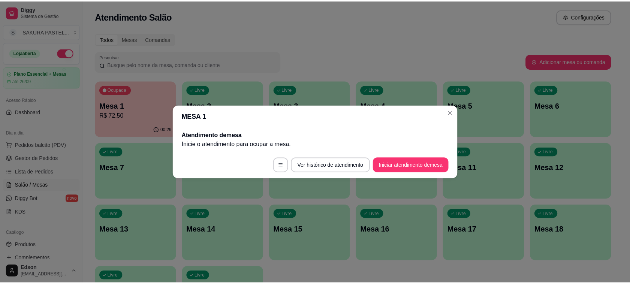
scroll to position [0, 0]
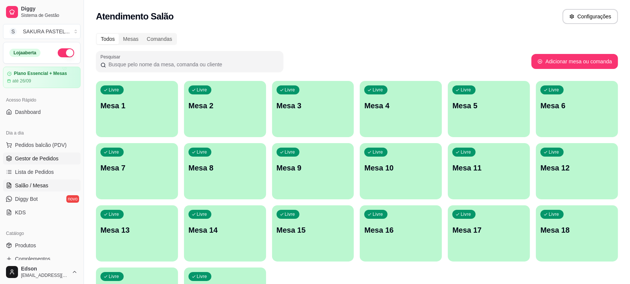
click at [57, 158] on link "Gestor de Pedidos" at bounding box center [42, 158] width 78 height 12
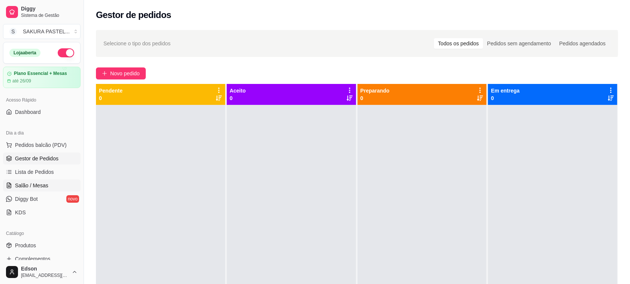
click at [51, 187] on link "Salão / Mesas" at bounding box center [42, 185] width 78 height 12
